Goal: Task Accomplishment & Management: Manage account settings

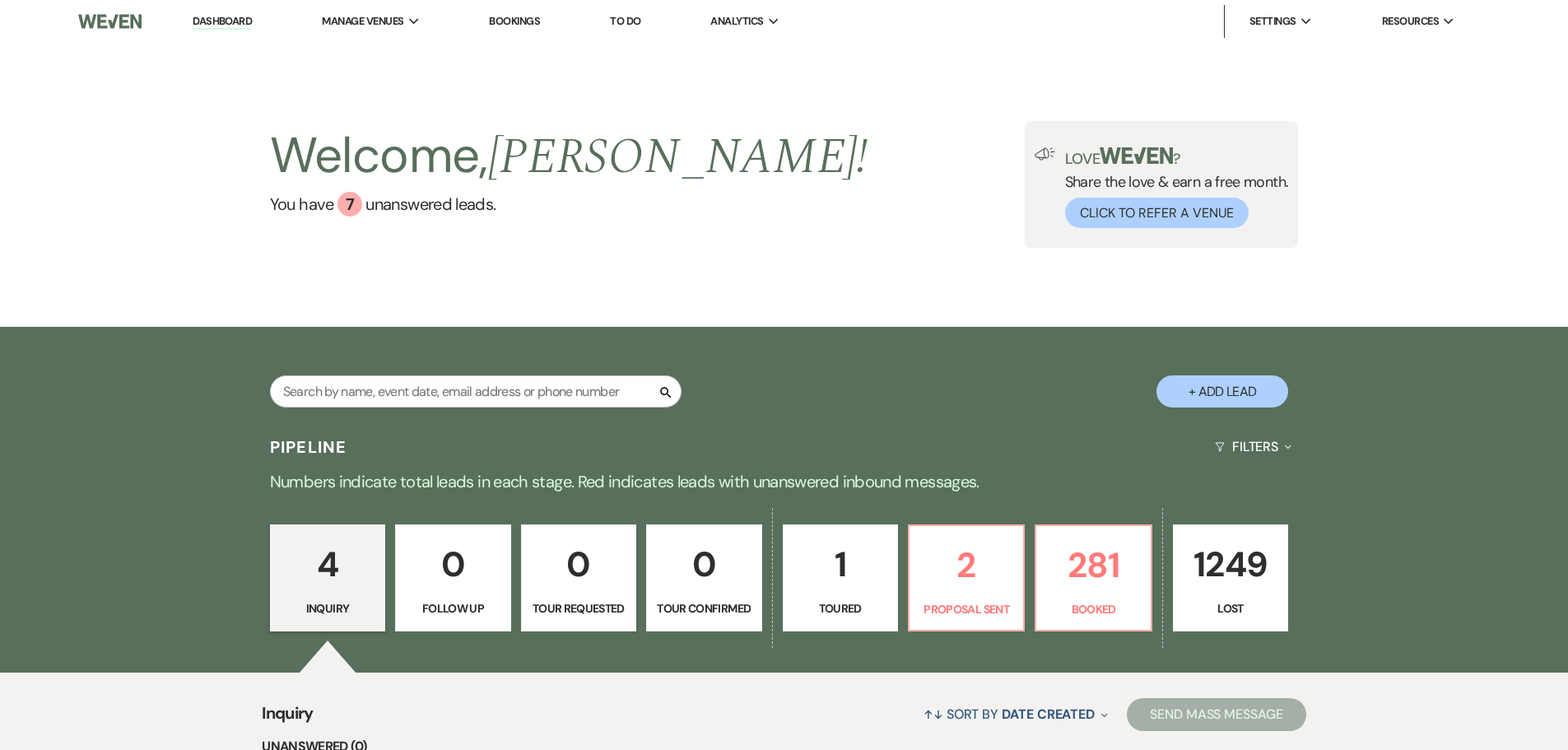
click at [509, 17] on link "Bookings" at bounding box center [514, 20] width 51 height 14
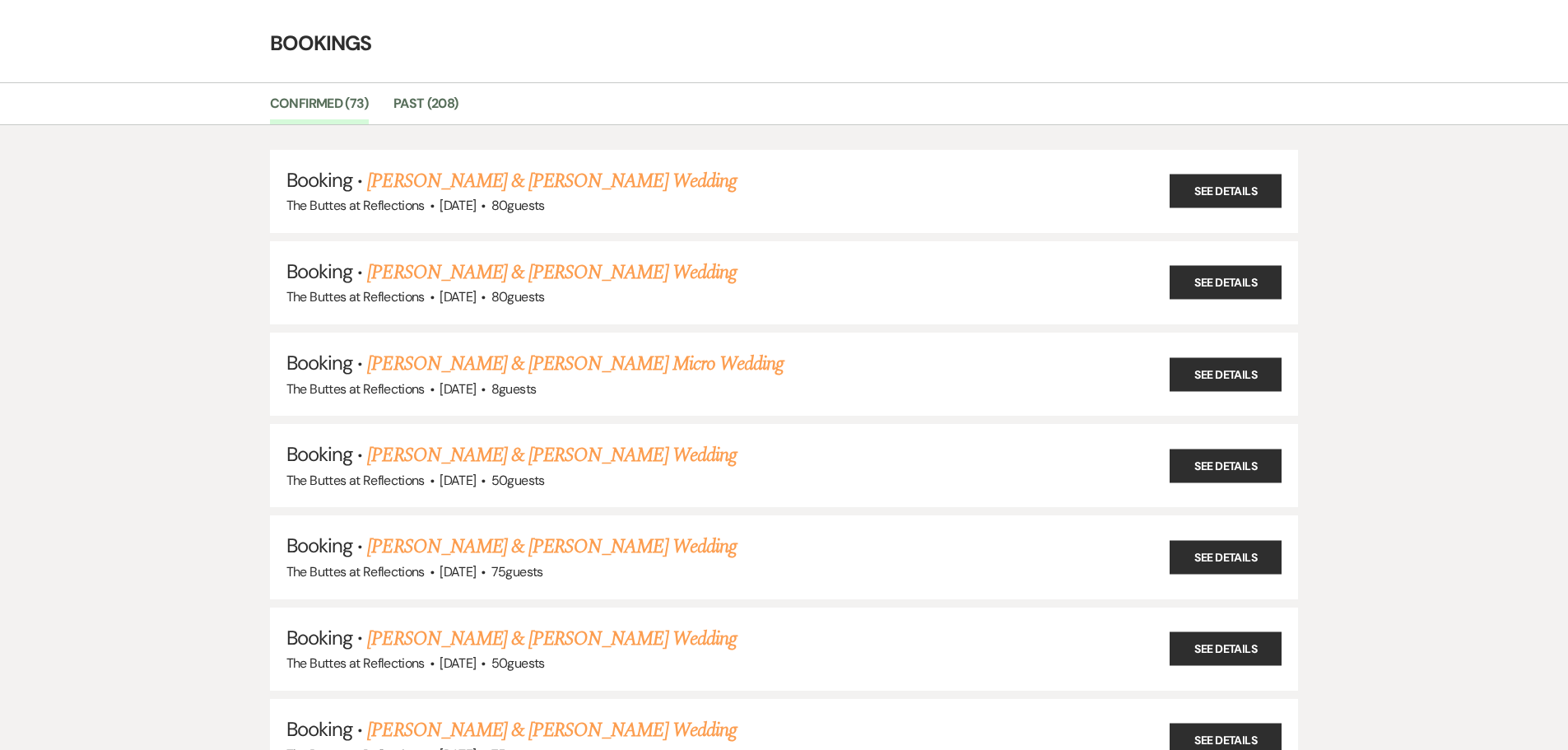
scroll to position [83, 0]
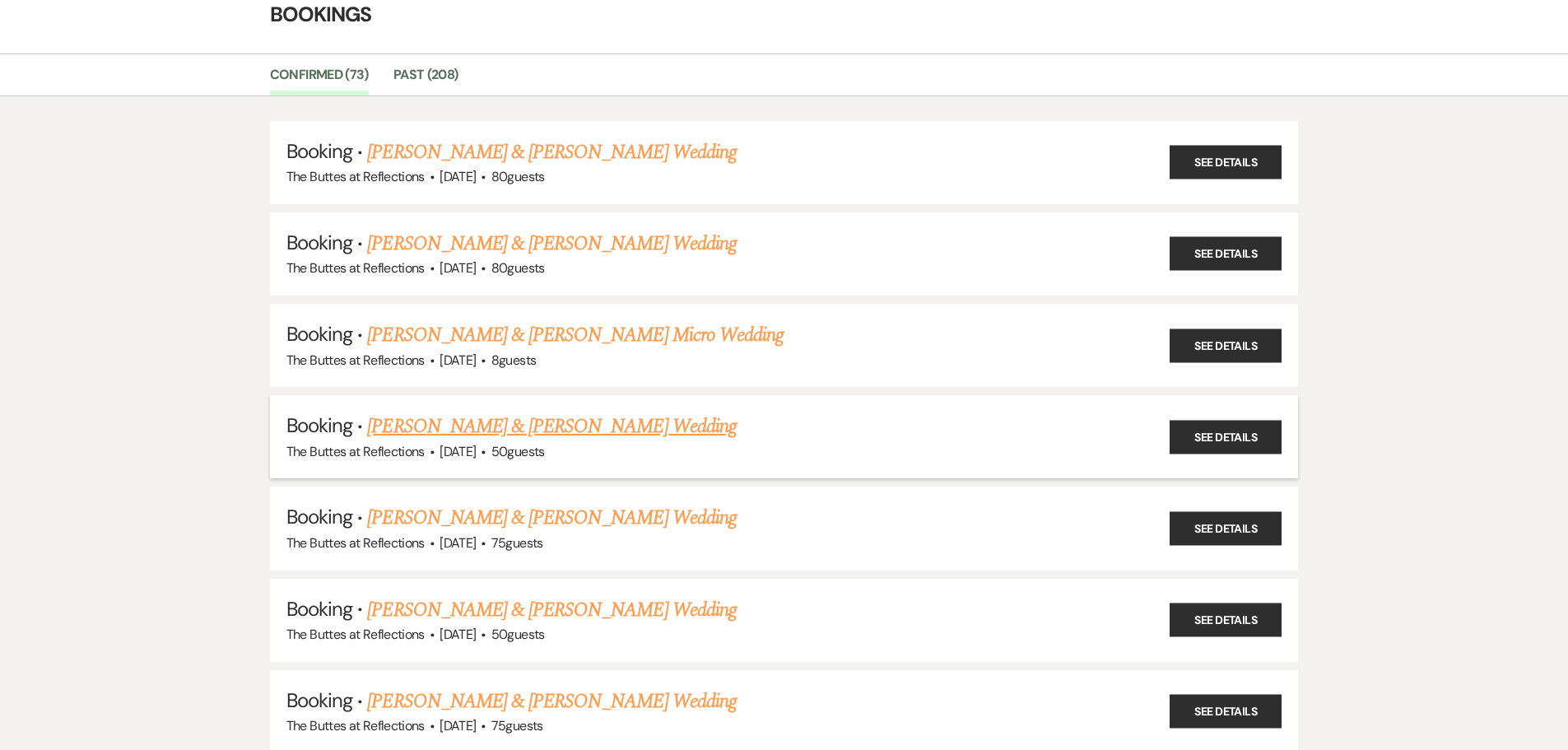
click at [634, 428] on link "[PERSON_NAME] & [PERSON_NAME] Wedding" at bounding box center [552, 426] width 369 height 30
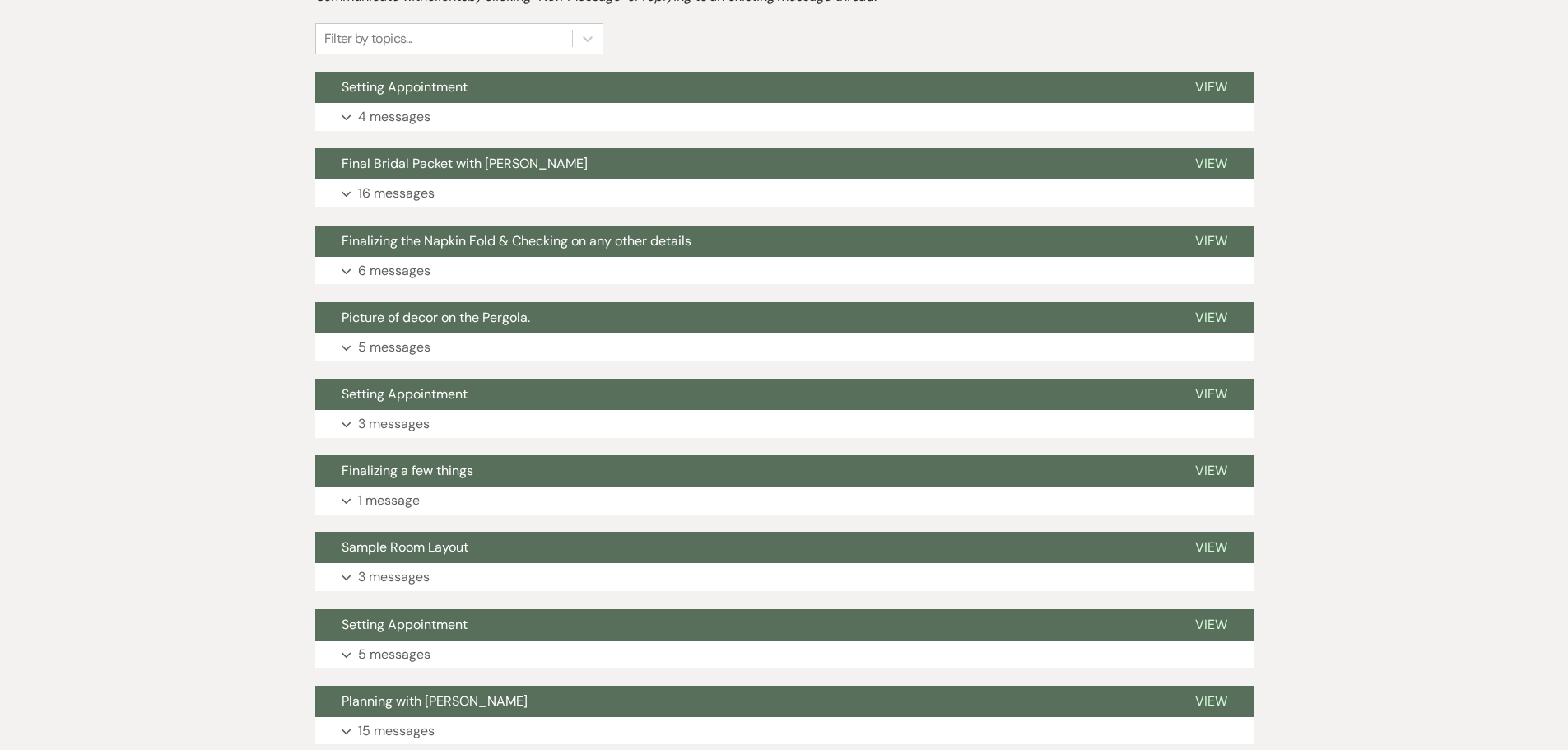
scroll to position [412, 0]
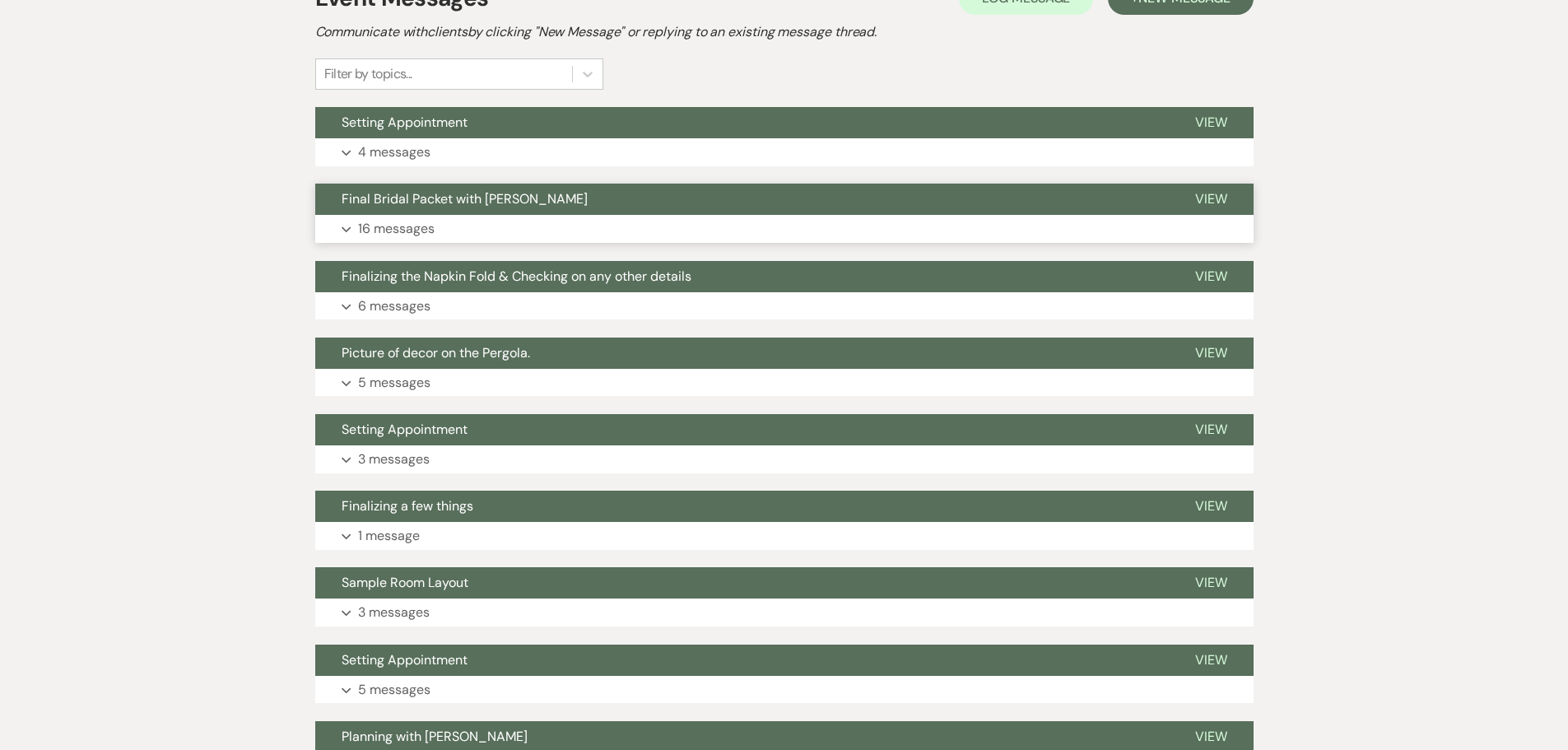
click at [426, 198] on span "Final Bridal Packet with [PERSON_NAME]" at bounding box center [464, 199] width 246 height 17
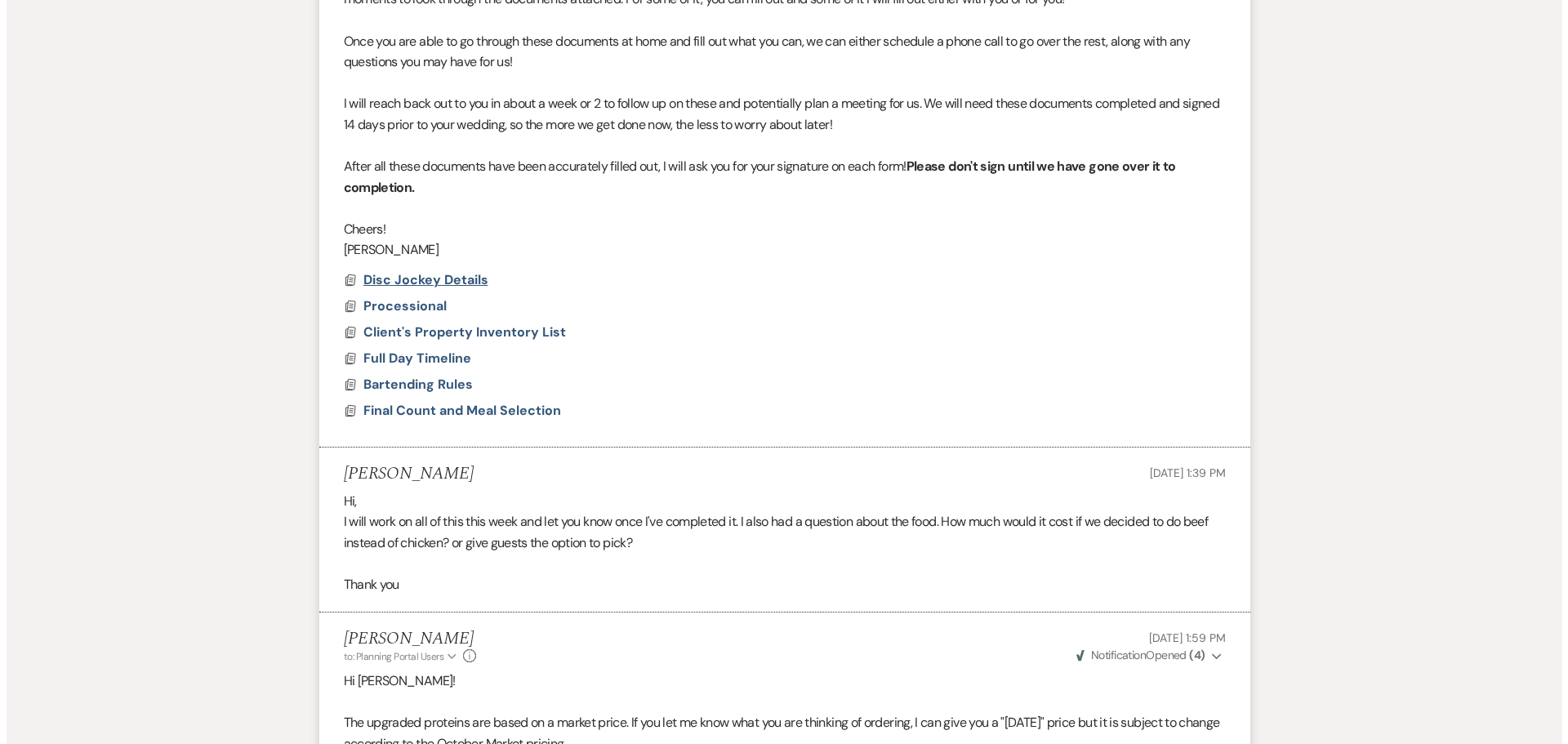
scroll to position [817, 0]
click at [399, 279] on span "Disc Jockey Details" at bounding box center [419, 279] width 125 height 17
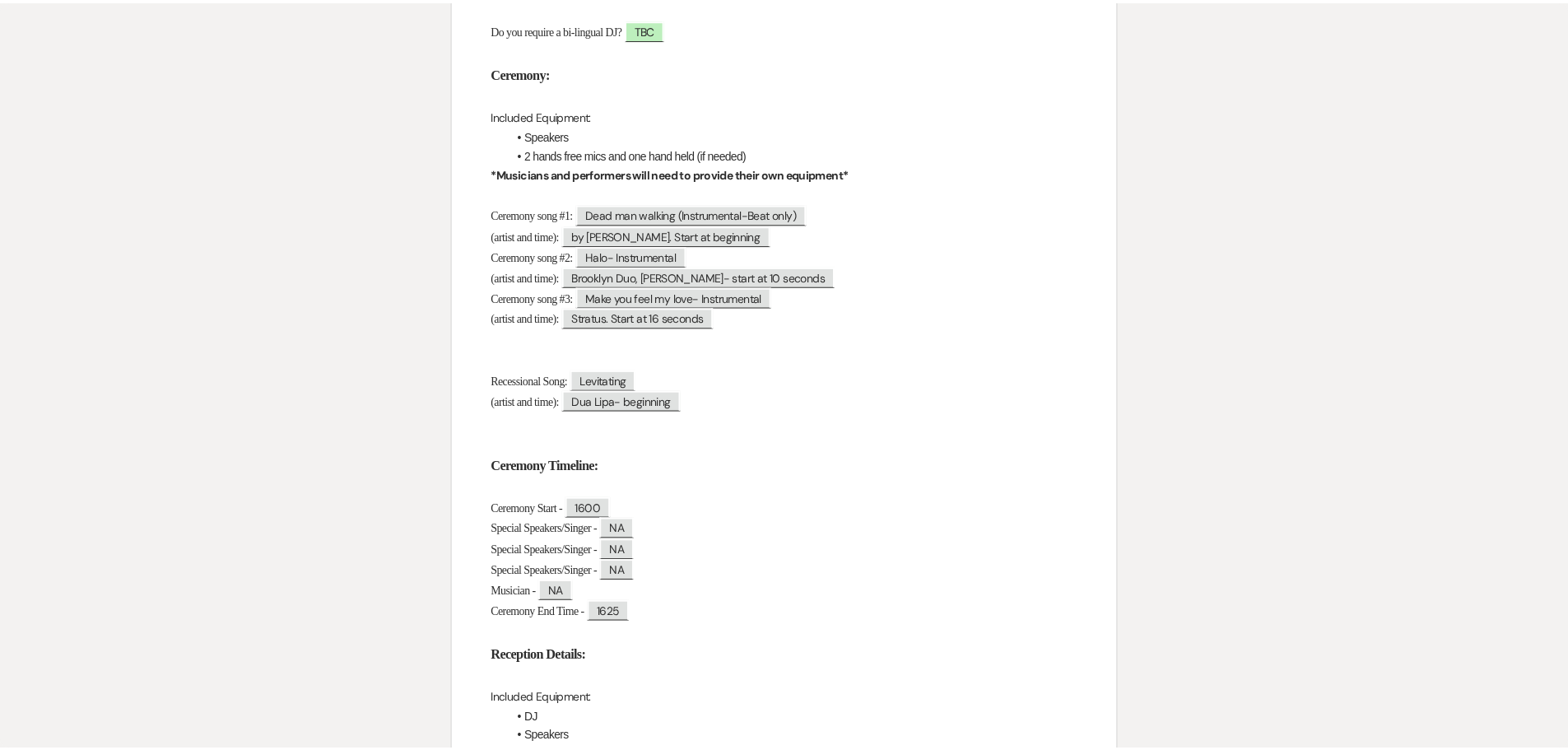
scroll to position [0, 0]
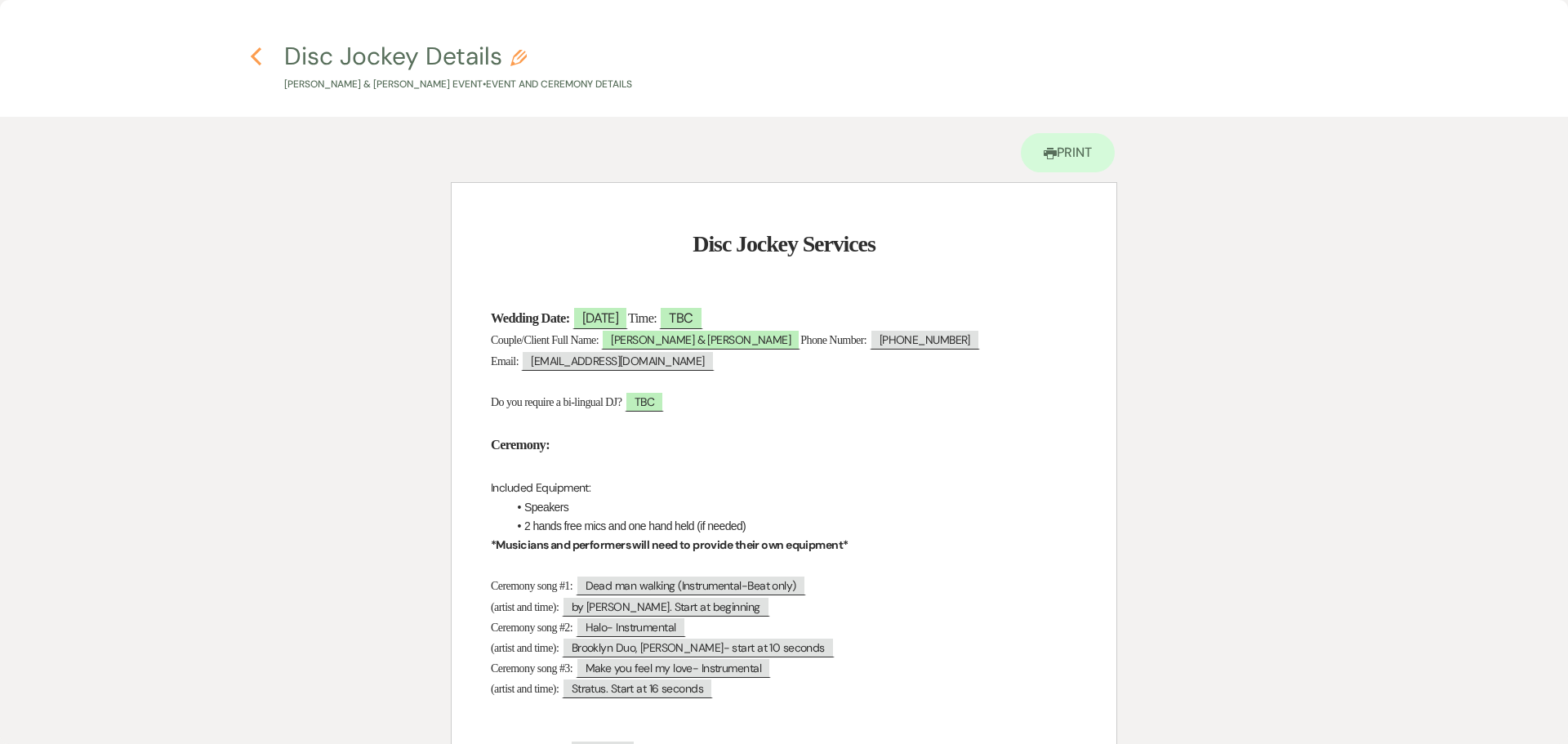
click at [253, 52] on icon "Previous" at bounding box center [255, 56] width 13 height 19
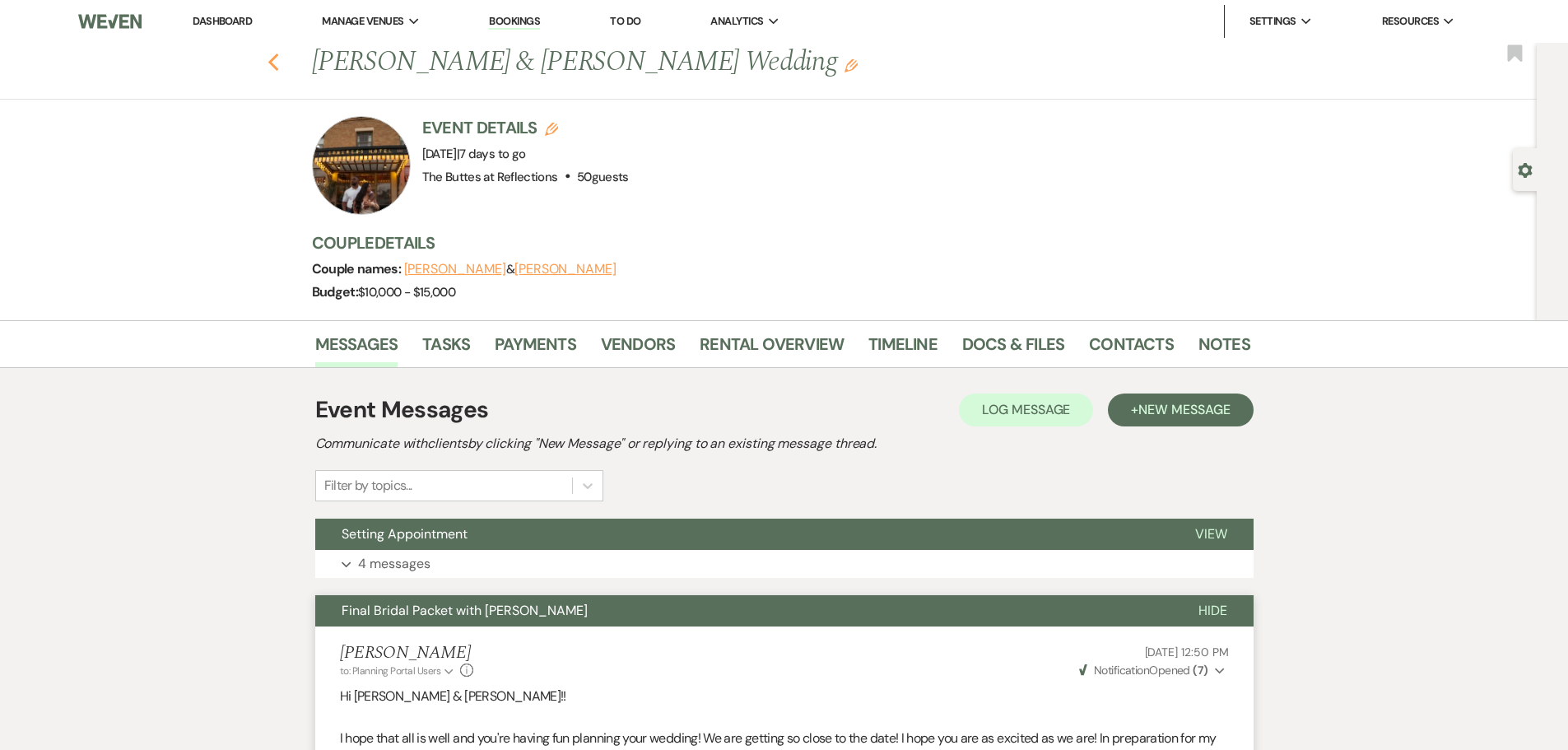
click at [278, 59] on use "button" at bounding box center [272, 62] width 11 height 18
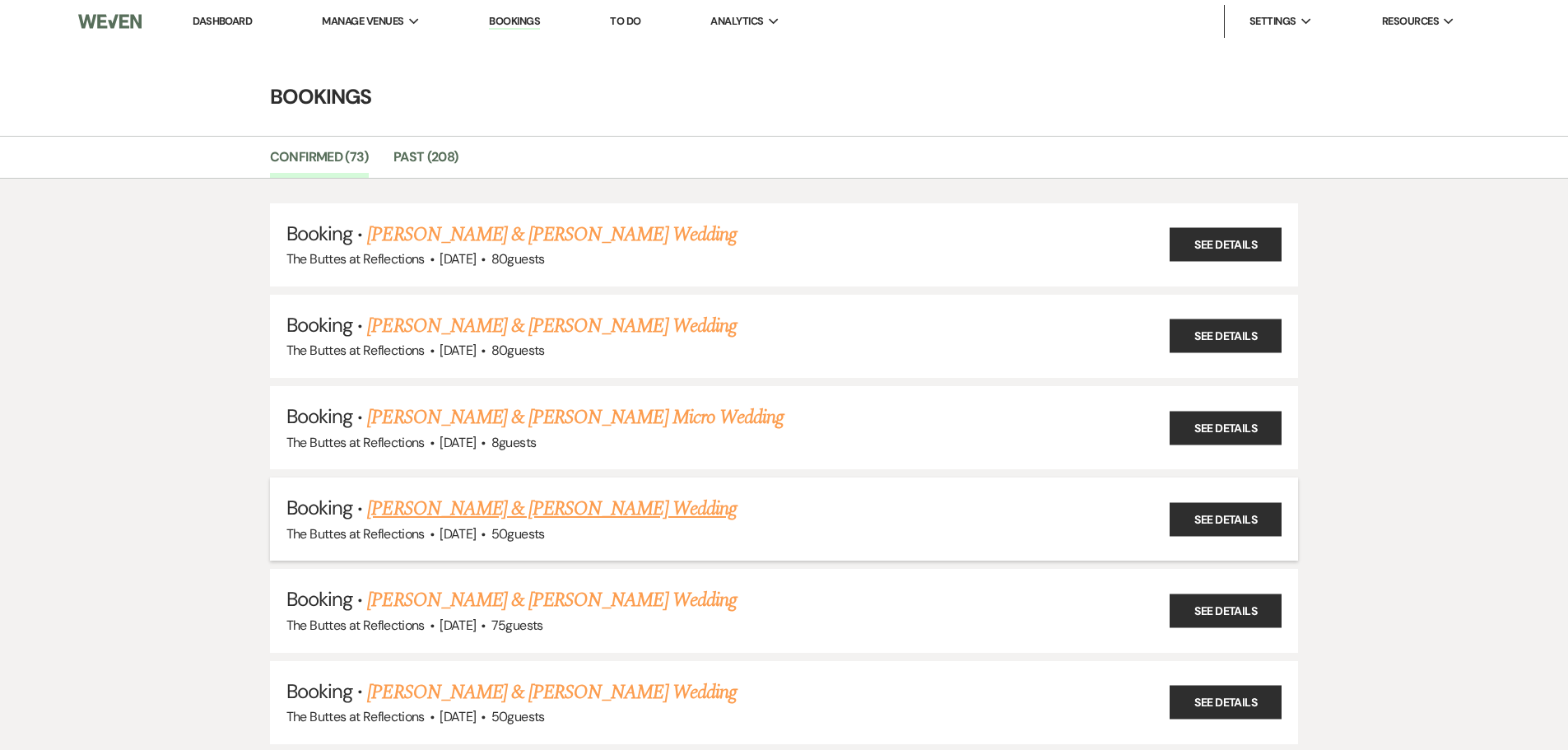
click at [564, 510] on link "[PERSON_NAME] & [PERSON_NAME] Wedding" at bounding box center [552, 508] width 369 height 30
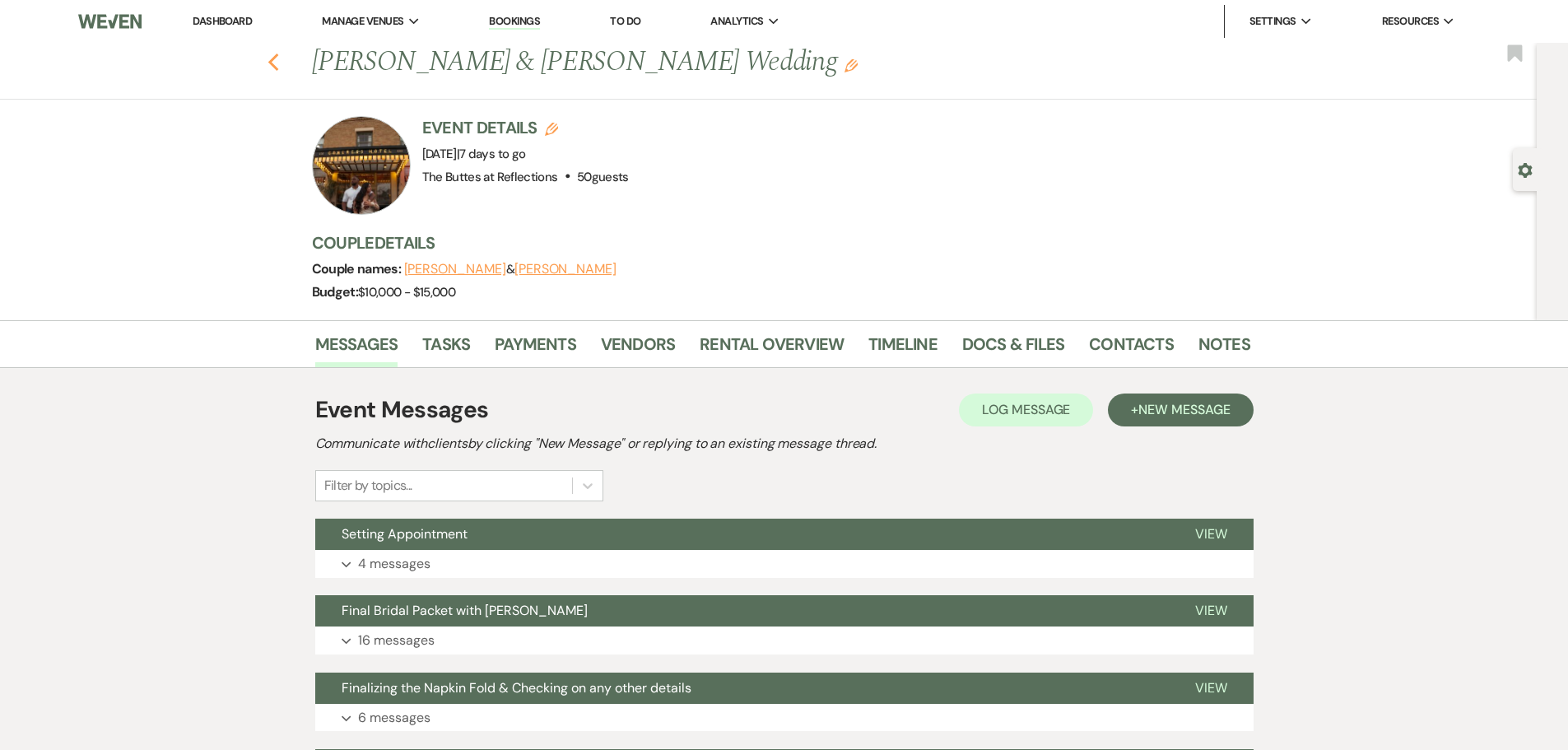
click at [277, 62] on use "button" at bounding box center [272, 62] width 11 height 18
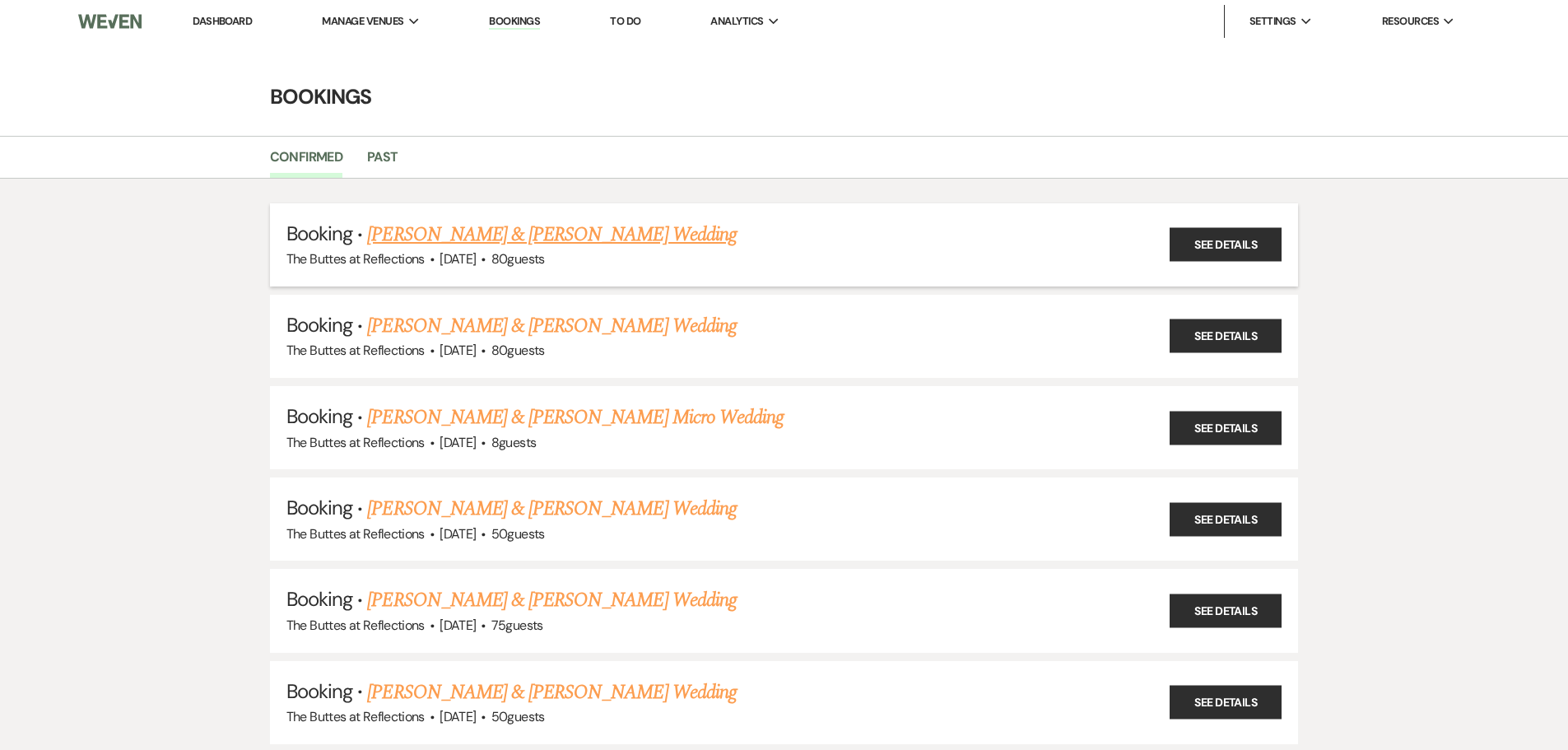
click at [467, 236] on link "[PERSON_NAME] & [PERSON_NAME] Wedding" at bounding box center [552, 234] width 369 height 30
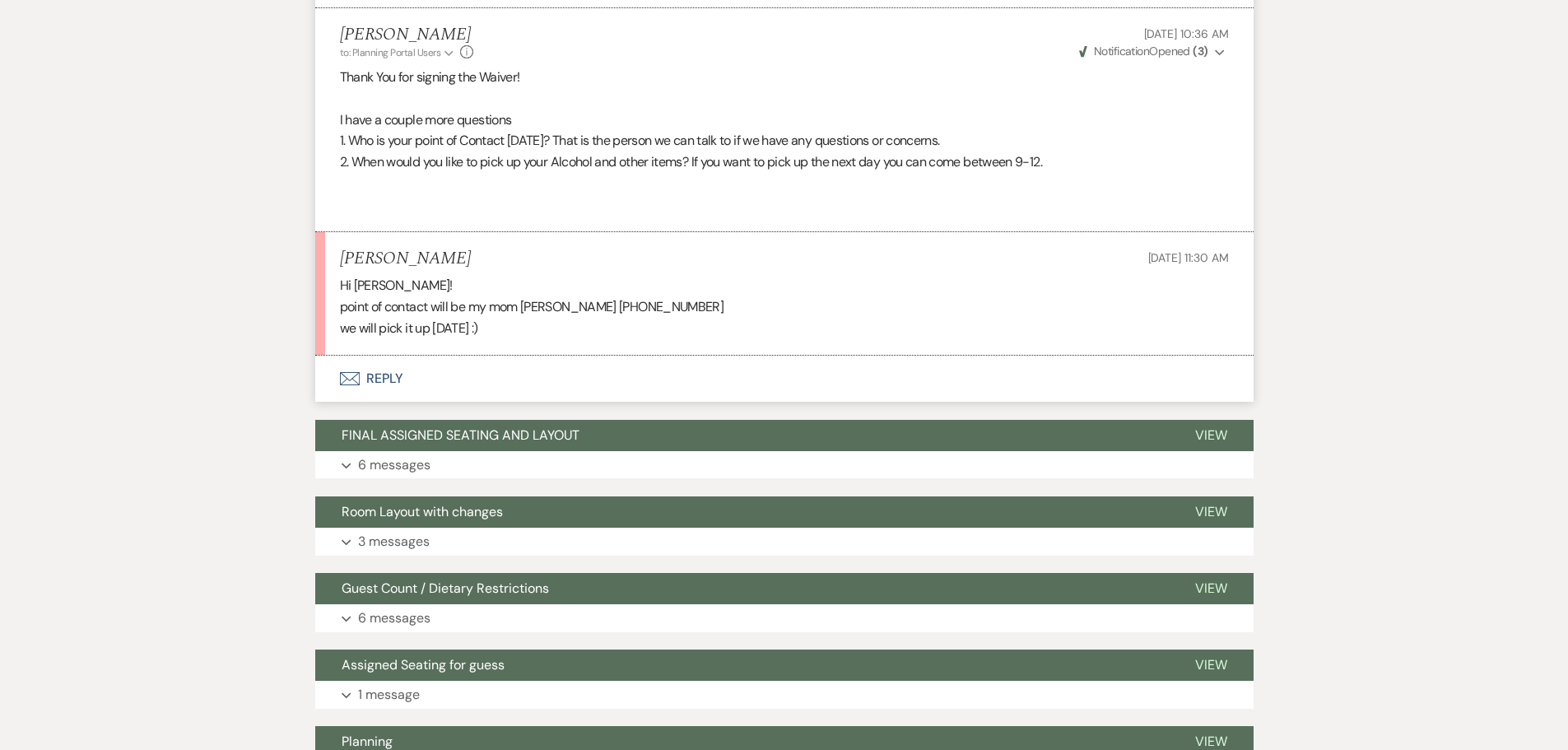
scroll to position [2717, 0]
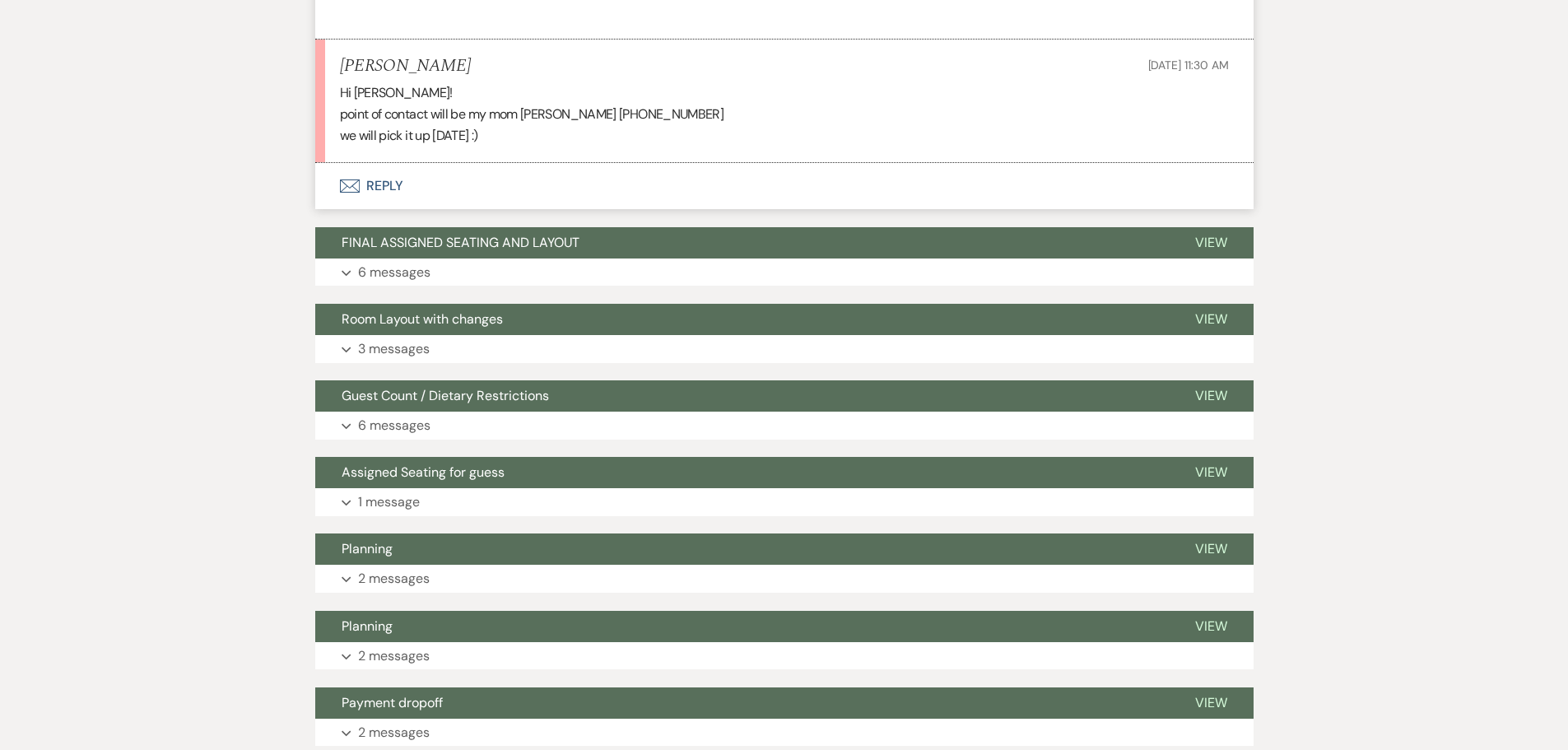
click at [358, 188] on icon "Envelope" at bounding box center [350, 187] width 19 height 14
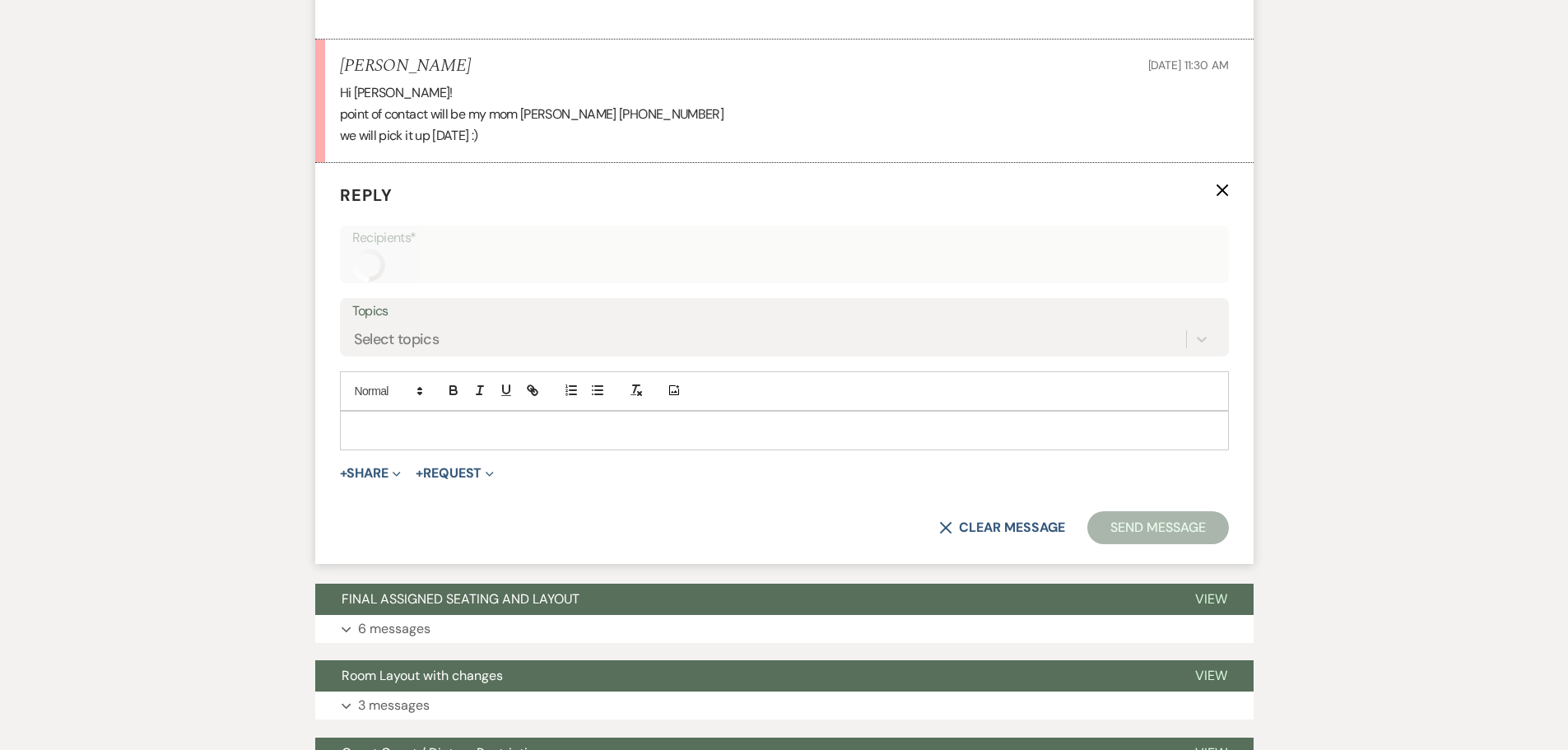
scroll to position [2706, 0]
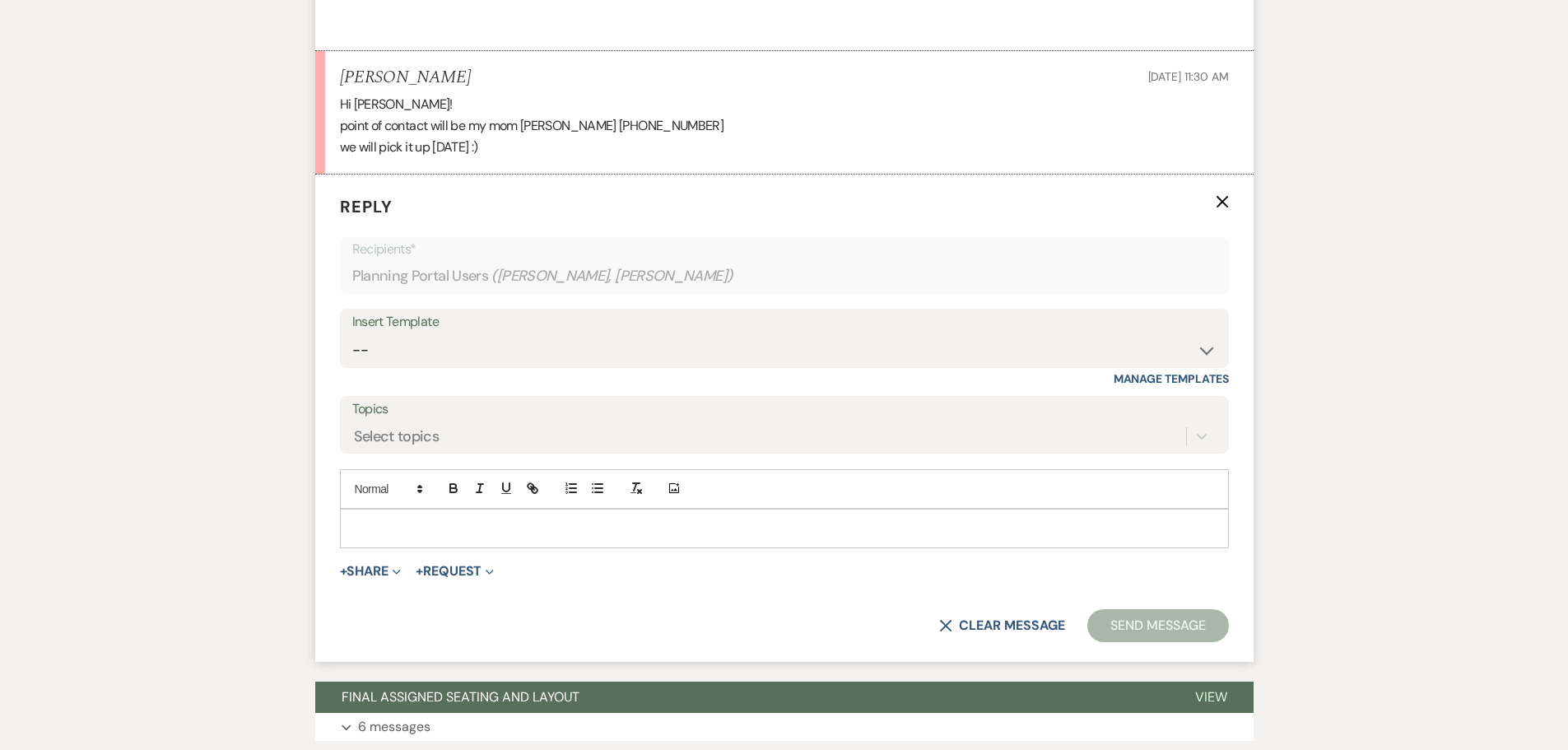
click at [457, 528] on p at bounding box center [785, 528] width 863 height 18
drag, startPoint x: 361, startPoint y: 531, endPoint x: 352, endPoint y: 532, distance: 9.1
click at [352, 532] on div "wonderful!!" at bounding box center [785, 528] width 888 height 38
click at [1166, 629] on button "Send Message" at bounding box center [1158, 626] width 141 height 33
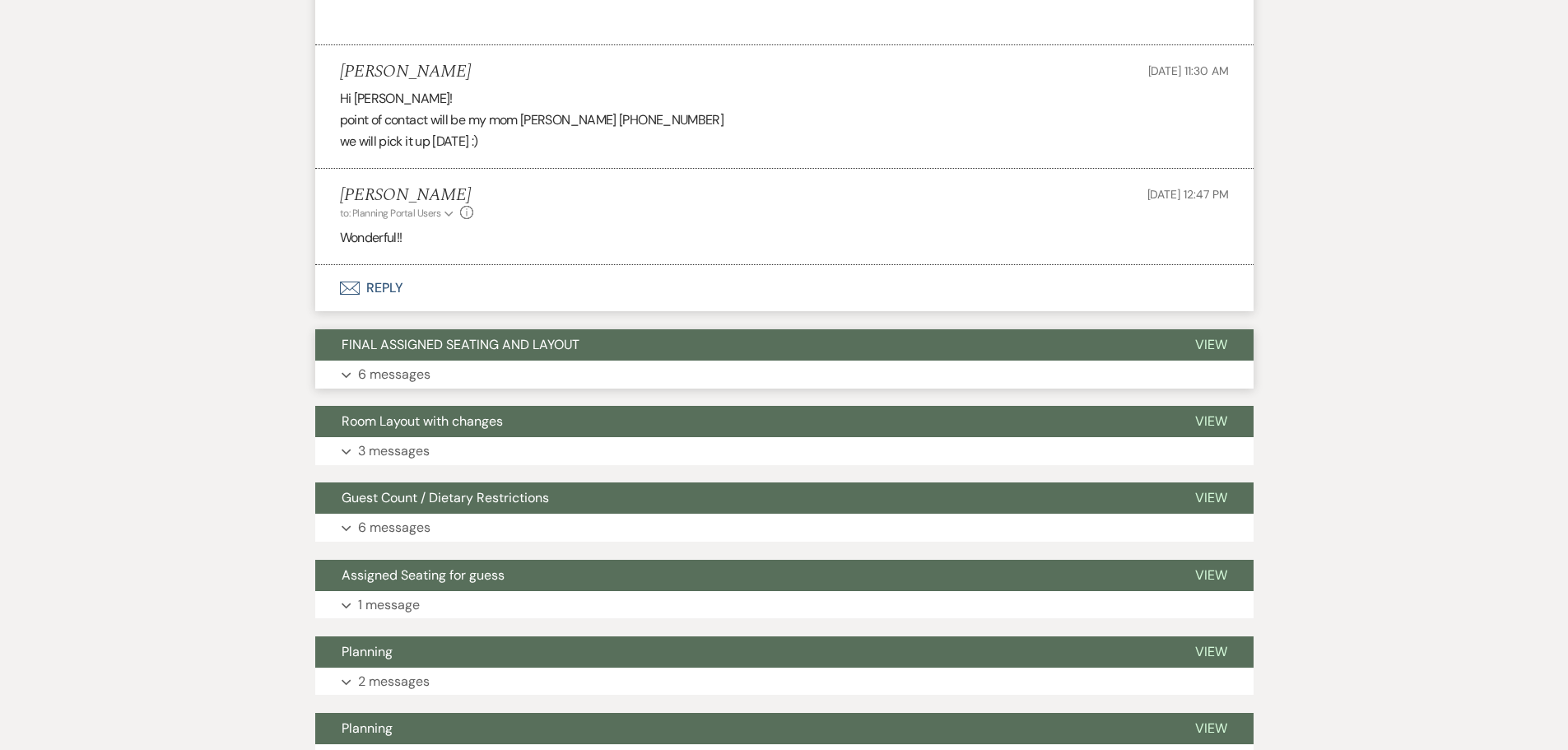
scroll to position [2540, 0]
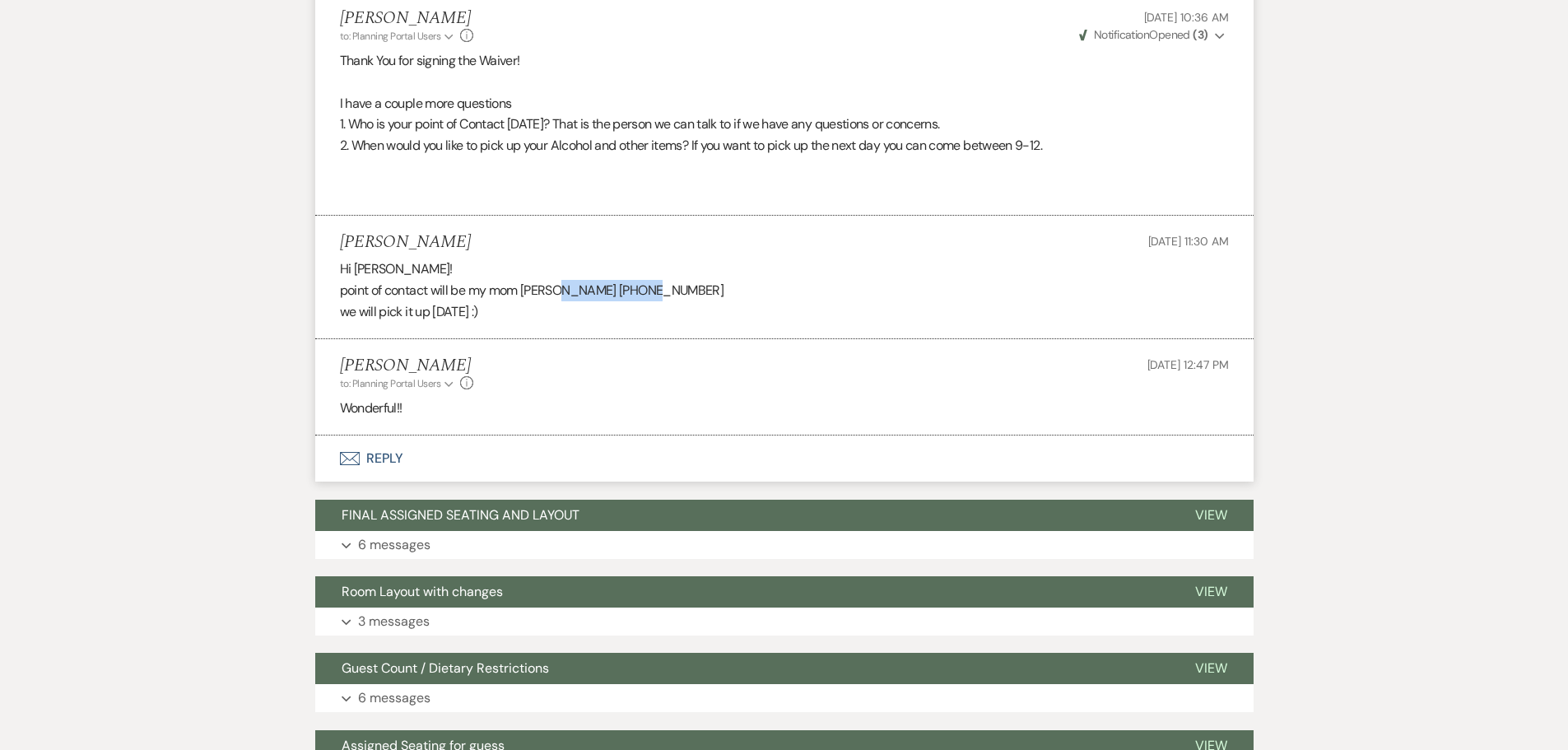
drag, startPoint x: 559, startPoint y: 289, endPoint x: 647, endPoint y: 289, distance: 88.0
click at [647, 289] on p "point of contact will be my mom [PERSON_NAME] [PHONE_NUMBER]" at bounding box center [784, 290] width 889 height 21
copy p "[PHONE_NUMBER]"
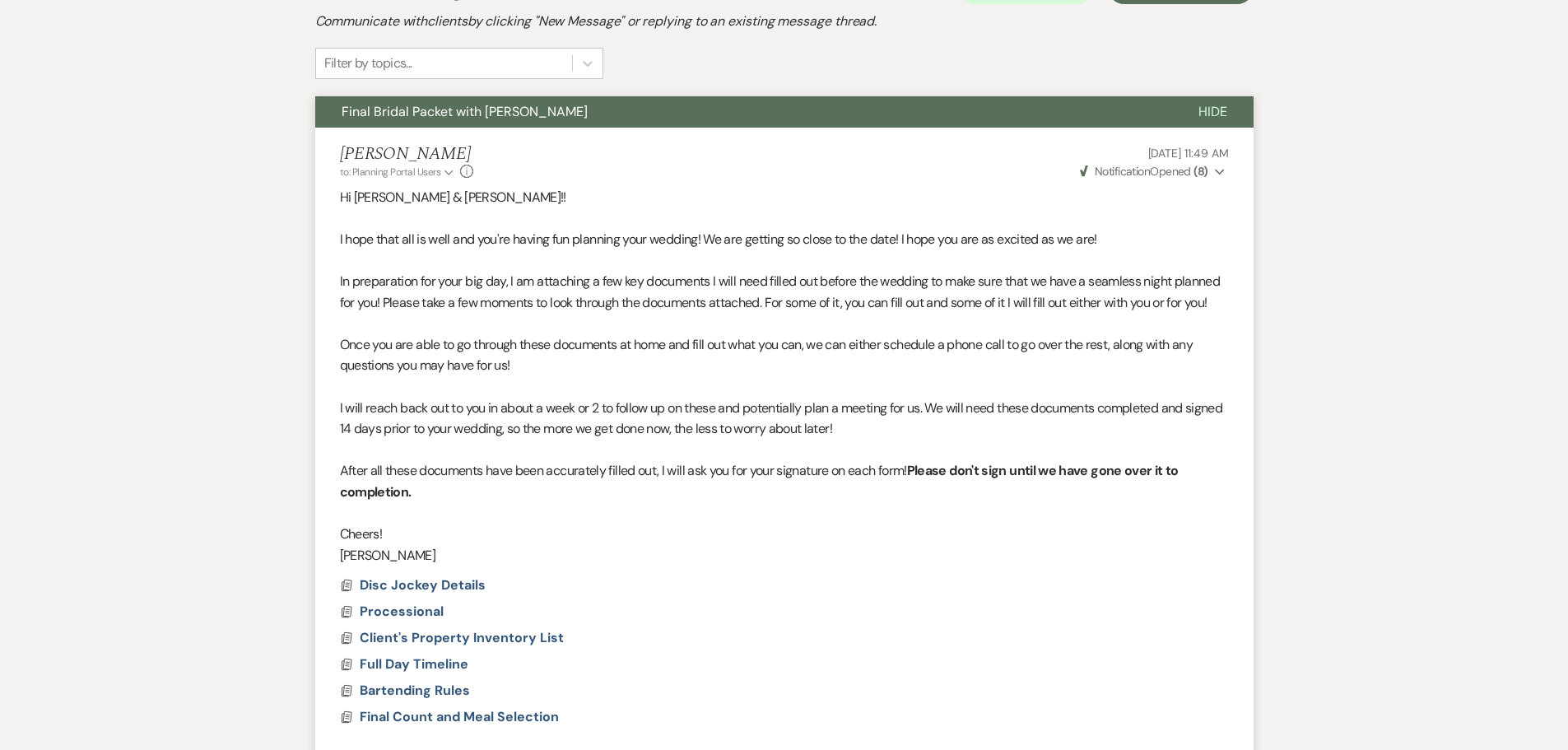
scroll to position [0, 0]
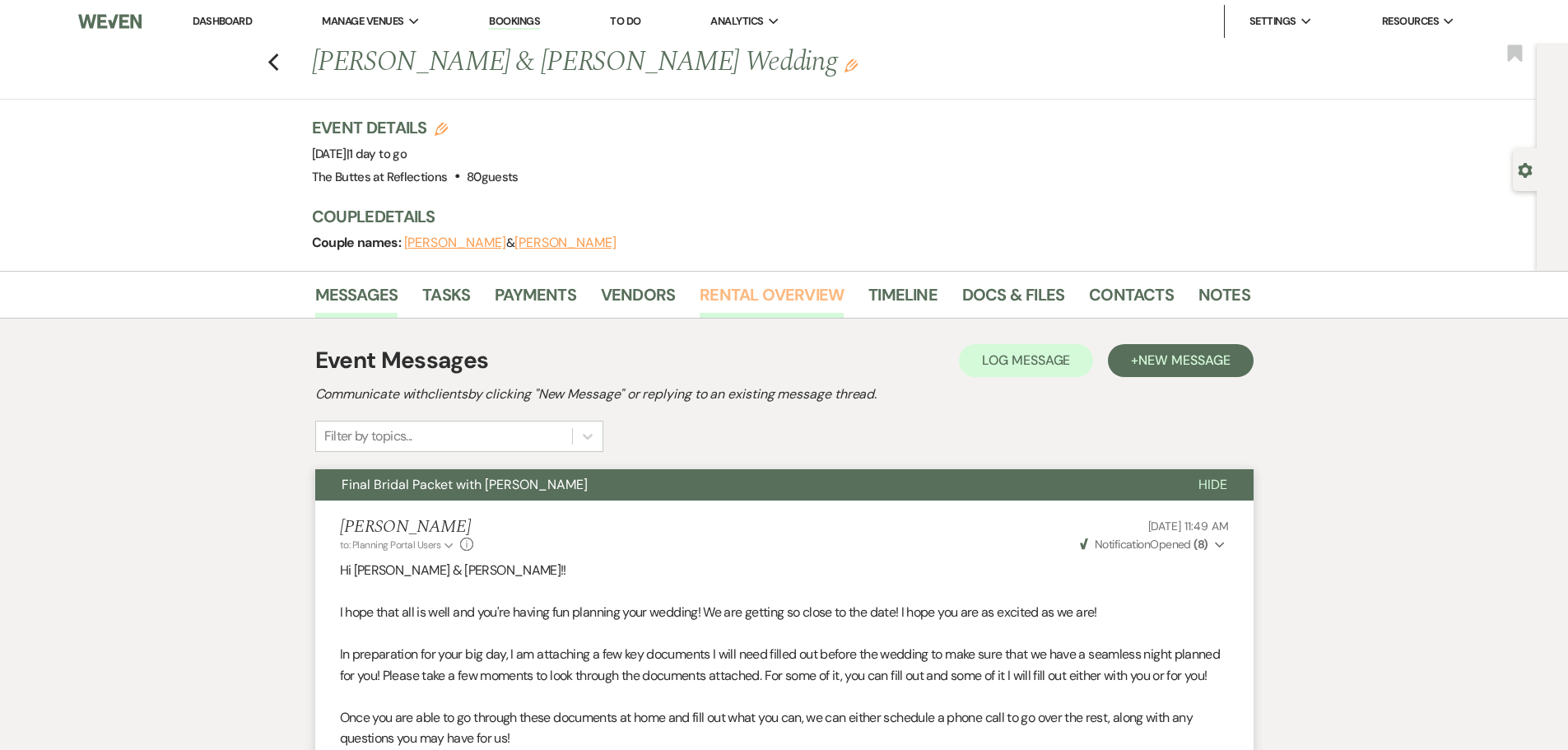
click at [784, 297] on link "Rental Overview" at bounding box center [771, 299] width 144 height 36
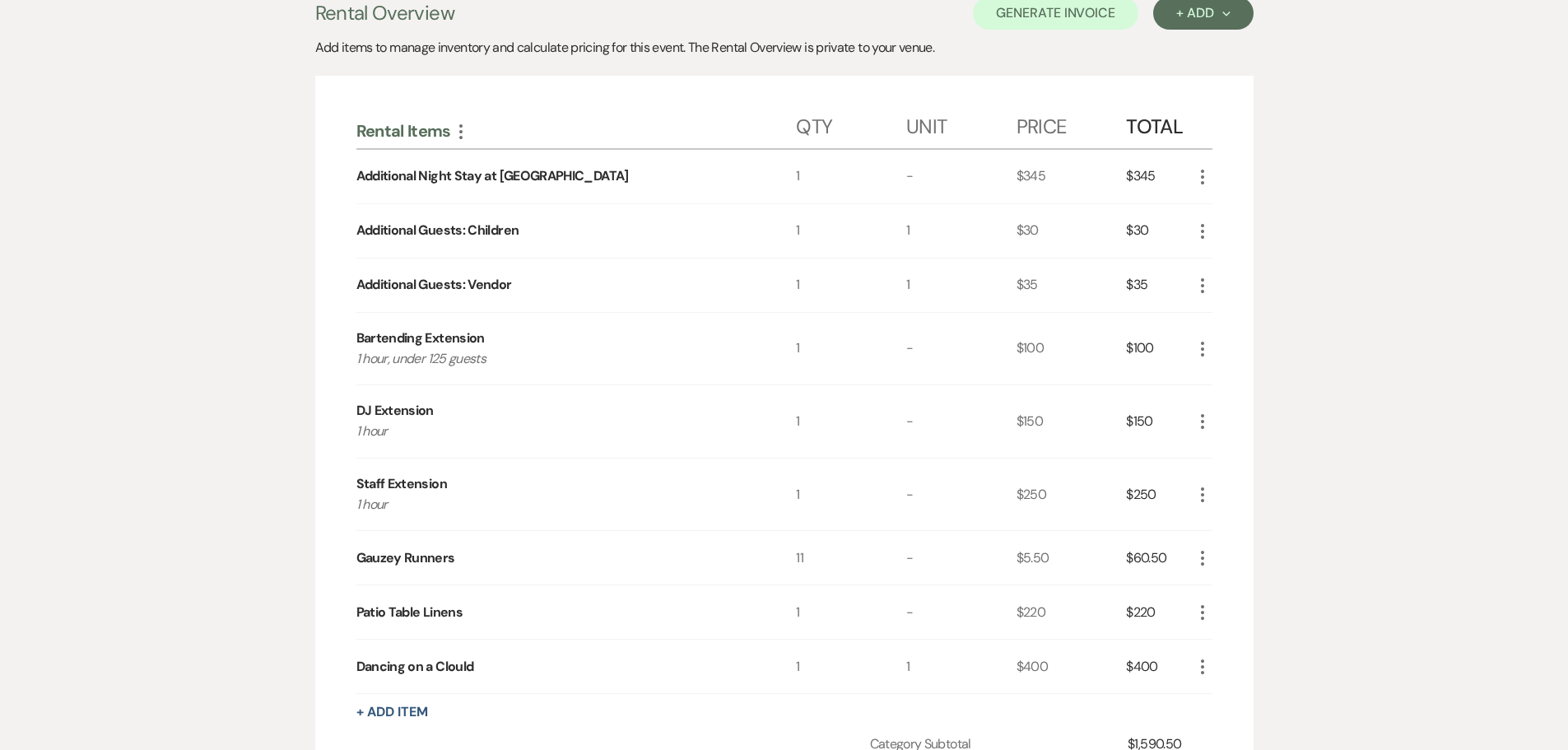
scroll to position [83, 0]
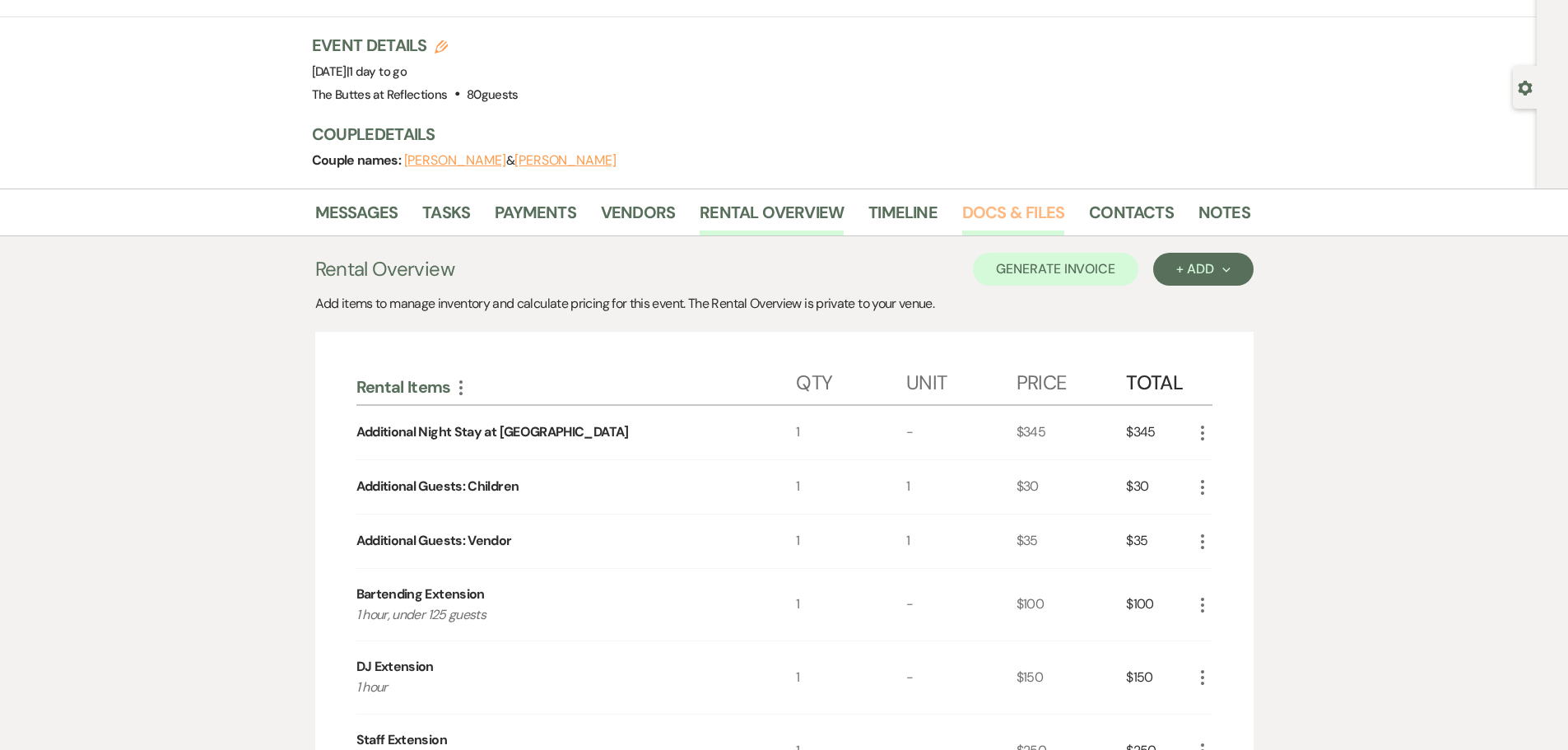
click at [974, 208] on link "Docs & Files" at bounding box center [1013, 217] width 102 height 36
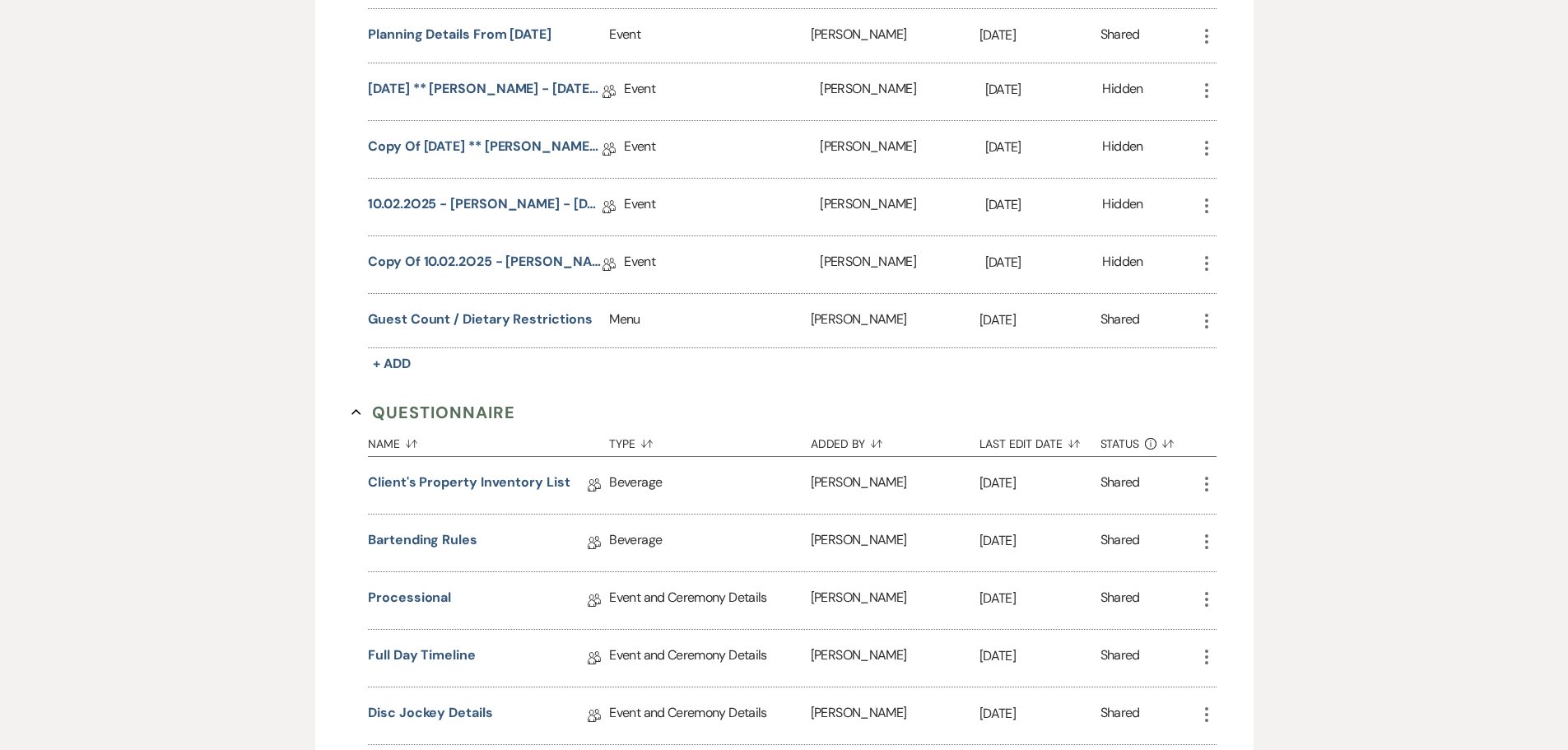
scroll to position [1374, 0]
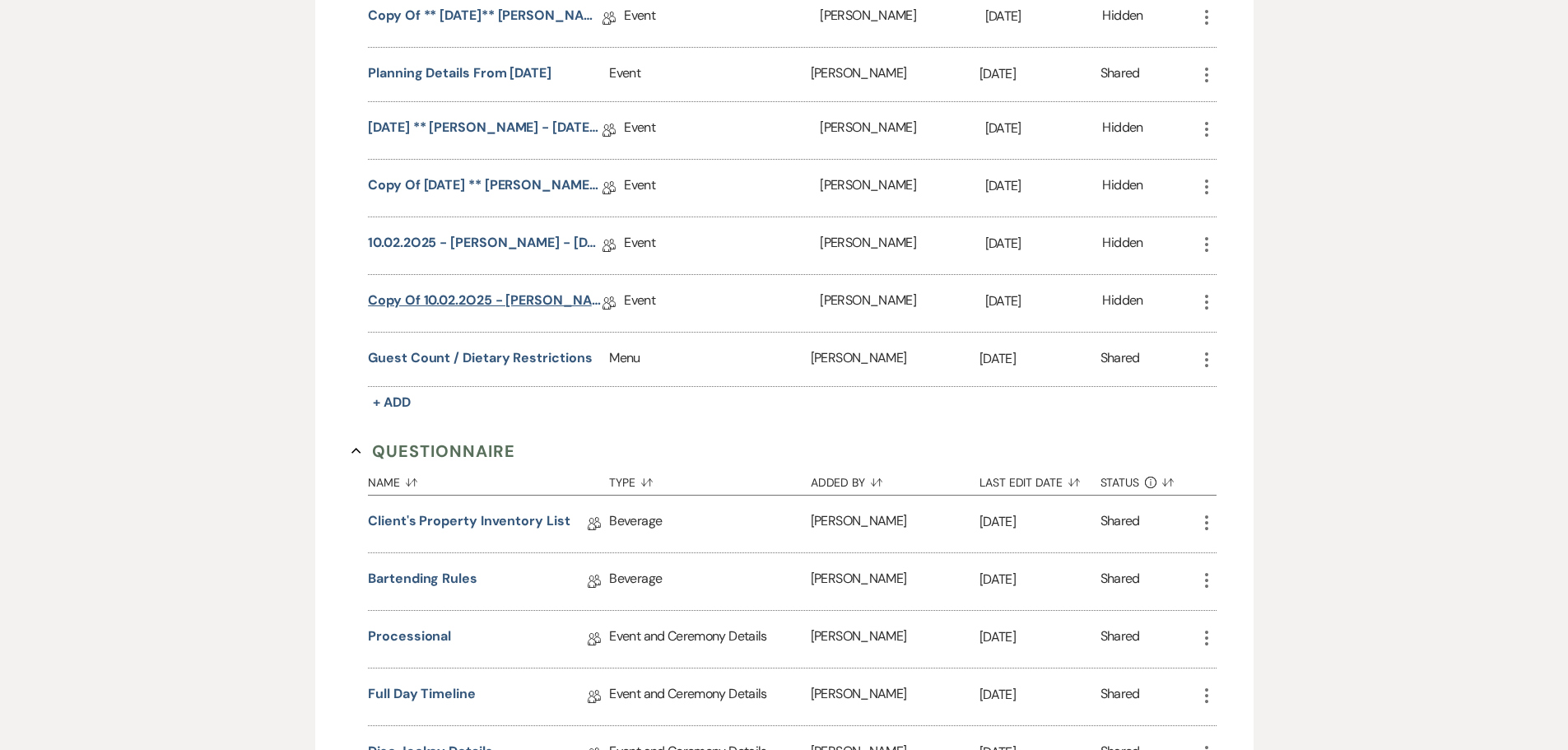
click at [476, 300] on link "Copy of 10.02.2O25 - [PERSON_NAME] - [DATE] Eucalyptus Wedding Details" at bounding box center [486, 303] width 235 height 25
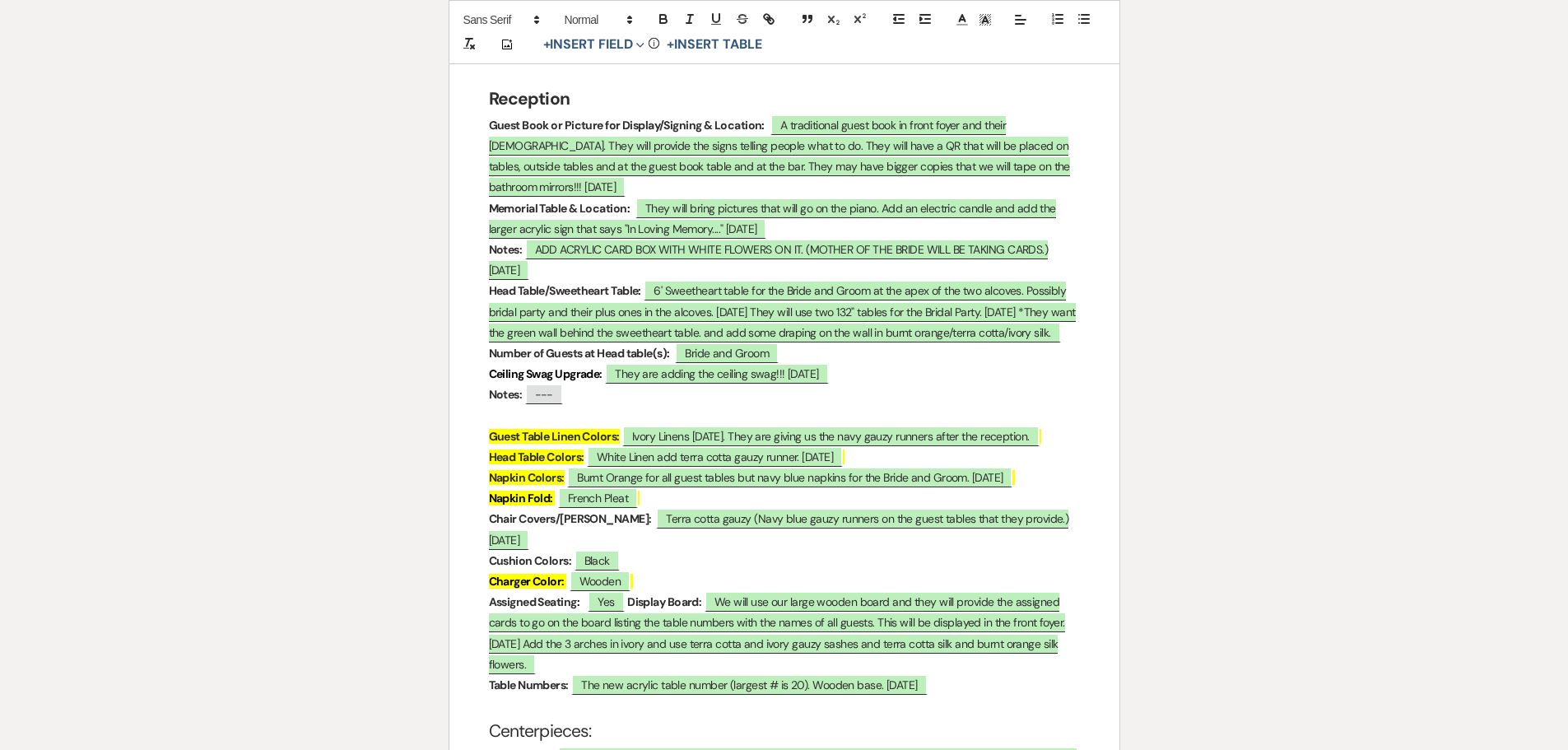
scroll to position [2382, 0]
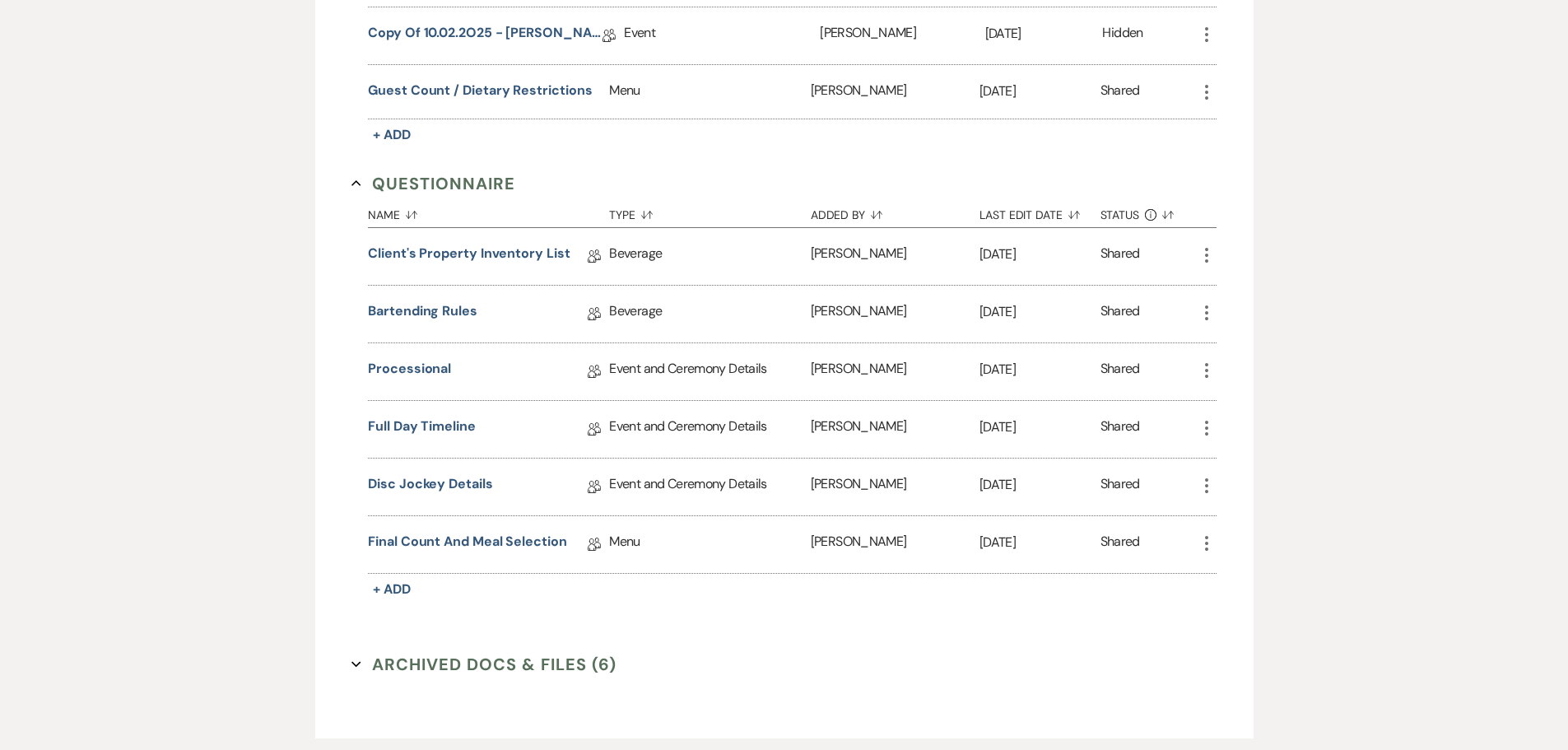
scroll to position [1703, 0]
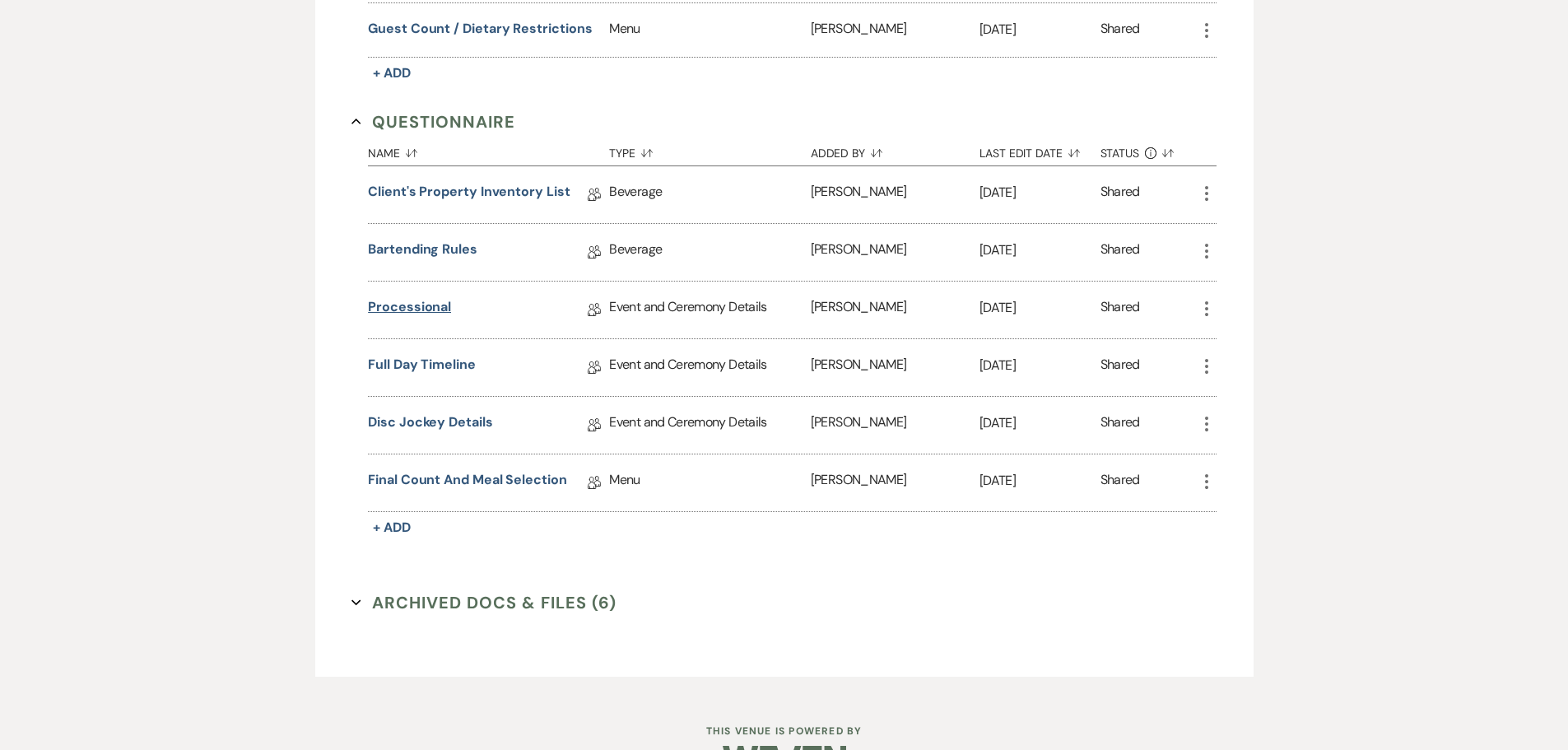
click at [418, 313] on link "Processional" at bounding box center [410, 310] width 84 height 25
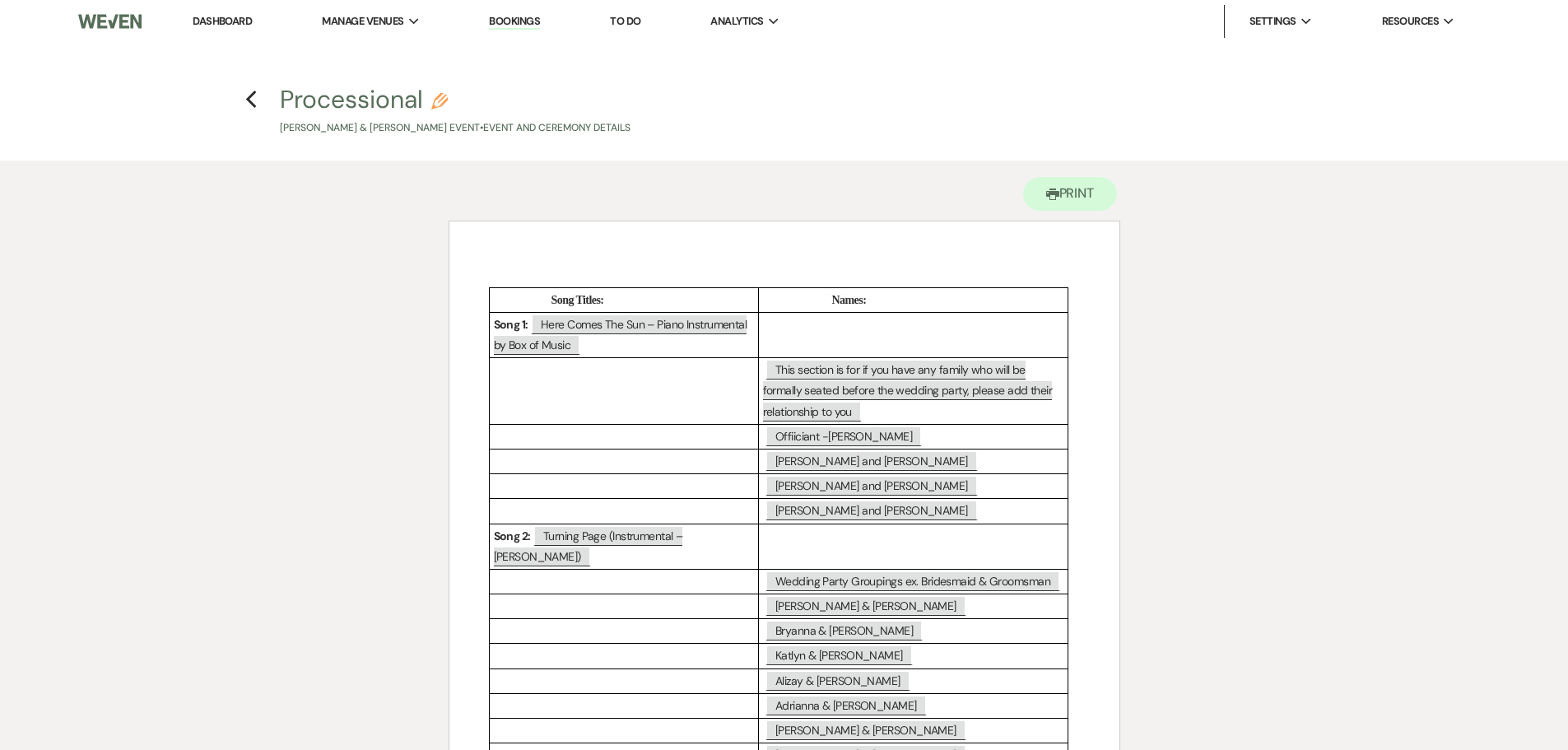
click at [520, 18] on link "Bookings" at bounding box center [514, 21] width 51 height 16
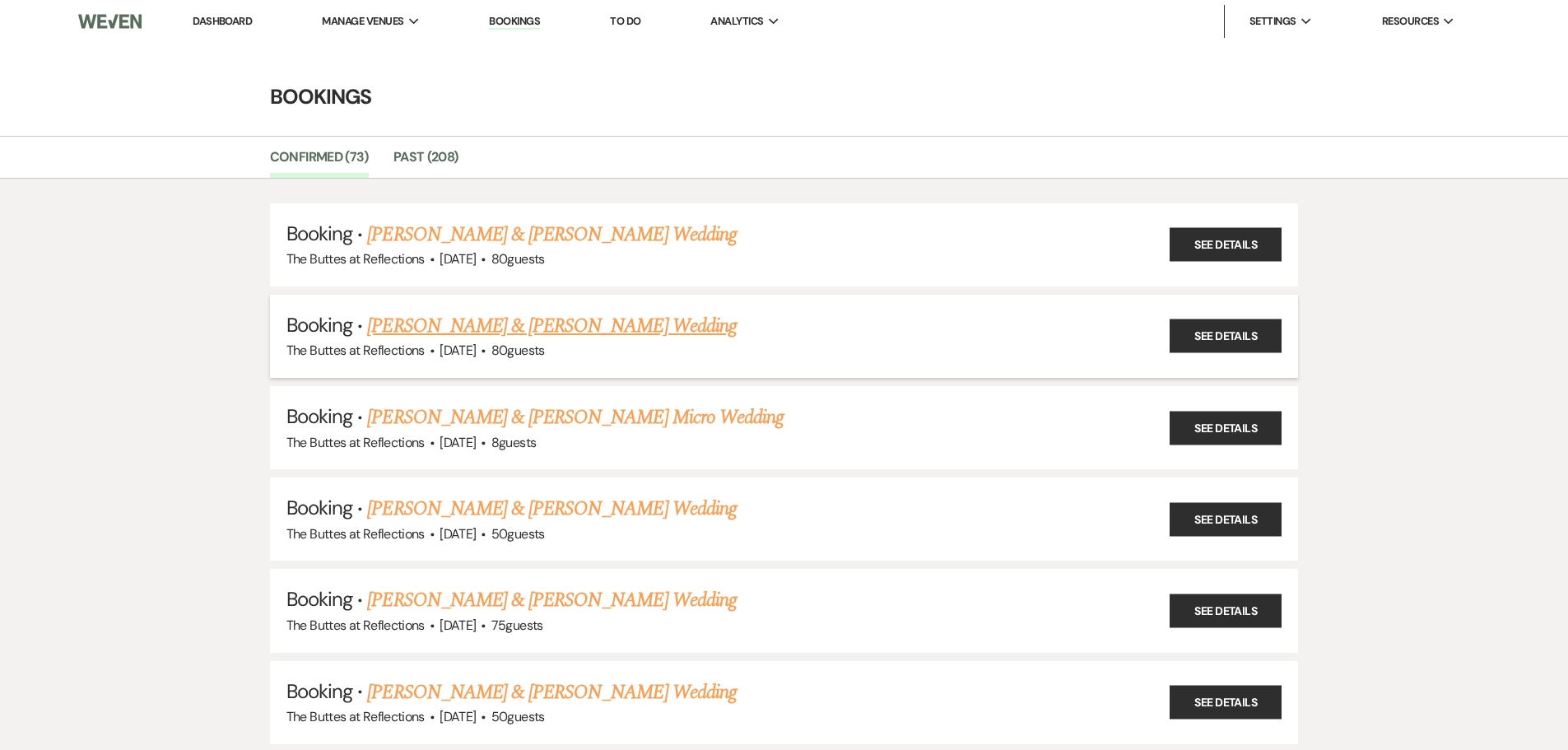
click at [613, 326] on link "[PERSON_NAME] & [PERSON_NAME] Wedding" at bounding box center [552, 325] width 369 height 30
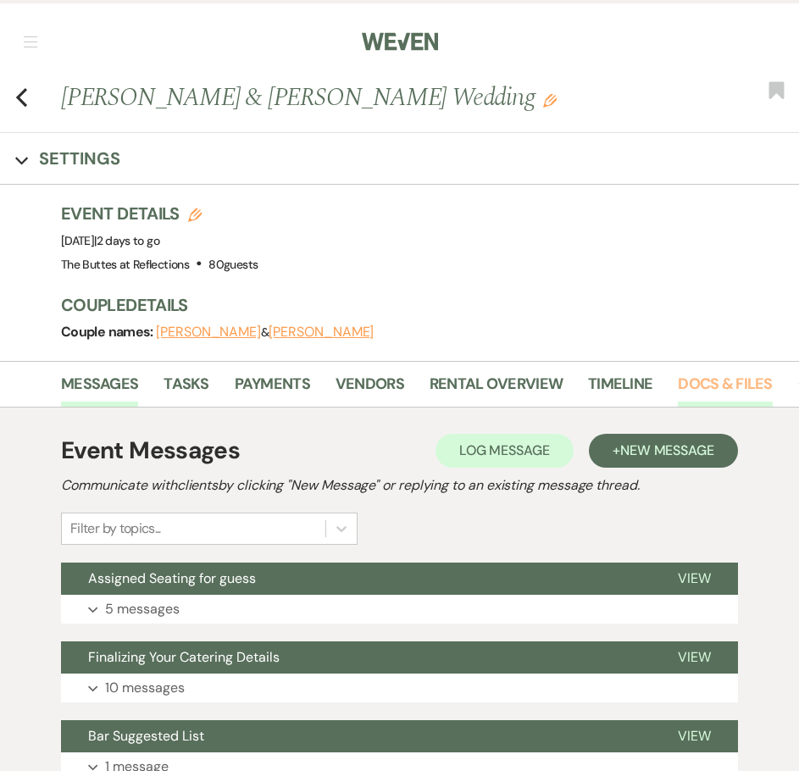
click at [696, 379] on link "Docs & Files" at bounding box center [725, 389] width 94 height 35
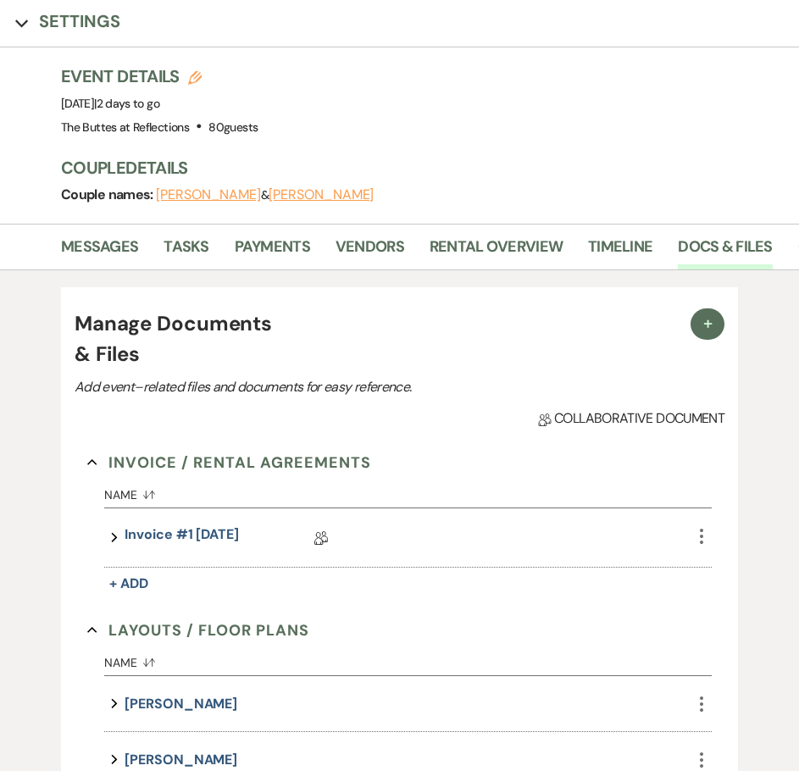
scroll to position [167, 0]
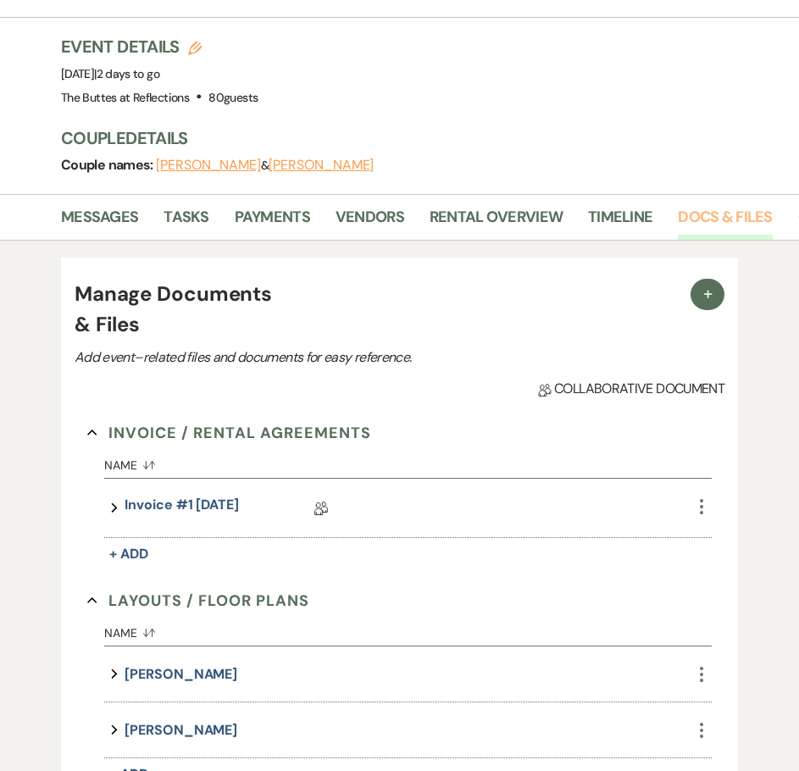
click at [735, 224] on link "Docs & Files" at bounding box center [725, 222] width 94 height 35
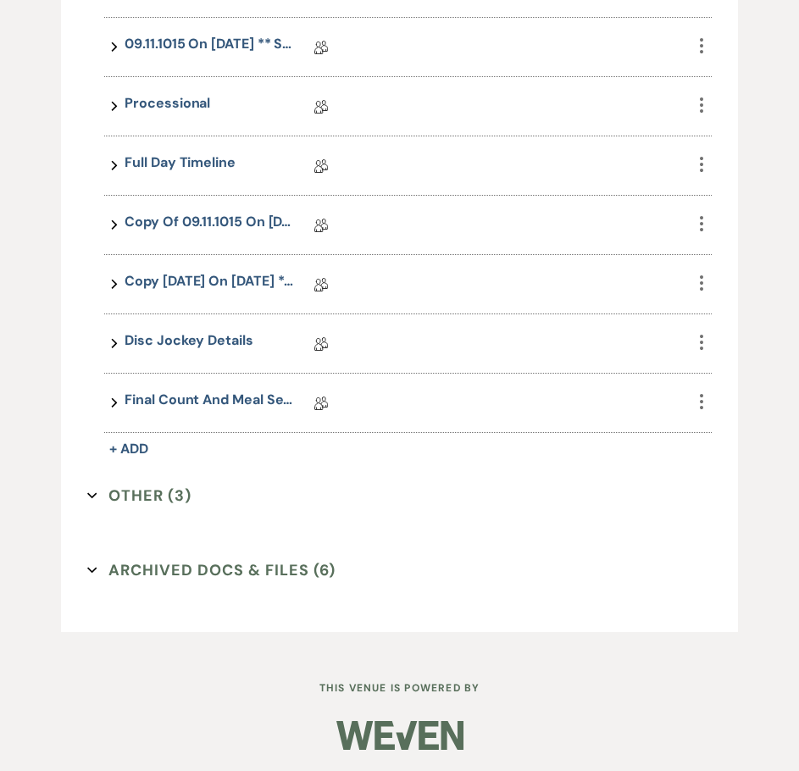
scroll to position [1798, 0]
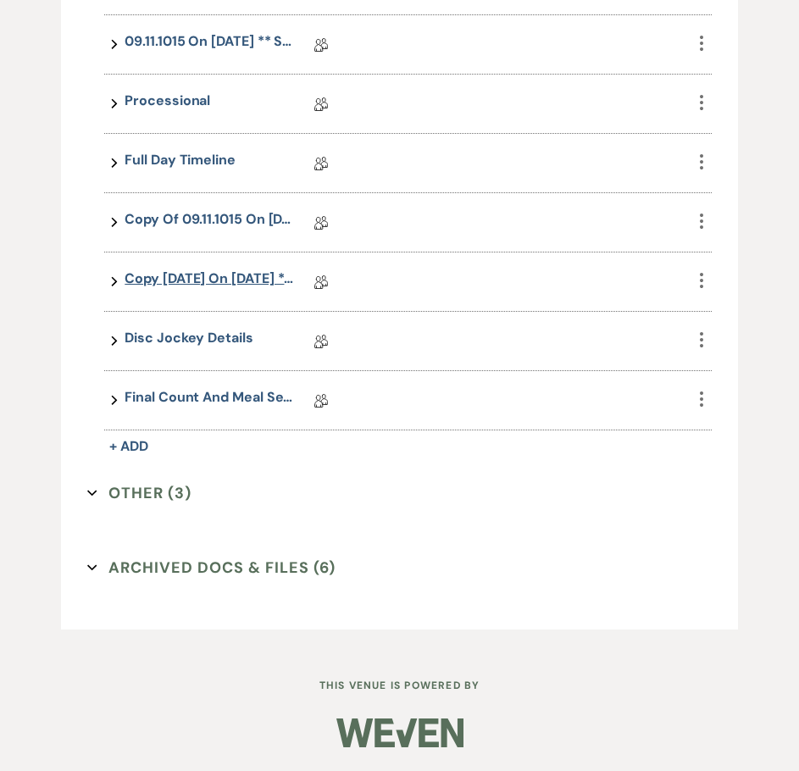
click at [180, 273] on link "Copy [DATE] on [DATE] ** Sunset Wedding Details" at bounding box center [209, 282] width 169 height 26
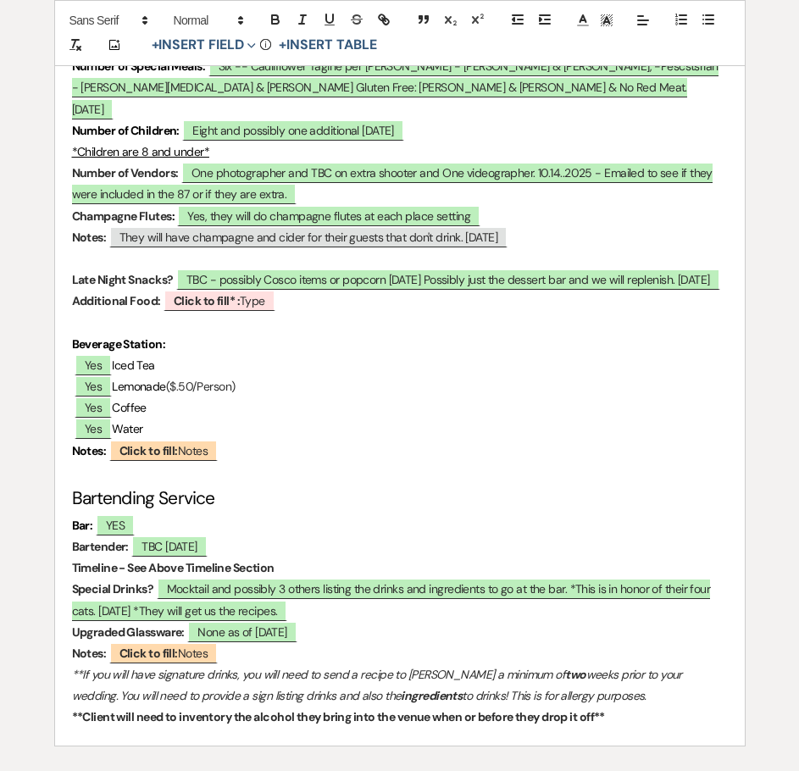
scroll to position [5574, 0]
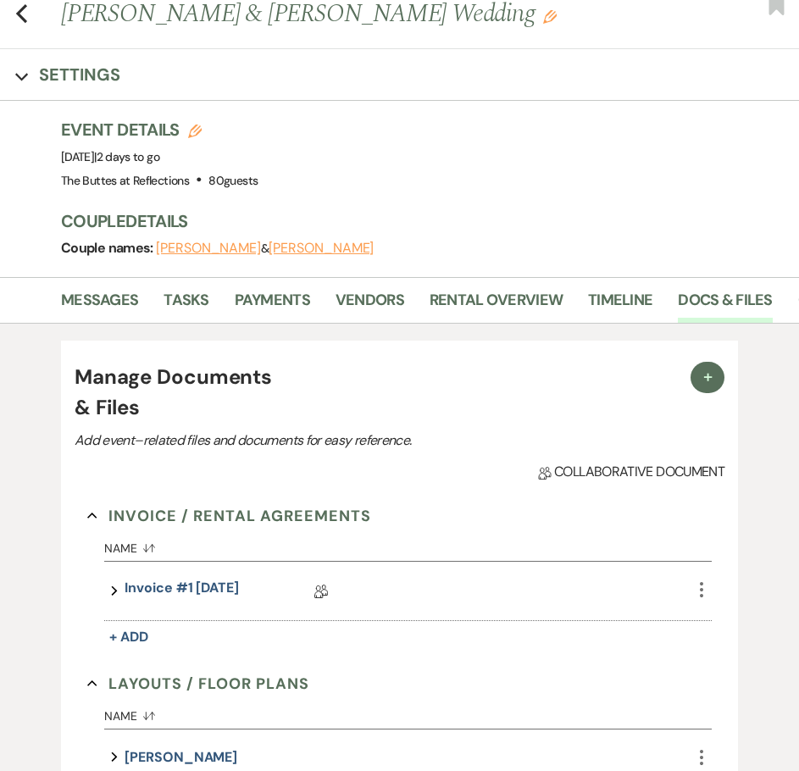
scroll to position [85, 0]
click at [23, 6] on use "button" at bounding box center [21, 12] width 11 height 19
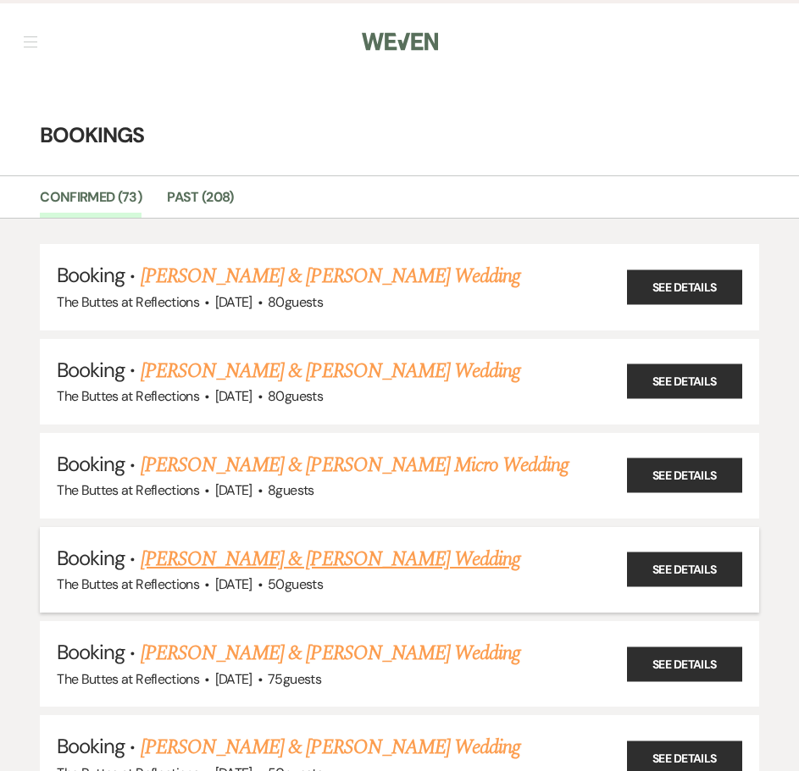
click at [303, 557] on link "[PERSON_NAME] & [PERSON_NAME] Wedding" at bounding box center [331, 559] width 380 height 31
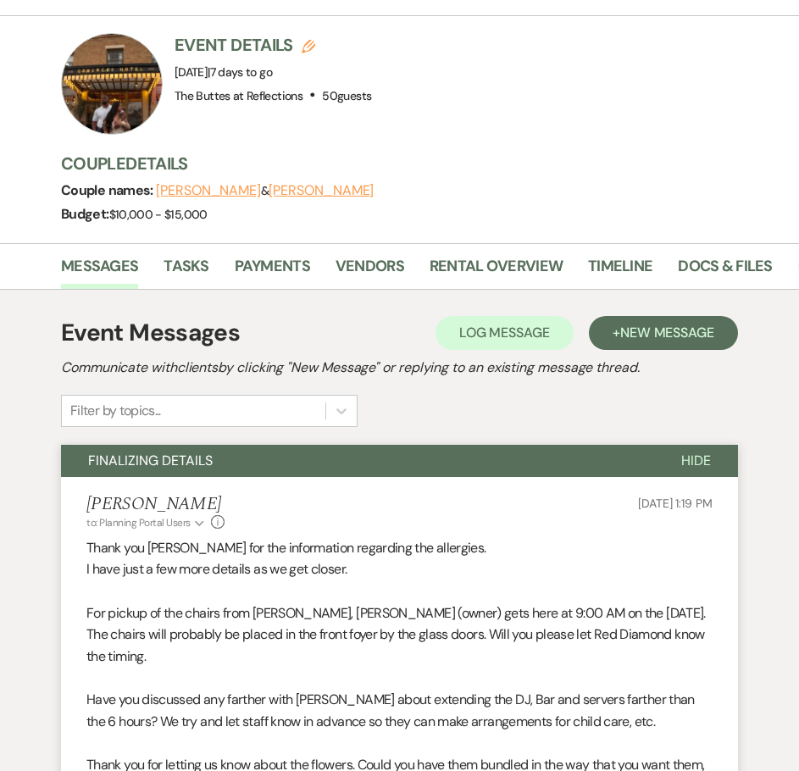
scroll to position [169, 0]
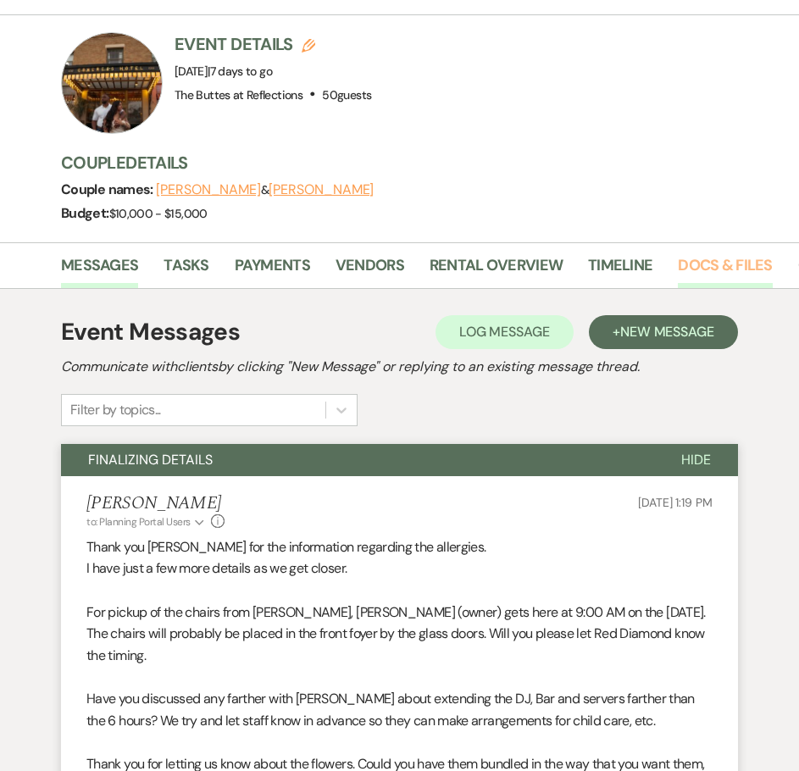
click at [721, 263] on link "Docs & Files" at bounding box center [725, 270] width 94 height 35
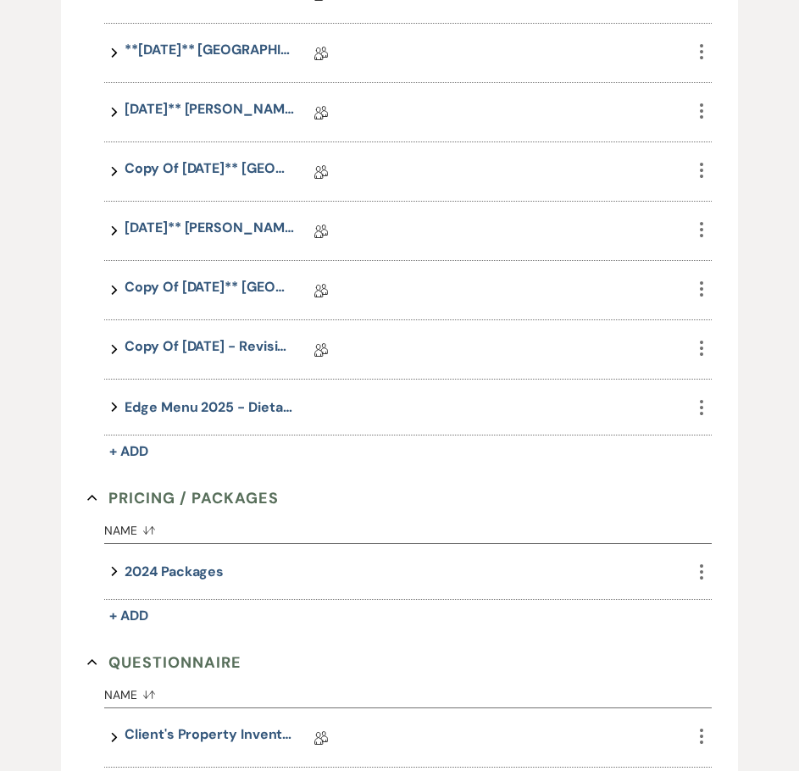
scroll to position [1356, 0]
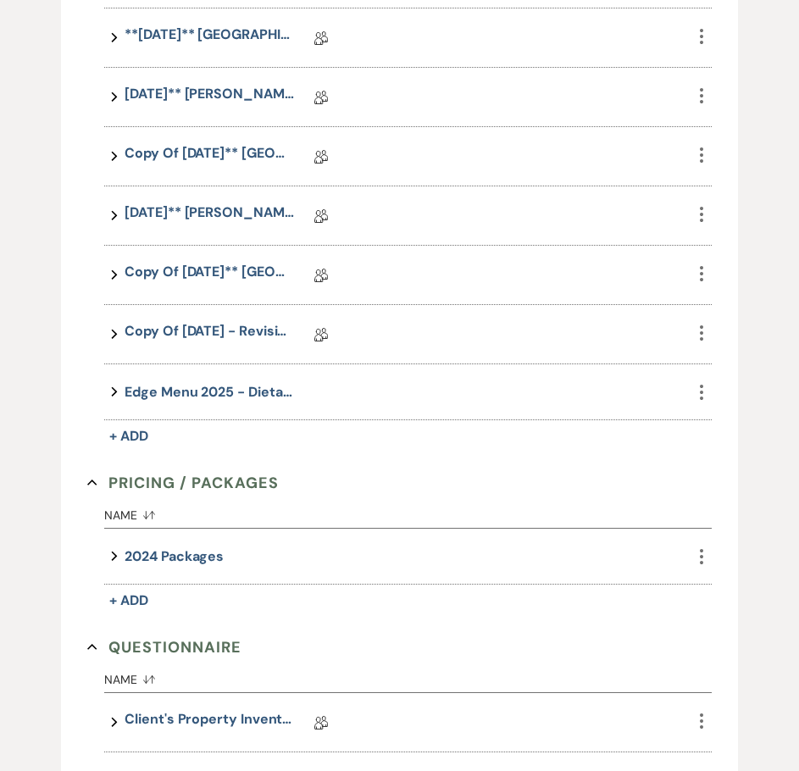
drag, startPoint x: 402, startPoint y: 247, endPoint x: 420, endPoint y: 715, distance: 468.1
click at [420, 714] on div "Invoice / Rental Agreements Collapse Name Sort Default Expand Eucalyptus Contra…" at bounding box center [399, 190] width 624 height 1817
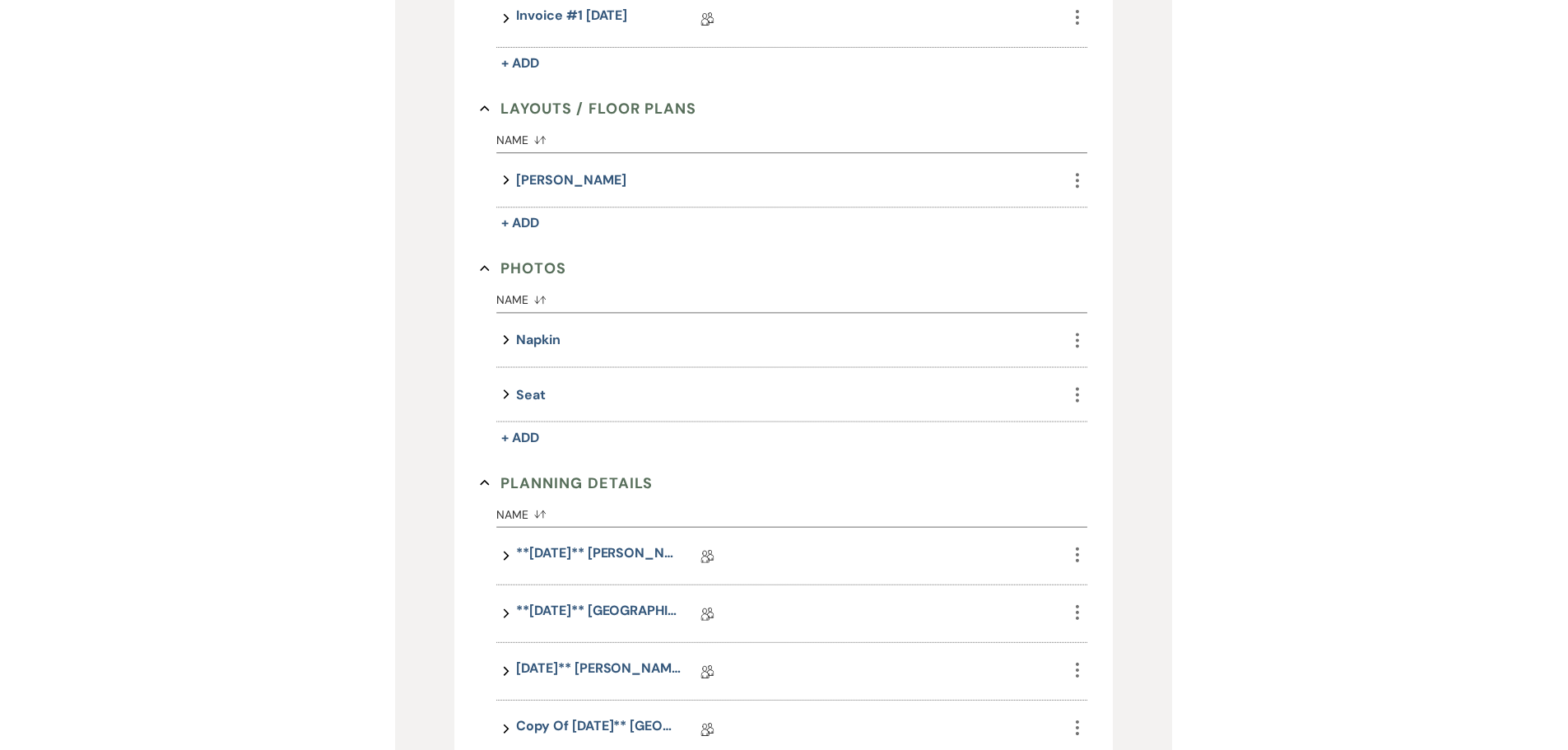
scroll to position [83, 0]
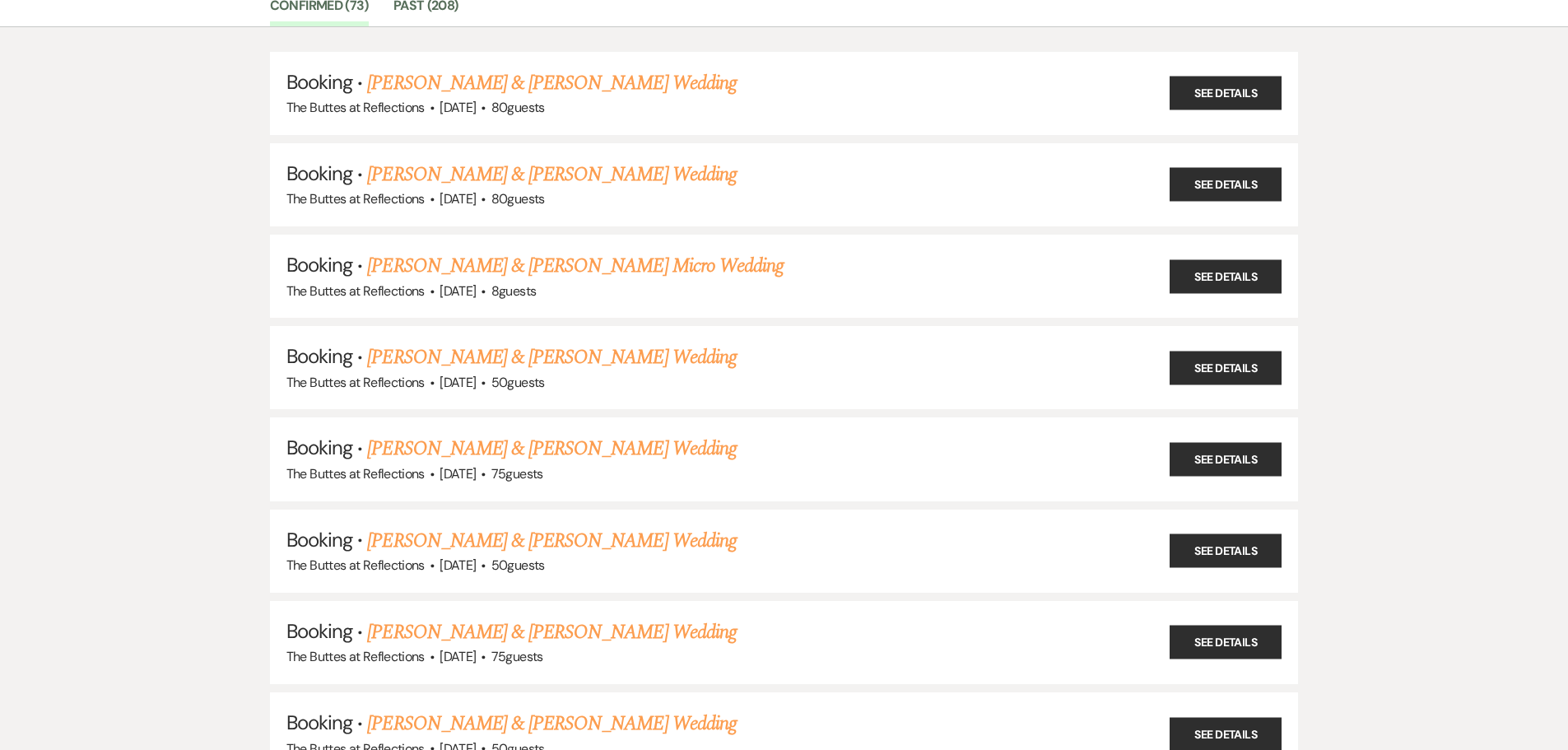
scroll to position [164, 0]
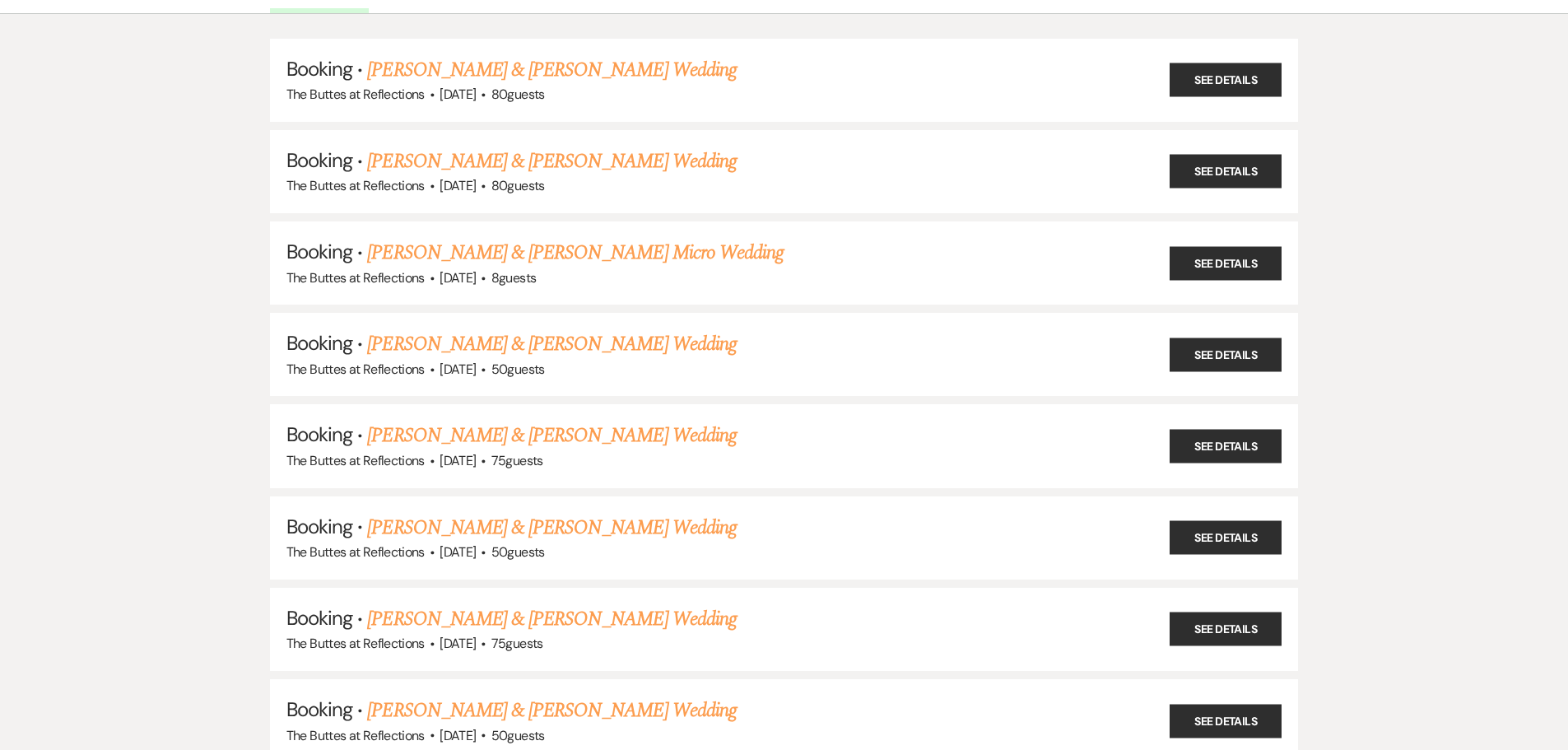
click at [579, 435] on link "[PERSON_NAME] & [PERSON_NAME] Wedding" at bounding box center [552, 435] width 369 height 30
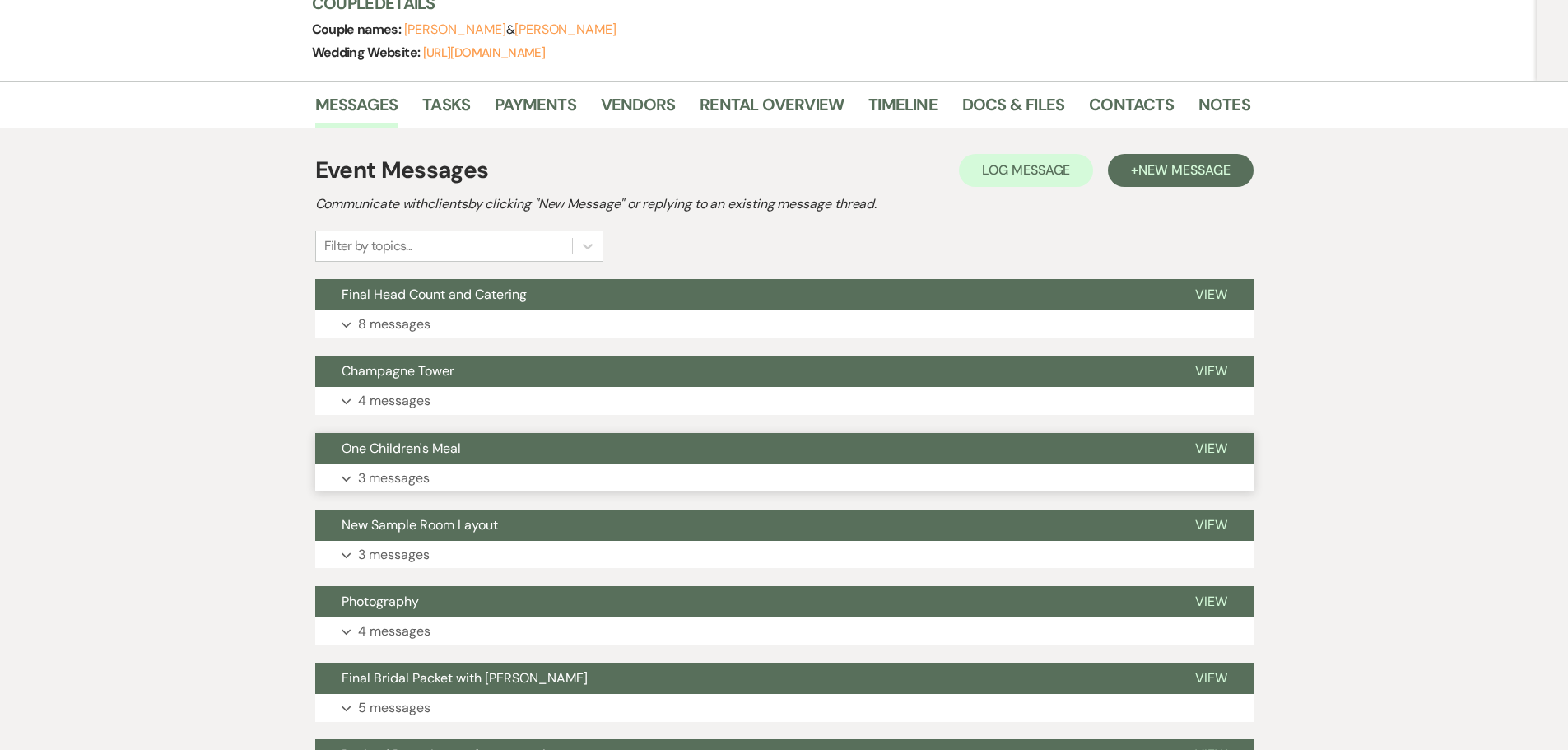
scroll to position [247, 0]
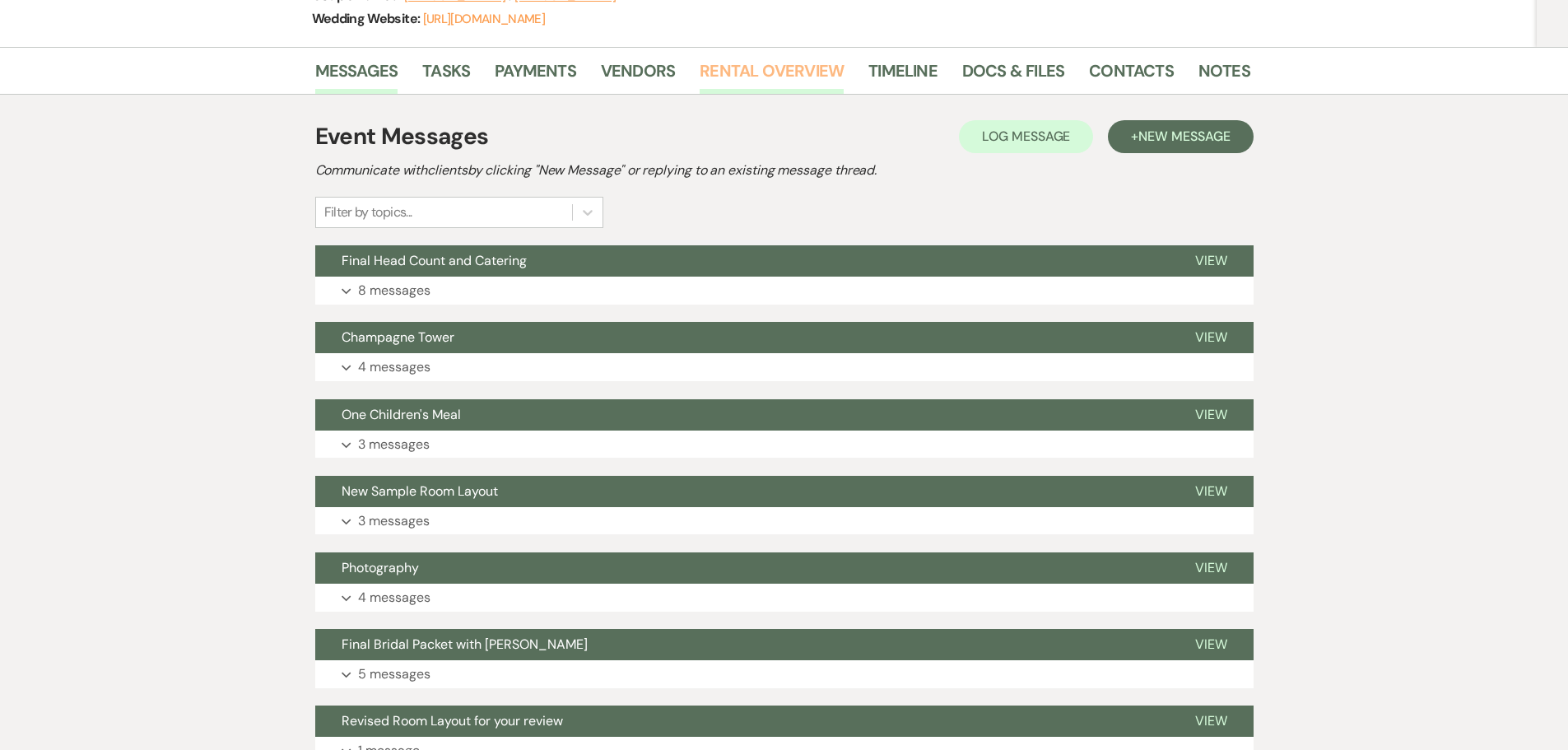
click at [751, 75] on link "Rental Overview" at bounding box center [771, 75] width 144 height 36
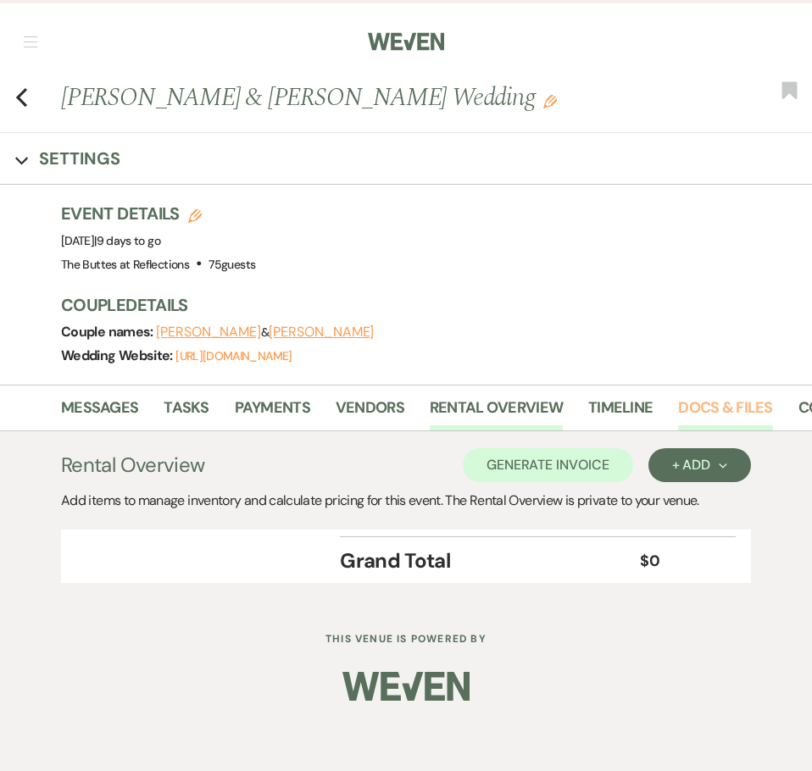
click at [732, 405] on link "Docs & Files" at bounding box center [725, 413] width 94 height 35
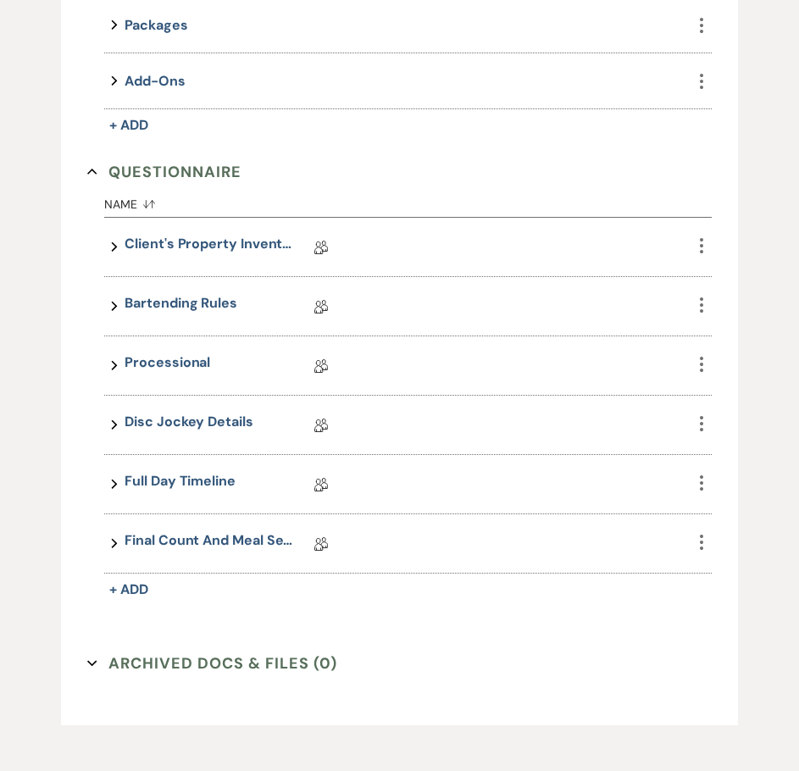
scroll to position [1841, 0]
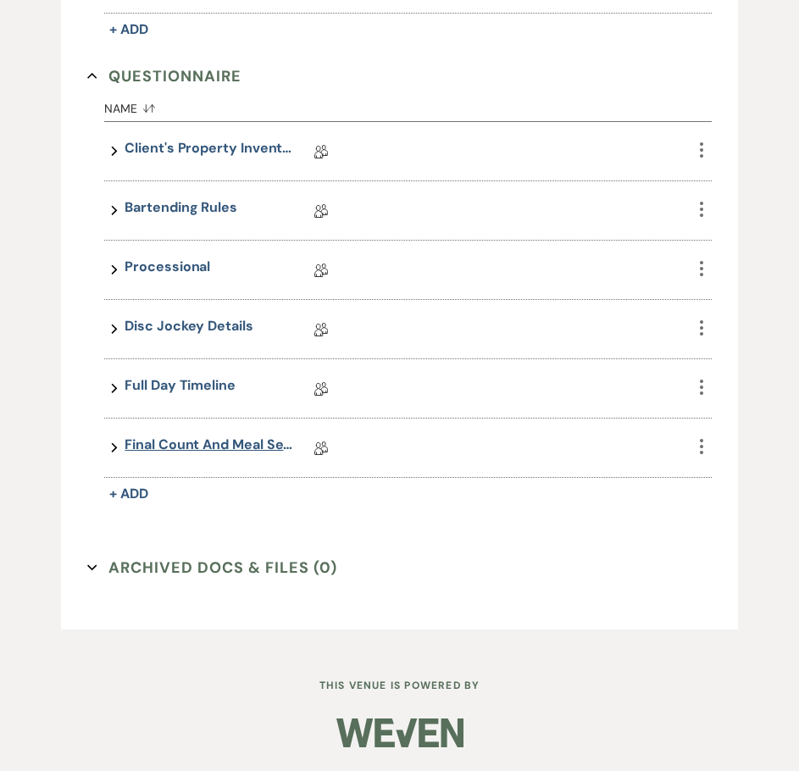
click at [204, 440] on link "Final Count and Meal Selection" at bounding box center [209, 448] width 169 height 26
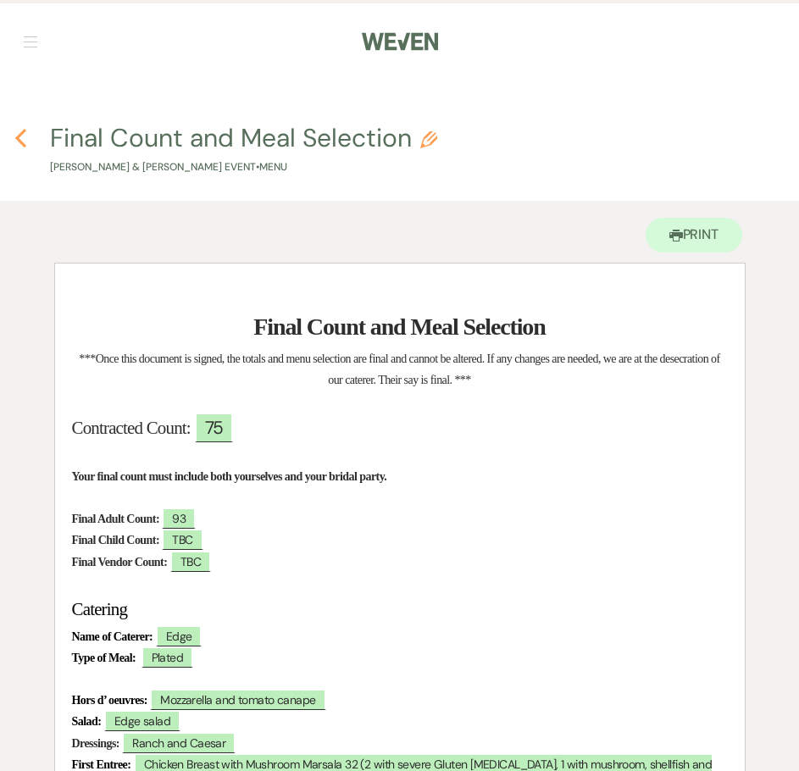
click at [18, 138] on use "button" at bounding box center [20, 138] width 11 height 19
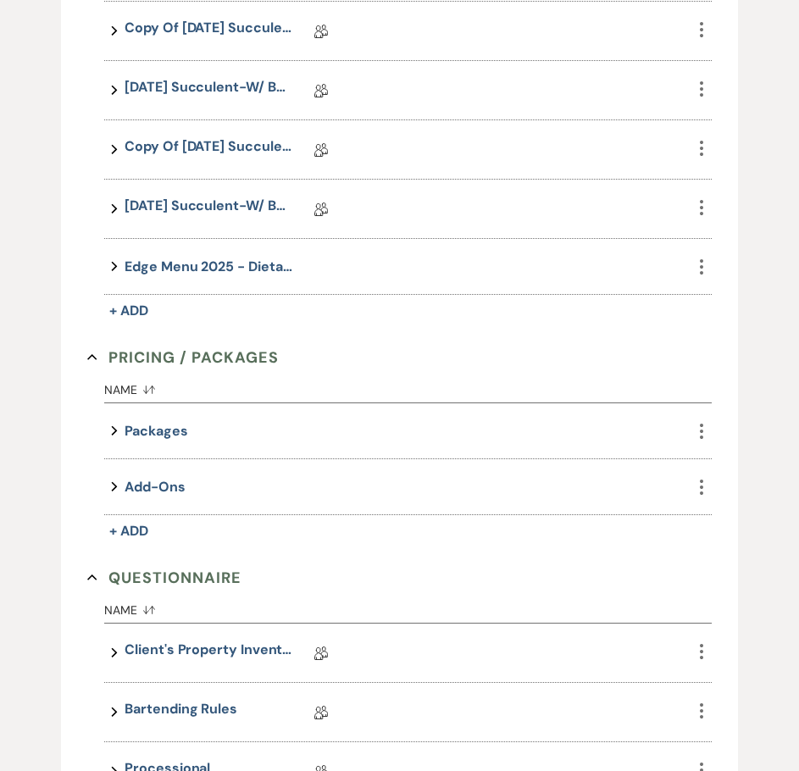
scroll to position [1332, 0]
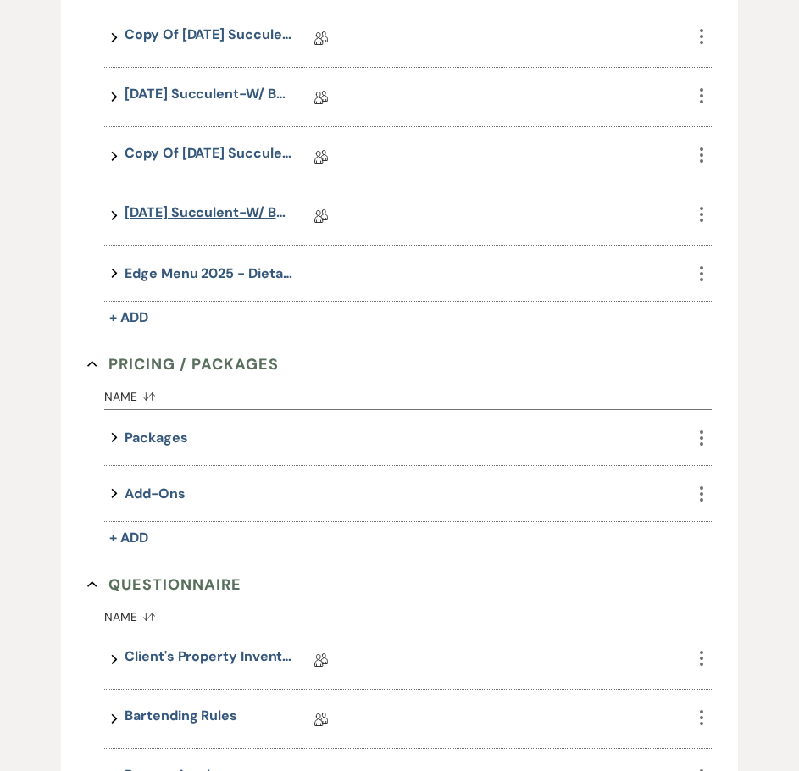
click at [223, 215] on link "[DATE] Succulent-W/ BAR Wedding Details [PERSON_NAME] **[DATE] **" at bounding box center [209, 216] width 169 height 26
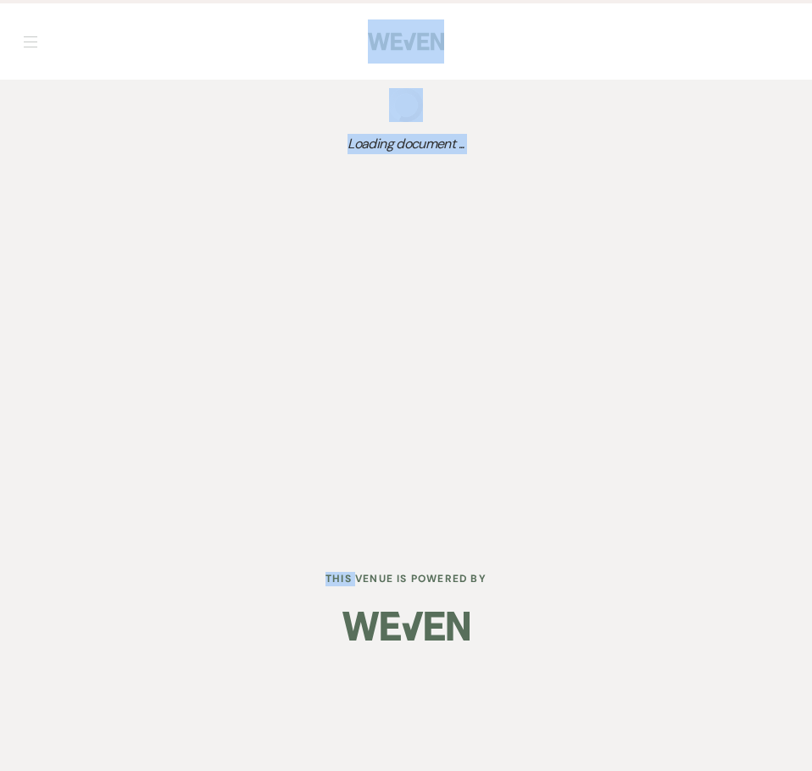
click at [223, 215] on div "Dashboard Manage Venues Expand The Buttes at Reflections Bookings To Do Analyti…" at bounding box center [406, 270] width 812 height 540
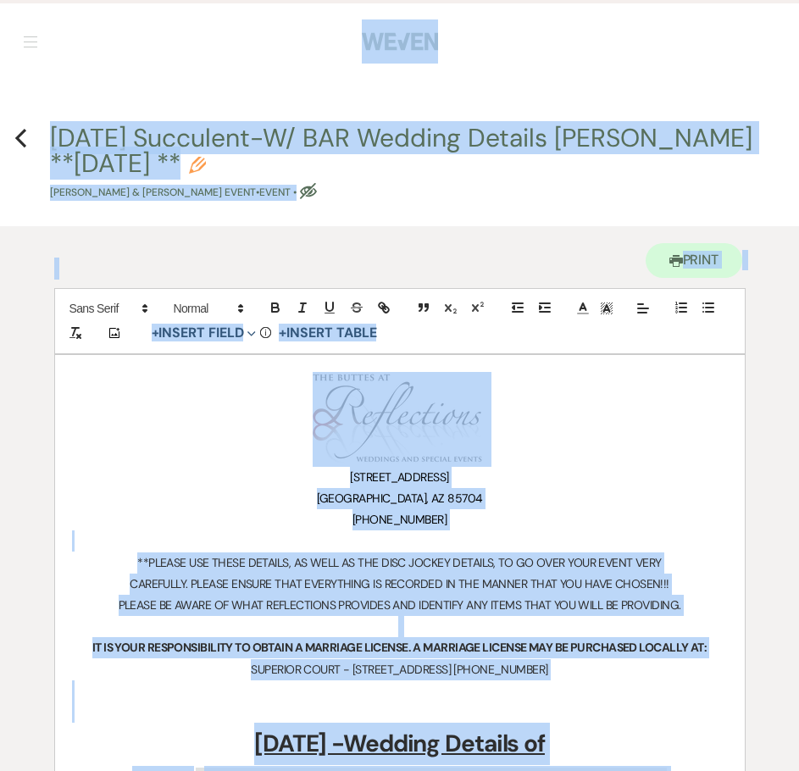
click at [547, 399] on h1 "﻿ ﻿" at bounding box center [400, 419] width 656 height 95
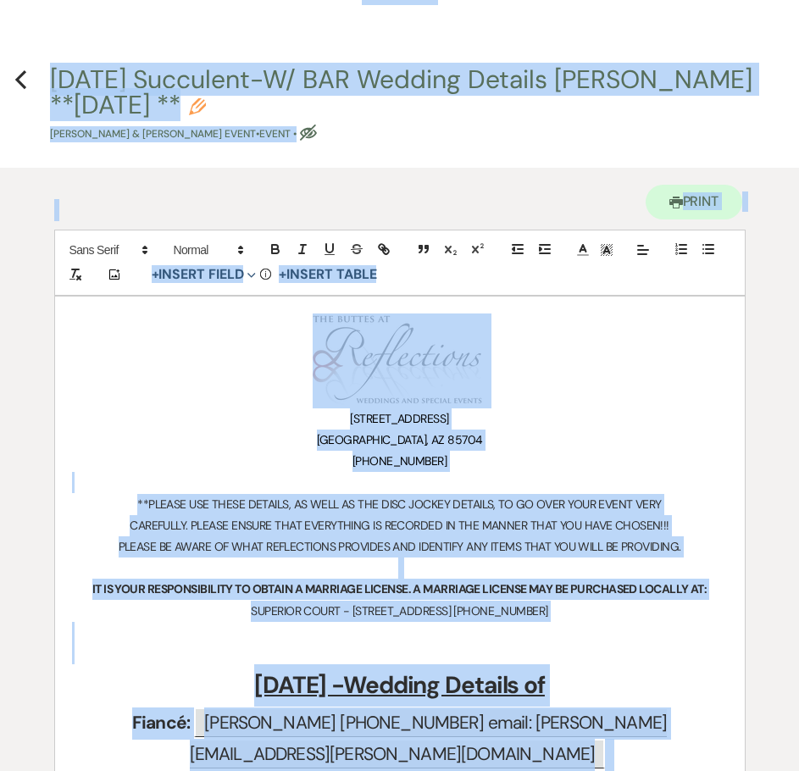
scroll to position [85, 0]
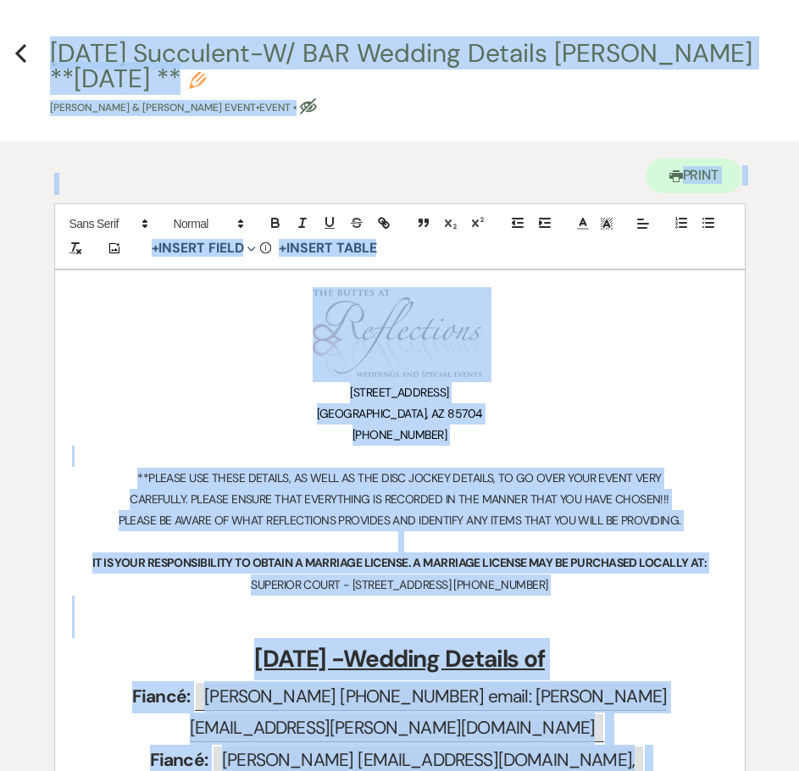
click at [589, 397] on p "[STREET_ADDRESS]" at bounding box center [400, 392] width 656 height 21
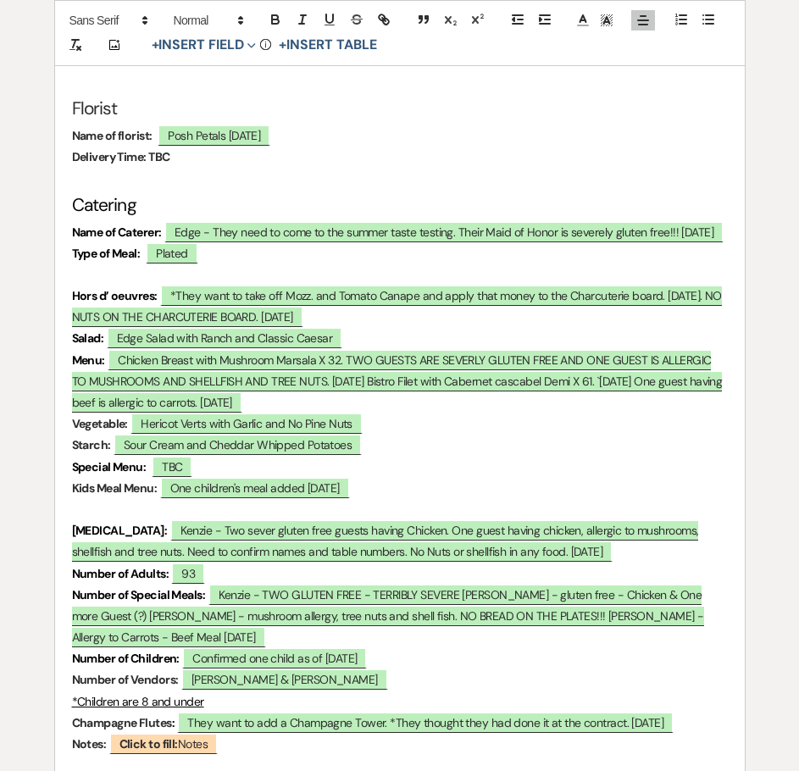
scroll to position [4661, 0]
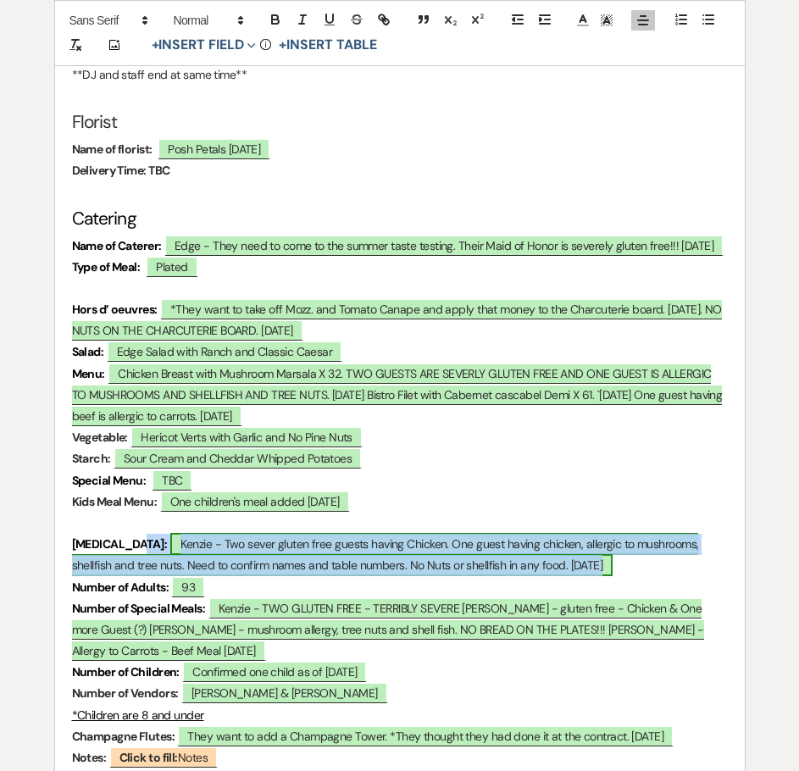
click at [208, 576] on span "Kenzie - Two sever gluten free guests having Chicken. One guest having chicken,…" at bounding box center [385, 554] width 627 height 43
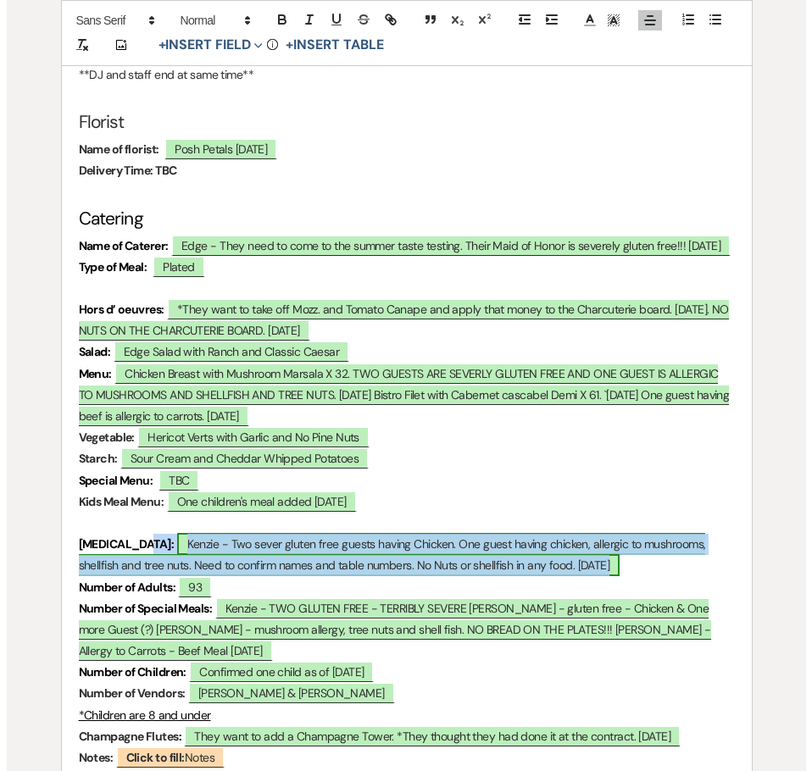
scroll to position [4662, 0]
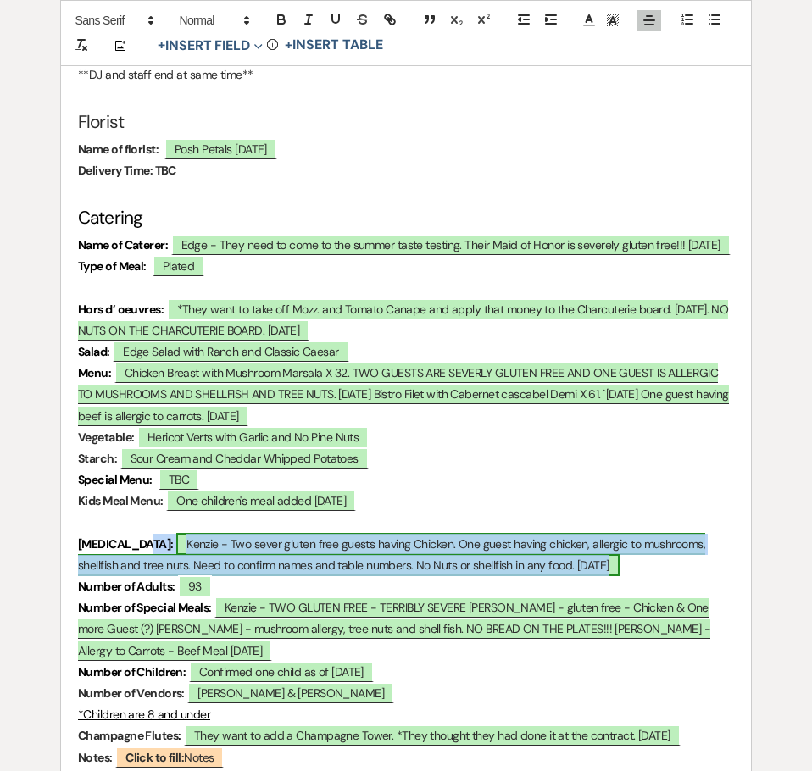
select select "owner"
select select "custom_placeholder"
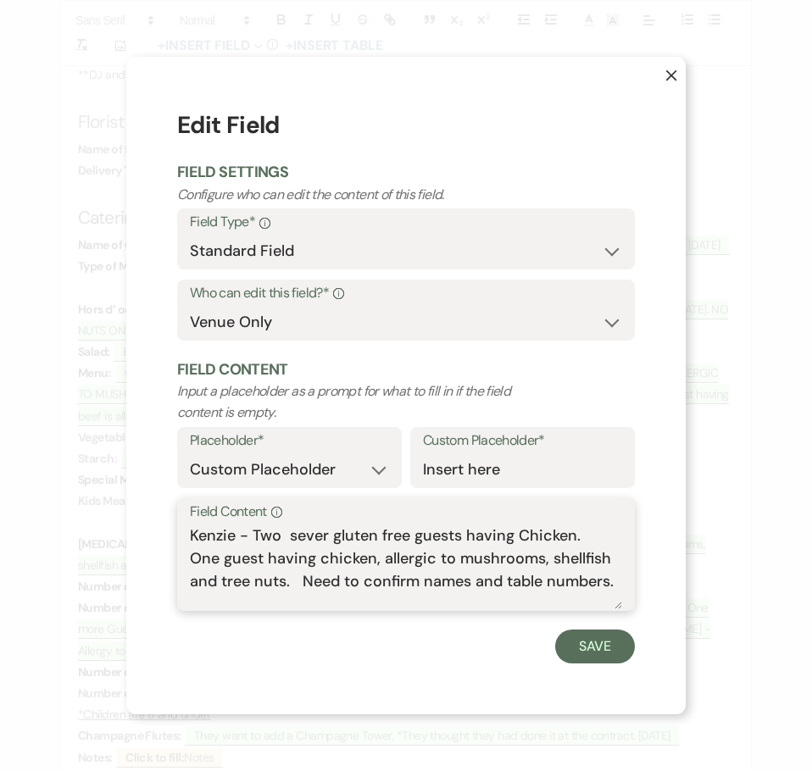
scroll to position [53, 0]
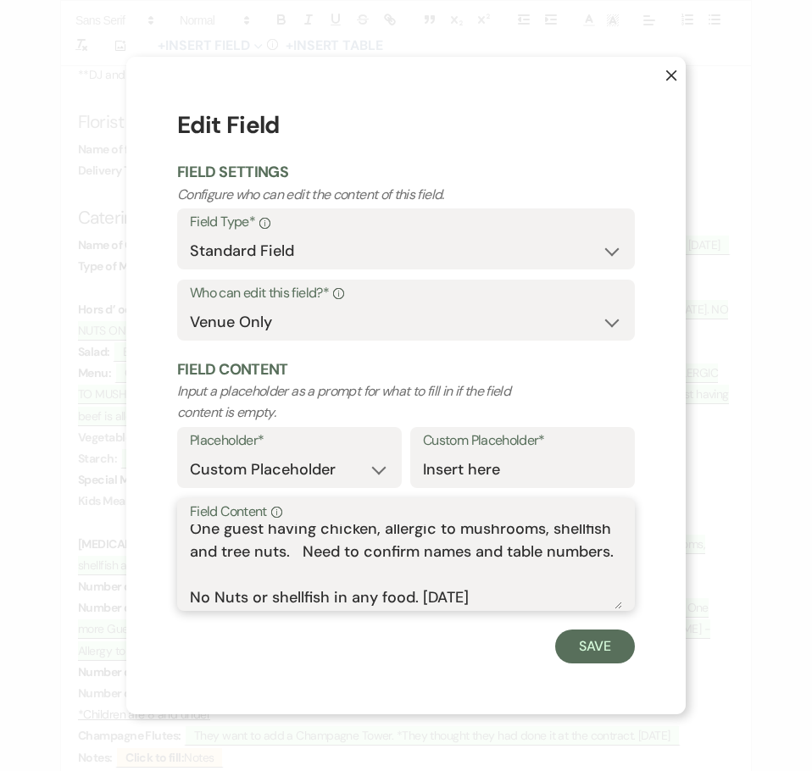
drag, startPoint x: 191, startPoint y: 532, endPoint x: 519, endPoint y: 592, distance: 333.4
click at [519, 592] on textarea "Kenzie - Two sever gluten free guests having Chicken. One guest having chicken,…" at bounding box center [406, 567] width 432 height 85
drag, startPoint x: 758, startPoint y: 427, endPoint x: 754, endPoint y: 381, distance: 46.7
click at [758, 427] on div "X Edit Field Field Settings Configure who can edit the content of this field. F…" at bounding box center [406, 385] width 812 height 771
click at [670, 72] on icon "X" at bounding box center [671, 75] width 12 height 12
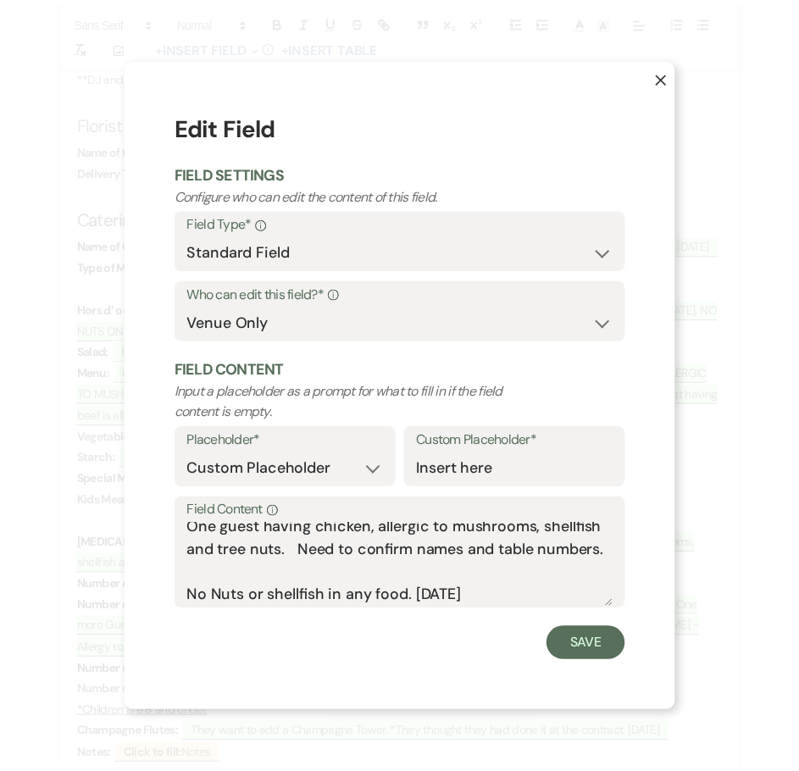
scroll to position [4661, 0]
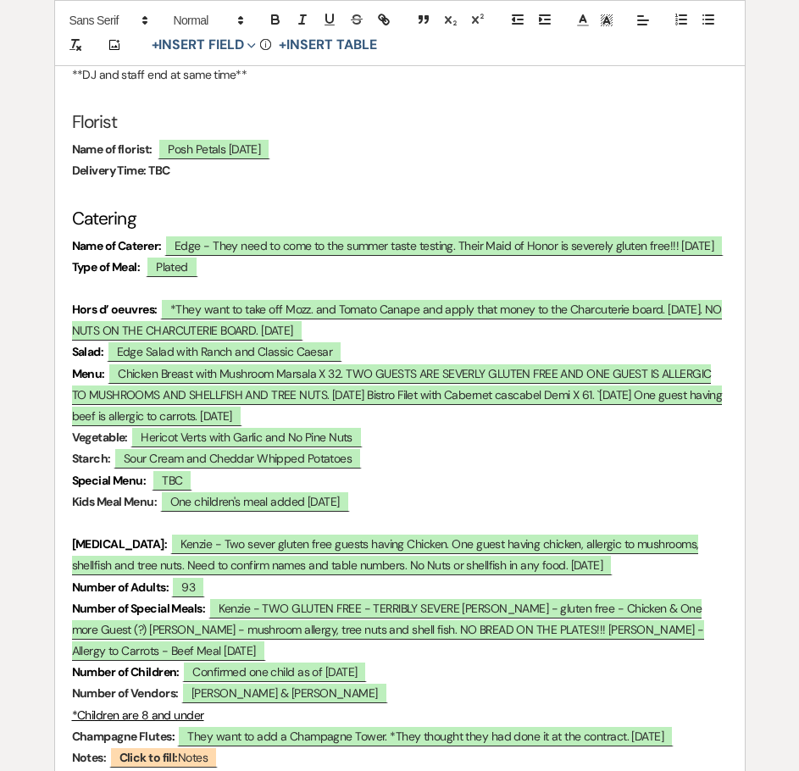
click at [513, 470] on p "Starch: ﻿ Sour Cream and Cheddar Whipped Potatoes ﻿" at bounding box center [400, 458] width 656 height 21
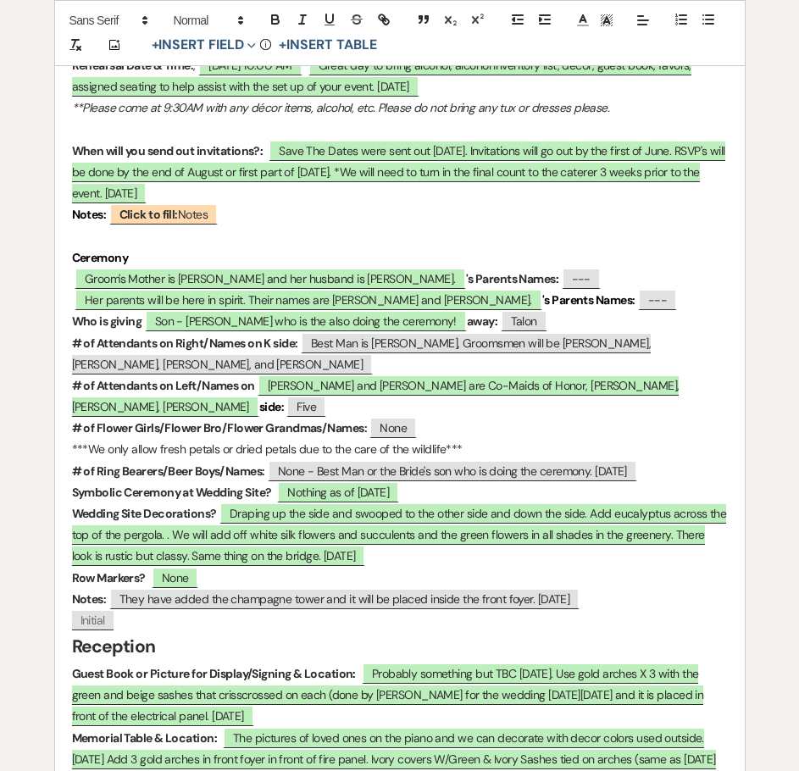
scroll to position [1102, 0]
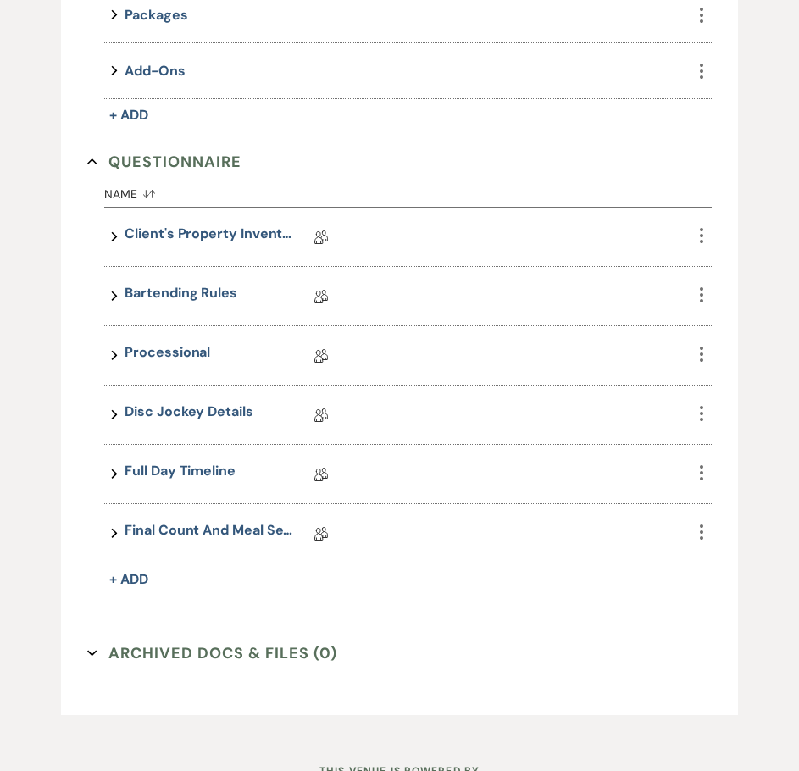
scroll to position [1756, 0]
click at [173, 353] on link "Processional" at bounding box center [168, 355] width 86 height 26
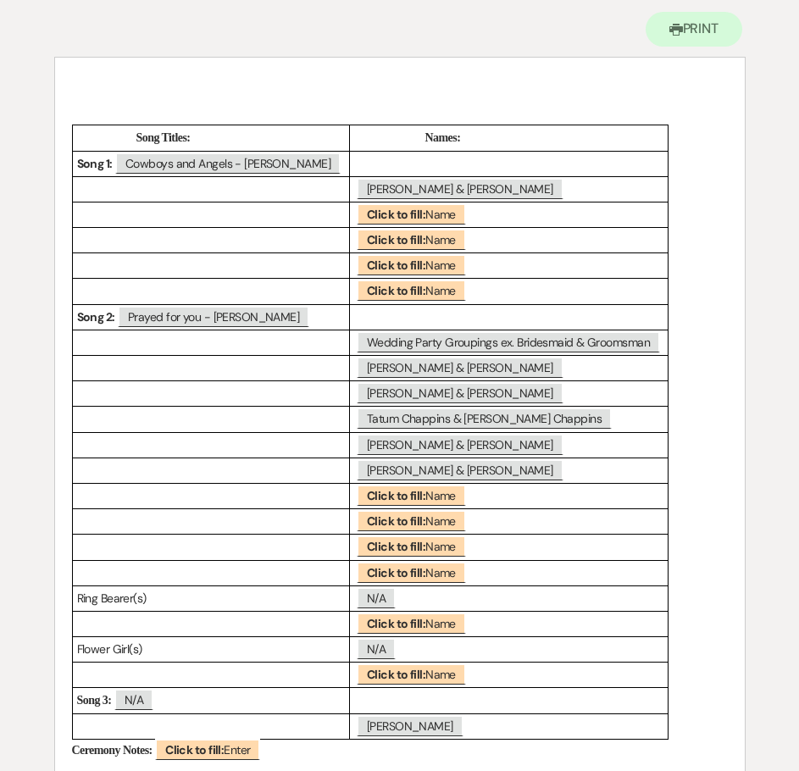
scroll to position [254, 0]
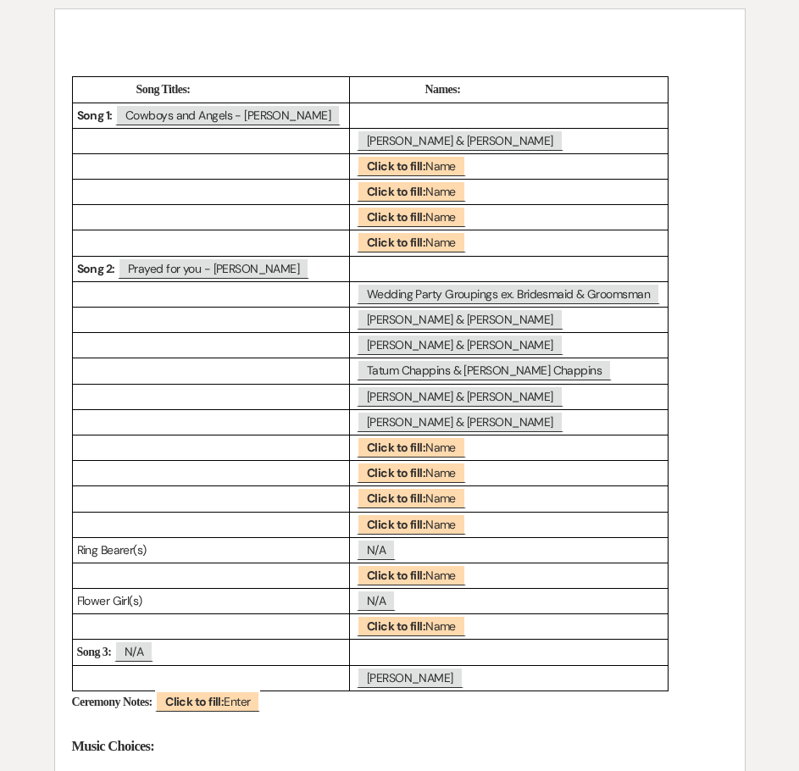
scroll to position [1756, 0]
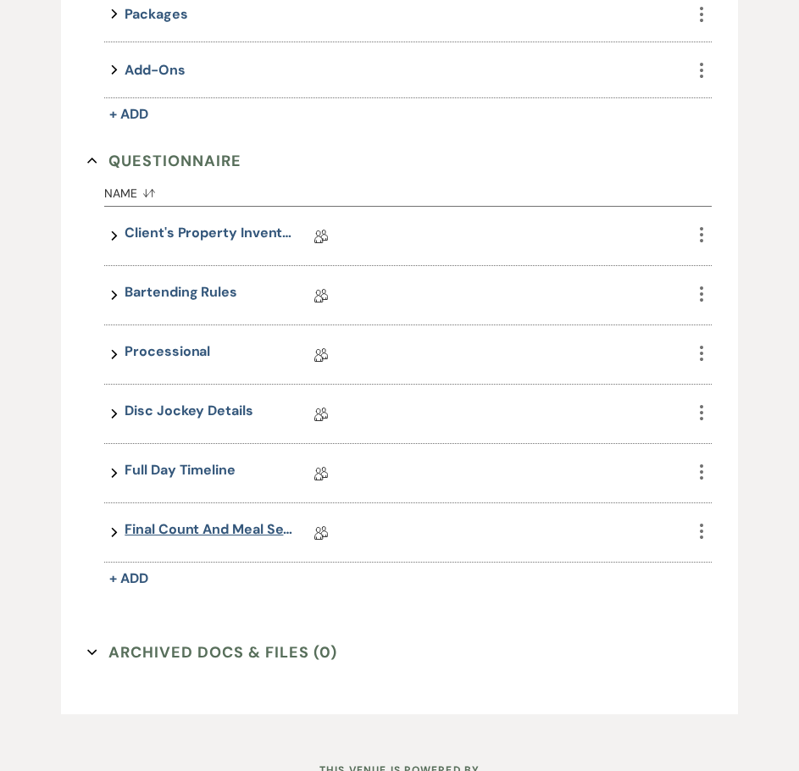
click at [201, 531] on link "Final Count and Meal Selection" at bounding box center [209, 533] width 169 height 26
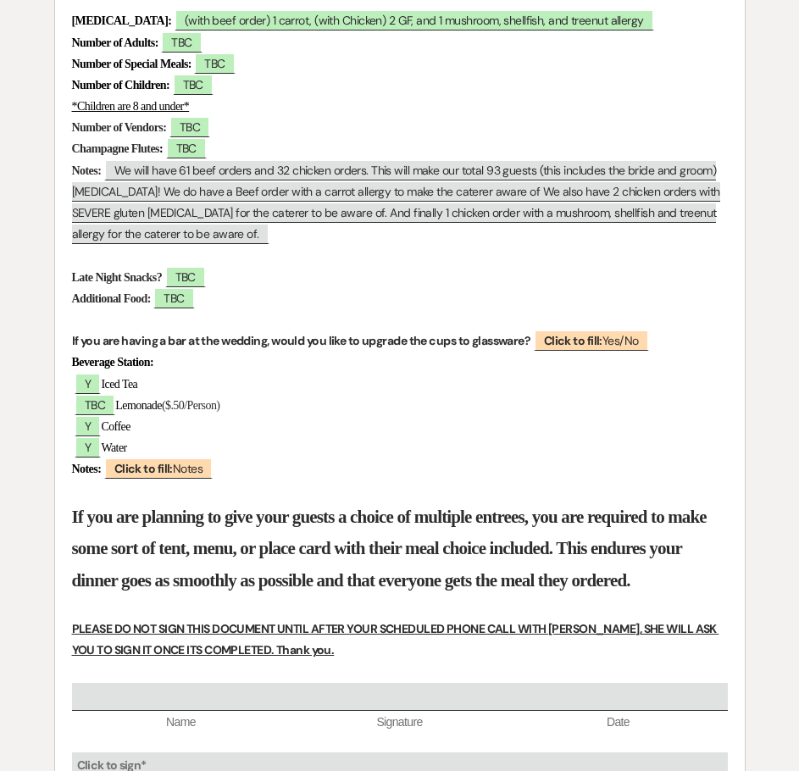
scroll to position [932, 0]
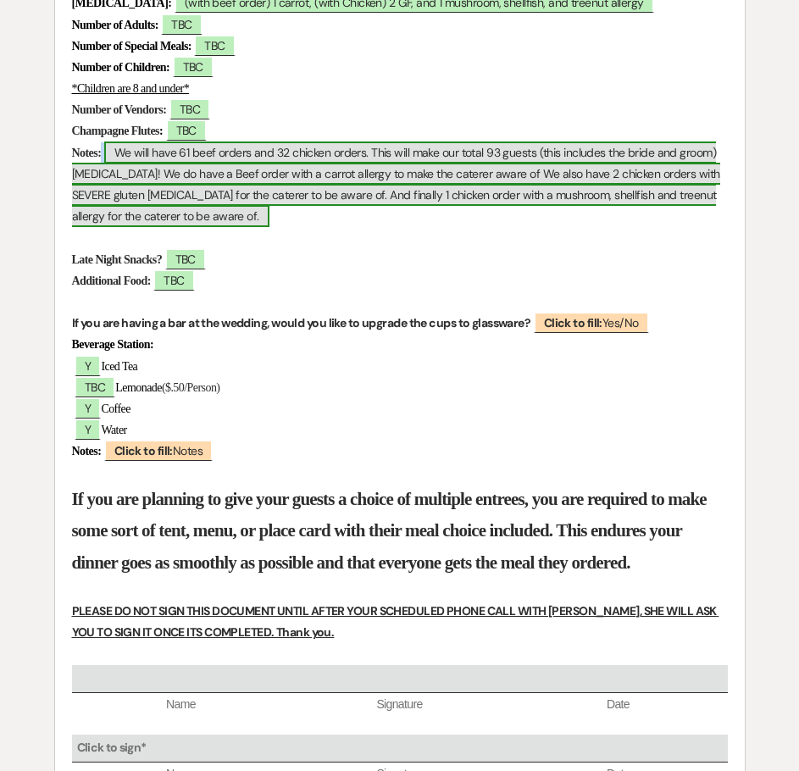
click at [127, 151] on span "We will have 61 beef orders and 32 chicken orders. This will make our total 93 …" at bounding box center [396, 185] width 648 height 86
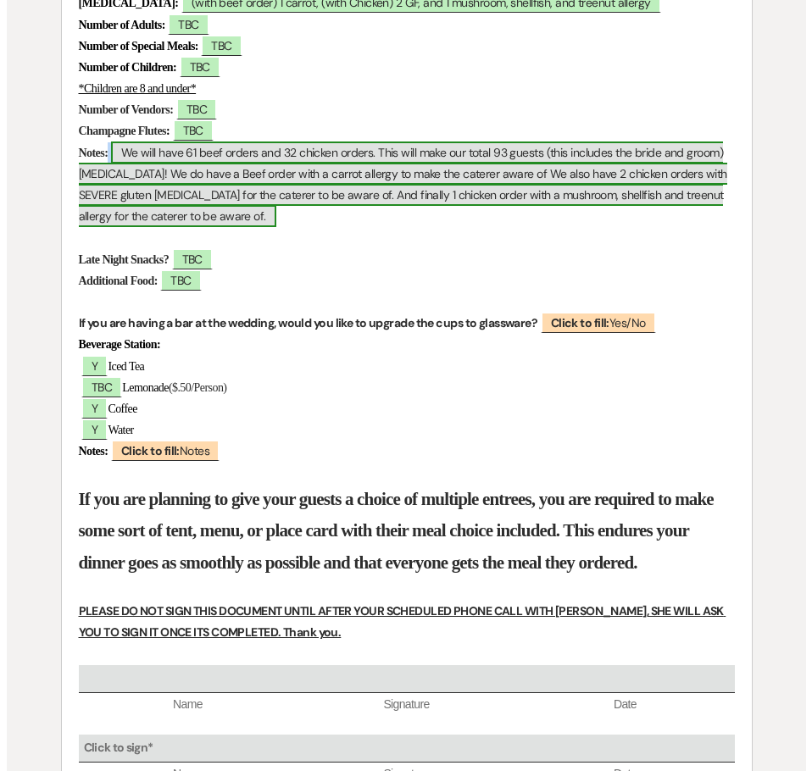
scroll to position [933, 0]
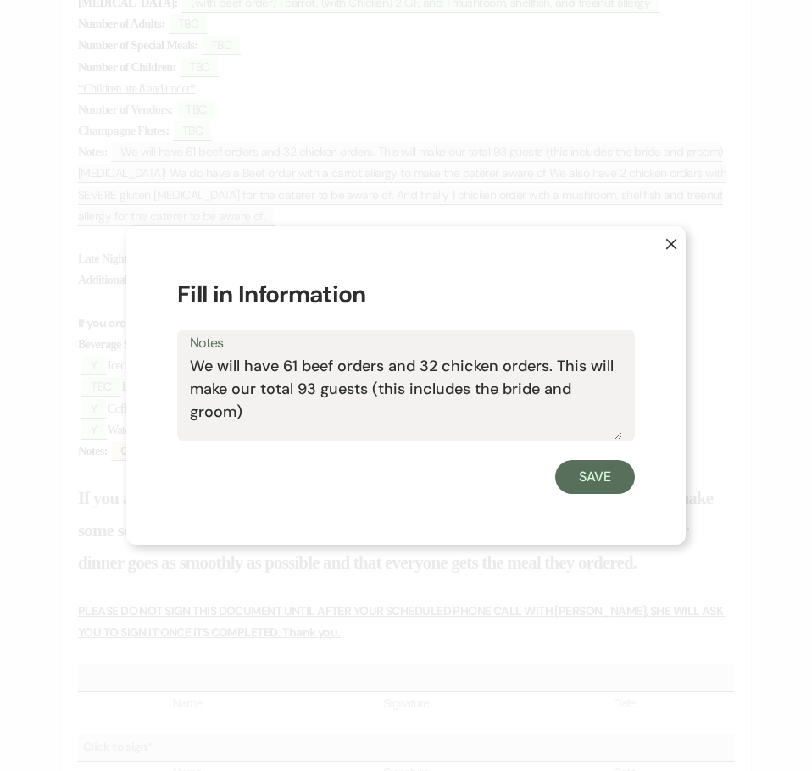
drag, startPoint x: 269, startPoint y: 410, endPoint x: 193, endPoint y: 348, distance: 97.6
click at [193, 348] on div "Notes We will have 61 beef orders and 32 chicken orders. This will make our tot…" at bounding box center [406, 386] width 458 height 113
click at [322, 422] on textarea "We will have 61 beef orders and 32 chicken orders. This will make our total 93 …" at bounding box center [406, 397] width 432 height 85
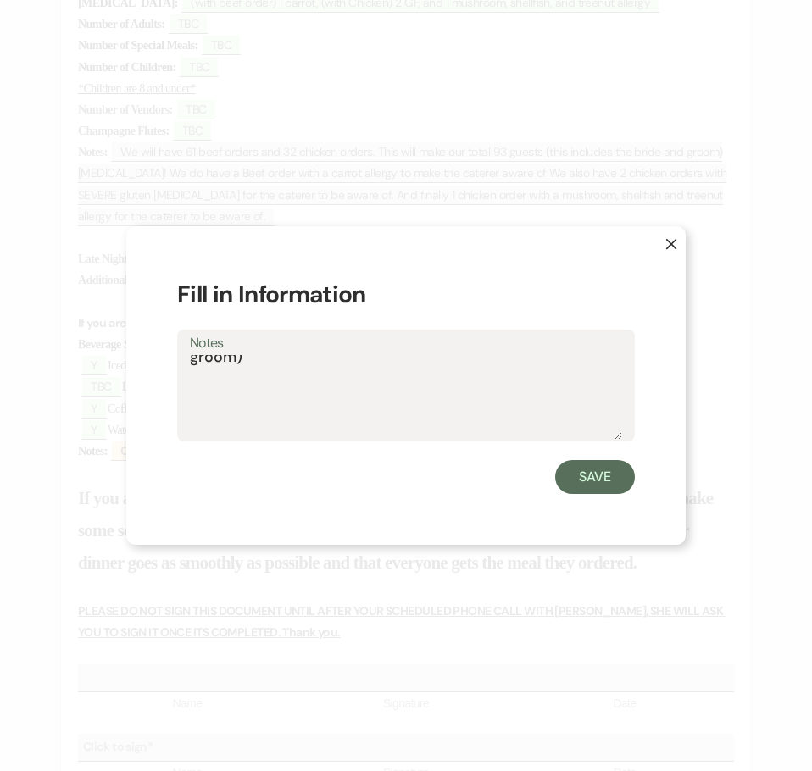
scroll to position [0, 0]
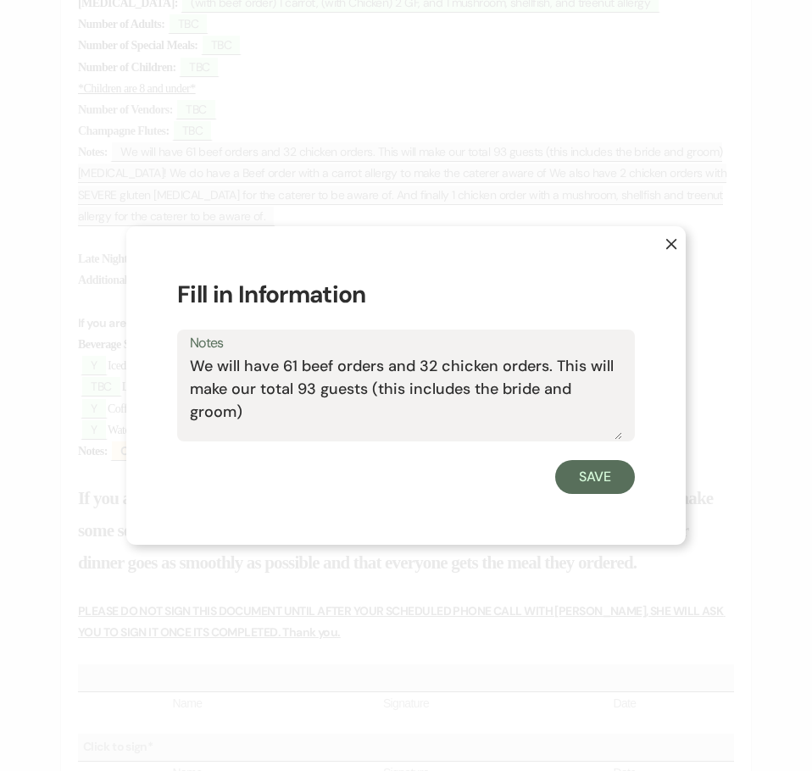
drag, startPoint x: 189, startPoint y: 361, endPoint x: 308, endPoint y: 385, distance: 121.0
click at [360, 385] on div "Notes We will have 61 beef orders and 32 chicken orders. This will make our tot…" at bounding box center [406, 386] width 458 height 113
click at [244, 386] on textarea "We will have 61 beef orders and 32 chicken orders. This will make our total 93 …" at bounding box center [406, 397] width 432 height 85
click at [244, 387] on textarea "We will have 61 beef orders and 32 chicken orders. This will make our total 93 …" at bounding box center [406, 397] width 432 height 85
click at [441, 428] on textarea "We will have 61 beef orders and 32 chicken orders. This will make our total 93 …" at bounding box center [406, 397] width 432 height 85
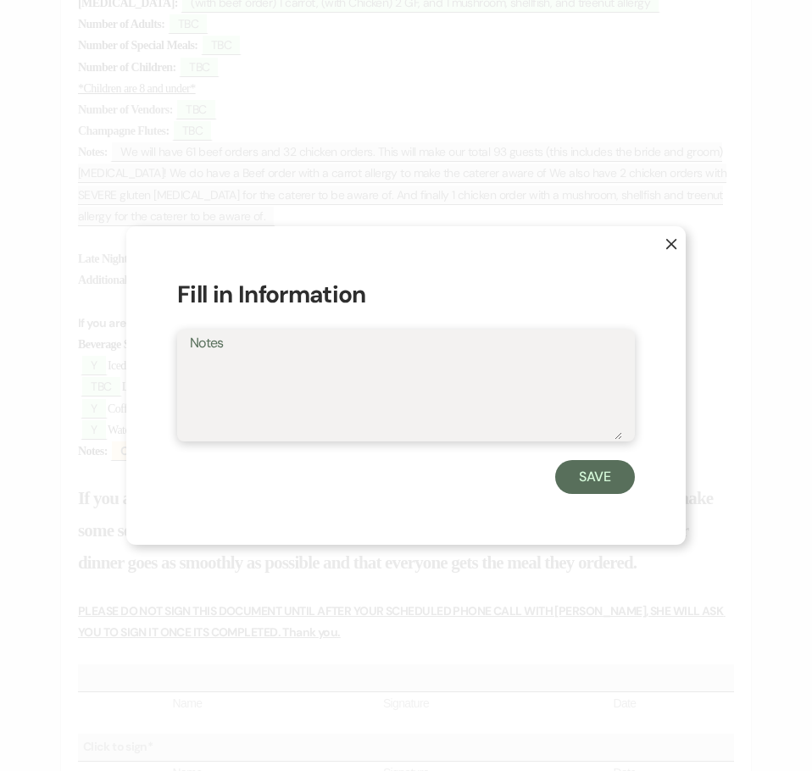
paste textarea "Here are a few allergy details to be aware of: • 1 beef meal: carrot allergy • …"
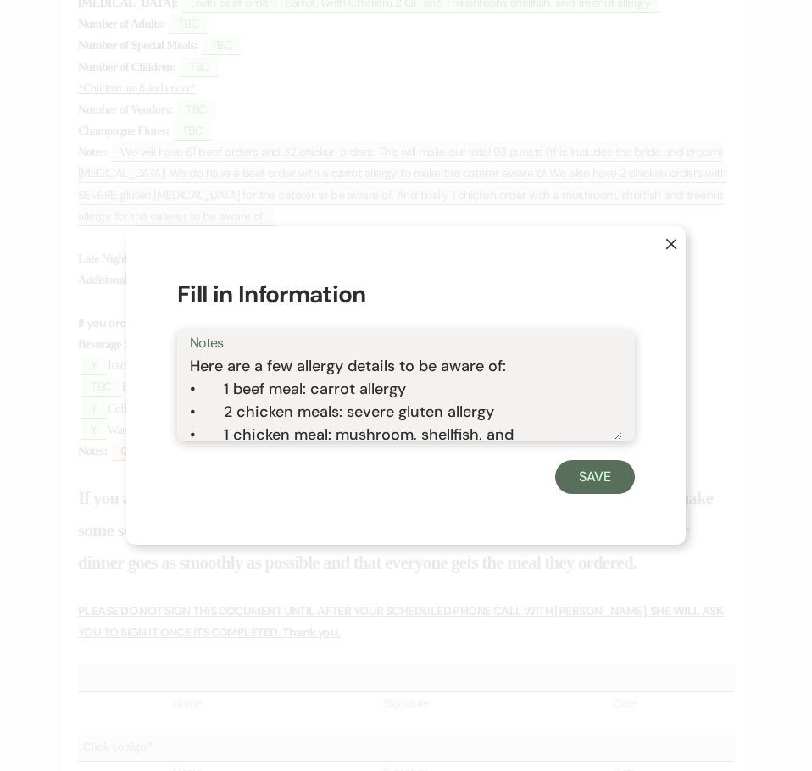
scroll to position [52, 0]
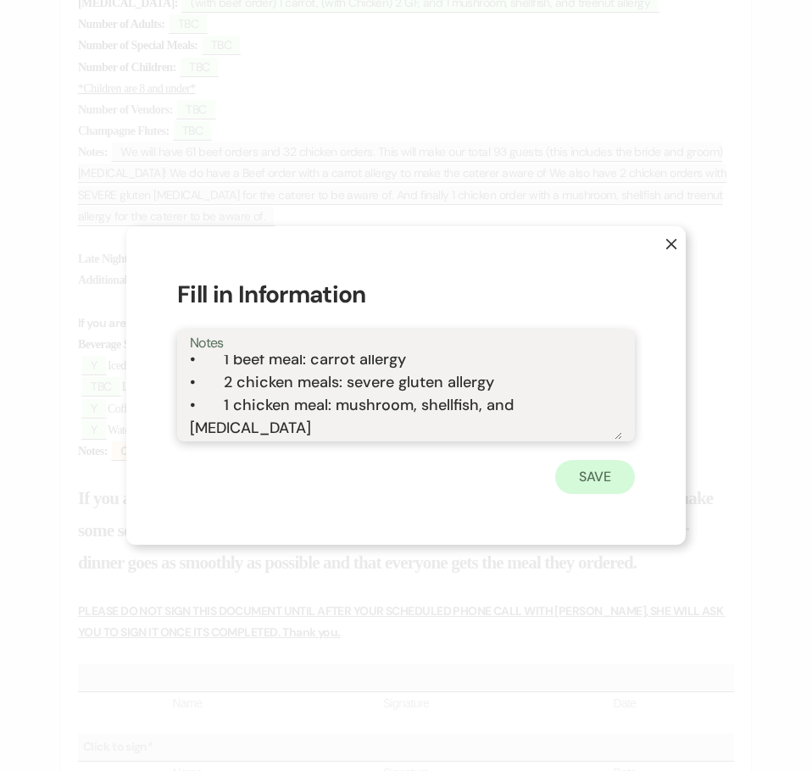
type textarea "Here are a few allergy details to be aware of: • 1 beef meal: carrot allergy • …"
click at [596, 479] on button "Save" at bounding box center [595, 477] width 80 height 34
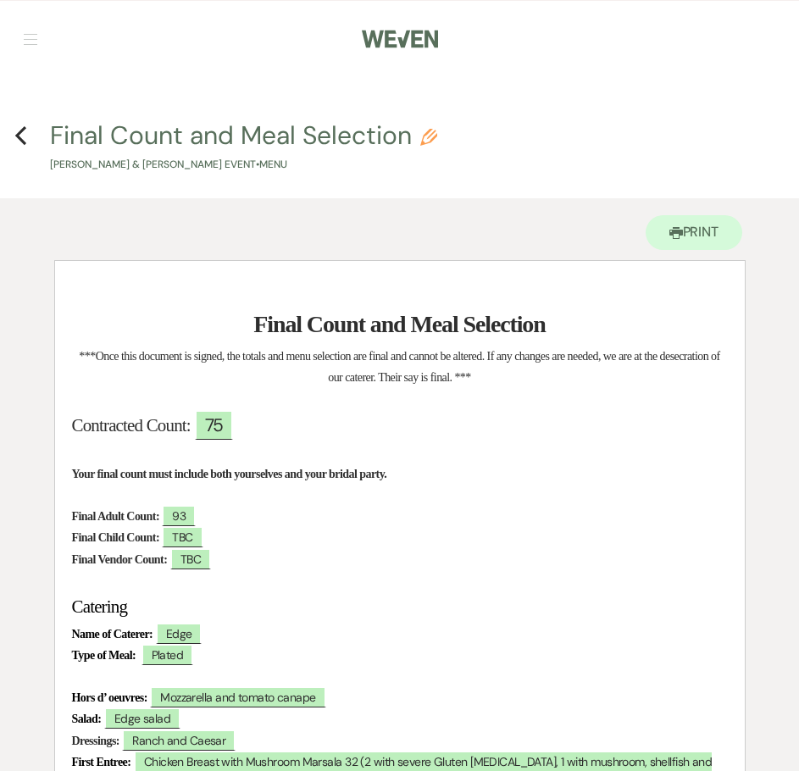
scroll to position [0, 0]
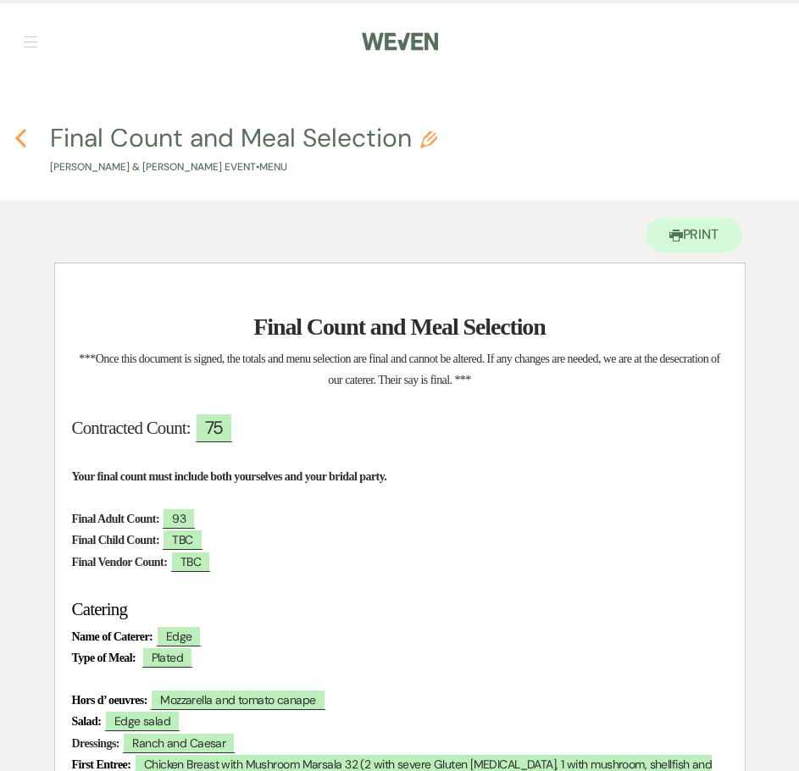
click at [24, 135] on icon "Previous" at bounding box center [20, 138] width 13 height 20
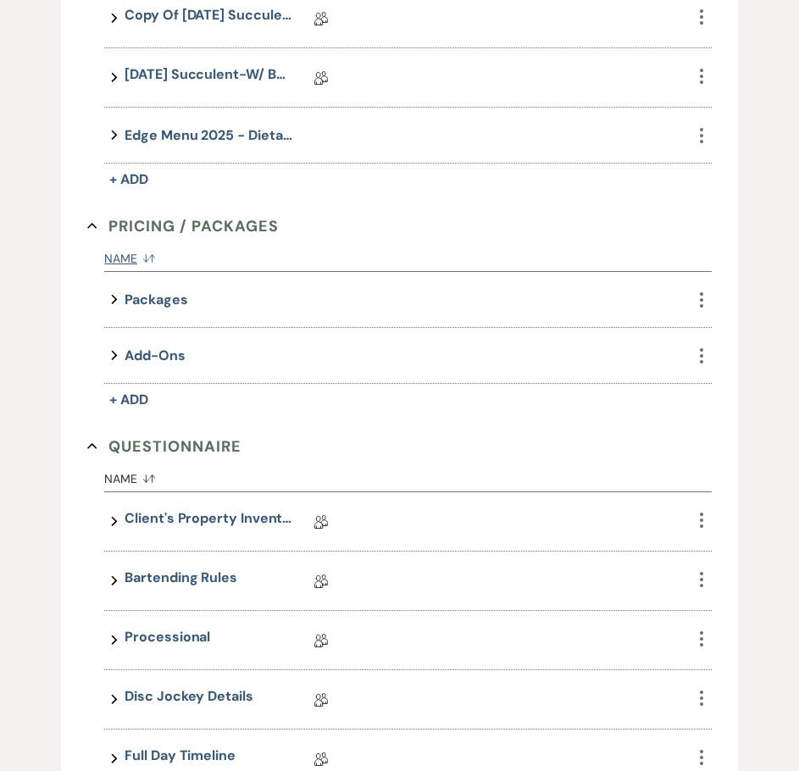
scroll to position [1332, 0]
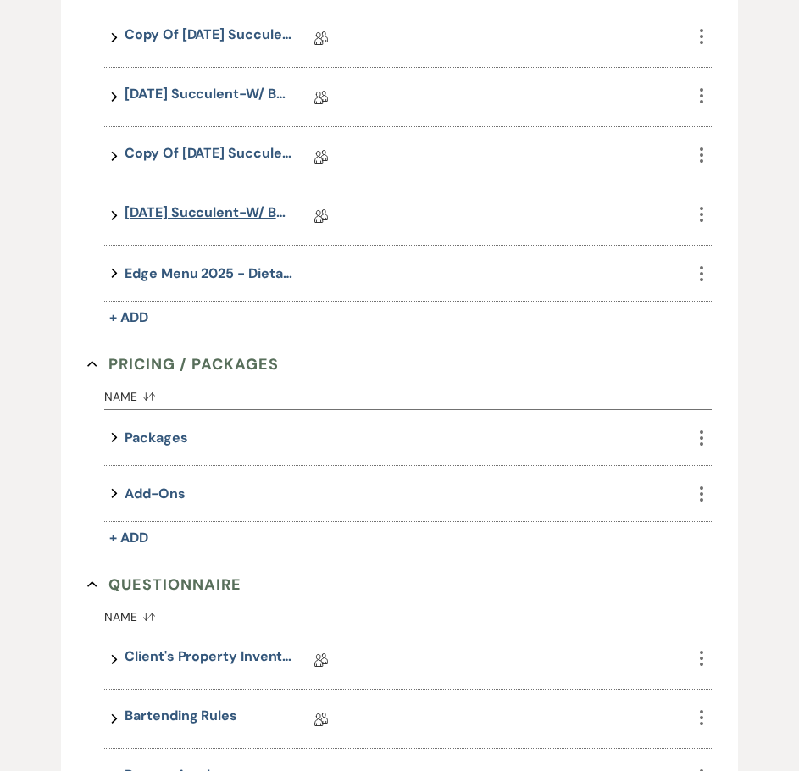
click at [222, 212] on link "[DATE] Succulent-W/ BAR Wedding Details [PERSON_NAME] **[DATE] **" at bounding box center [209, 216] width 169 height 26
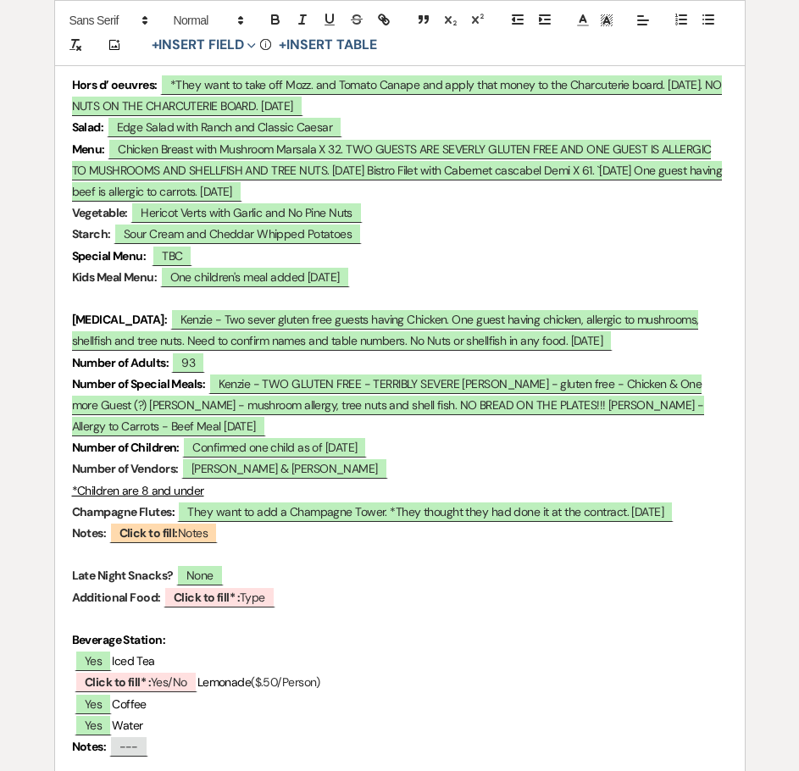
scroll to position [4389, 0]
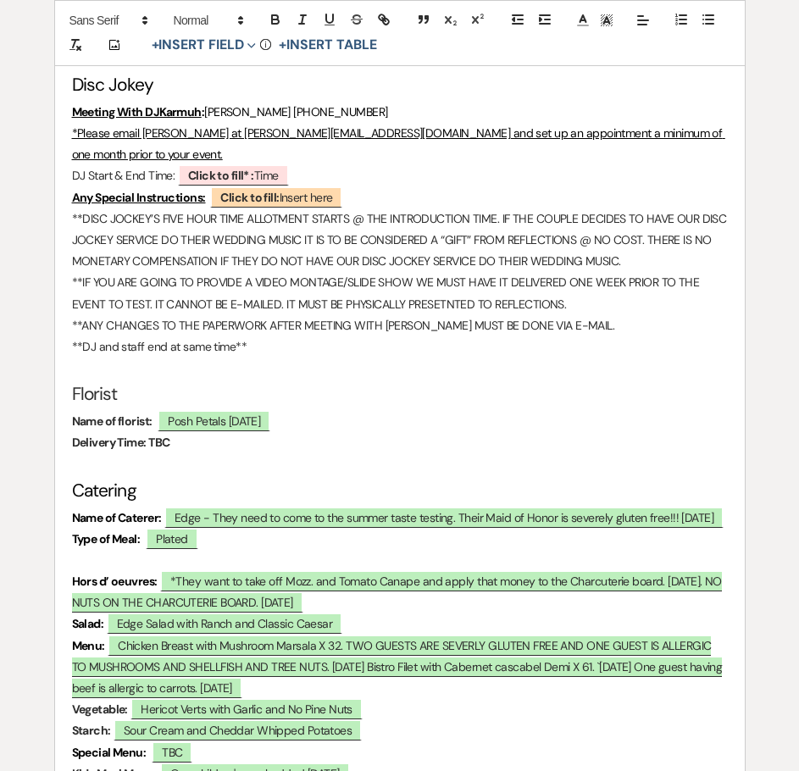
click at [465, 303] on p "**IF YOU ARE GOING TO PROVIDE A VIDEO MONTAGE/SLIDE SHOW WE MUST HAVE IT DELIVE…" at bounding box center [400, 293] width 656 height 42
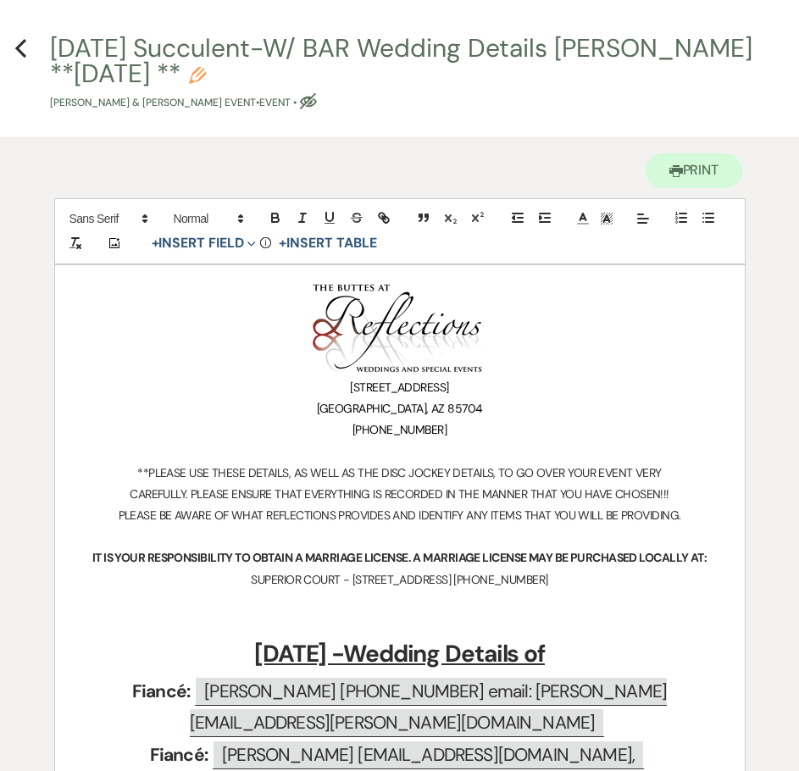
scroll to position [0, 0]
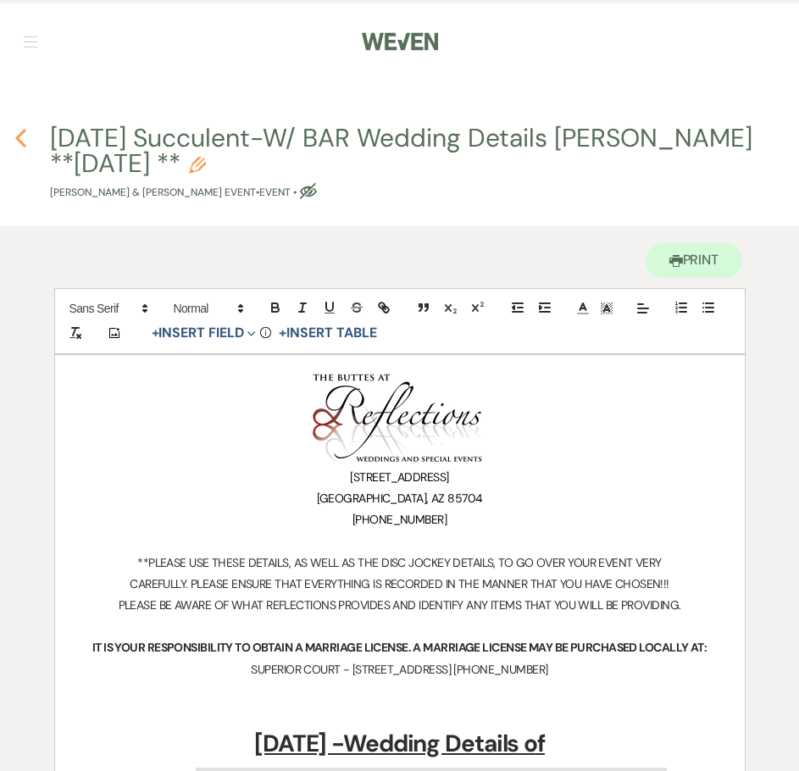
click at [25, 140] on icon "Previous" at bounding box center [20, 138] width 13 height 20
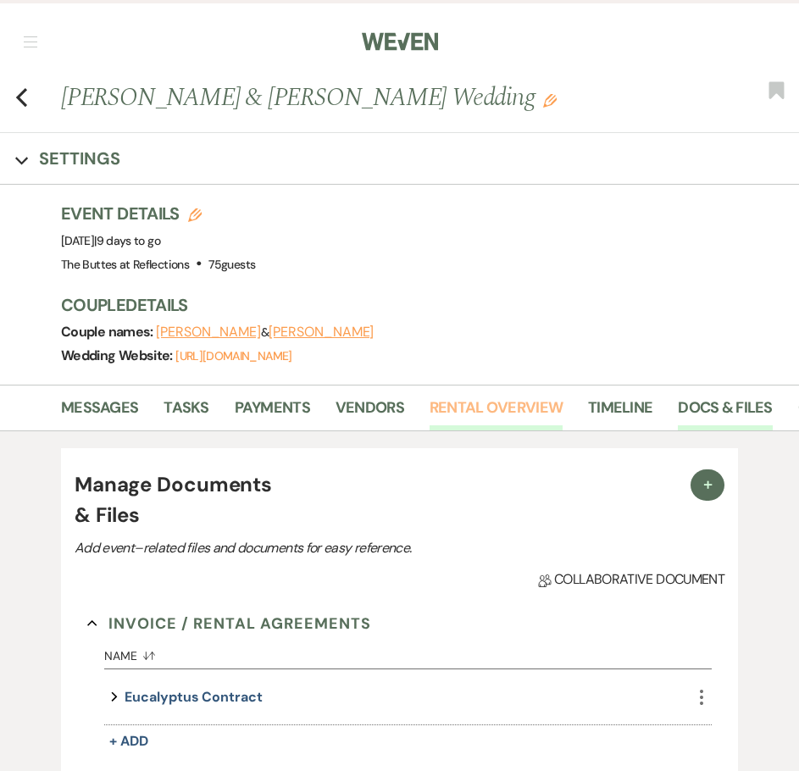
click at [489, 407] on link "Rental Overview" at bounding box center [496, 413] width 133 height 35
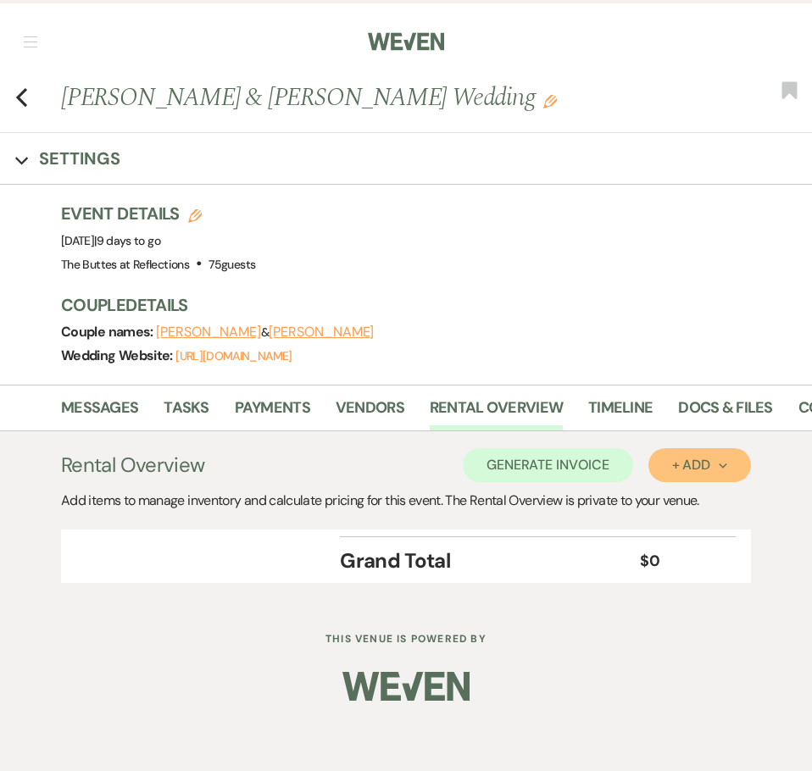
click at [695, 459] on div "+ Add Next" at bounding box center [699, 465] width 55 height 14
click at [674, 503] on button "Item" at bounding box center [691, 504] width 86 height 26
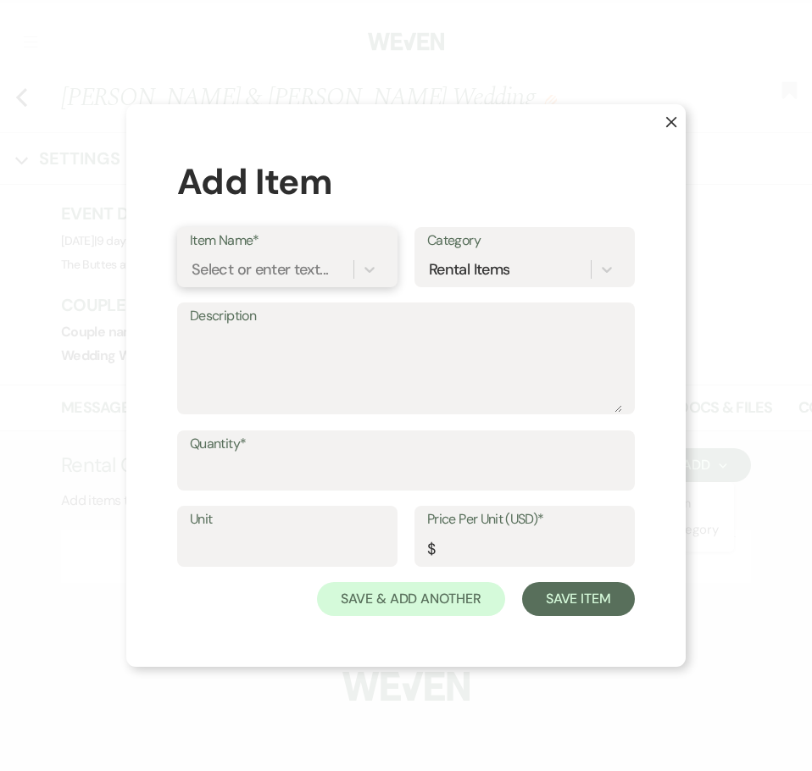
click at [237, 270] on div "Select or enter text..." at bounding box center [260, 269] width 136 height 23
type input "[GEOGRAPHIC_DATA]"
click at [270, 313] on div "+ Add "[GEOGRAPHIC_DATA]"" at bounding box center [287, 313] width 195 height 34
click at [465, 544] on input "Price Per Unit (USD)*" at bounding box center [524, 548] width 195 height 33
type input "250.00"
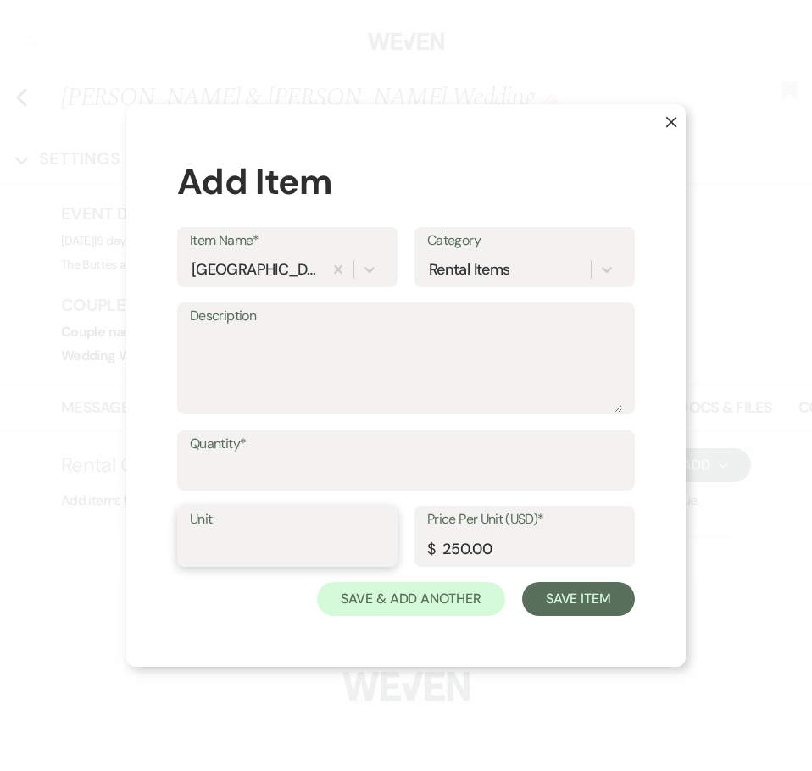
click at [213, 551] on input "Unit" at bounding box center [287, 548] width 195 height 33
type input "1"
click at [291, 463] on input "Quantity*" at bounding box center [406, 472] width 432 height 33
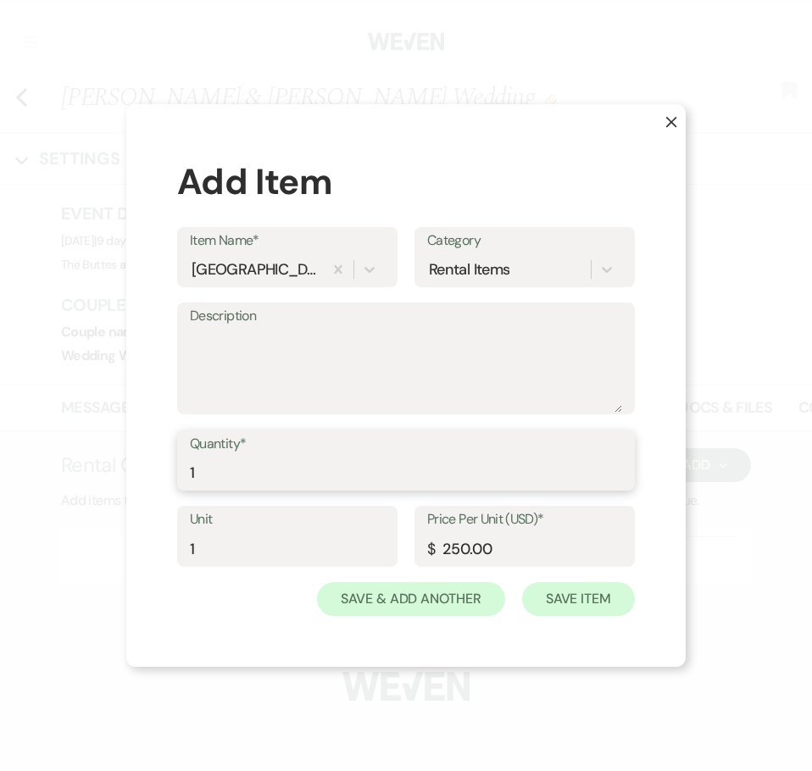
type input "1"
click at [571, 595] on button "Save Item" at bounding box center [578, 599] width 113 height 34
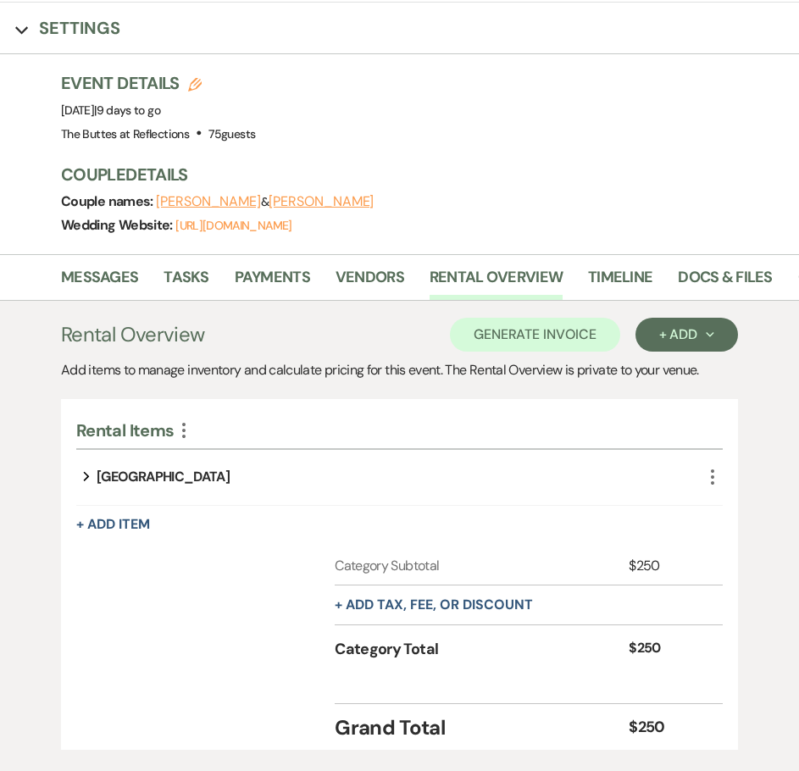
scroll to position [250, 0]
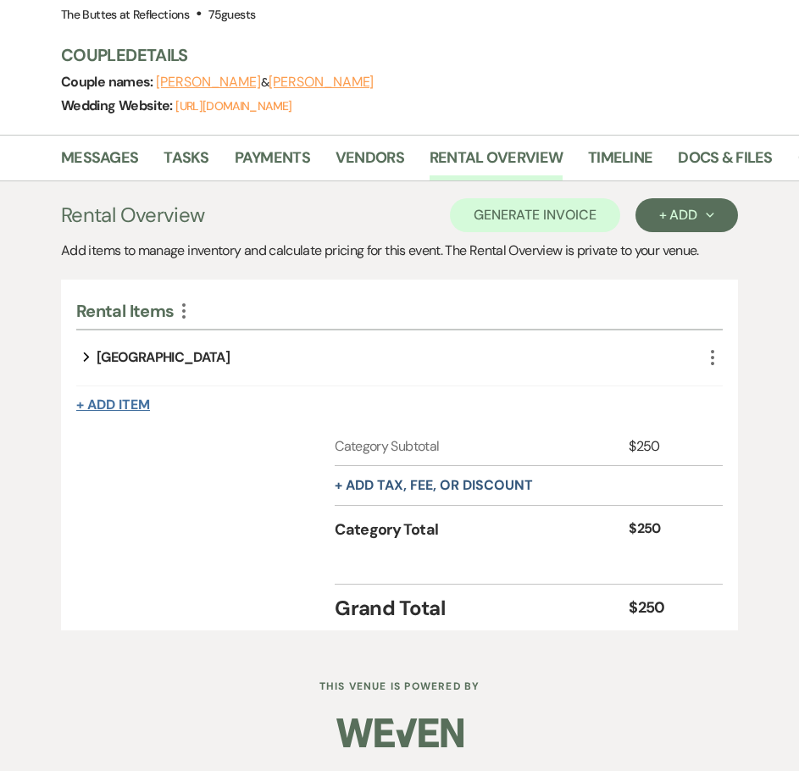
click at [95, 398] on button "+ Add Item" at bounding box center [113, 405] width 74 height 14
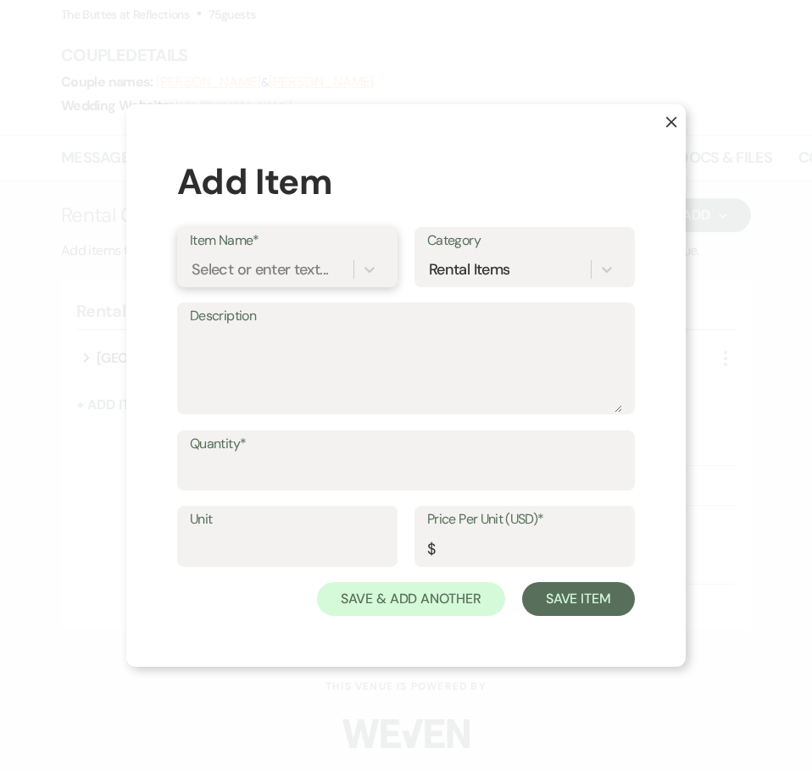
click at [255, 270] on div "Select or enter text..." at bounding box center [260, 269] width 136 height 23
type input "Additional Adults"
click at [304, 308] on div "+ Add "Additional Adults"" at bounding box center [287, 313] width 195 height 34
click at [289, 545] on input "Unit" at bounding box center [287, 548] width 195 height 33
type input "1"
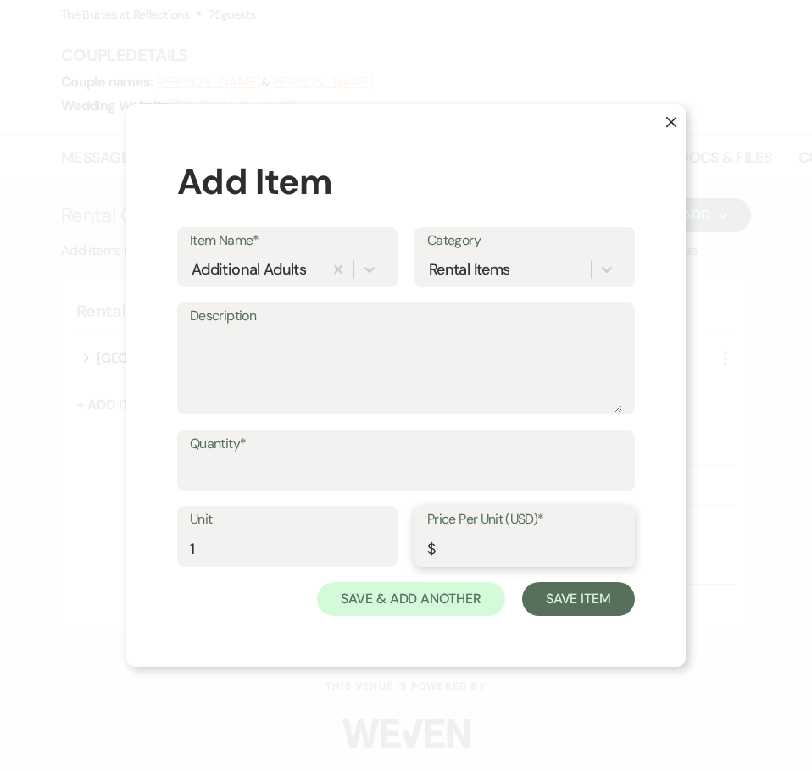
click at [454, 542] on input "Price Per Unit (USD)*" at bounding box center [524, 548] width 195 height 33
click at [499, 553] on input "Price Per Unit (USD)*" at bounding box center [524, 548] width 194 height 33
type input "115.00"
click at [202, 471] on input "Quantity*" at bounding box center [406, 472] width 432 height 33
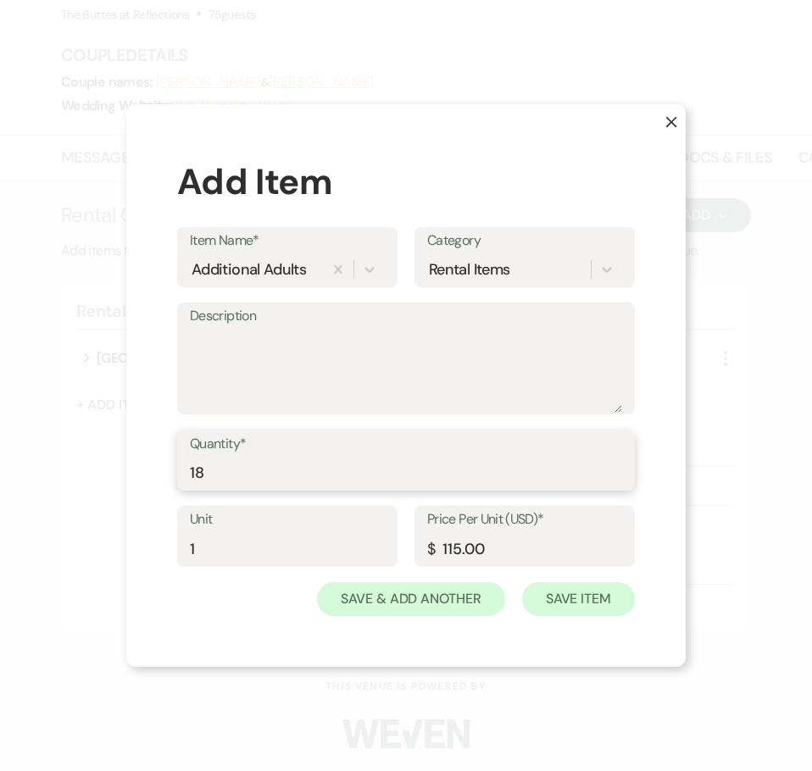
type input "18"
click at [563, 596] on button "Save Item" at bounding box center [578, 599] width 113 height 34
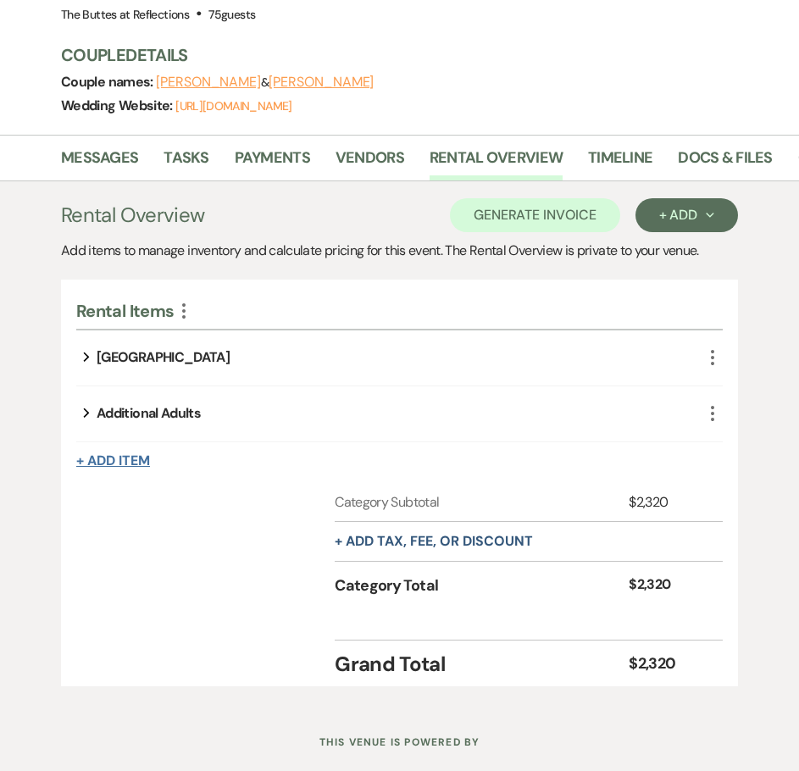
click at [98, 460] on button "+ Add Item" at bounding box center [113, 461] width 74 height 14
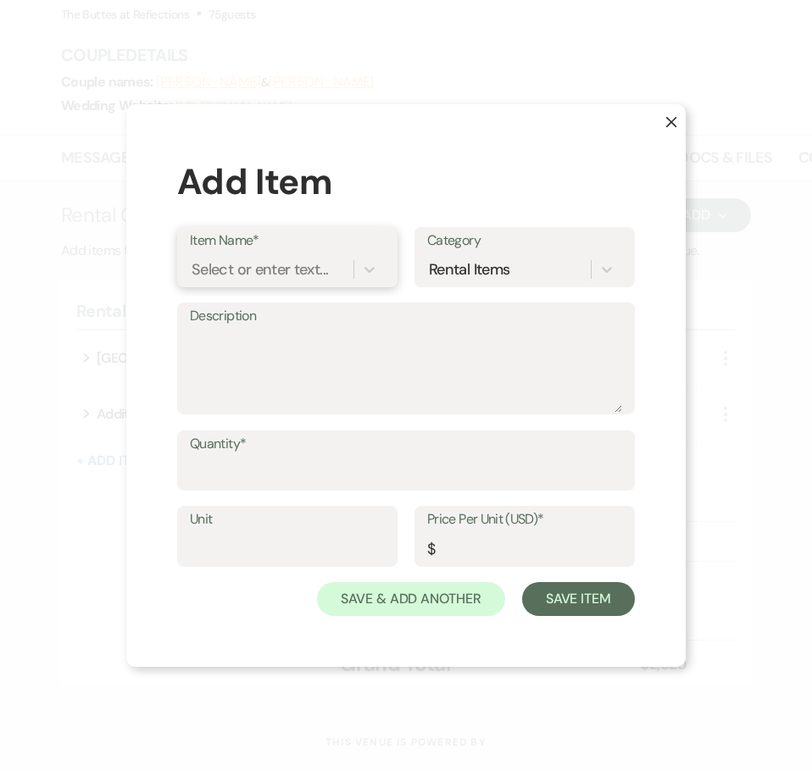
click at [219, 269] on div "Select or enter text..." at bounding box center [260, 269] width 136 height 23
type input "Additional Child"
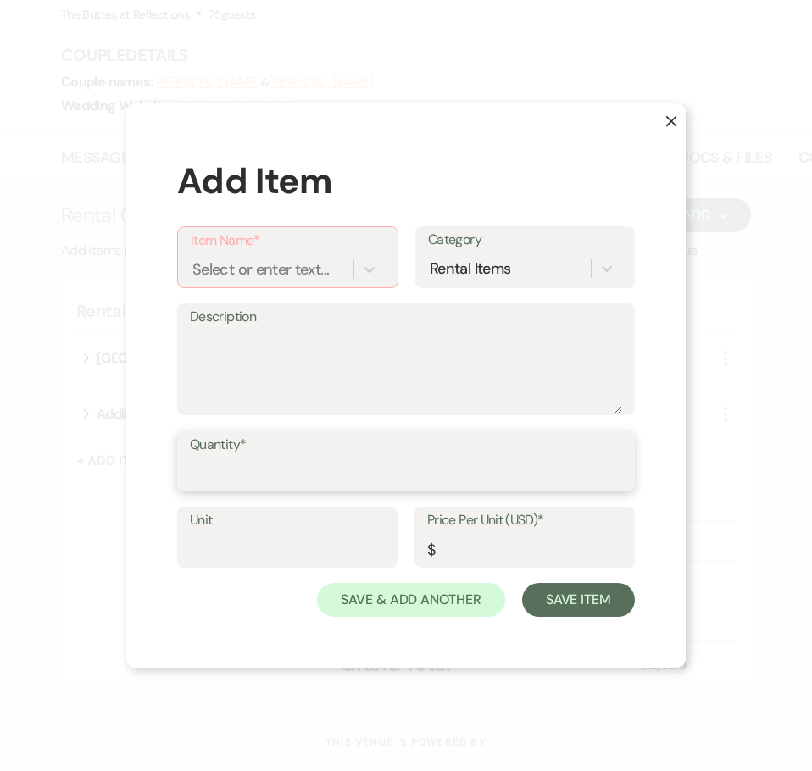
click at [270, 474] on input "Quantity*" at bounding box center [406, 473] width 432 height 33
type input "1"
click at [289, 548] on input "Unit" at bounding box center [287, 549] width 195 height 33
type input "1"
click at [466, 548] on input "Price Per Unit (USD)*" at bounding box center [524, 549] width 195 height 33
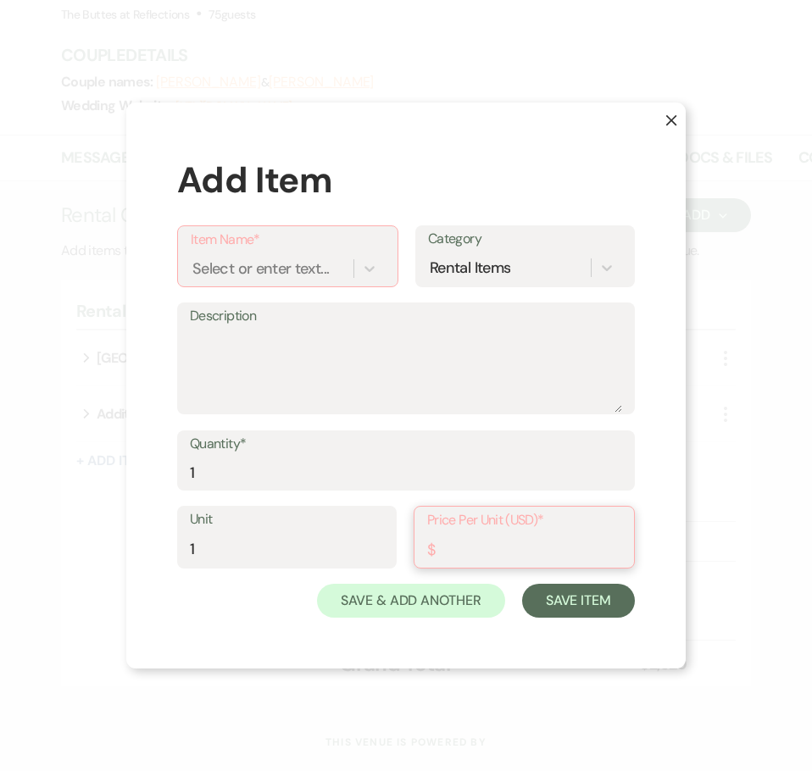
click at [498, 558] on input "Price Per Unit (USD)*" at bounding box center [524, 549] width 194 height 33
type input "30.00"
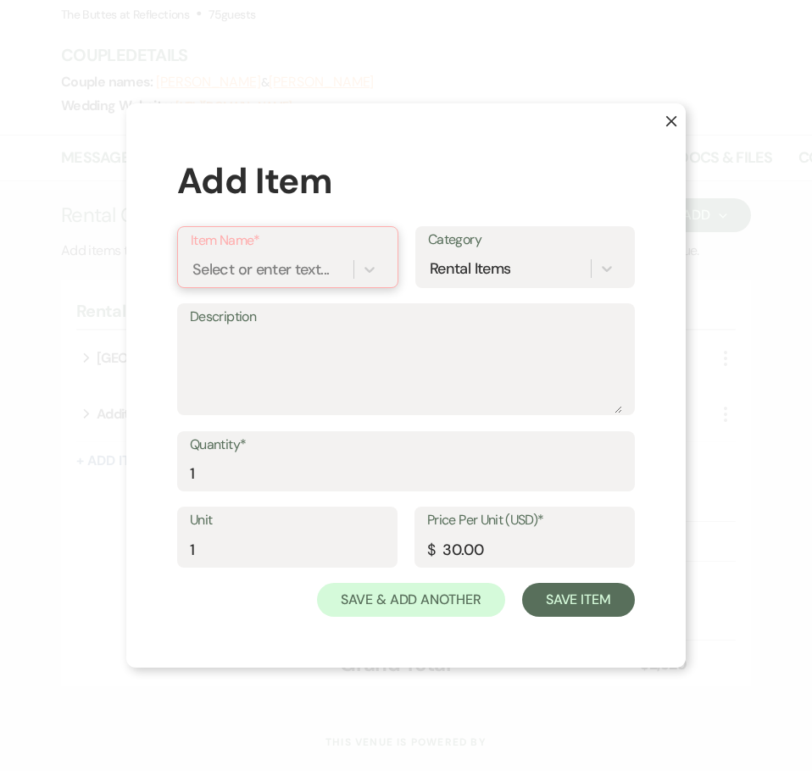
click at [245, 267] on div "Select or enter text..." at bounding box center [260, 269] width 136 height 23
type input "Additional Child"
click at [275, 314] on div "+ Add "Additional Child"" at bounding box center [288, 313] width 194 height 34
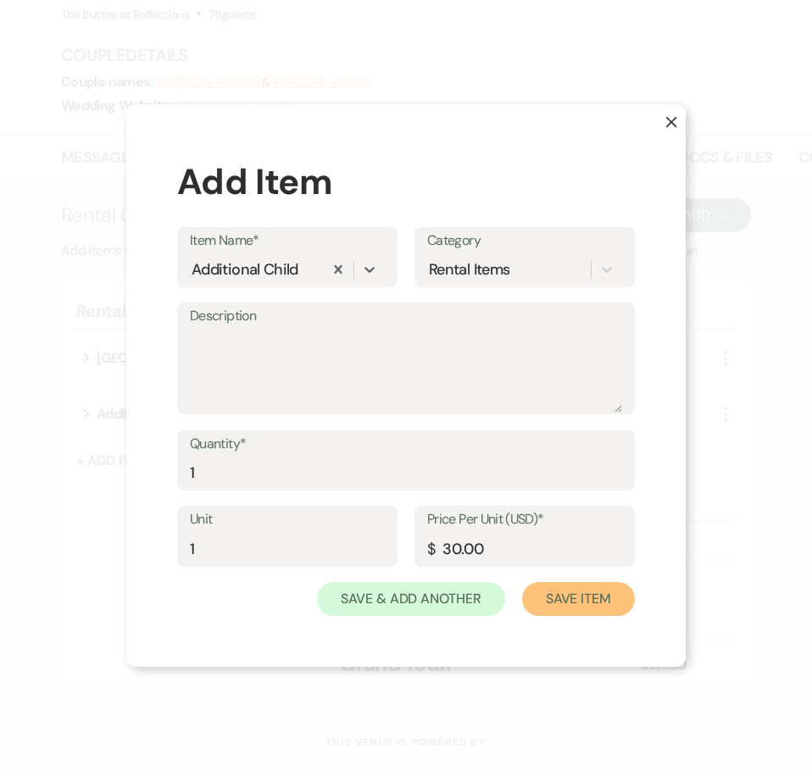
click at [570, 603] on button "Save Item" at bounding box center [578, 599] width 113 height 34
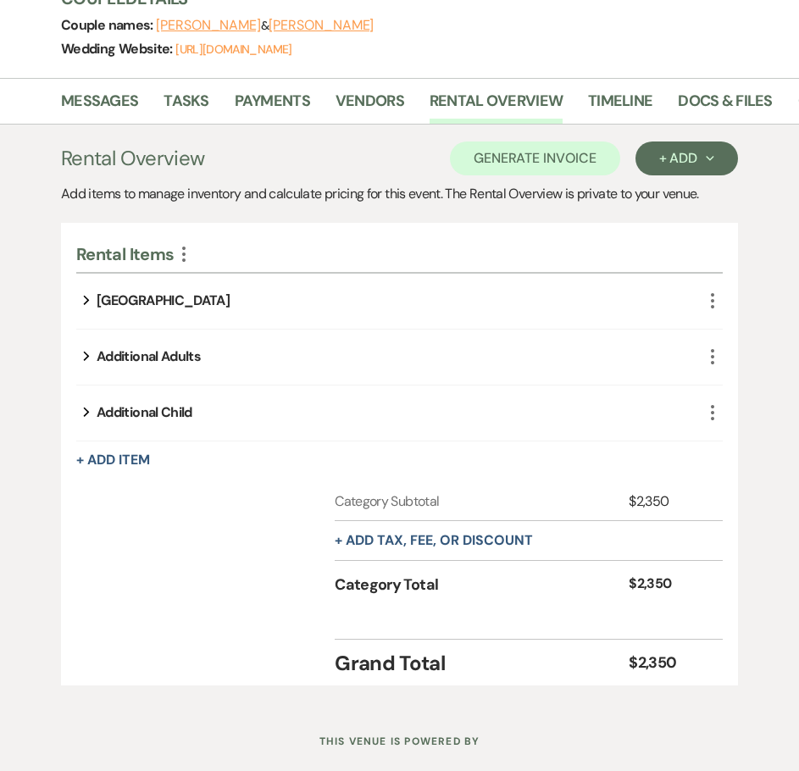
scroll to position [277, 0]
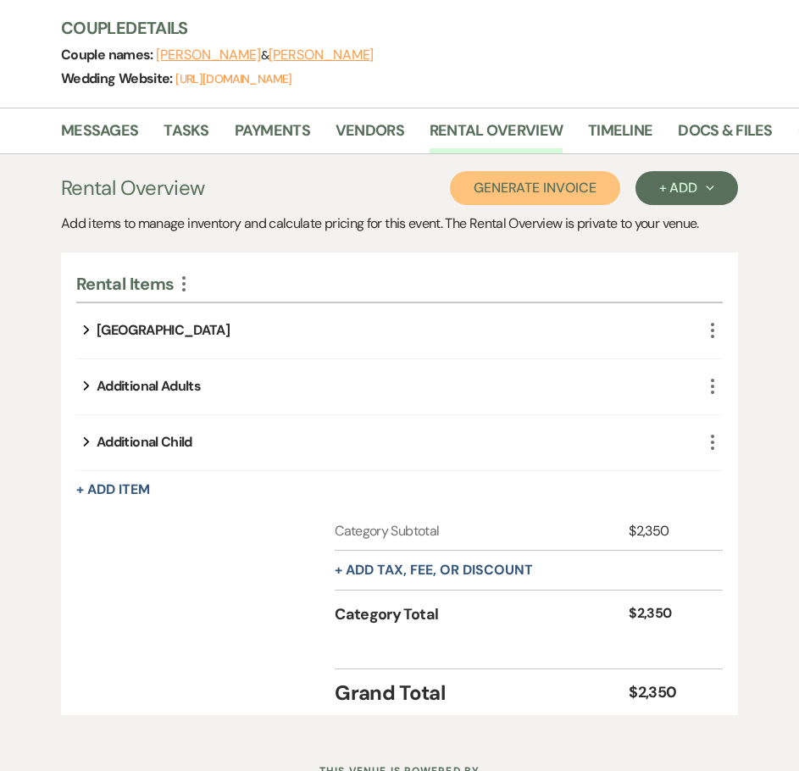
click at [535, 185] on button "Generate Invoice" at bounding box center [535, 188] width 170 height 34
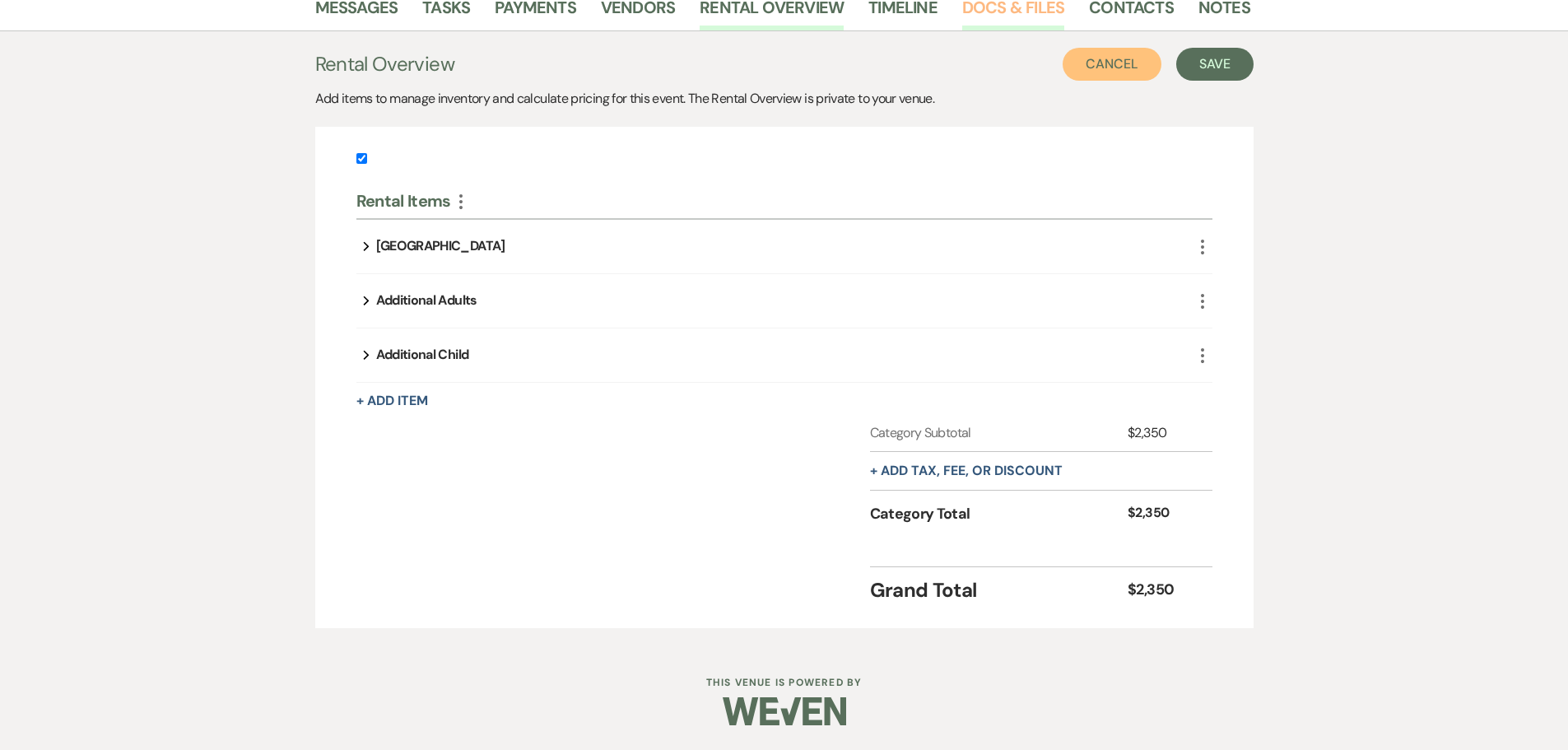
scroll to position [309, 0]
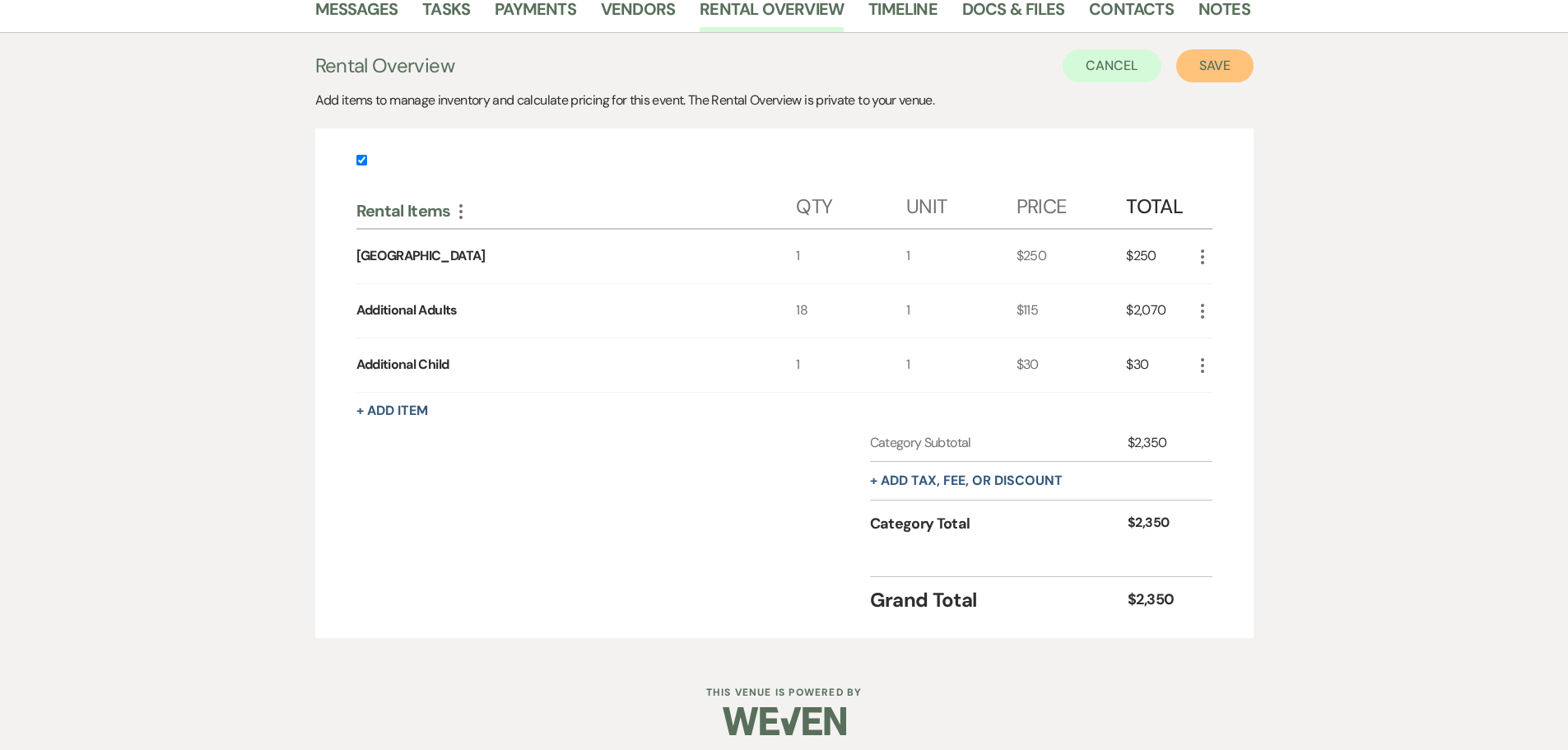
click at [1215, 67] on button "Save" at bounding box center [1215, 66] width 78 height 33
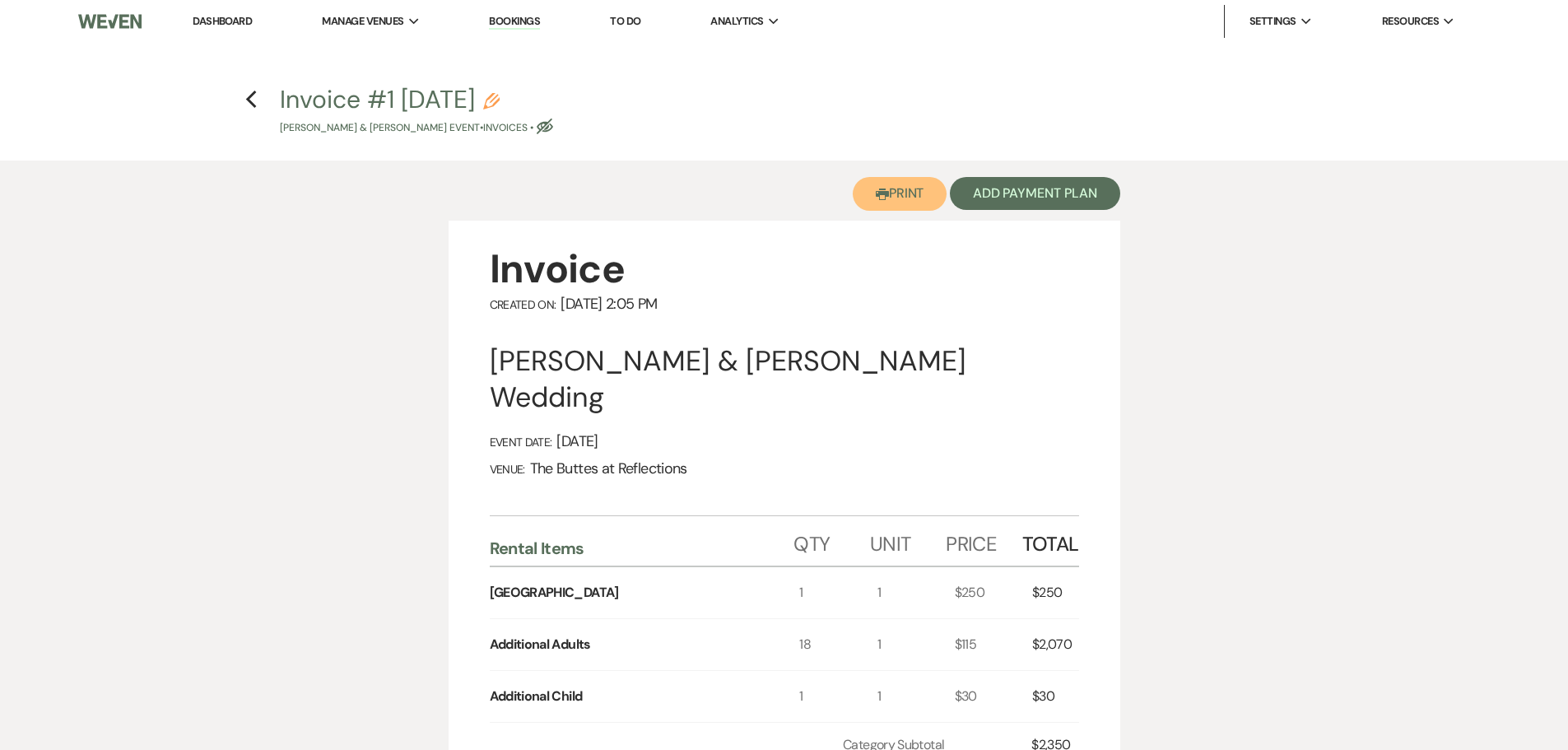
click at [899, 193] on button "Printer Print" at bounding box center [900, 193] width 94 height 34
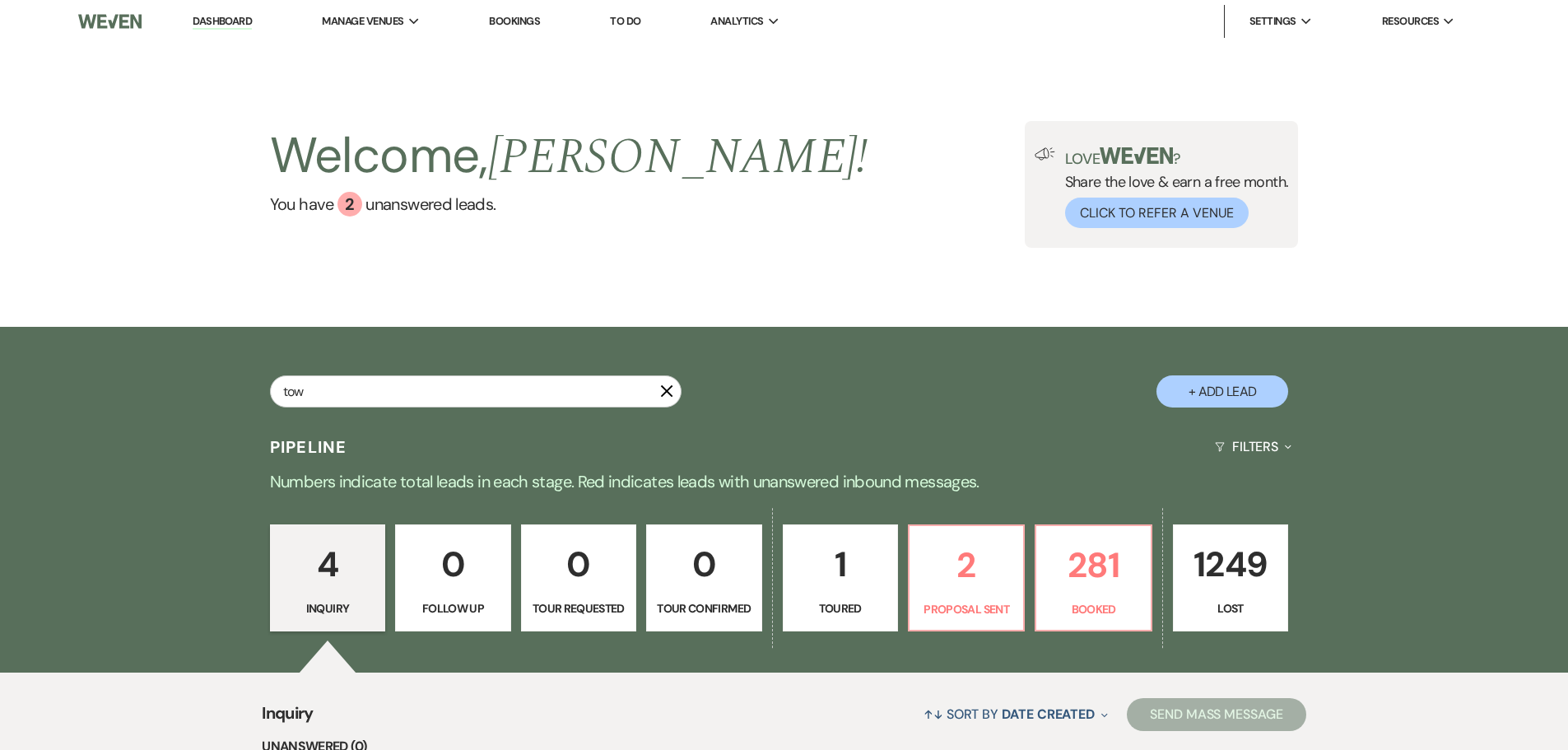
type input "towe"
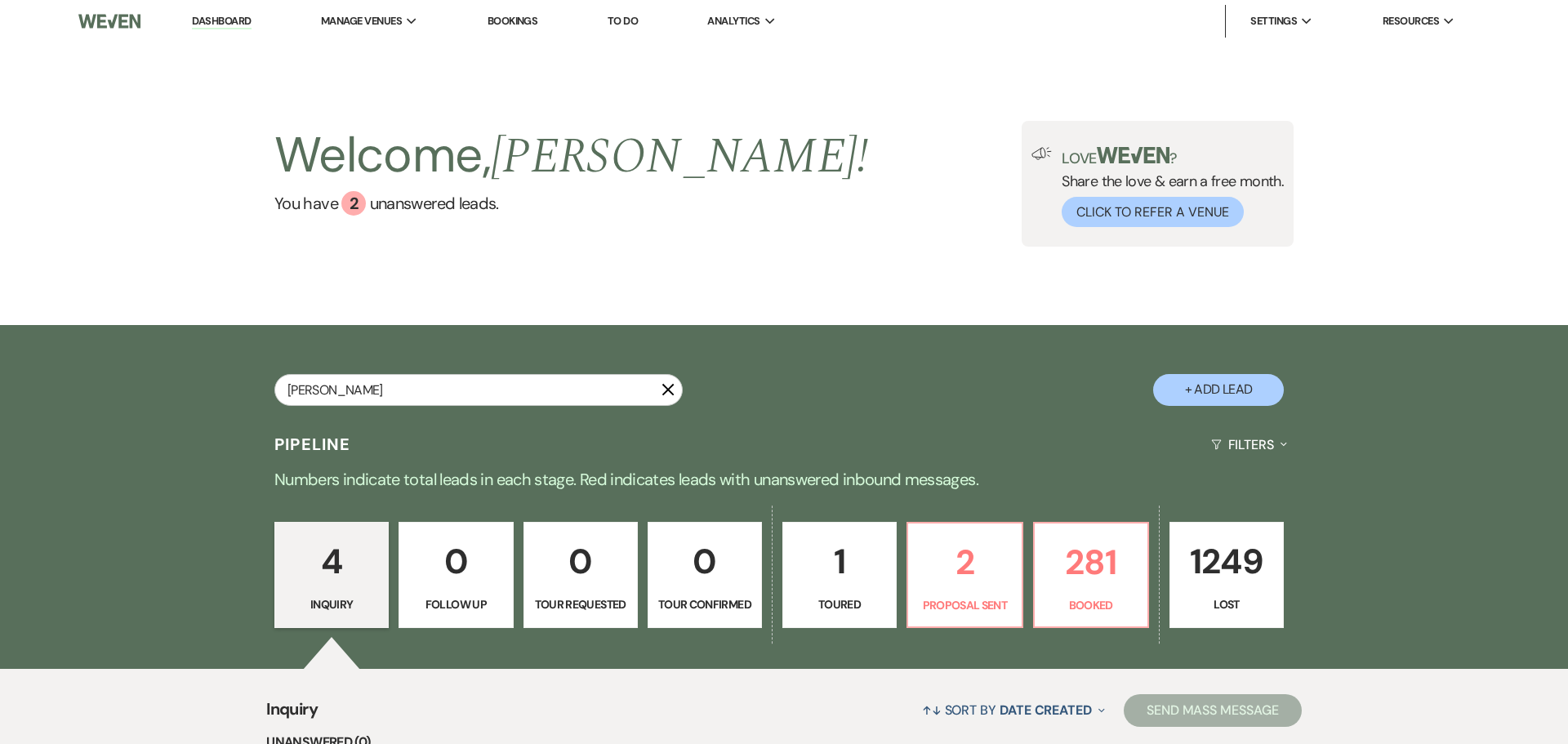
select select "8"
select select "7"
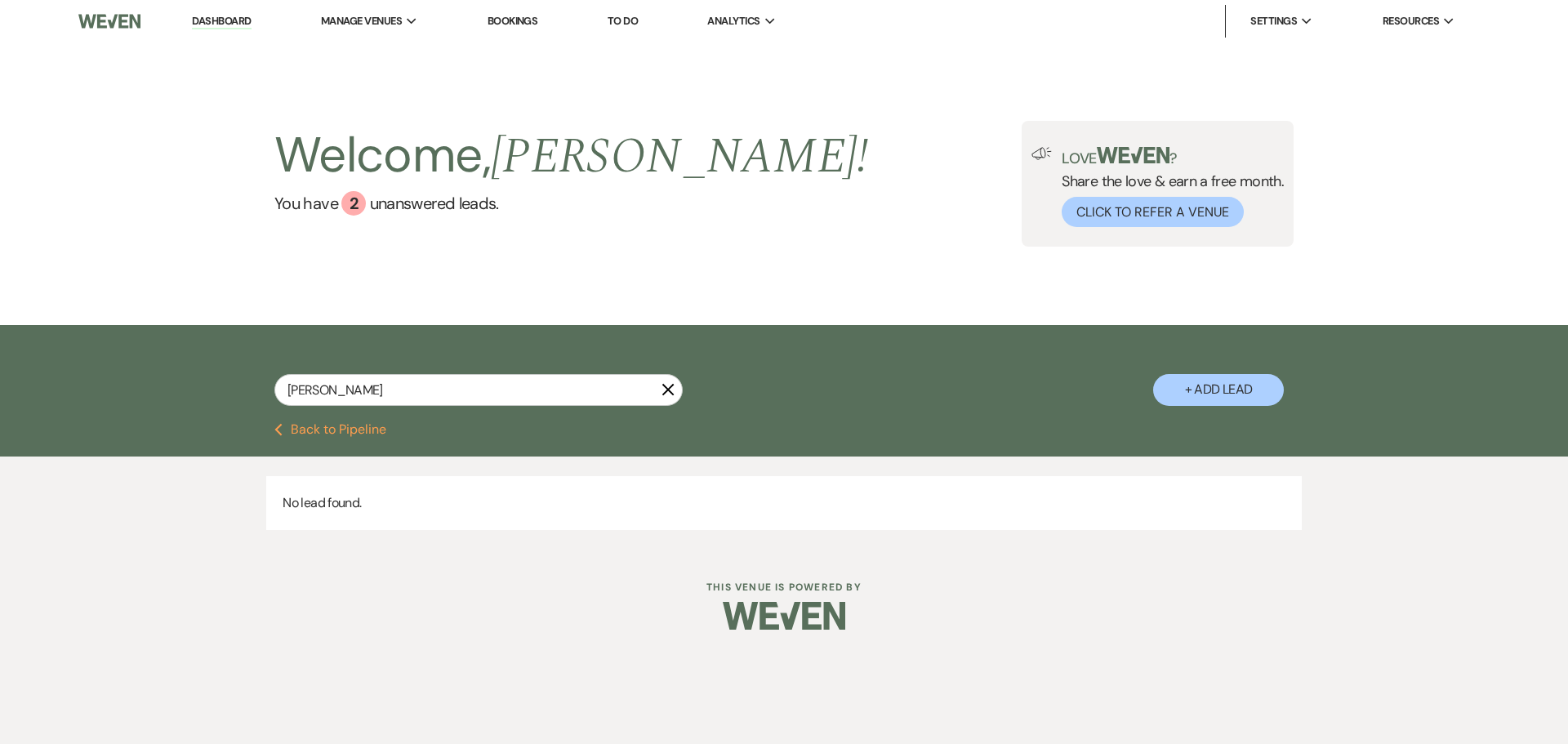
type input "tow"
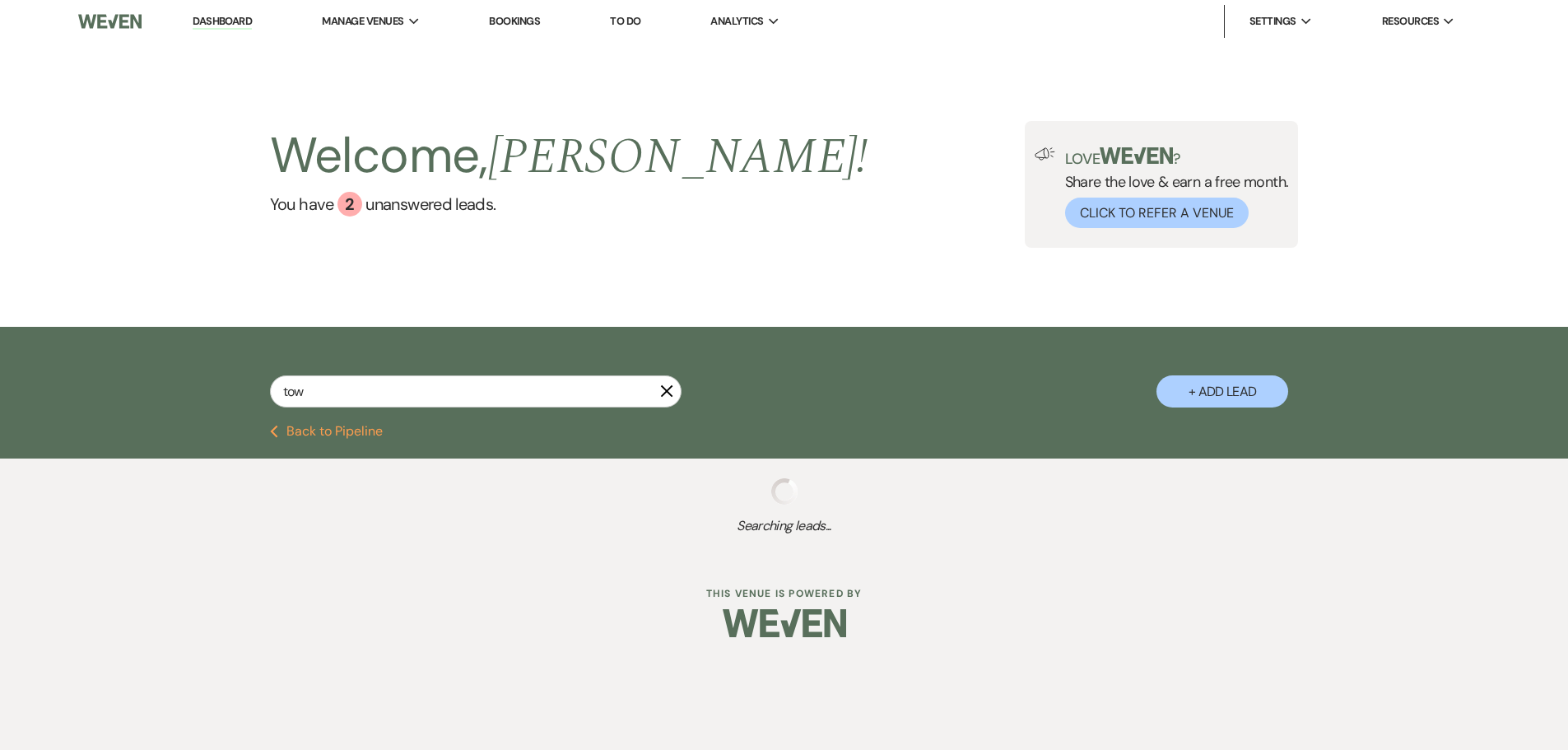
select select "8"
select select "7"
select select "8"
select select "7"
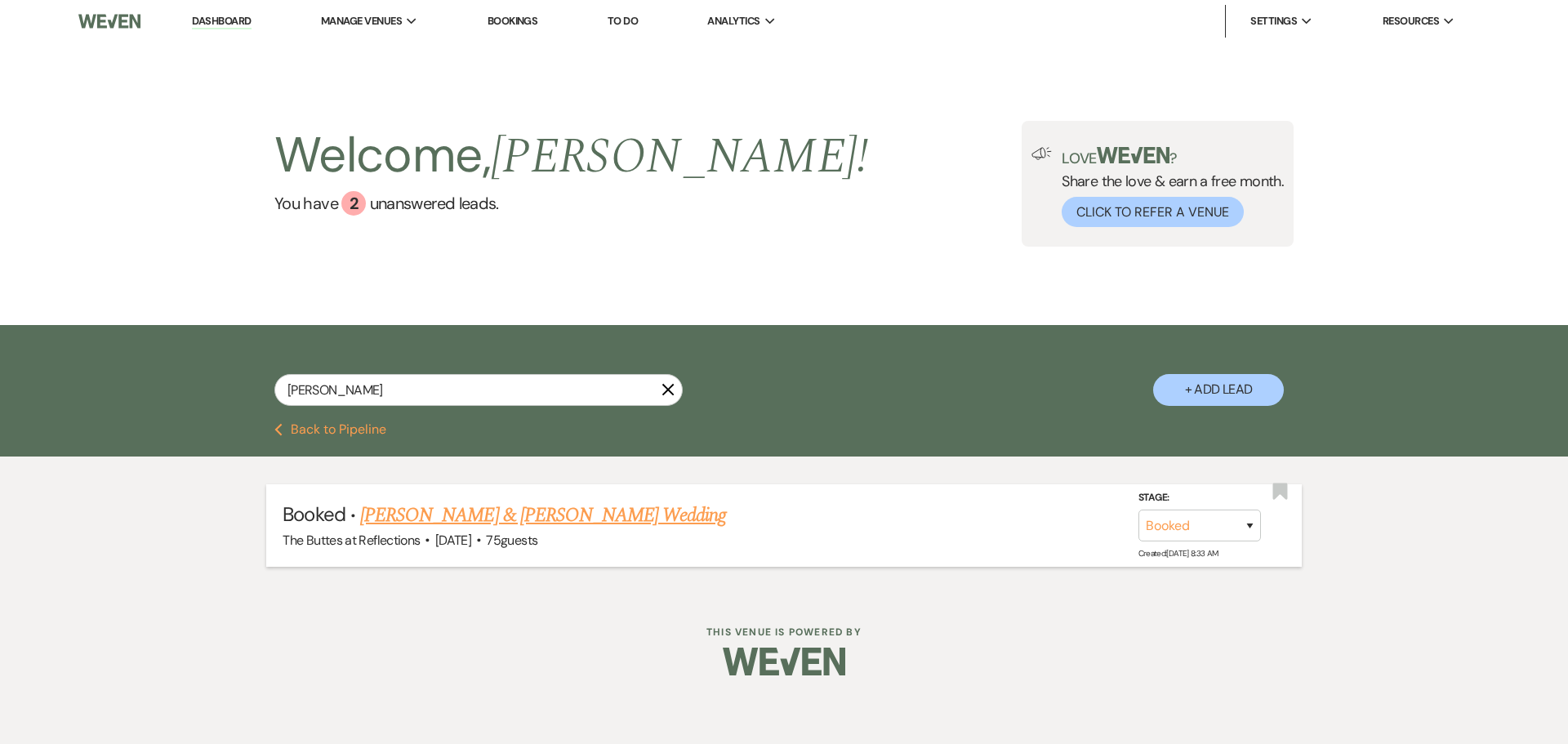
type input "towner"
click at [588, 511] on link "[PERSON_NAME] & [PERSON_NAME] Wedding" at bounding box center [544, 516] width 366 height 30
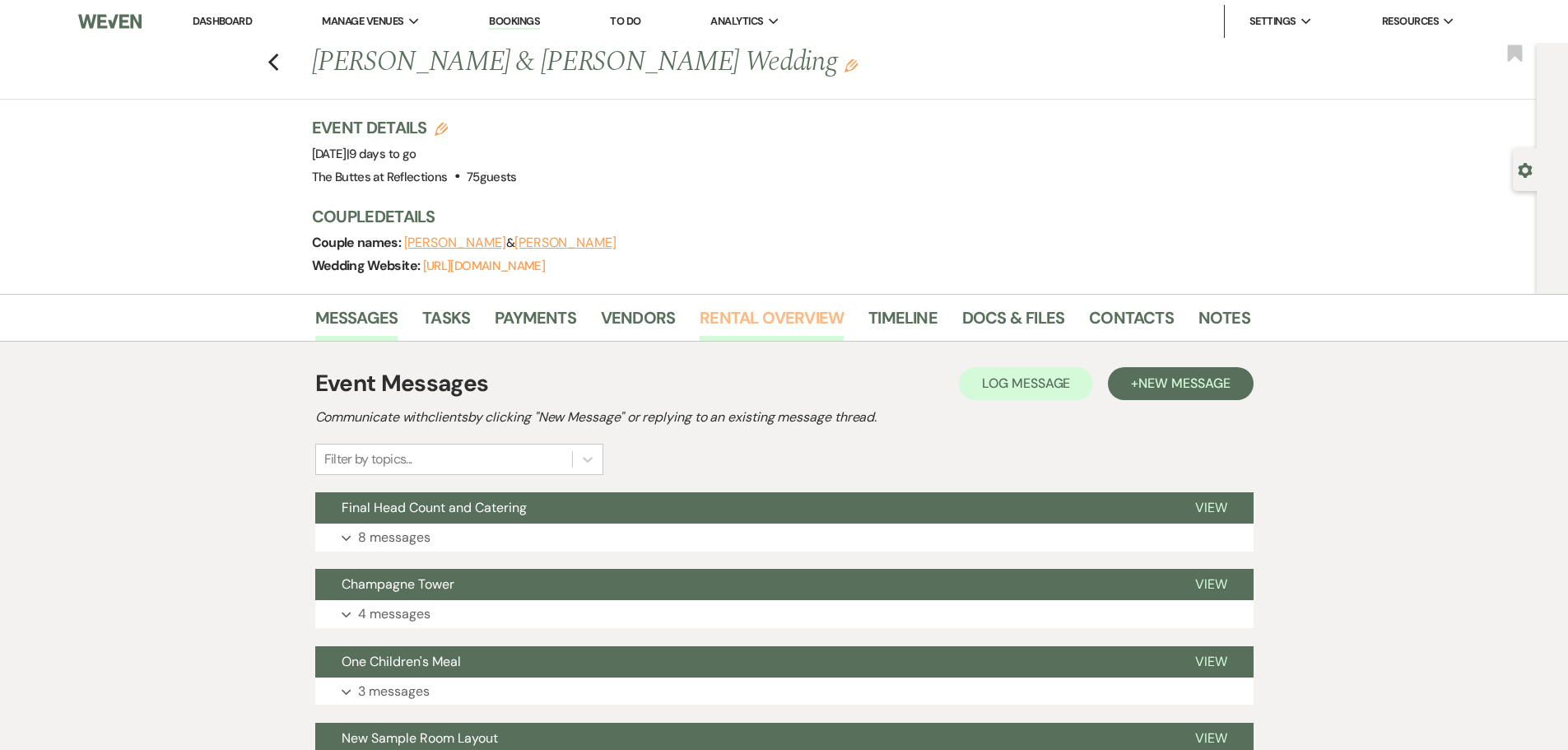
click at [785, 324] on link "Rental Overview" at bounding box center [771, 323] width 144 height 36
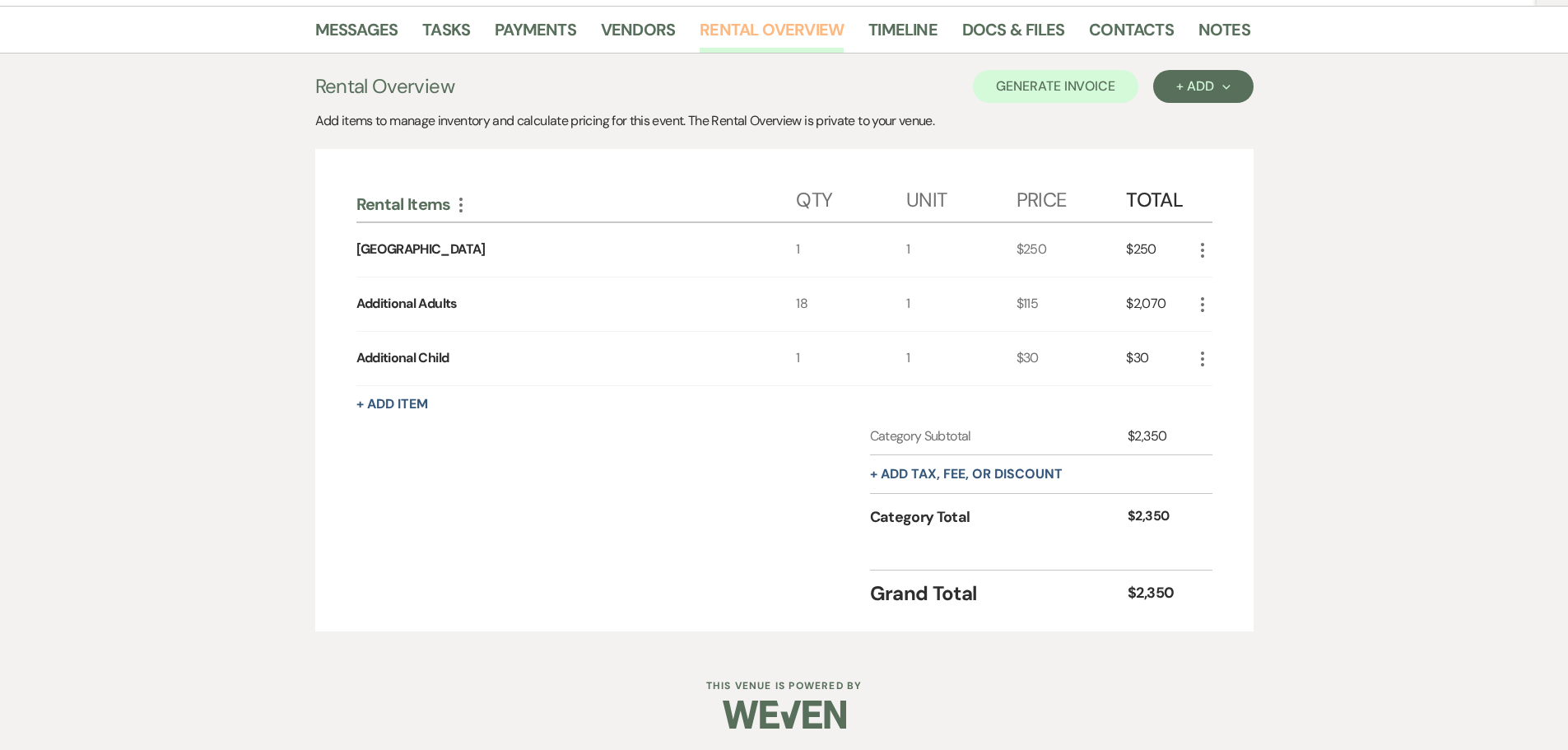
scroll to position [291, 0]
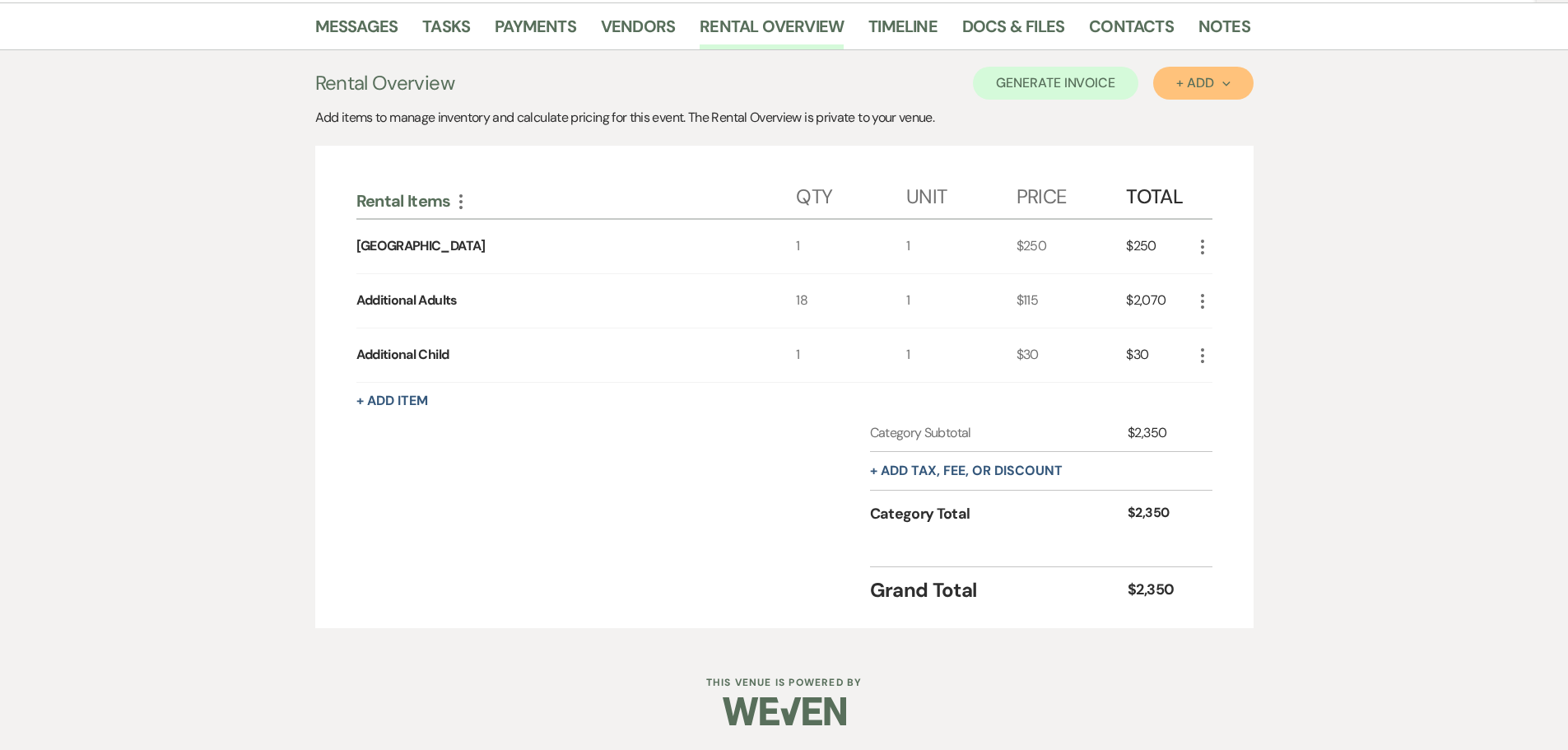
click at [1210, 91] on button "+ Add Next" at bounding box center [1203, 84] width 100 height 33
click at [1186, 119] on button "Item" at bounding box center [1195, 120] width 84 height 25
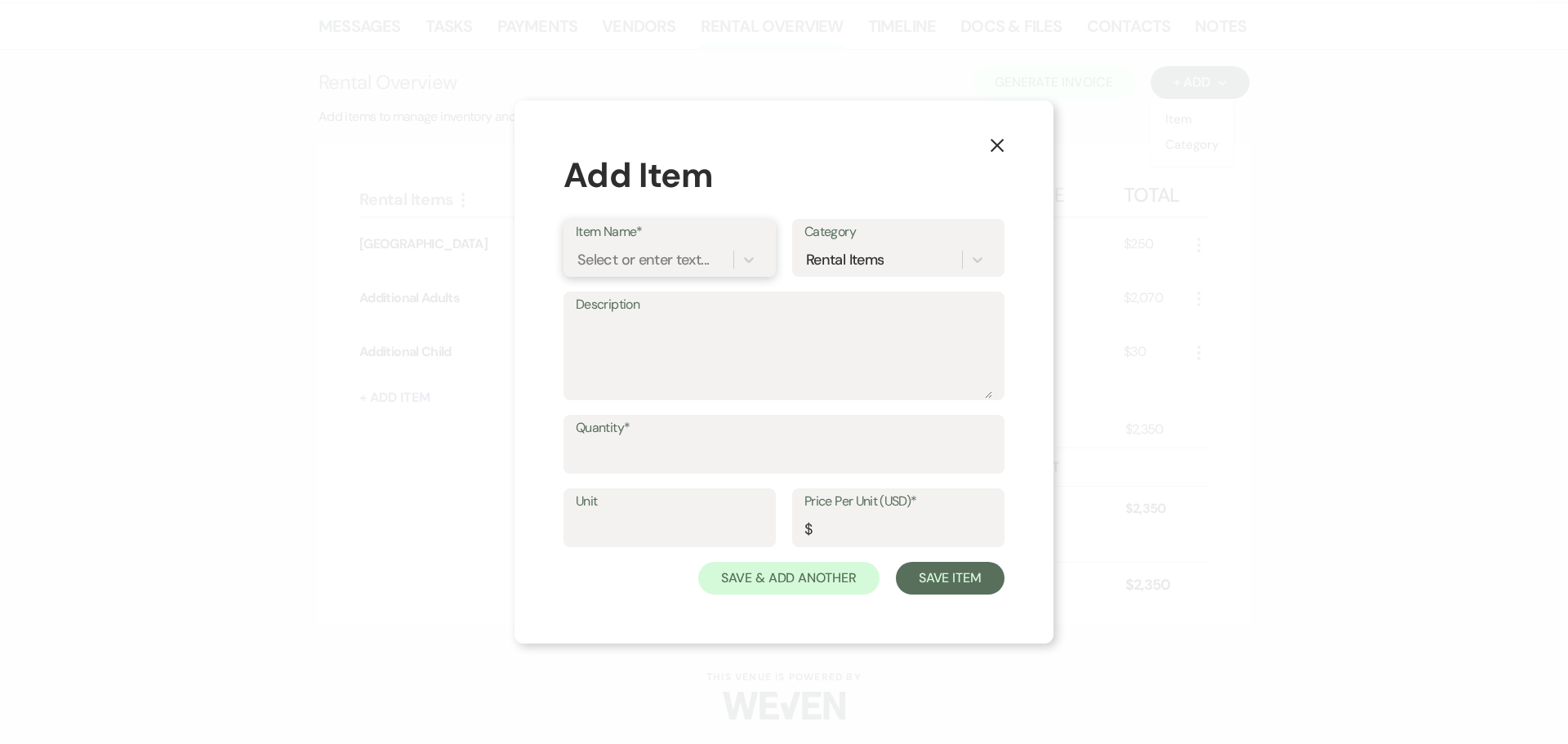
click at [703, 259] on div "Select or enter text..." at bounding box center [643, 259] width 131 height 22
click at [694, 306] on div "Type to add a new item" at bounding box center [669, 302] width 188 height 33
type input "Charcutarie Board"
click at [699, 300] on div "+ Add "Charcutarie Board"" at bounding box center [669, 302] width 188 height 33
click at [646, 457] on input "Quantity*" at bounding box center [784, 456] width 416 height 32
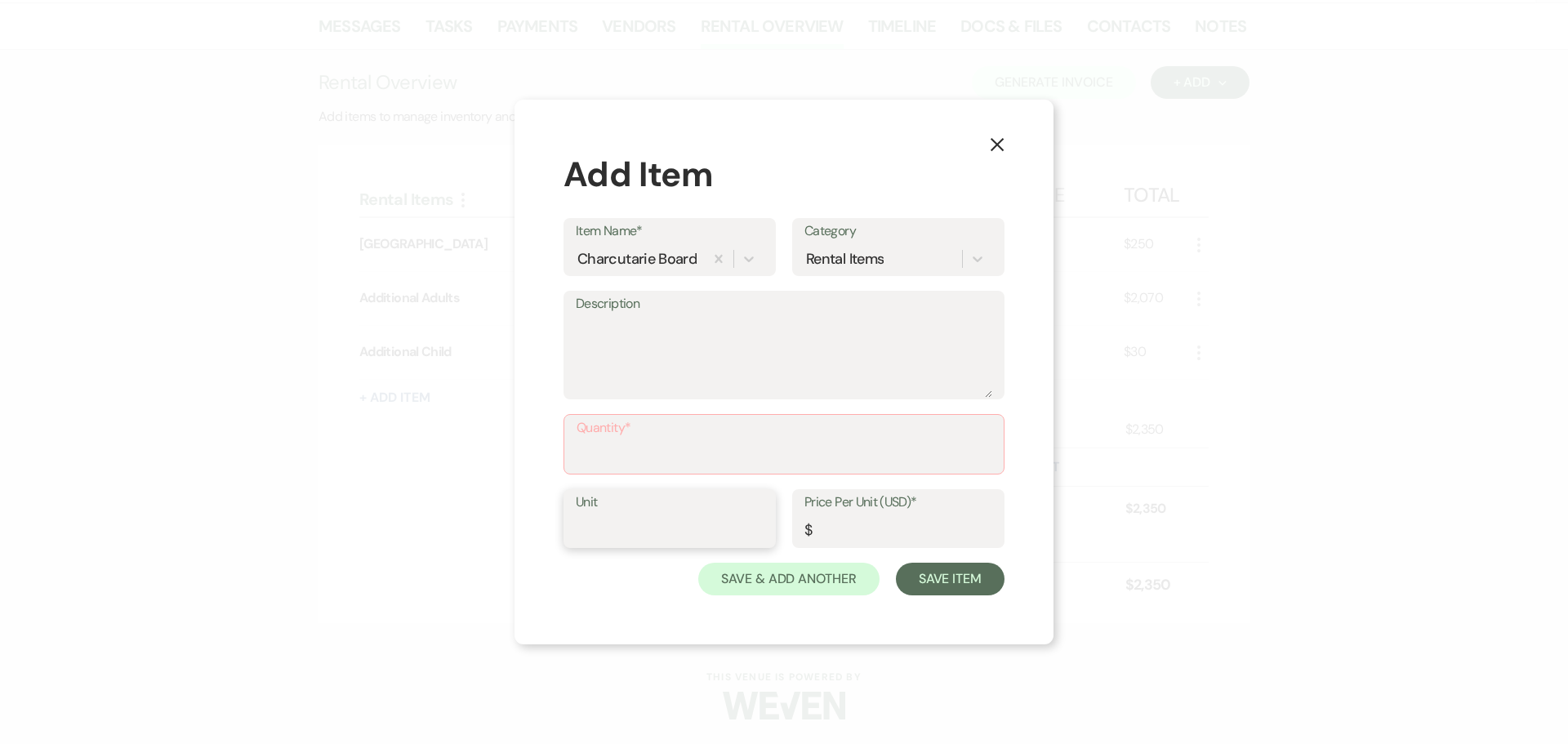
click at [636, 529] on input "Unit" at bounding box center [669, 530] width 188 height 32
type input "1"
click at [830, 534] on input "Price Per Unit (USD)*" at bounding box center [898, 530] width 188 height 32
type input "11.00"
click at [631, 457] on input "Quantity*" at bounding box center [784, 456] width 415 height 32
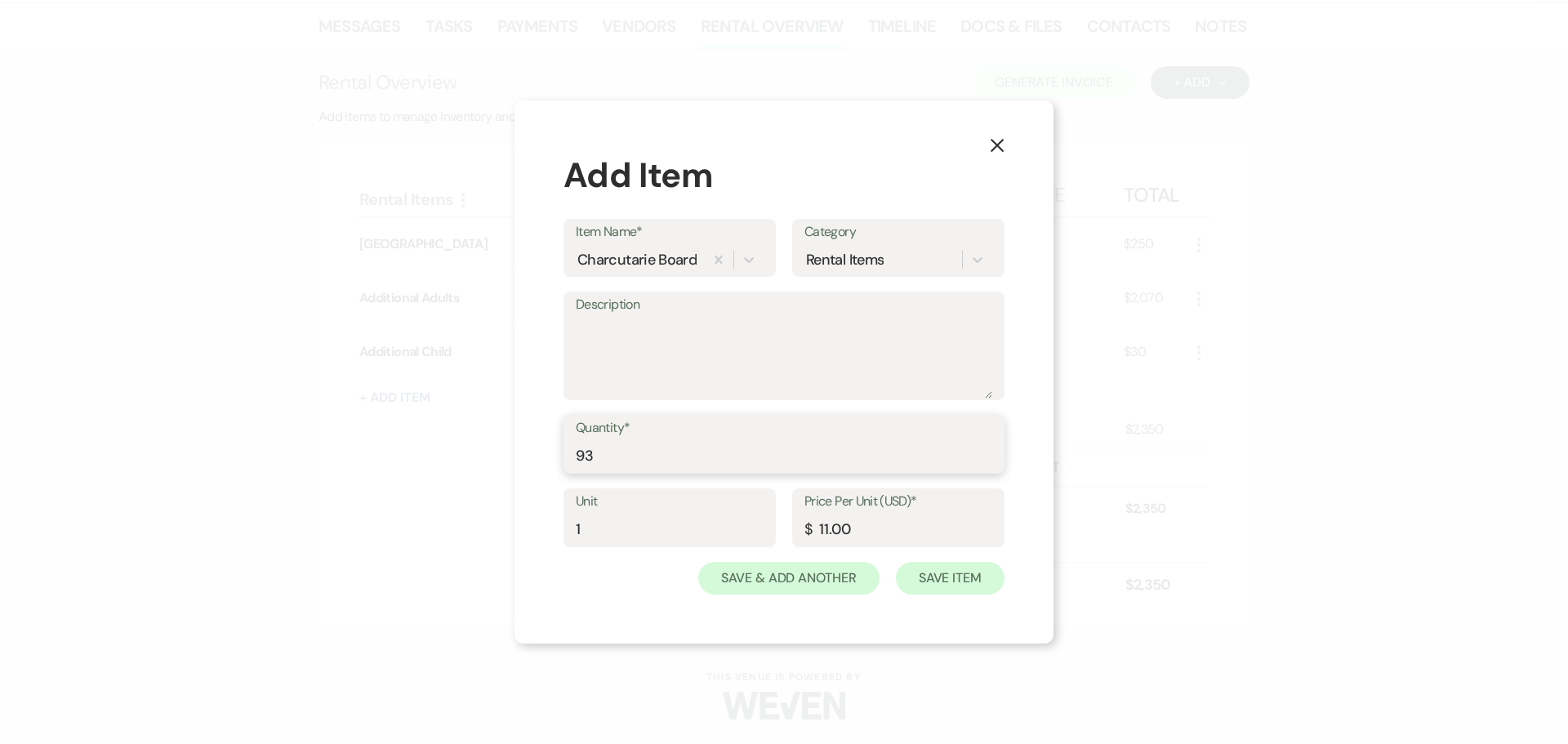
type input "93"
click at [929, 581] on button "Save Item" at bounding box center [950, 578] width 109 height 33
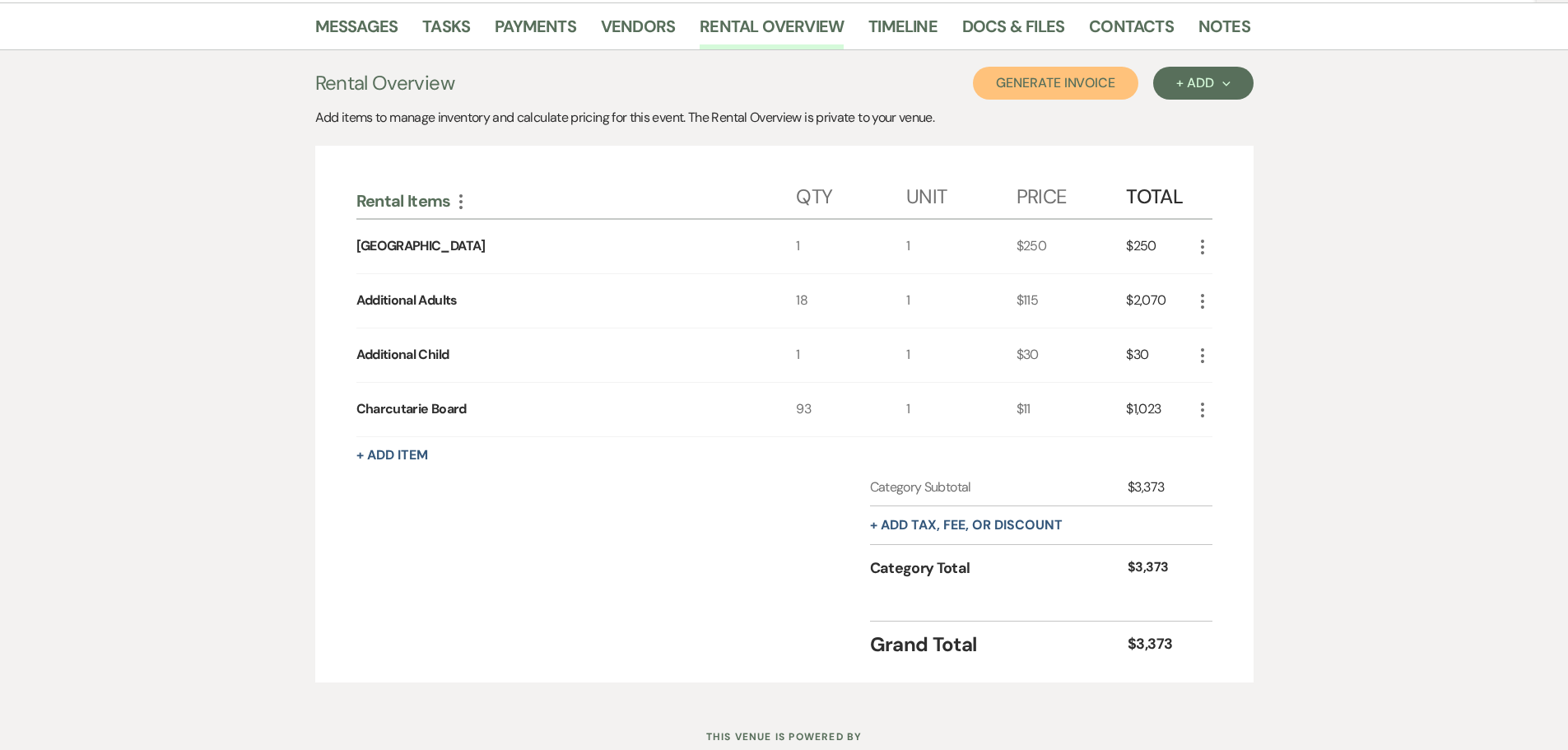
click at [1062, 81] on button "Generate Invoice" at bounding box center [1056, 84] width 165 height 33
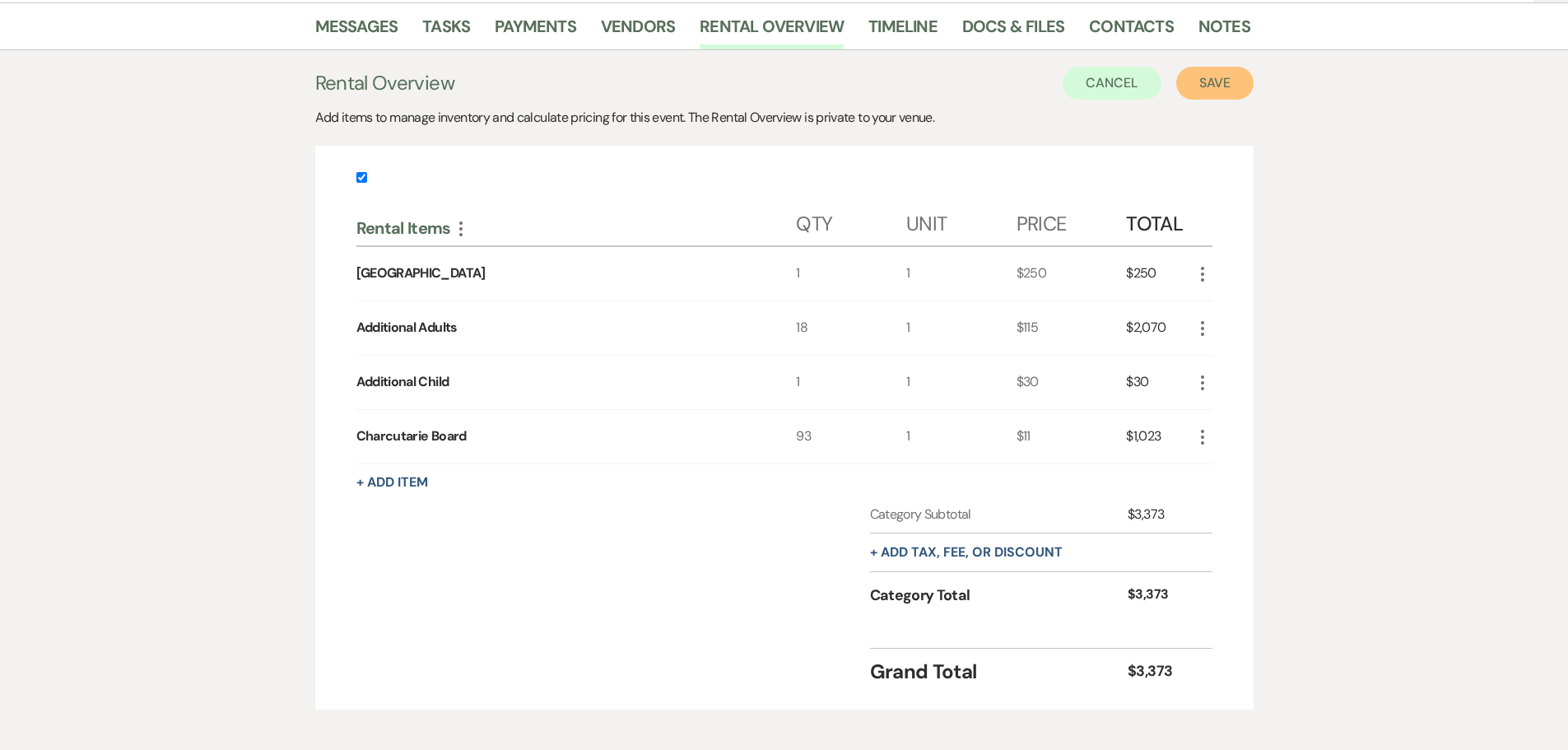
click at [1226, 87] on button "Save" at bounding box center [1215, 84] width 78 height 33
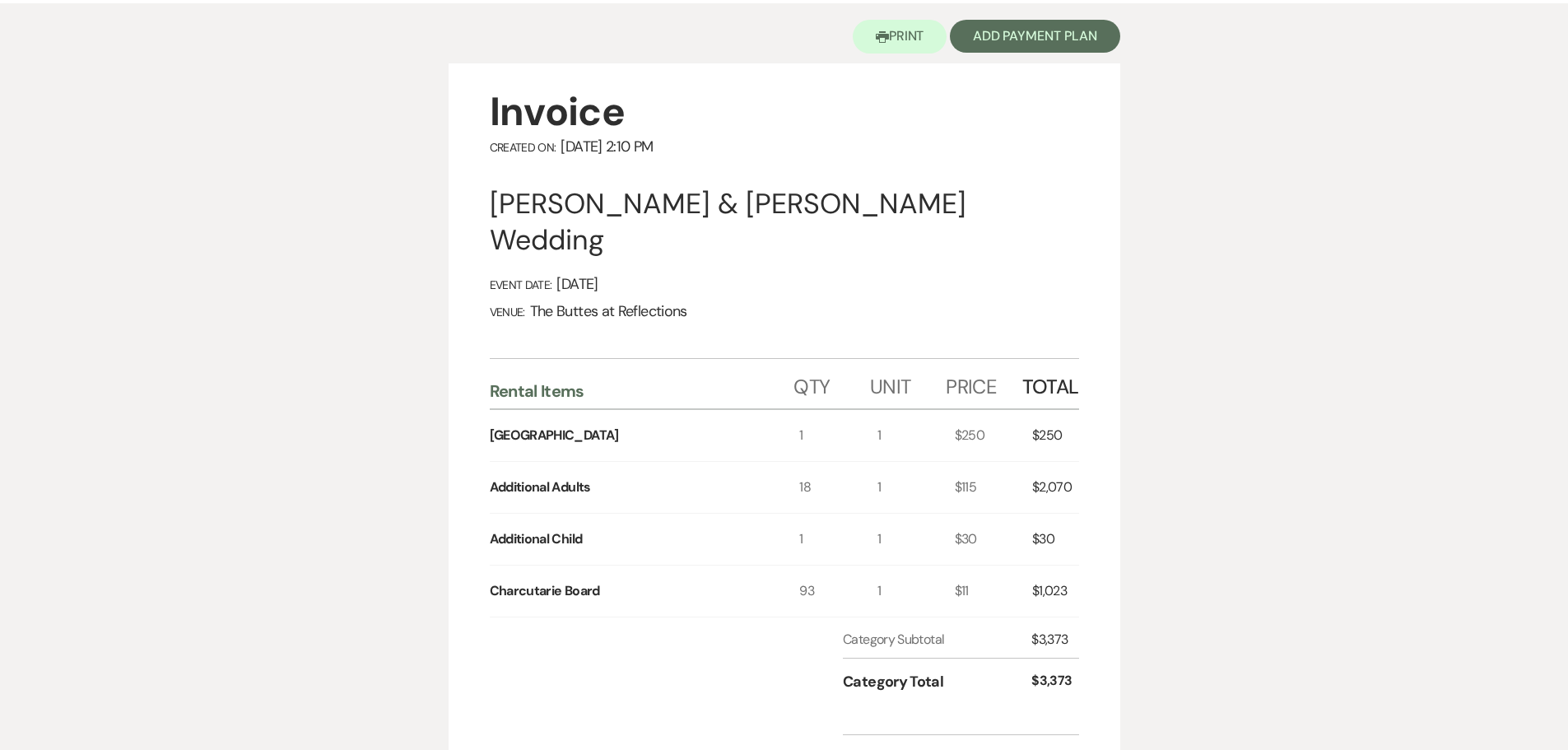
scroll to position [164, 0]
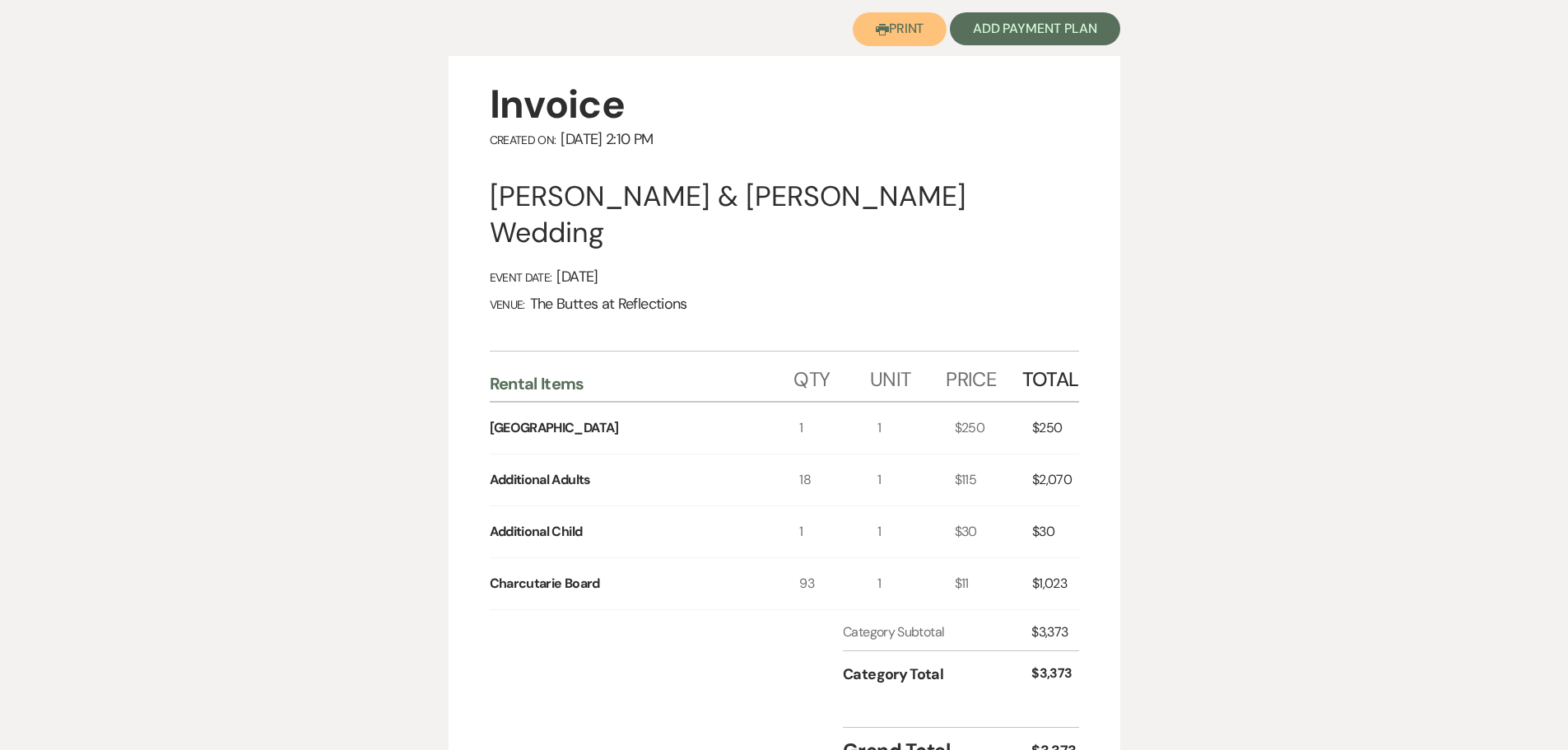
click at [894, 27] on button "Printer Print" at bounding box center [900, 29] width 94 height 34
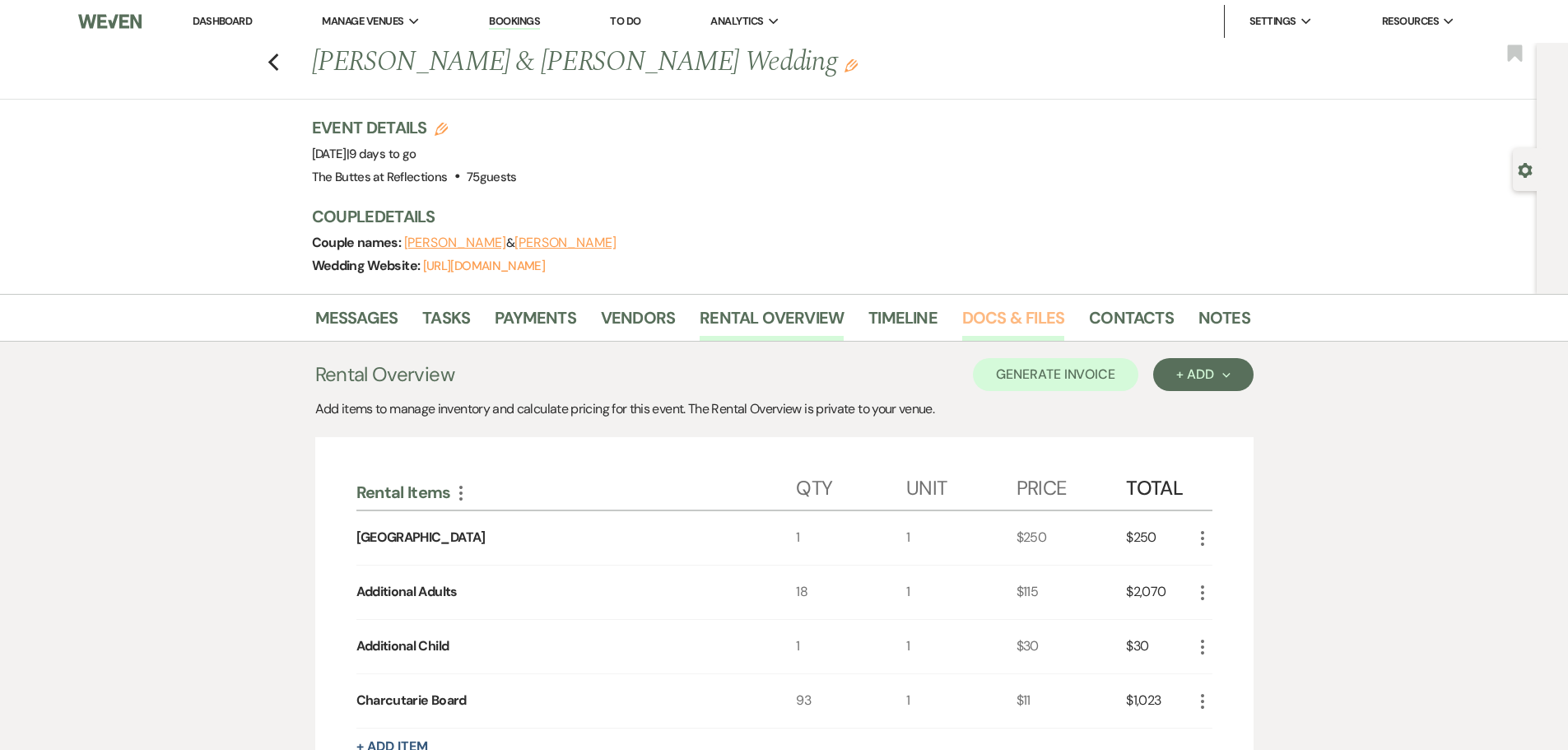
click at [1001, 317] on link "Docs & Files" at bounding box center [1013, 323] width 102 height 36
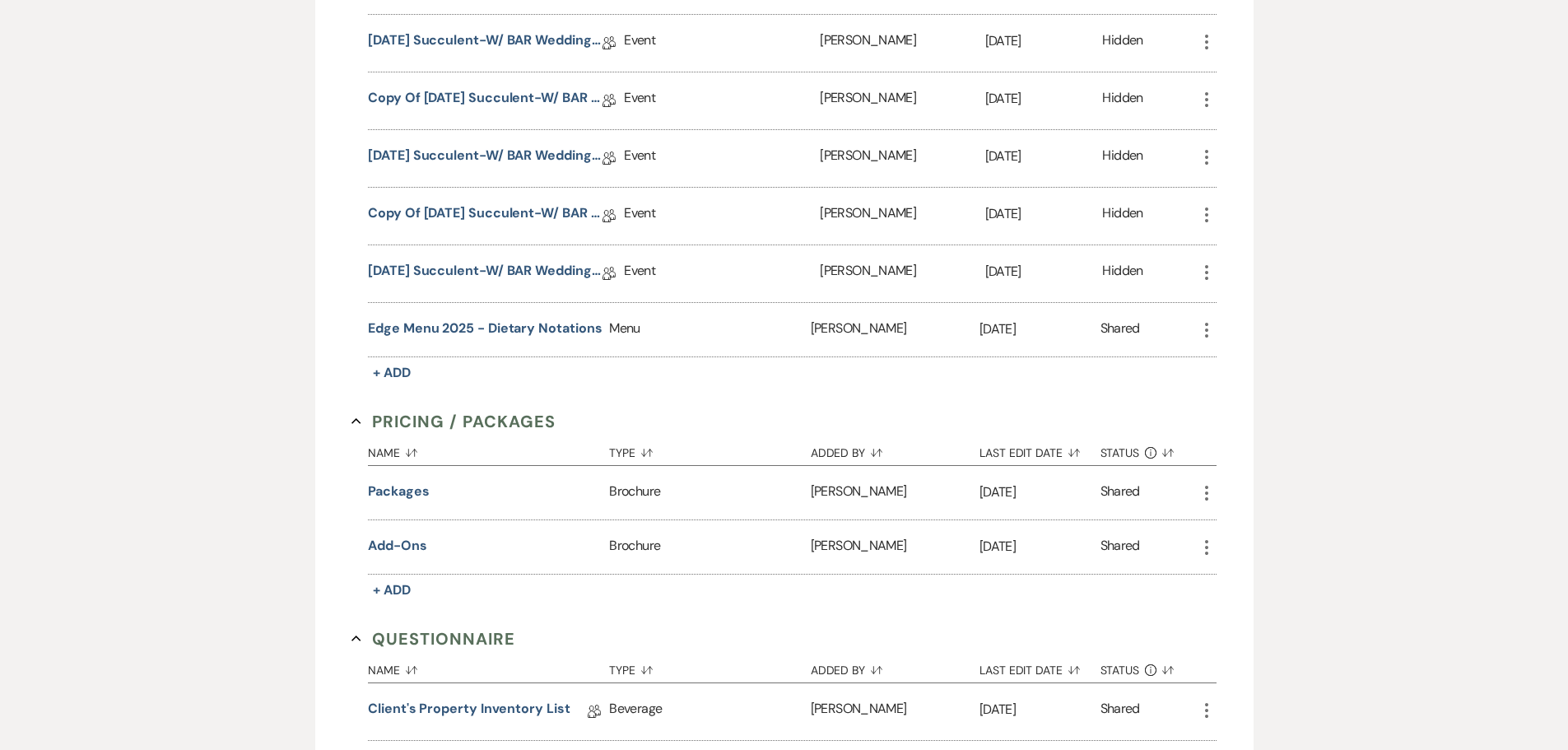
scroll to position [1317, 0]
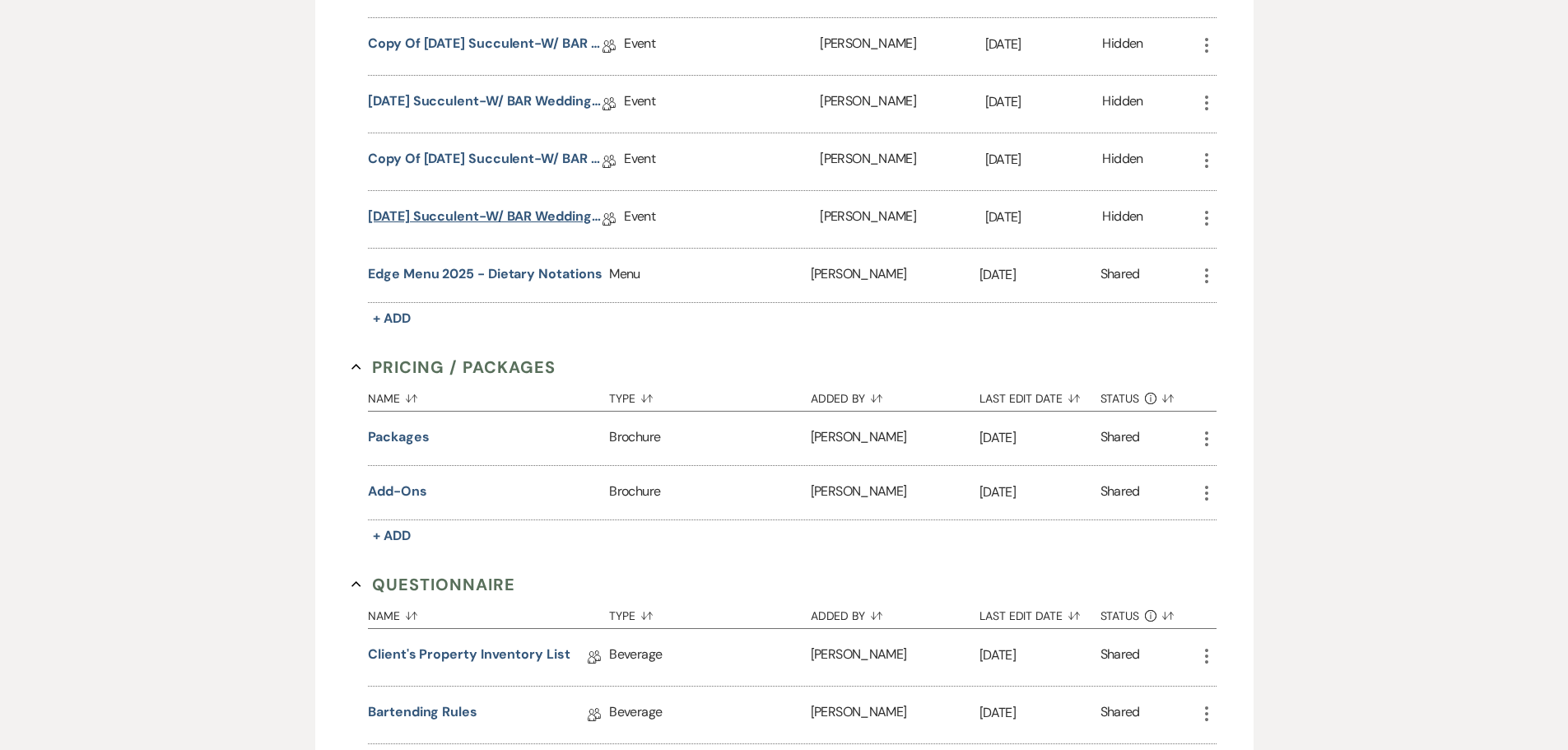
click at [493, 216] on link "[DATE] Succulent-W/ BAR Wedding Details [PERSON_NAME] **[DATE] **" at bounding box center [486, 220] width 235 height 25
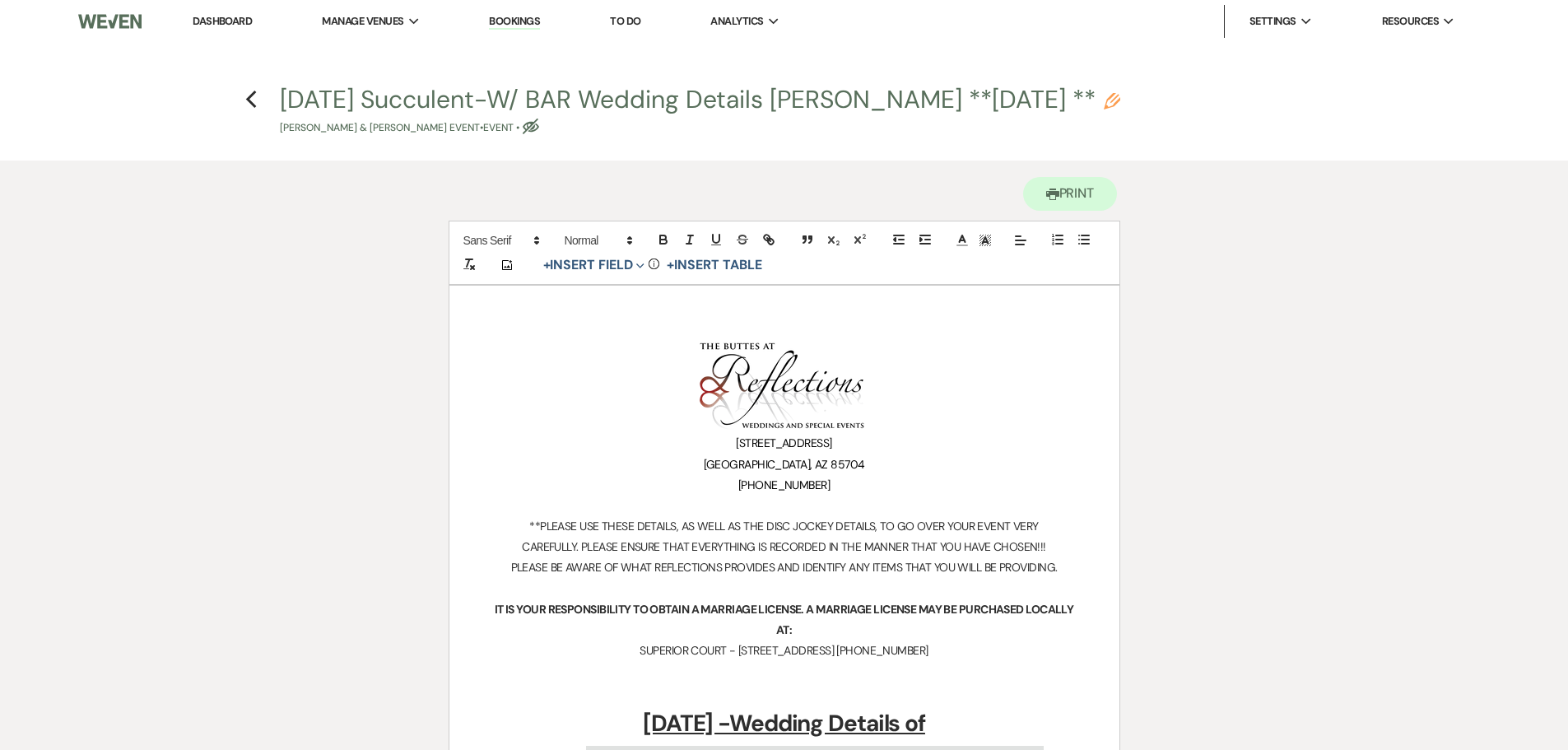
click at [214, 19] on link "Dashboard" at bounding box center [222, 20] width 59 height 14
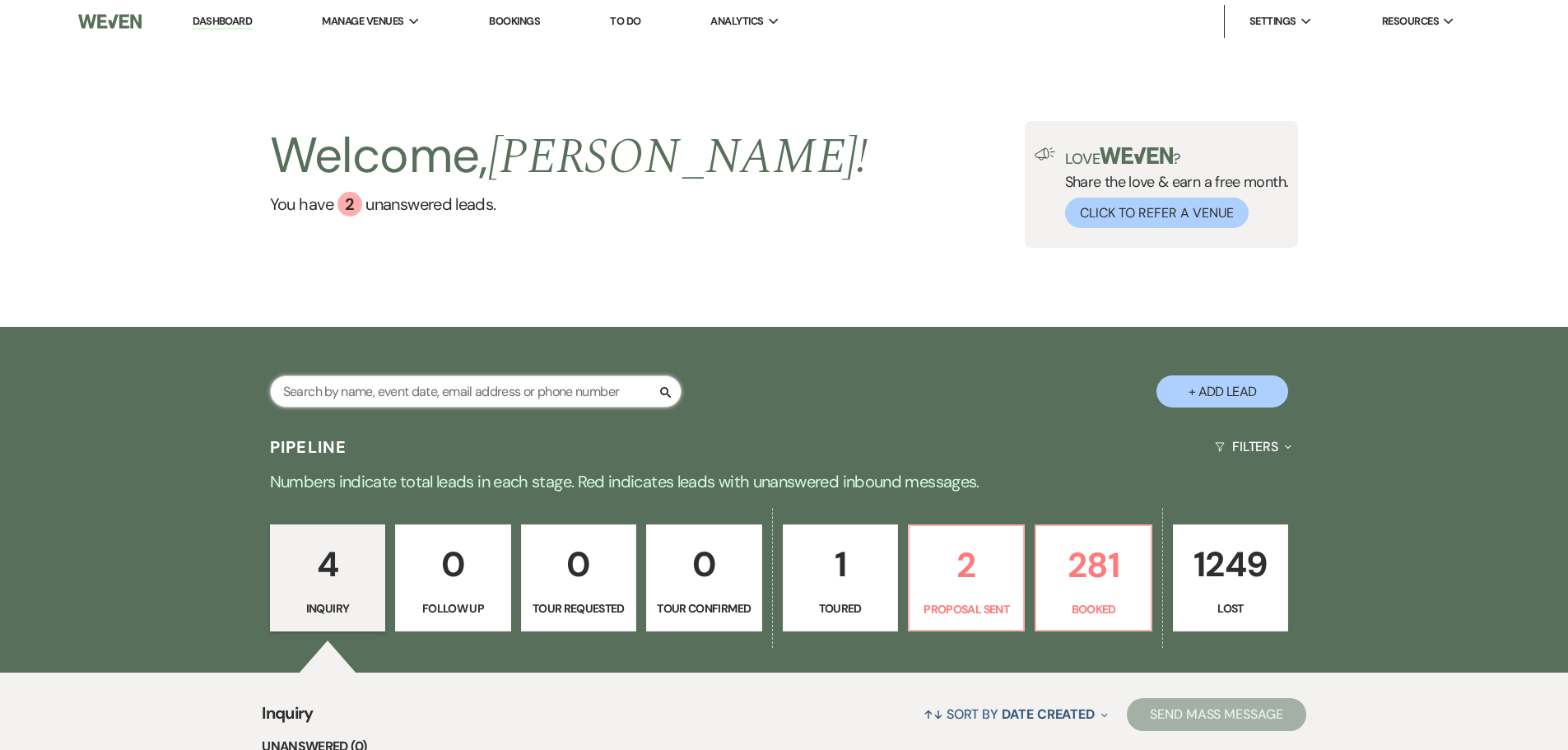
click at [441, 397] on input "text" at bounding box center [476, 391] width 412 height 32
type input "towner"
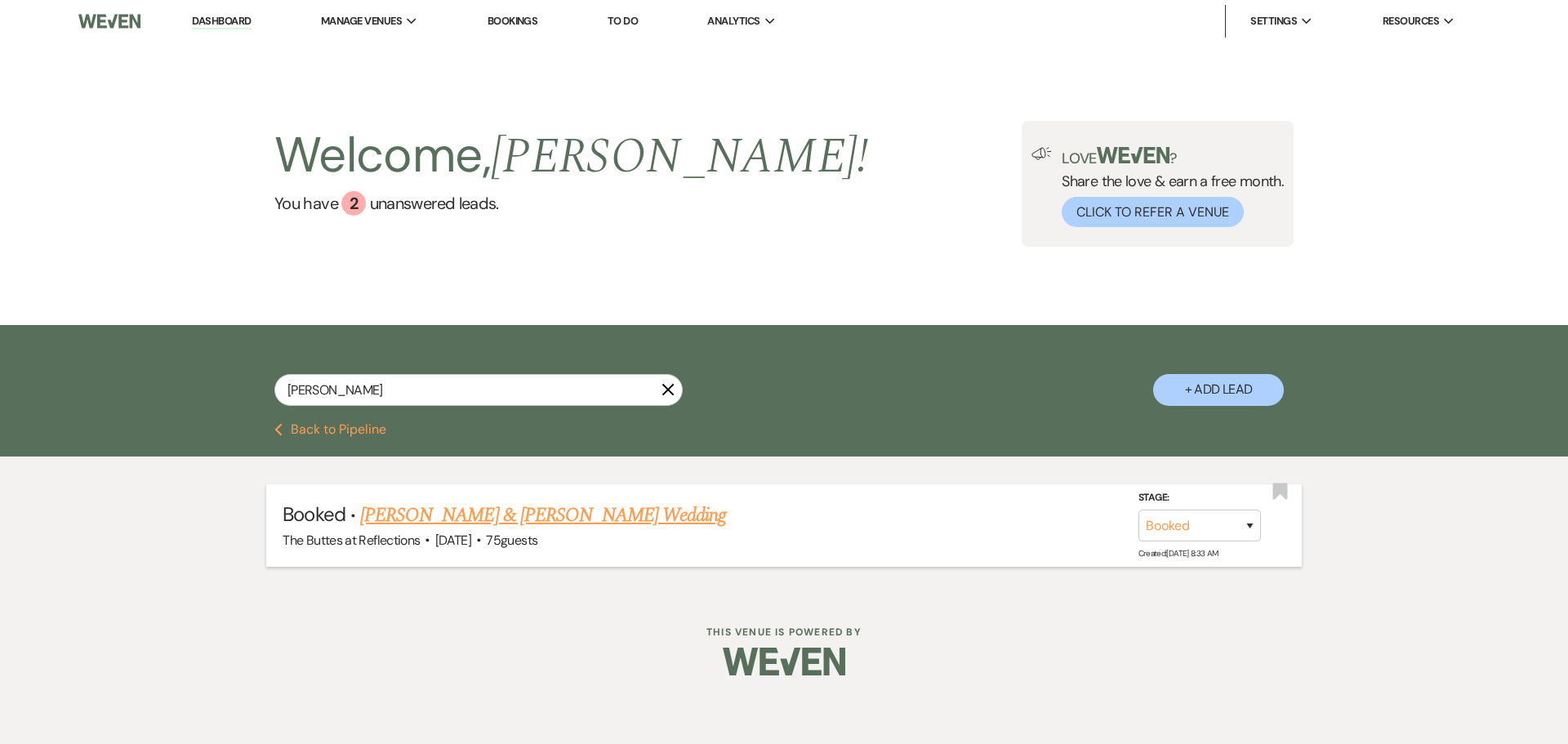
click at [452, 511] on link "[PERSON_NAME] & [PERSON_NAME] Wedding" at bounding box center [544, 516] width 366 height 30
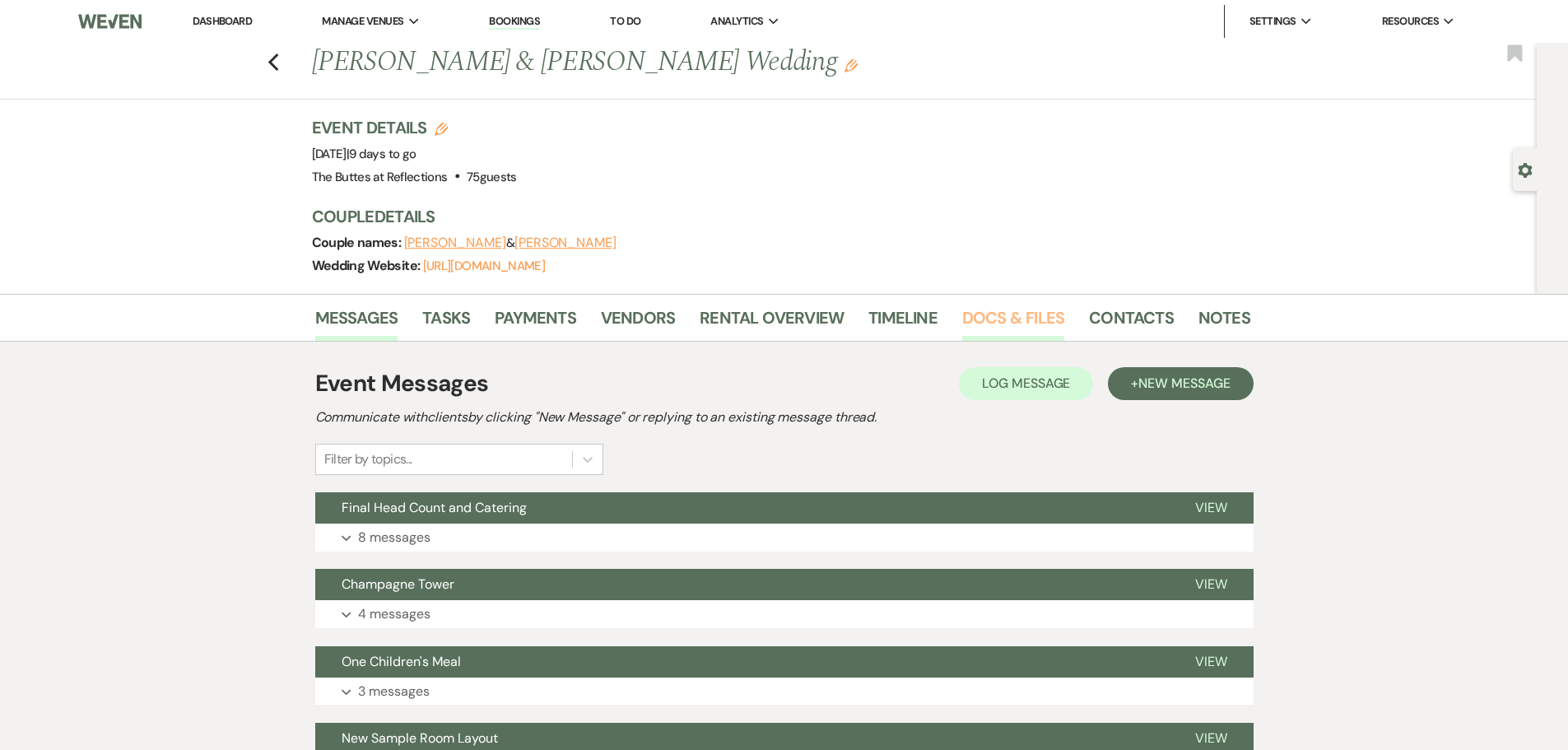
click at [1015, 320] on link "Docs & Files" at bounding box center [1013, 323] width 102 height 36
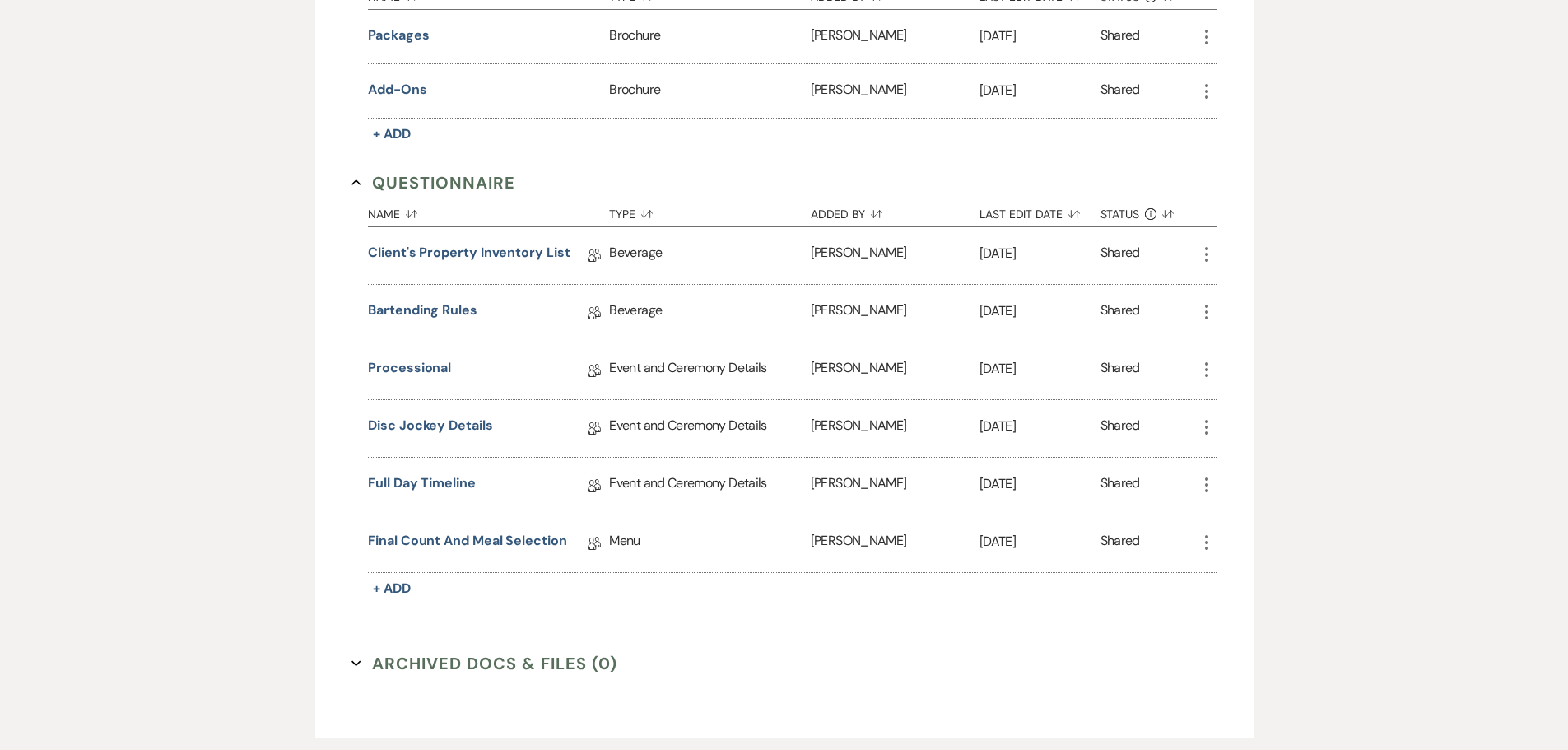
scroll to position [1811, 0]
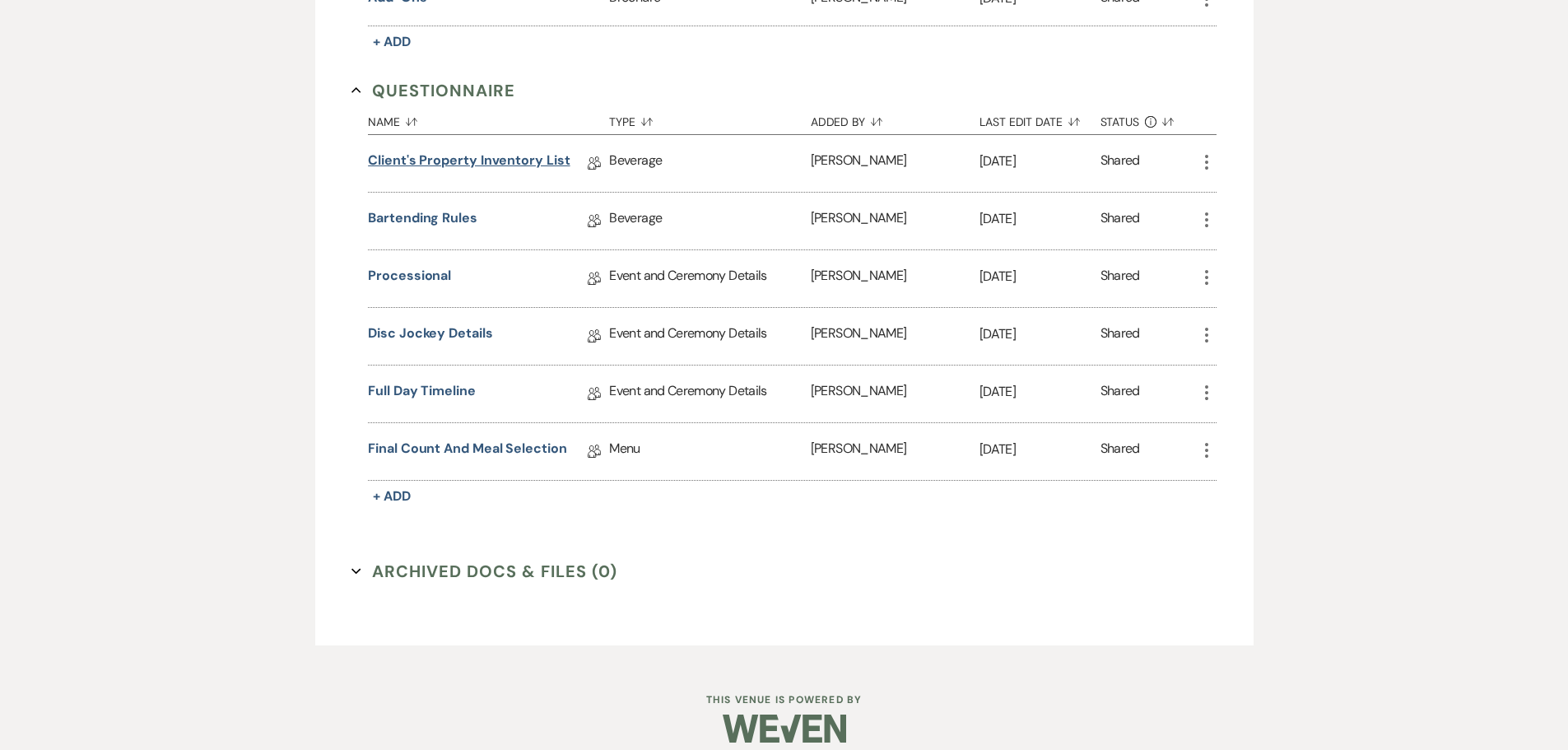
click at [499, 157] on link "Client's Property Inventory List" at bounding box center [469, 163] width 202 height 25
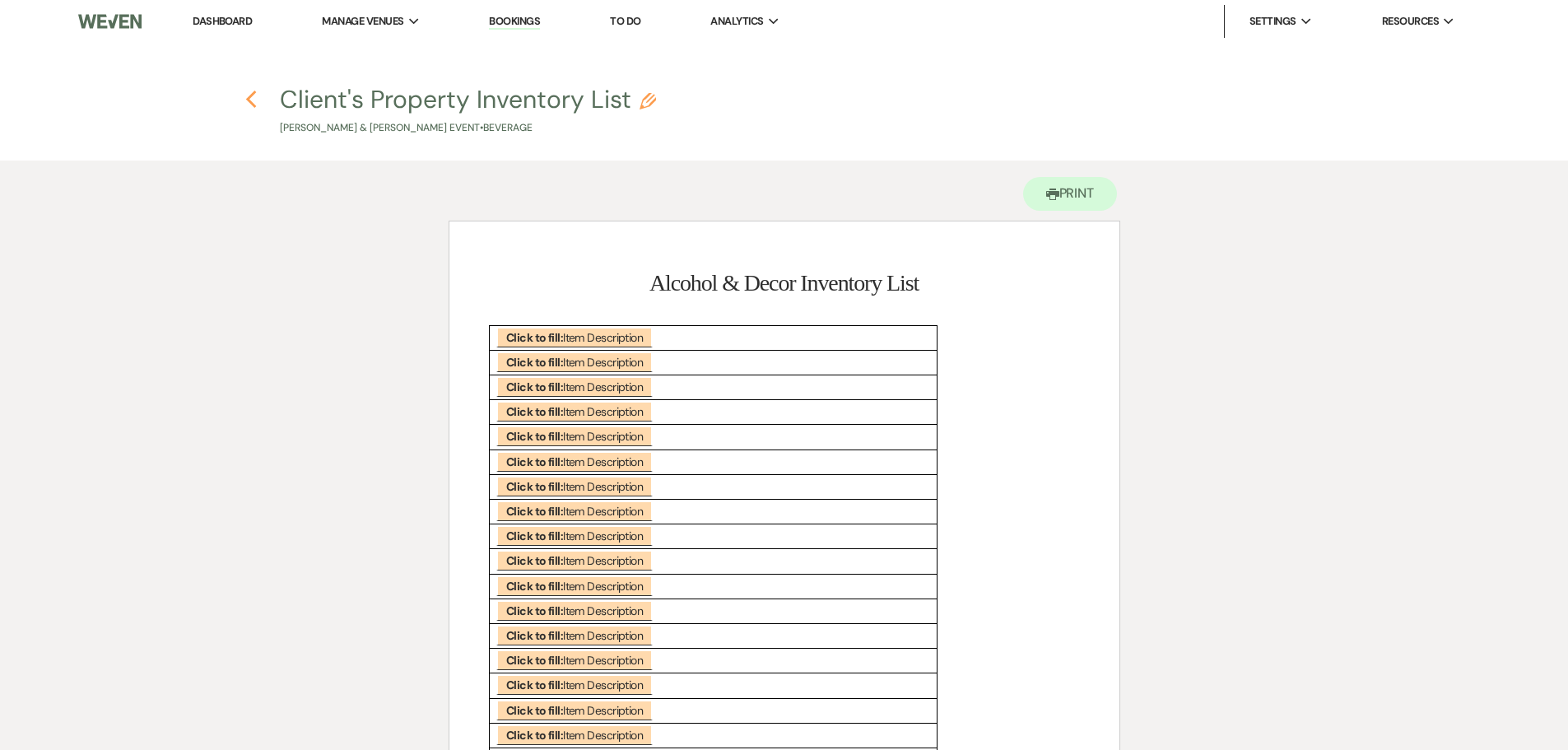
click at [249, 96] on icon "Previous" at bounding box center [252, 99] width 13 height 19
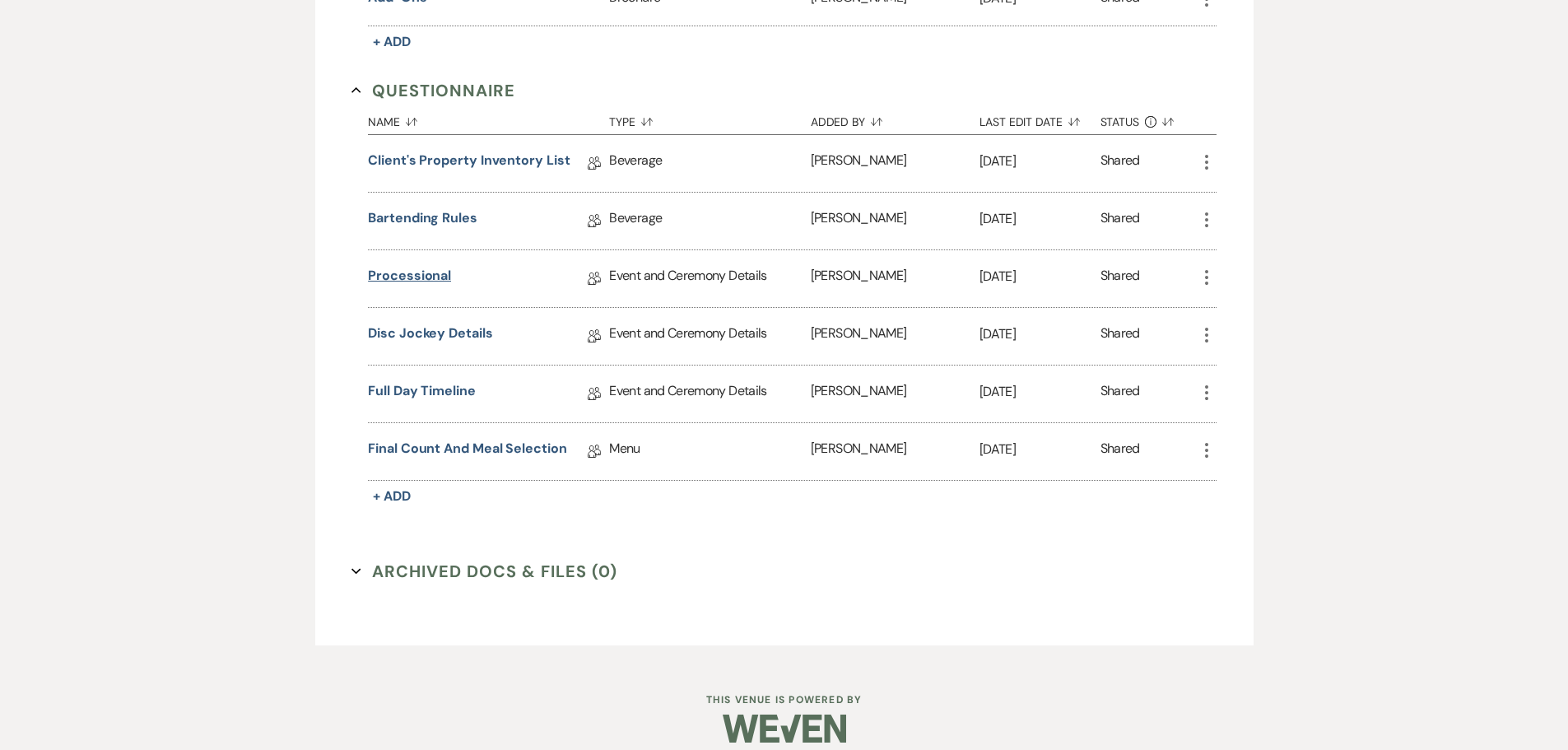
click at [425, 275] on link "Processional" at bounding box center [410, 279] width 84 height 25
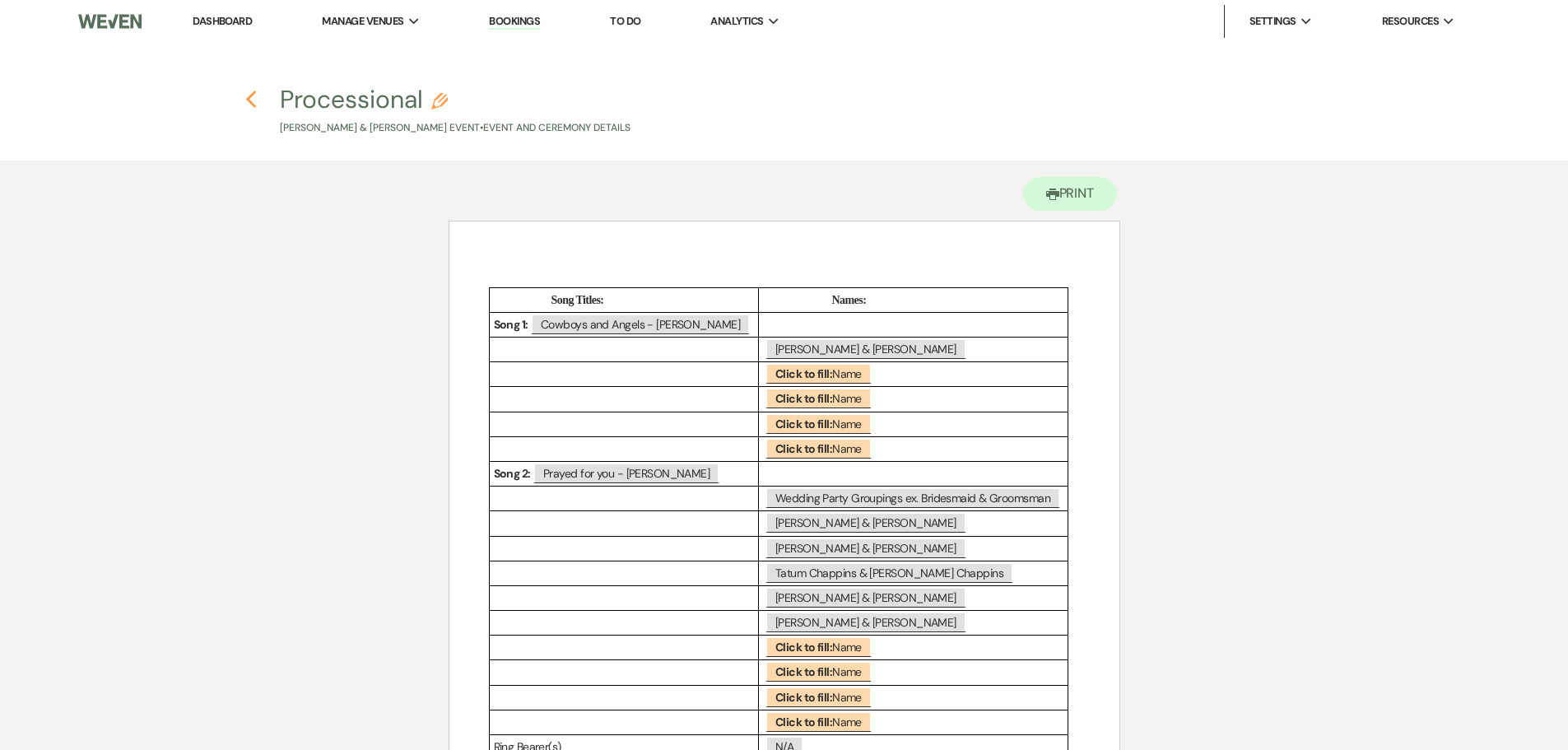
click at [251, 96] on use "button" at bounding box center [251, 99] width 11 height 18
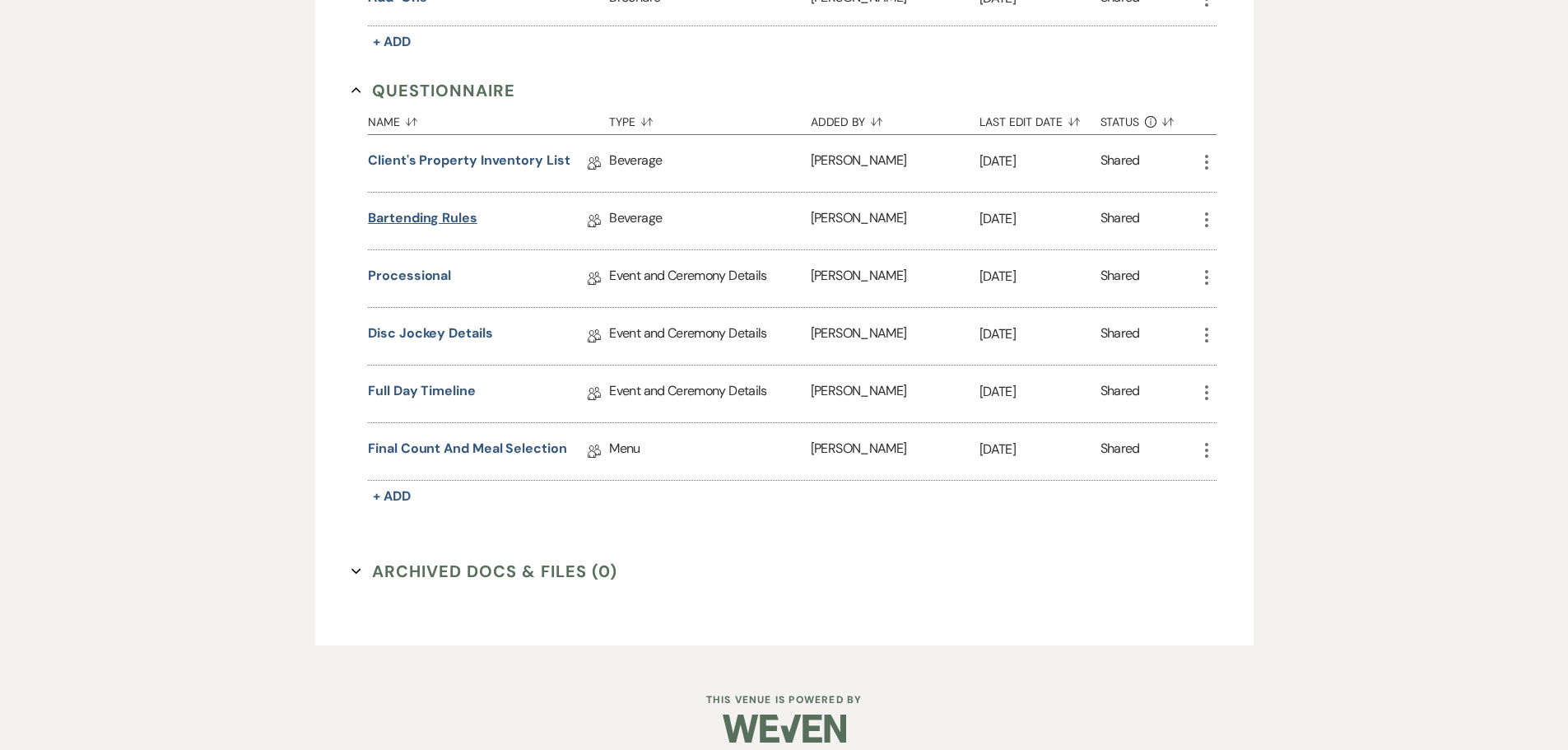
click at [421, 219] on link "Bartending Rules" at bounding box center [423, 221] width 110 height 25
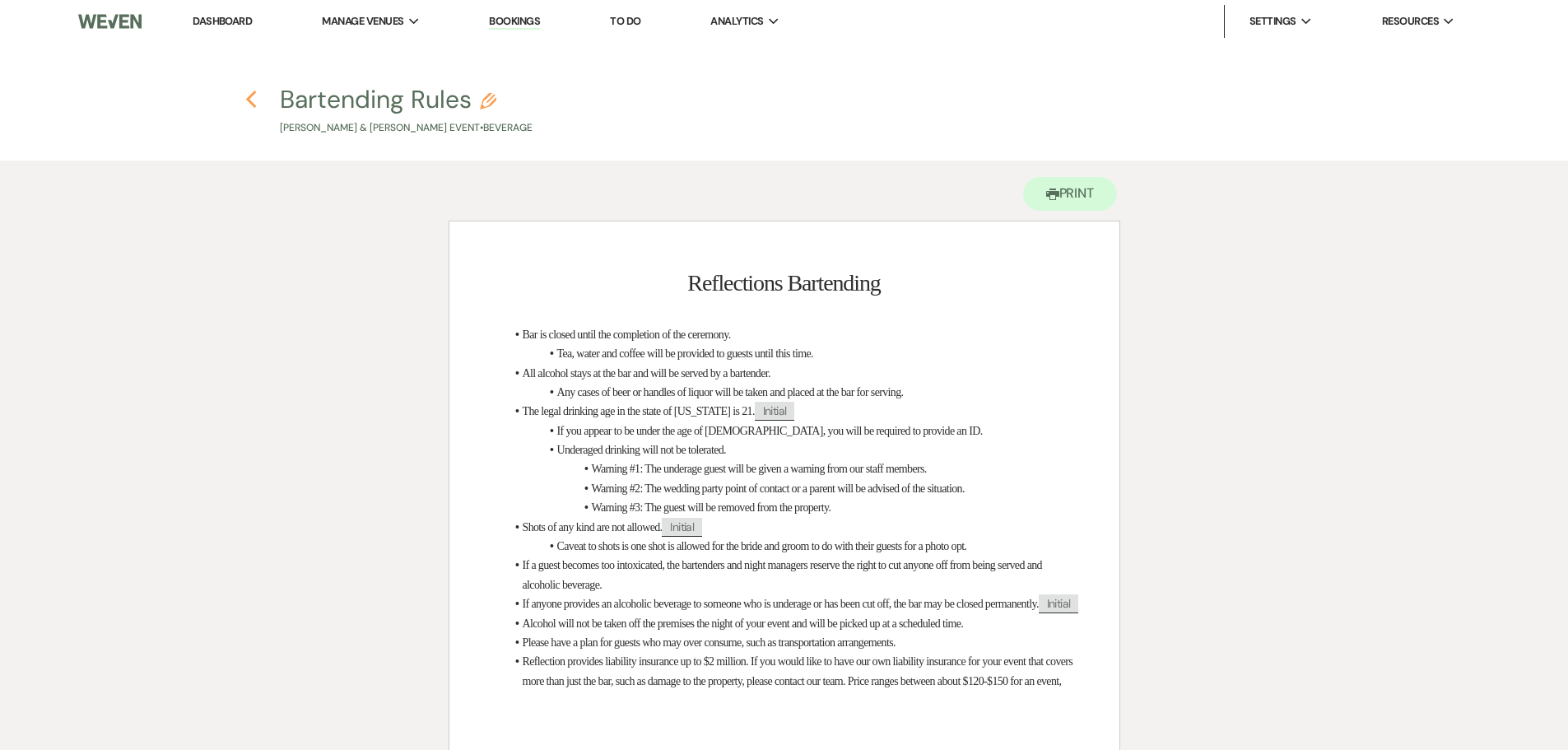
click at [253, 95] on use "button" at bounding box center [251, 99] width 11 height 18
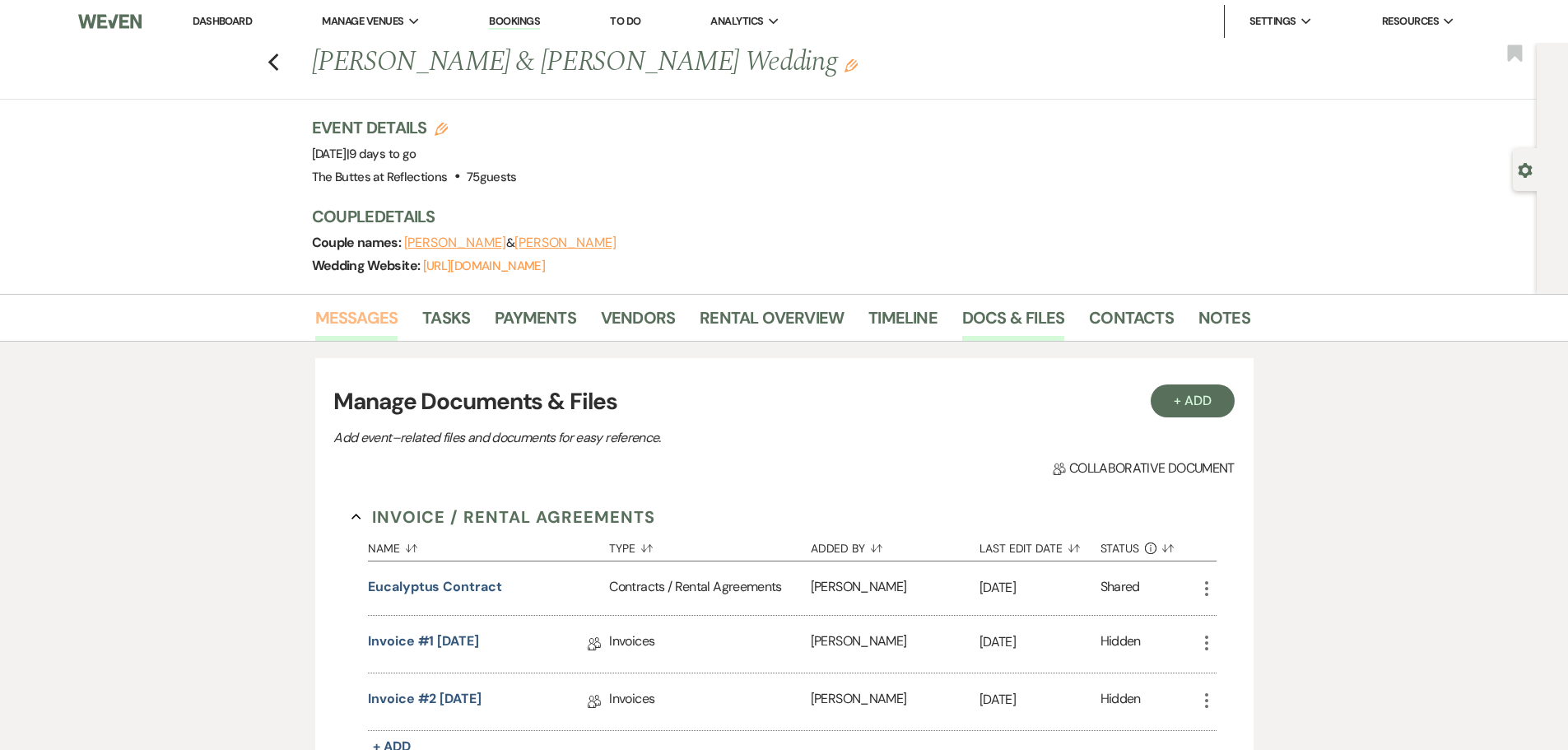
click at [348, 312] on link "Messages" at bounding box center [358, 323] width 84 height 36
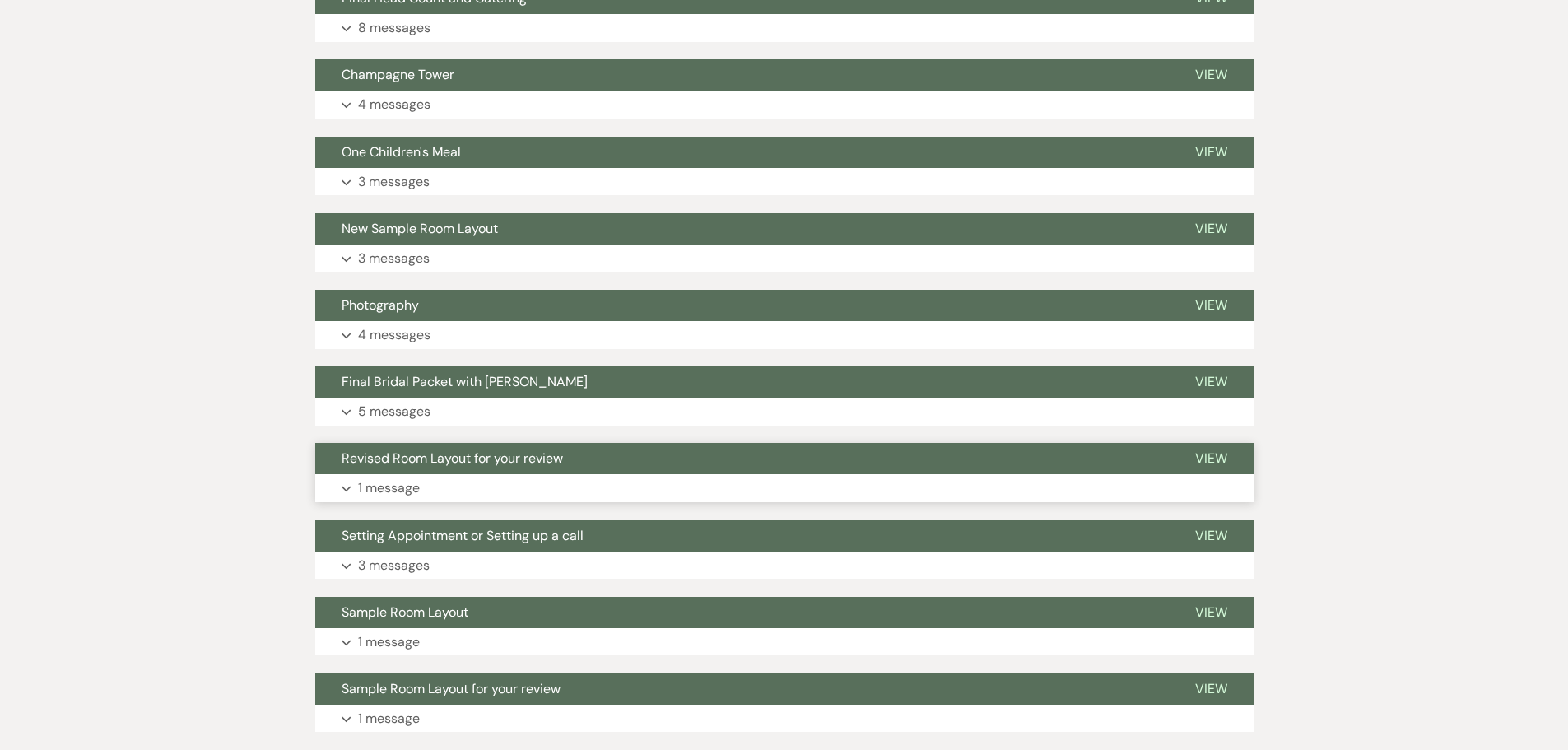
scroll to position [576, 0]
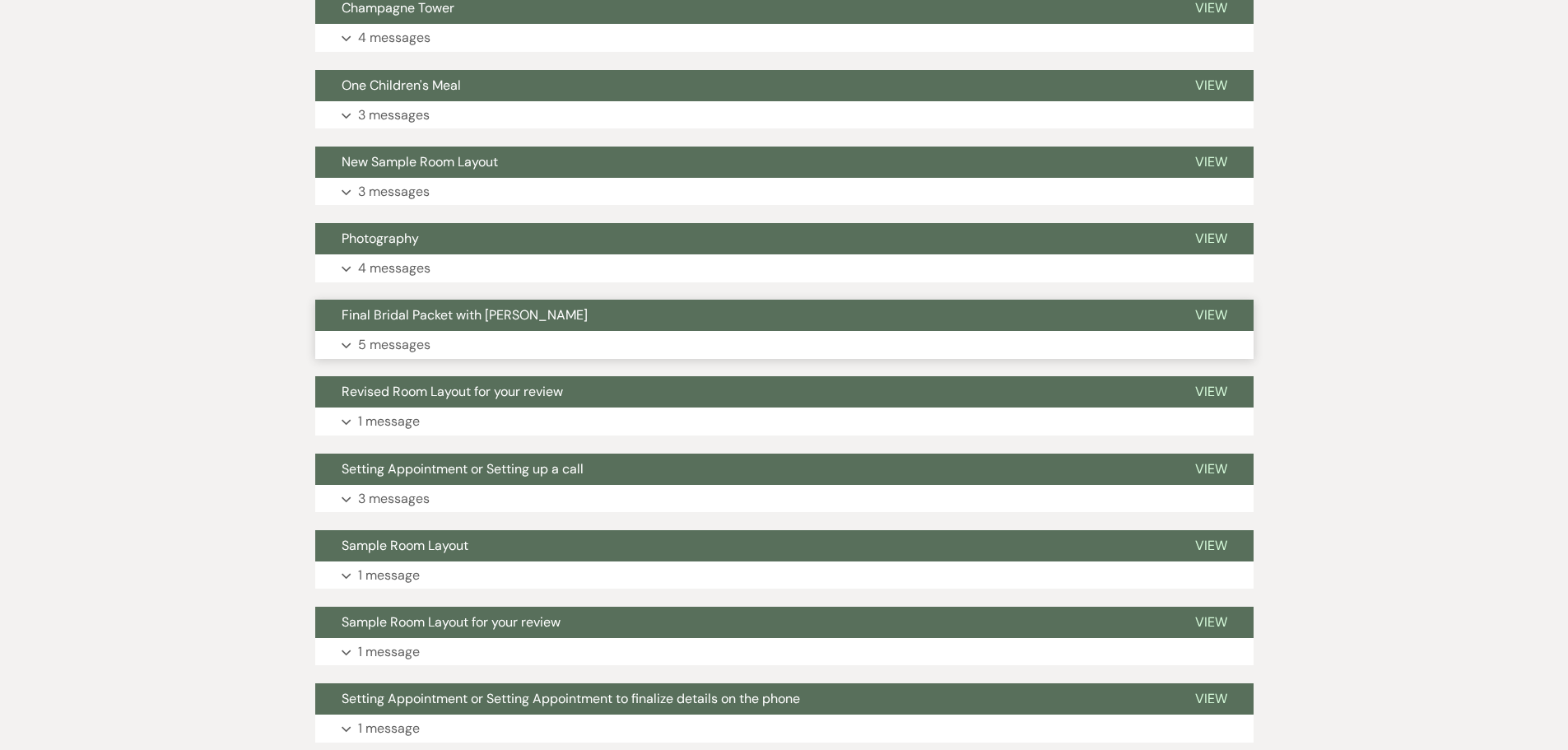
click at [423, 340] on p "5 messages" at bounding box center [394, 345] width 73 height 21
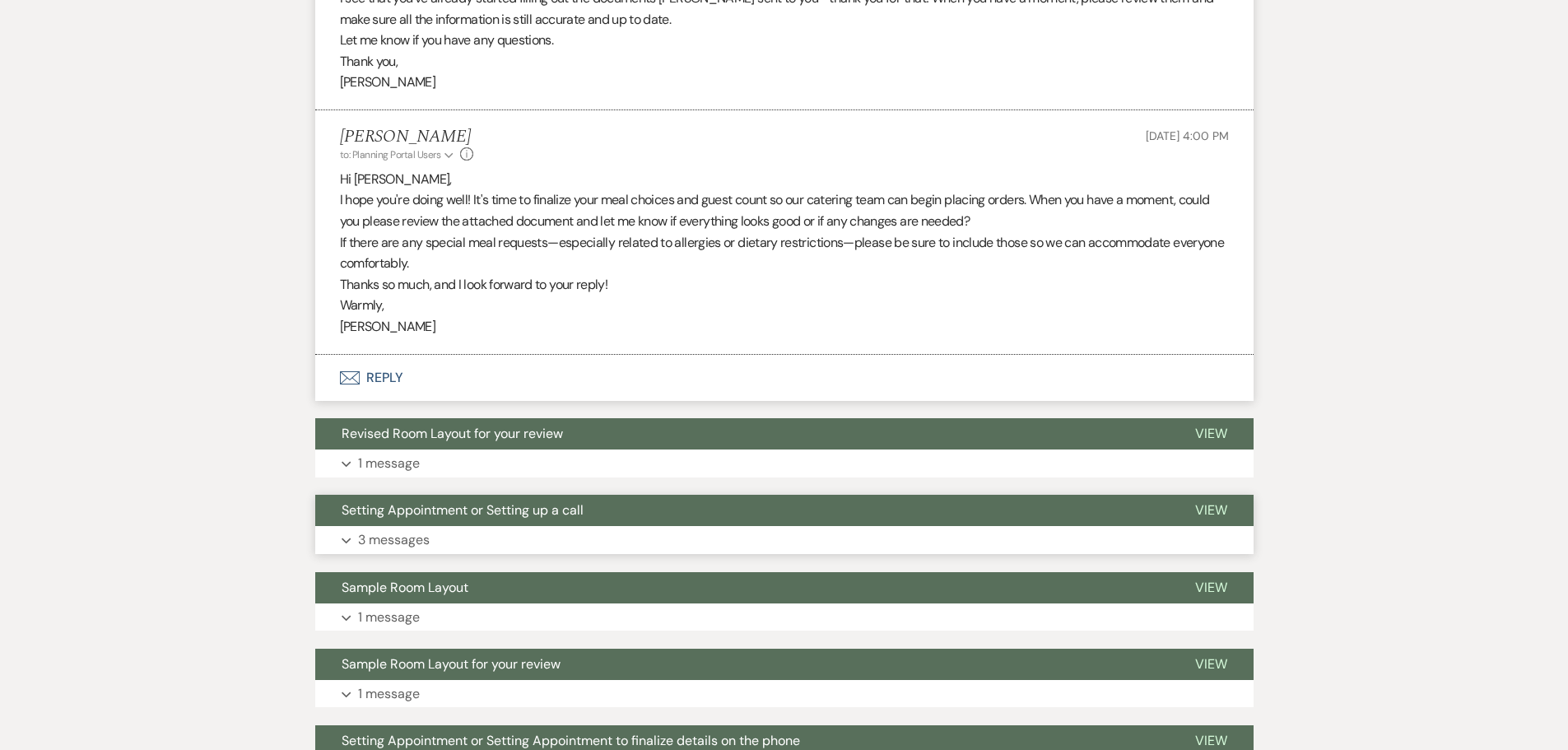
scroll to position [2142, 0]
click at [390, 381] on button "Envelope Reply" at bounding box center [785, 377] width 938 height 46
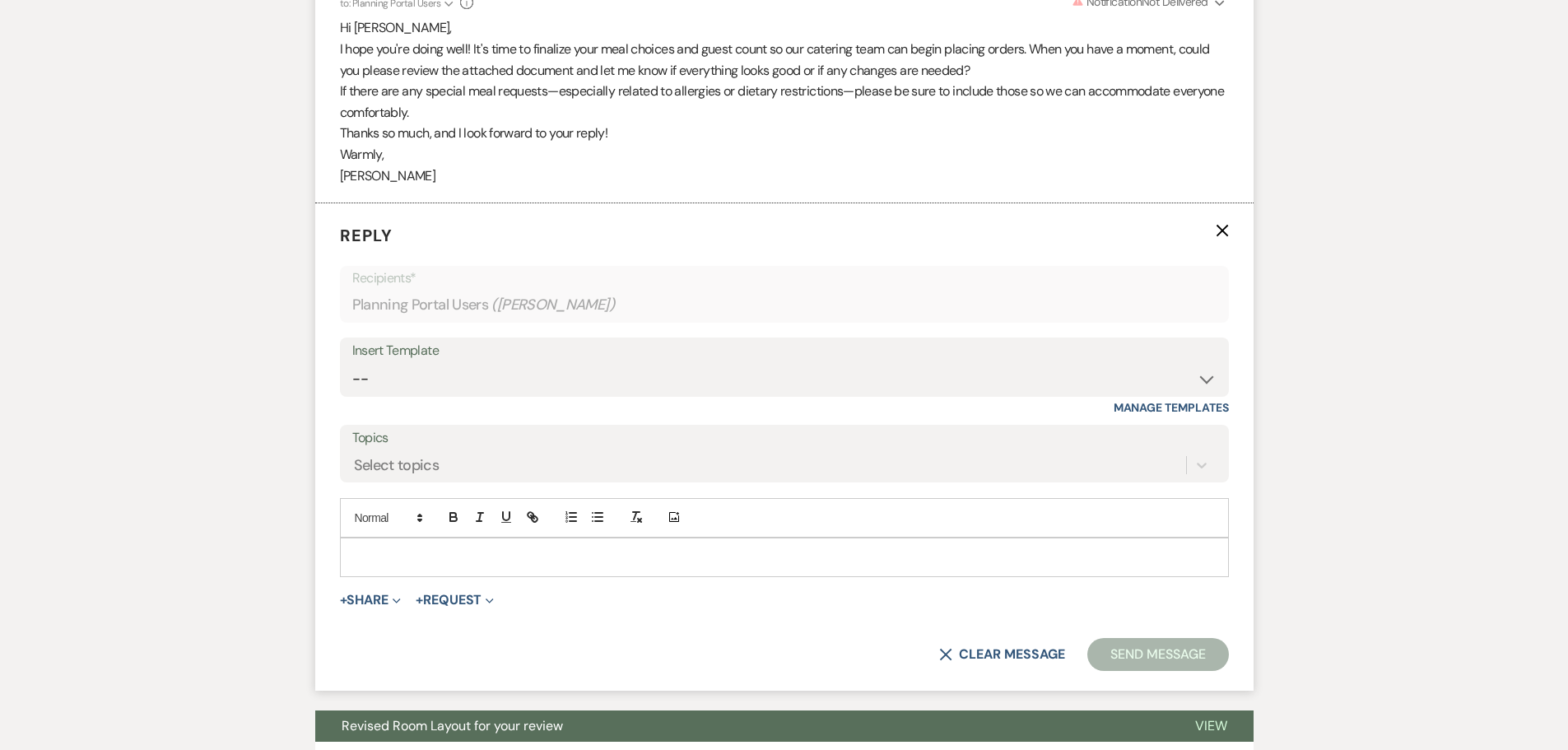
scroll to position [2323, 0]
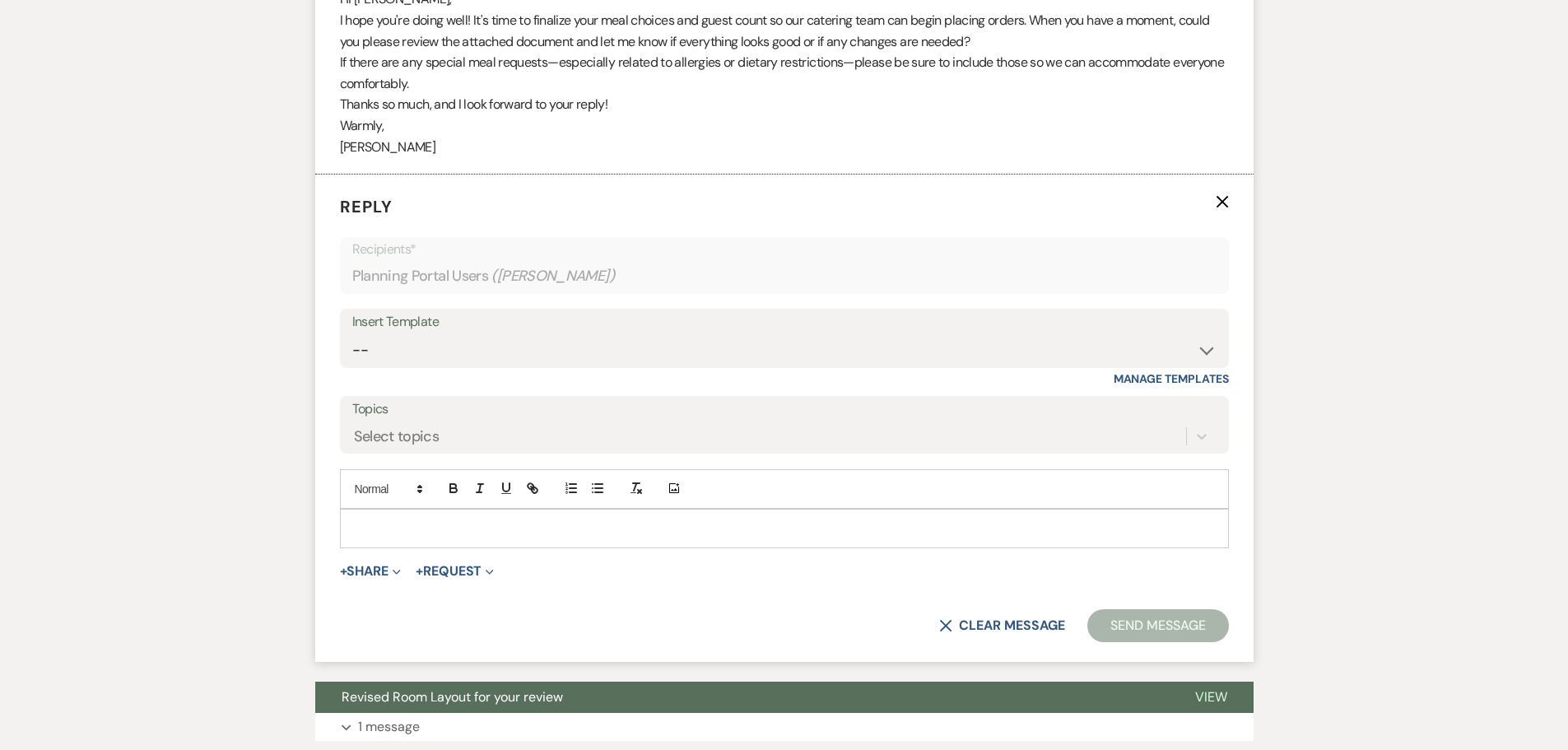
click at [473, 521] on p at bounding box center [785, 528] width 863 height 18
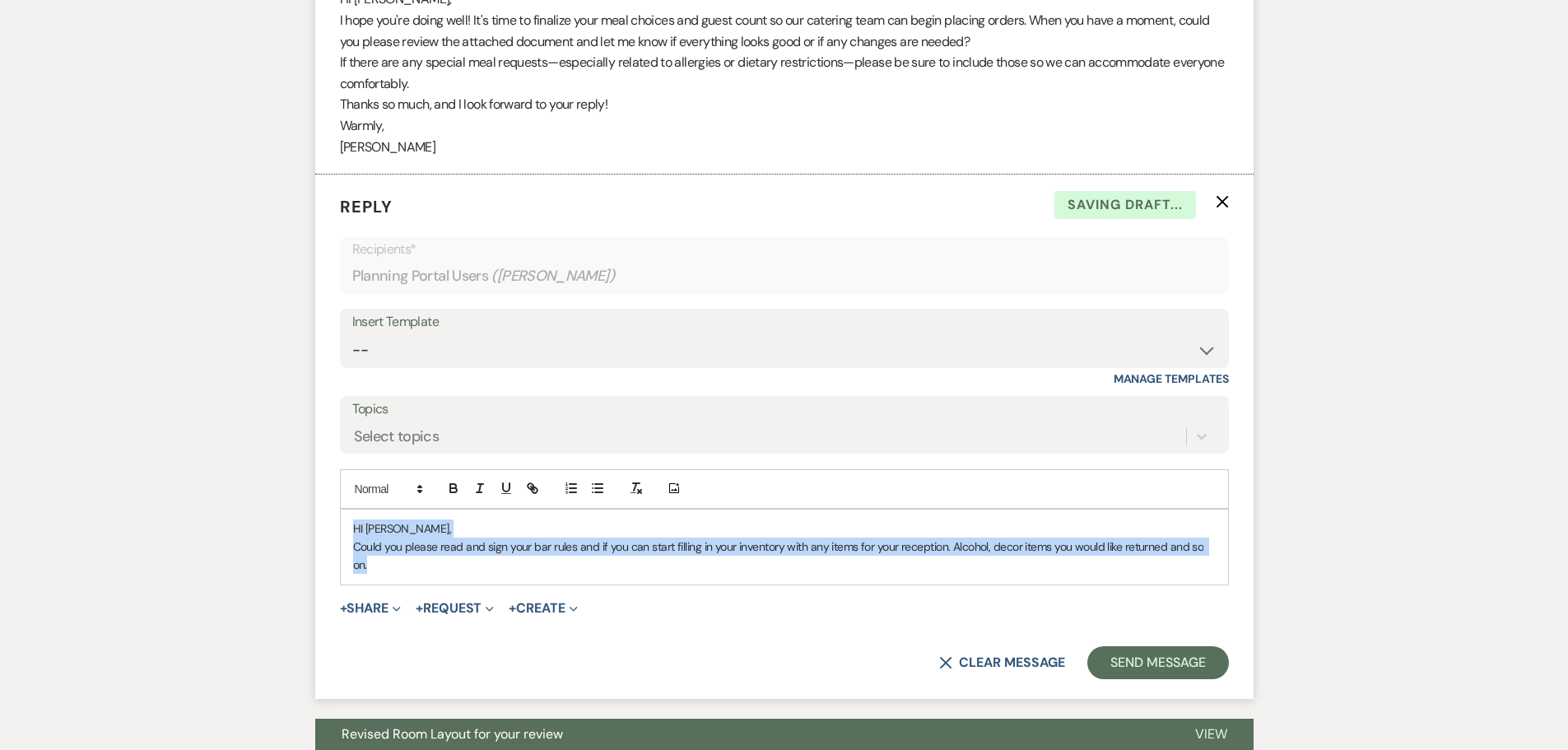
drag, startPoint x: 374, startPoint y: 562, endPoint x: 355, endPoint y: 520, distance: 46.1
click at [355, 520] on div "HI Jeani, Could you please read and sign your bar rules and if you can start fi…" at bounding box center [785, 547] width 888 height 75
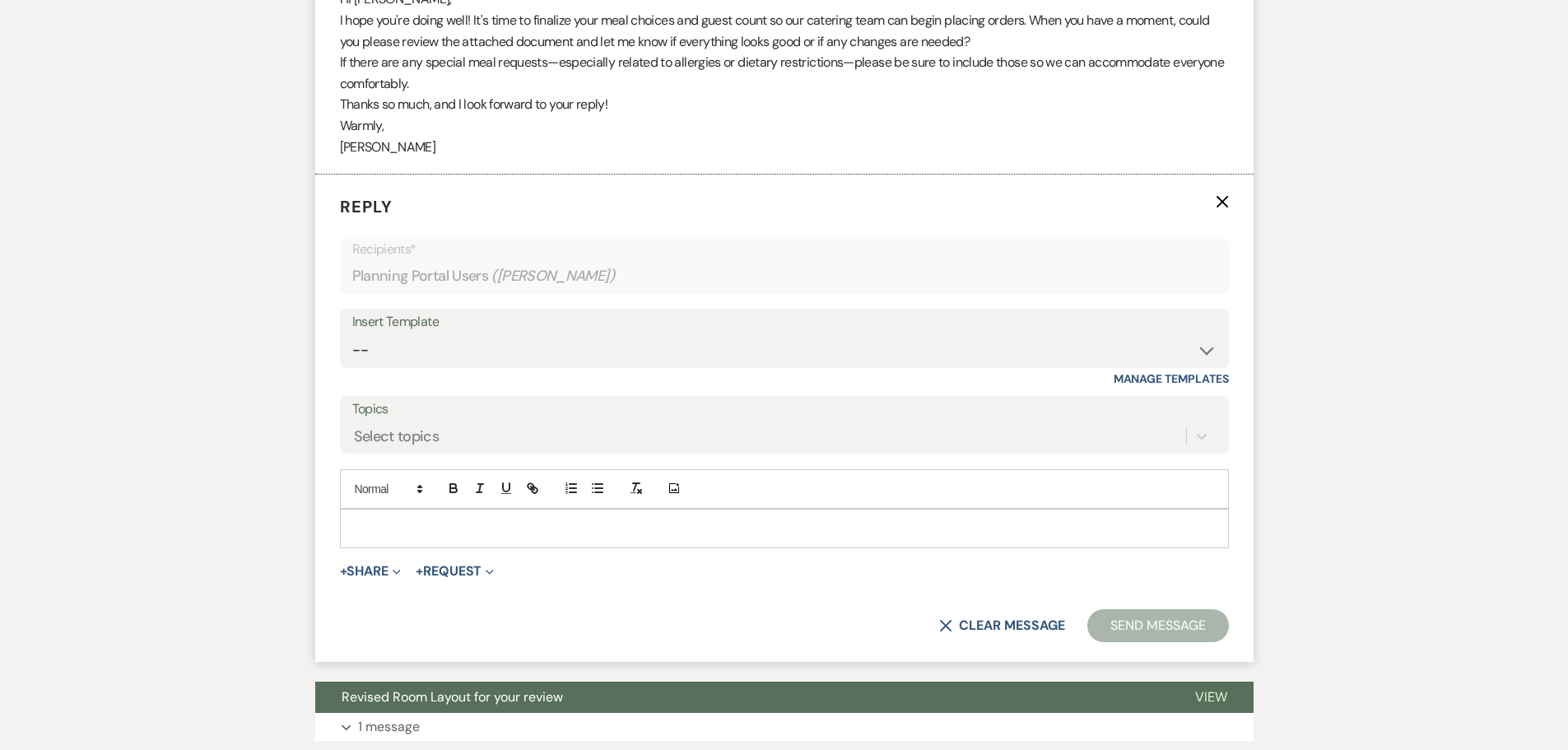
click at [438, 536] on p at bounding box center [785, 528] width 863 height 18
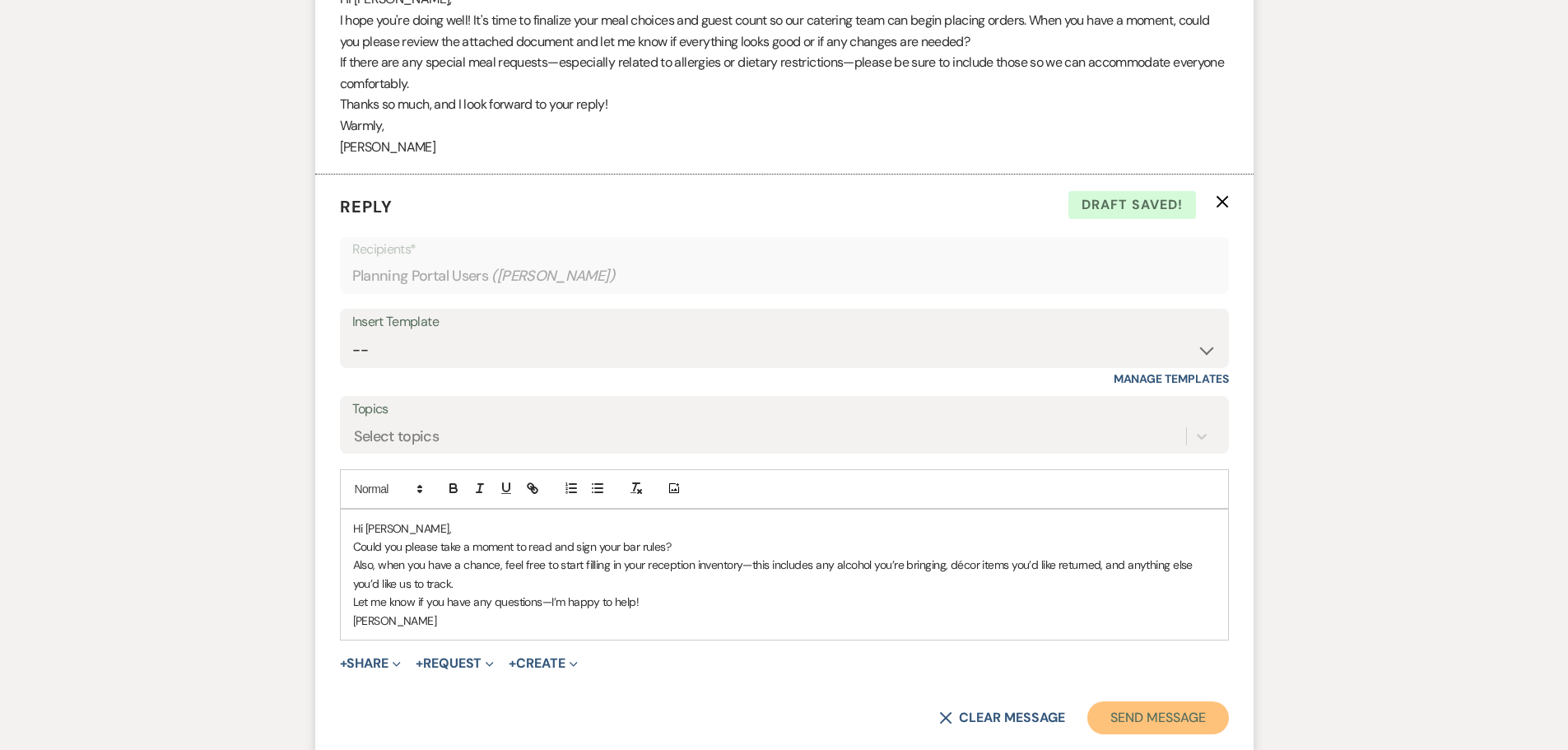
click at [1167, 715] on button "Send Message" at bounding box center [1158, 718] width 141 height 33
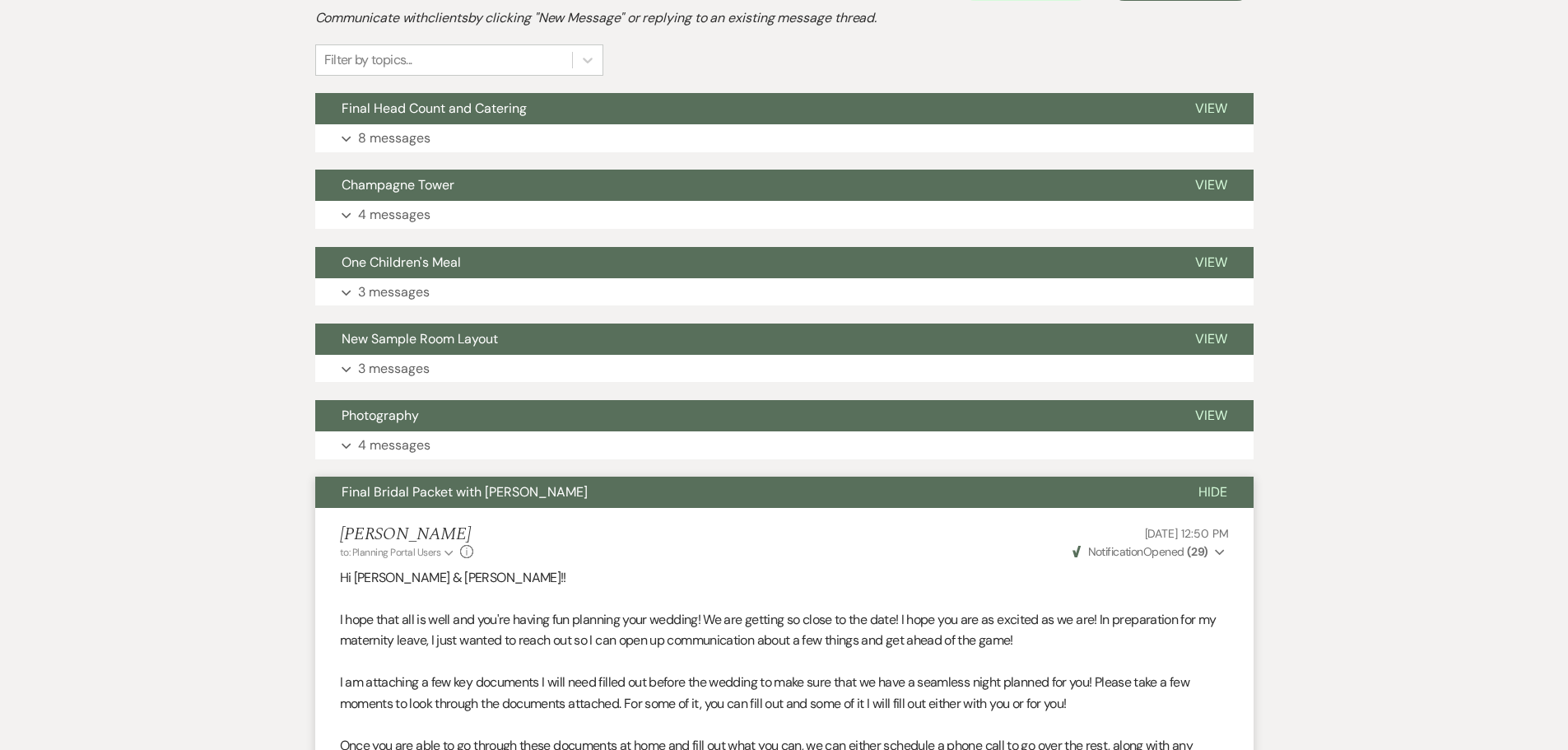
scroll to position [0, 0]
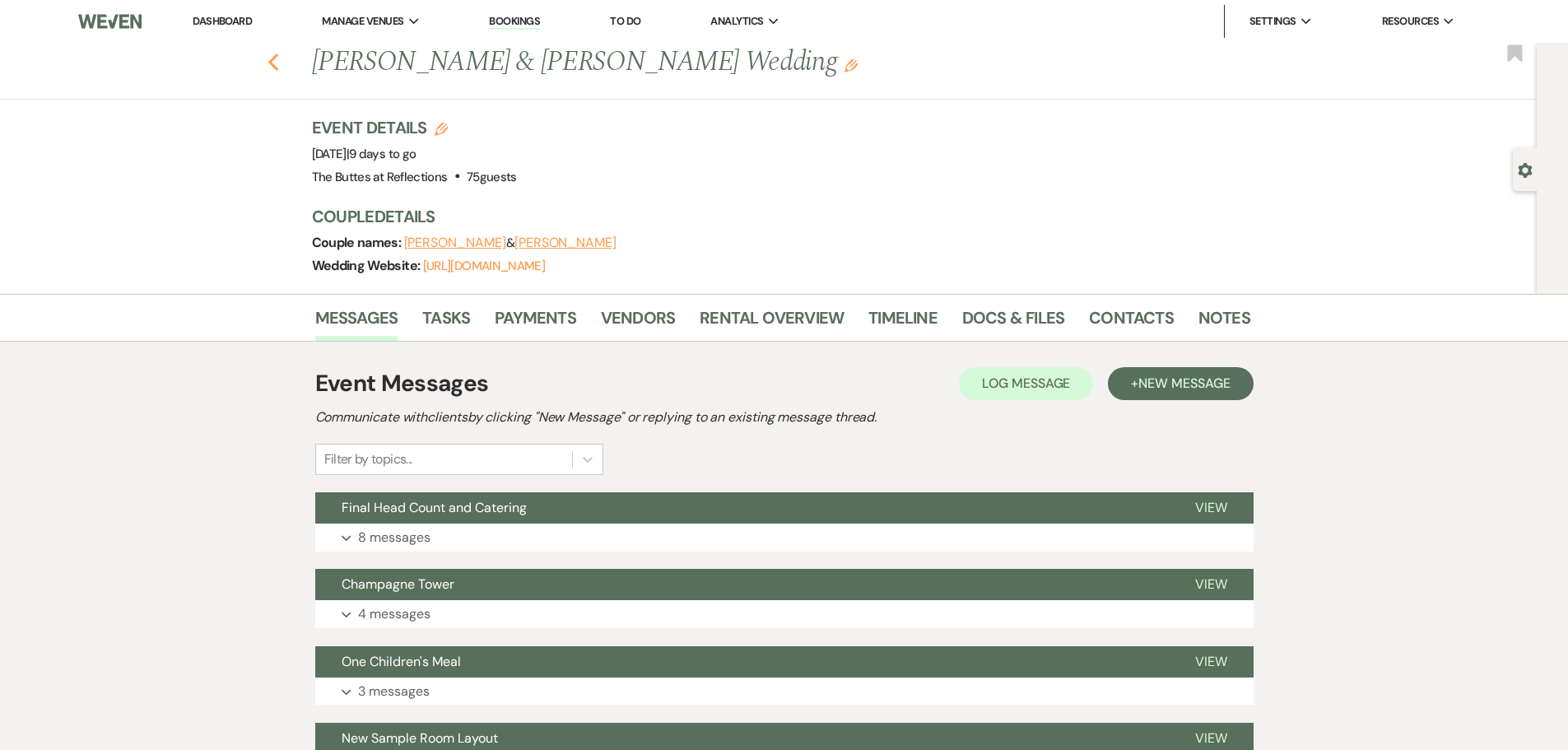
click at [278, 58] on icon "Previous" at bounding box center [273, 62] width 13 height 19
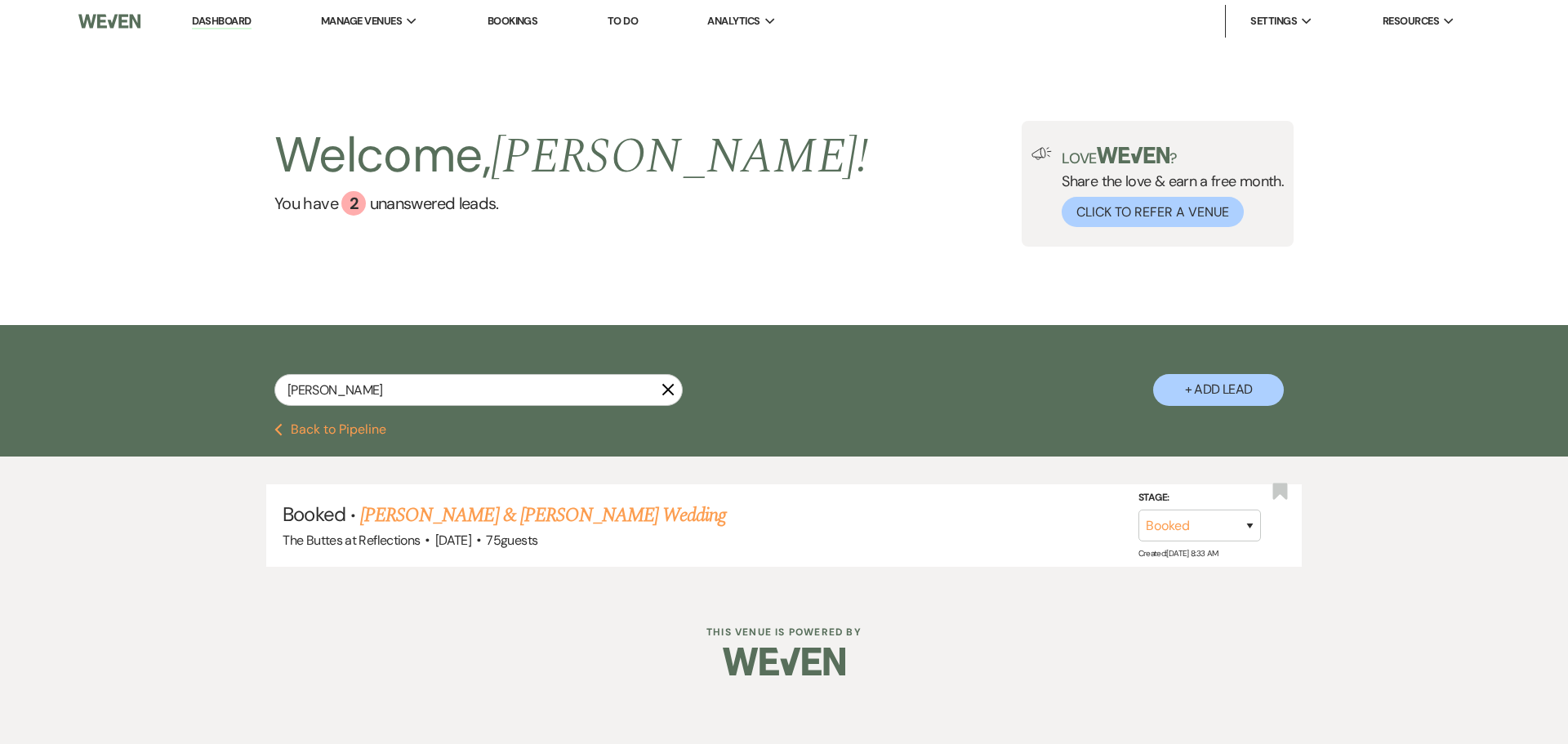
click at [219, 20] on link "Dashboard" at bounding box center [221, 21] width 59 height 15
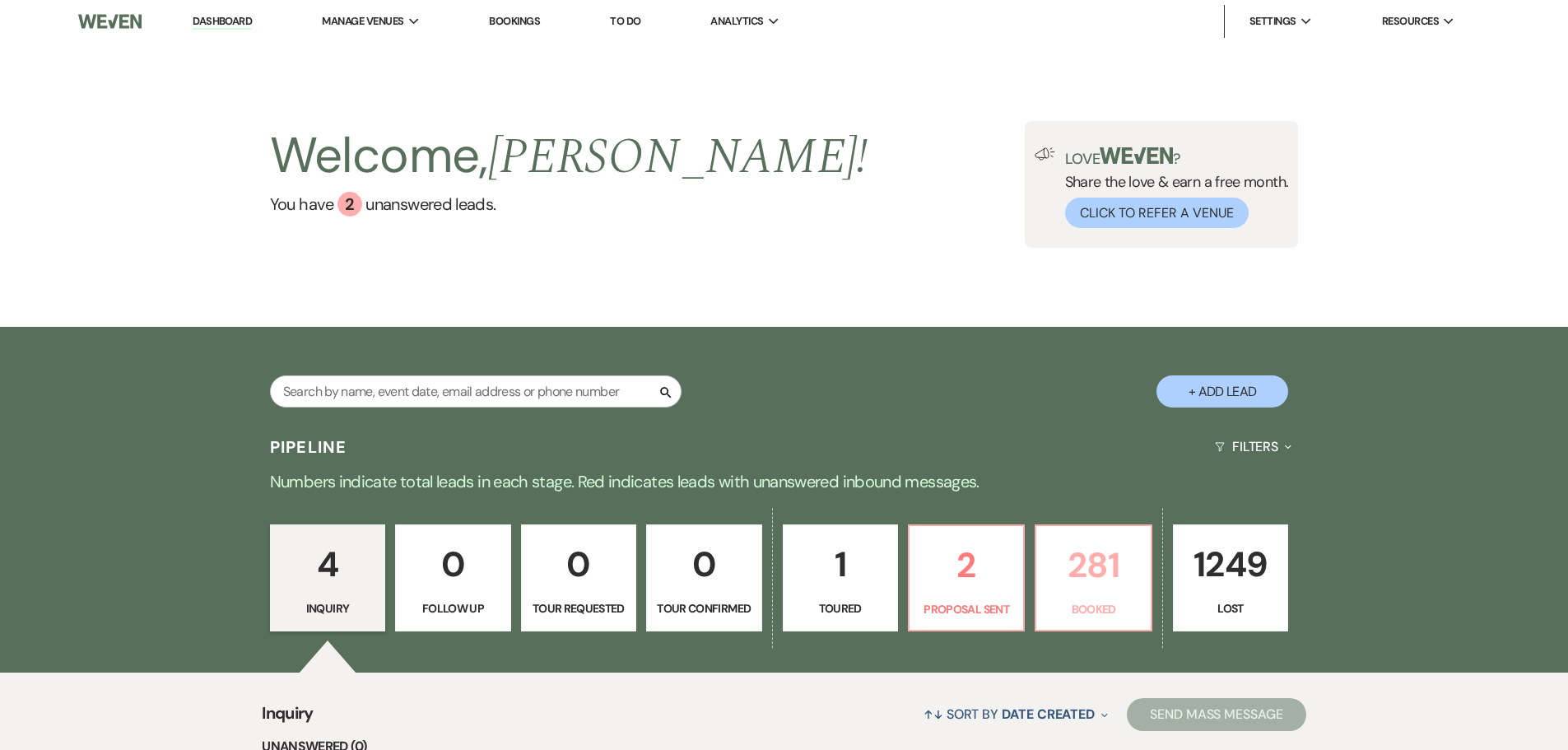
click at [1099, 564] on p "281" at bounding box center [1093, 564] width 94 height 55
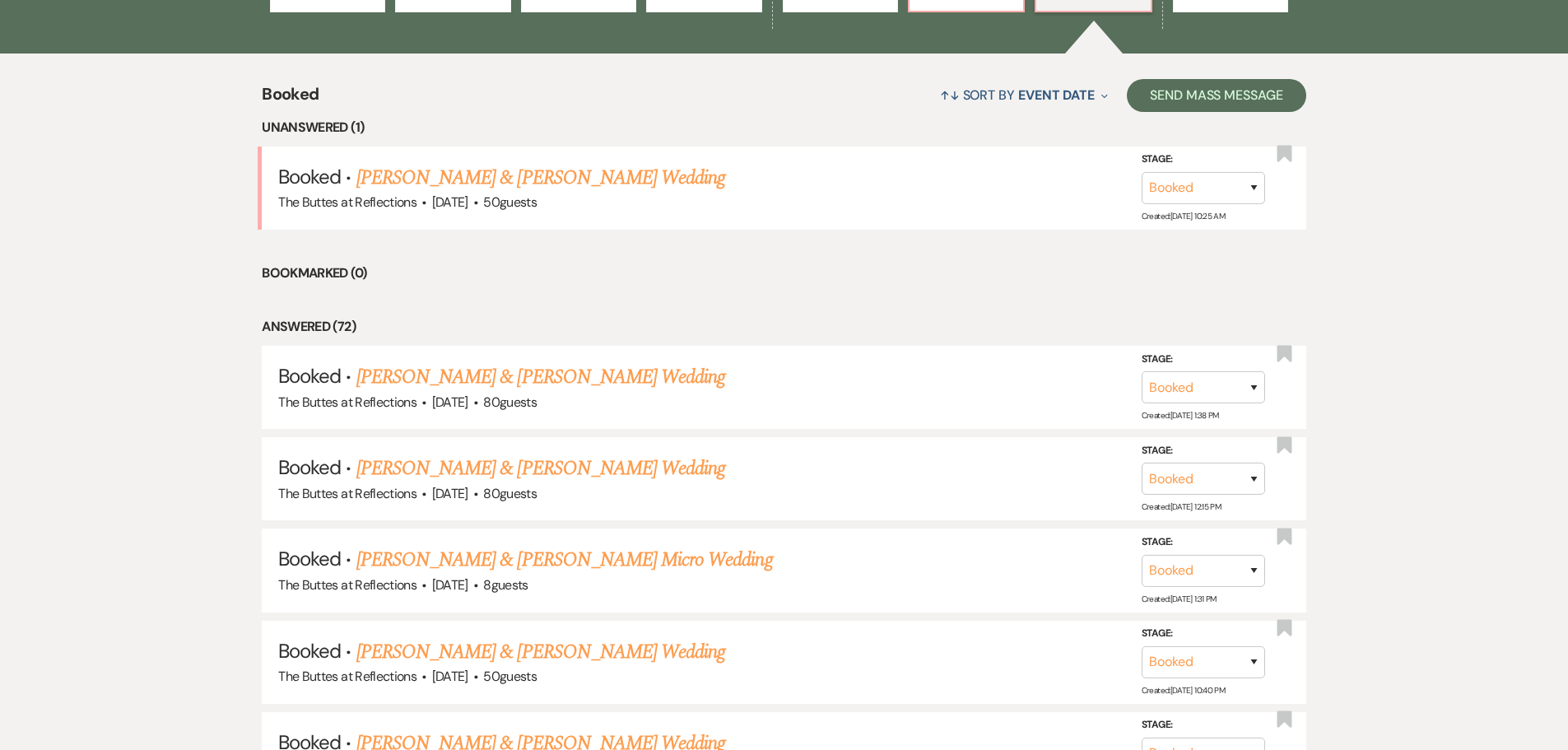
scroll to position [620, 0]
click at [503, 174] on link "[PERSON_NAME] & [PERSON_NAME] Wedding" at bounding box center [541, 177] width 369 height 30
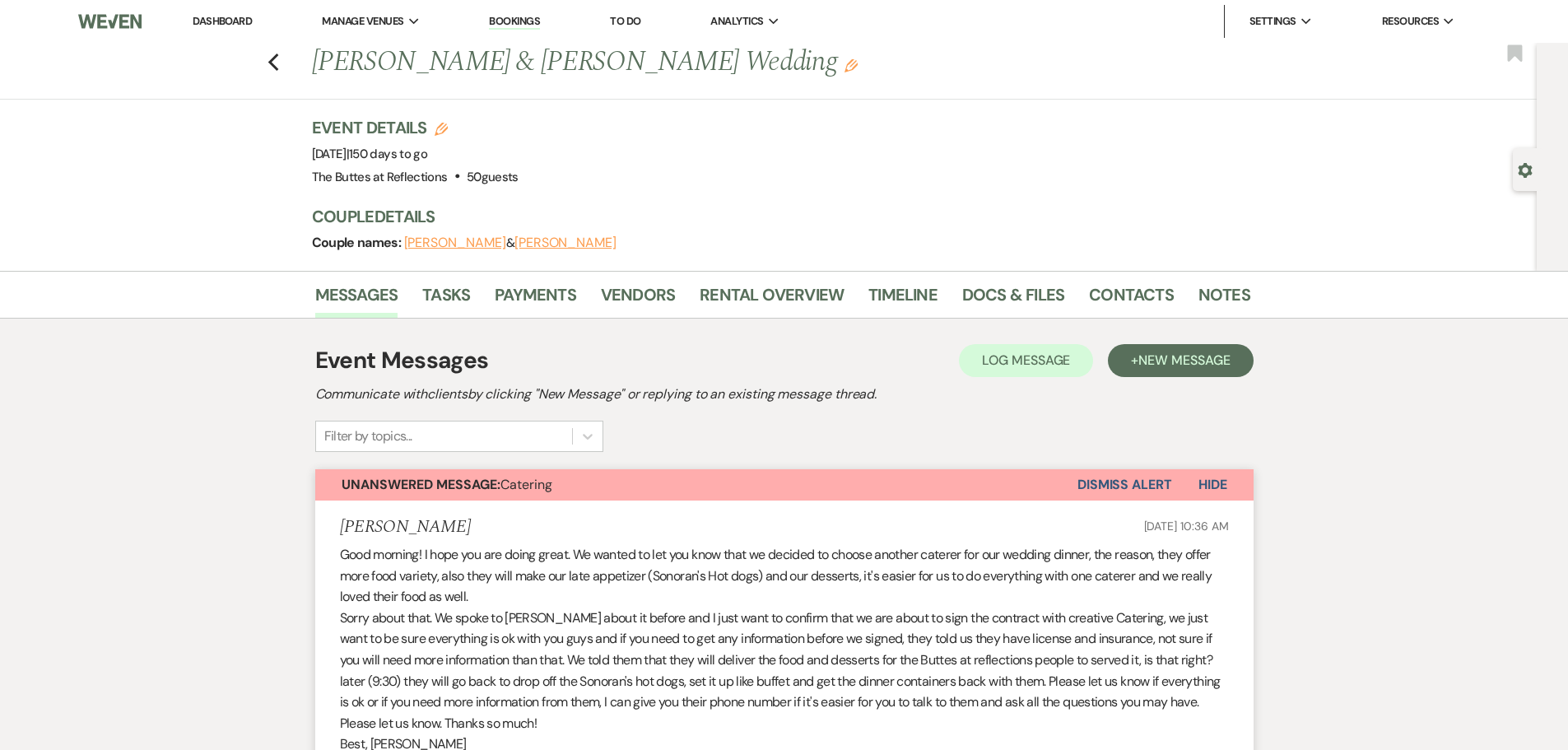
click at [232, 23] on link "Dashboard" at bounding box center [222, 20] width 59 height 14
